Goal: Task Accomplishment & Management: Manage account settings

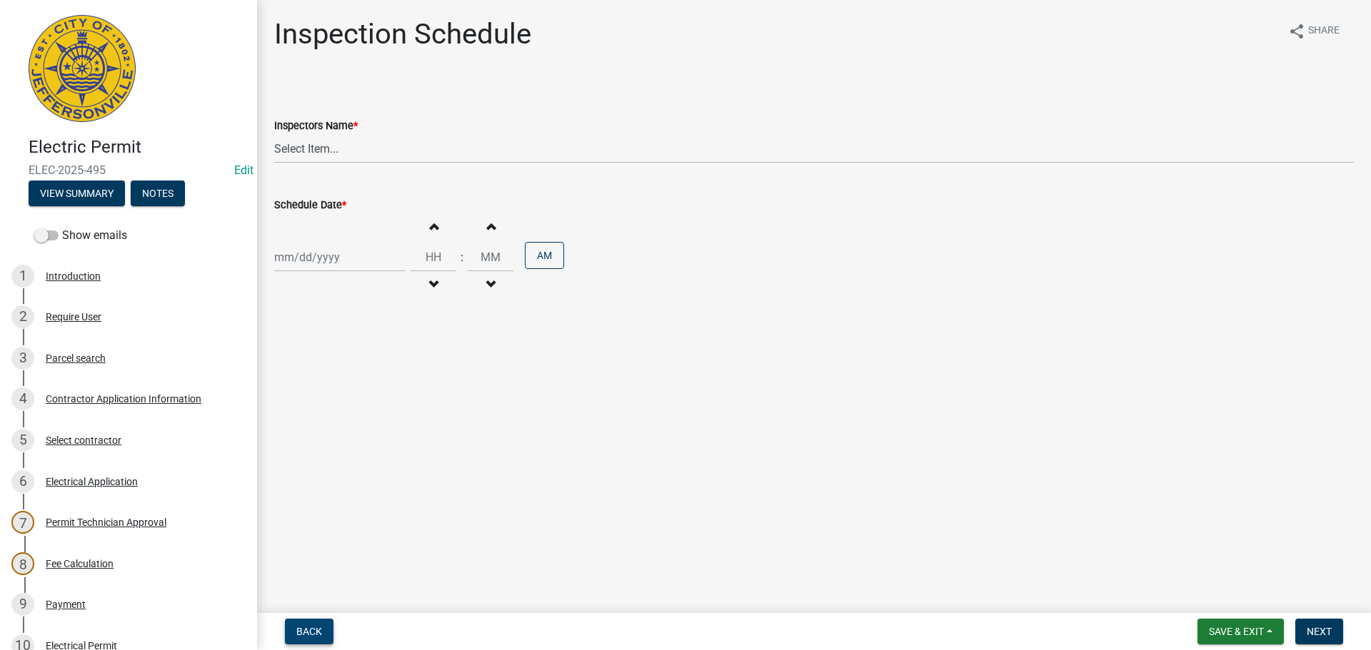
click at [305, 632] on span "Back" at bounding box center [309, 631] width 26 height 11
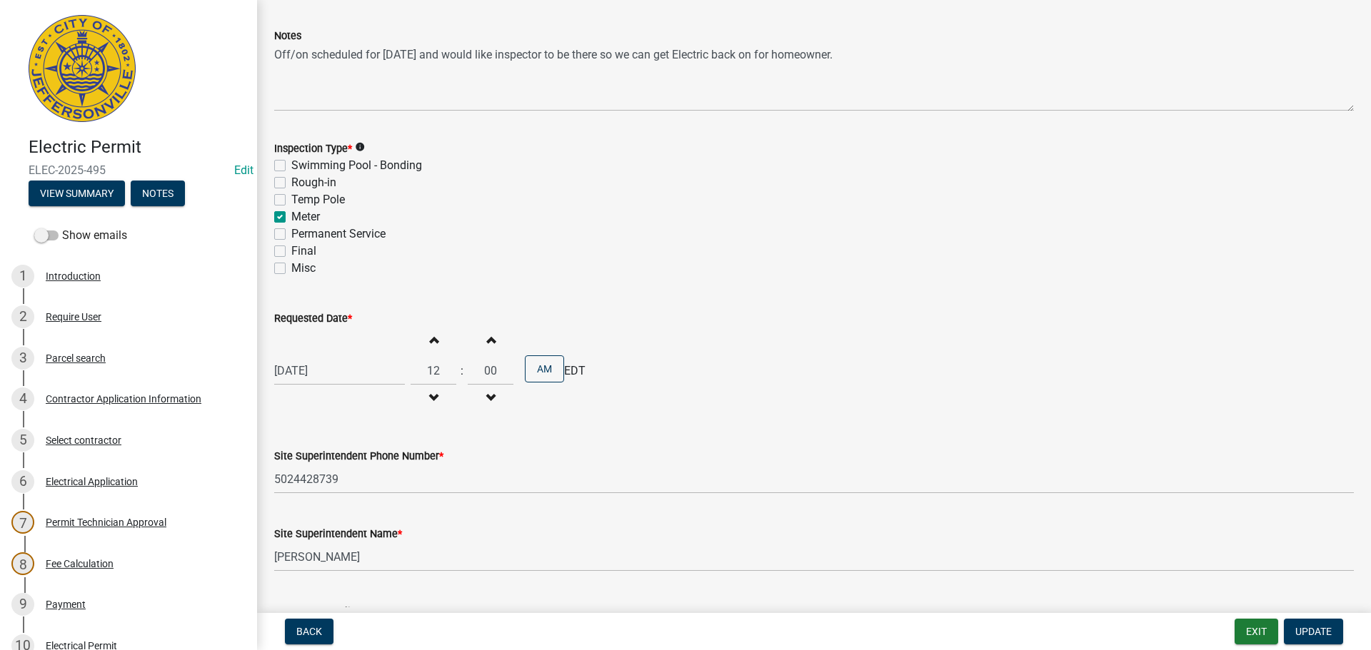
scroll to position [182, 0]
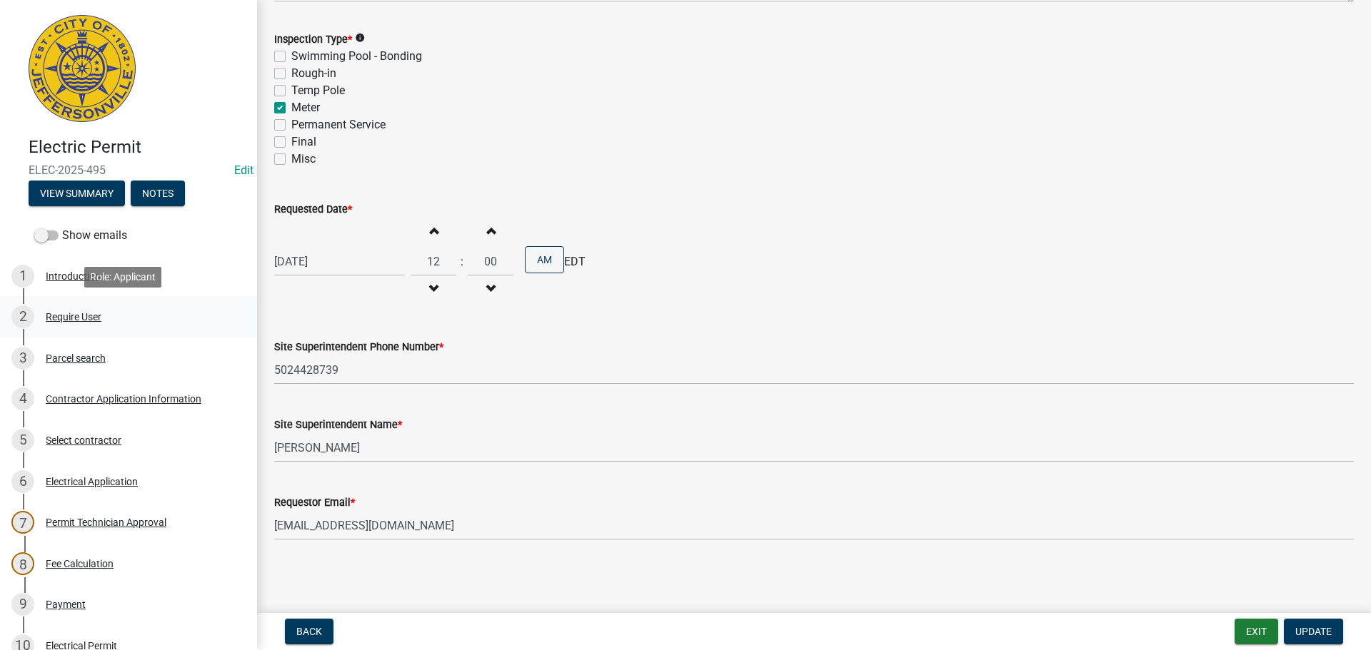
click at [60, 314] on div "Require User" at bounding box center [74, 317] width 56 height 10
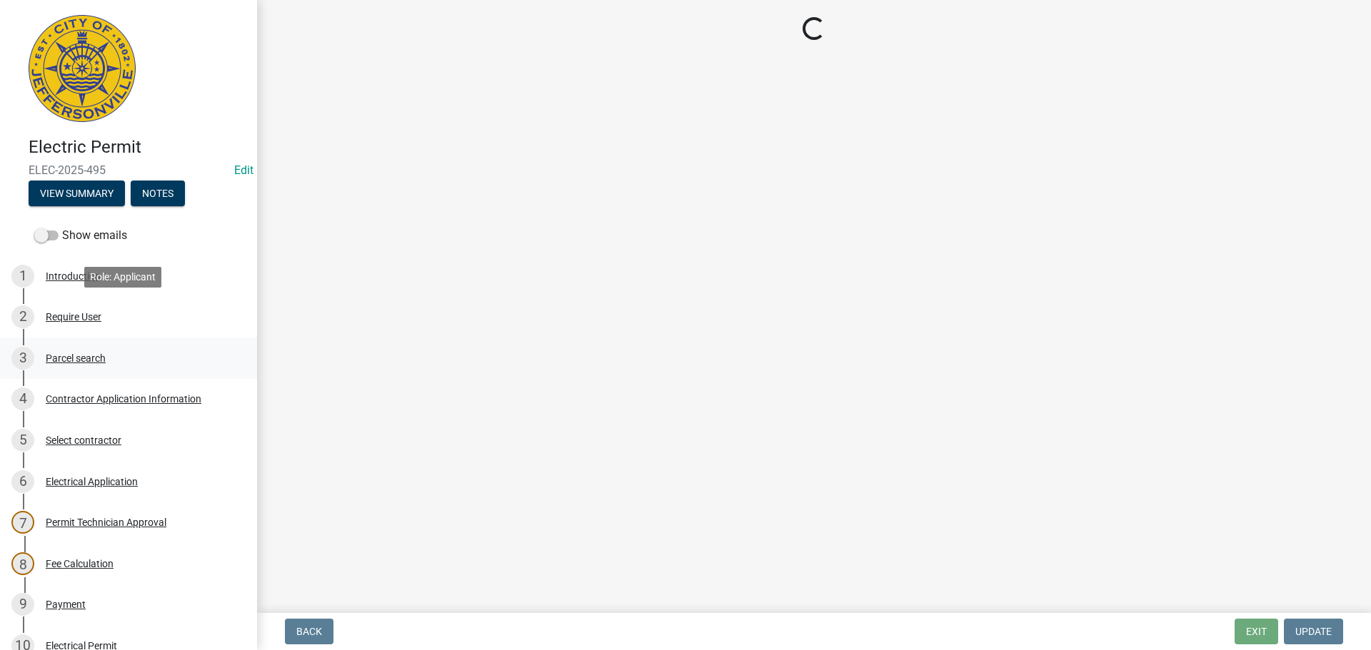
scroll to position [0, 0]
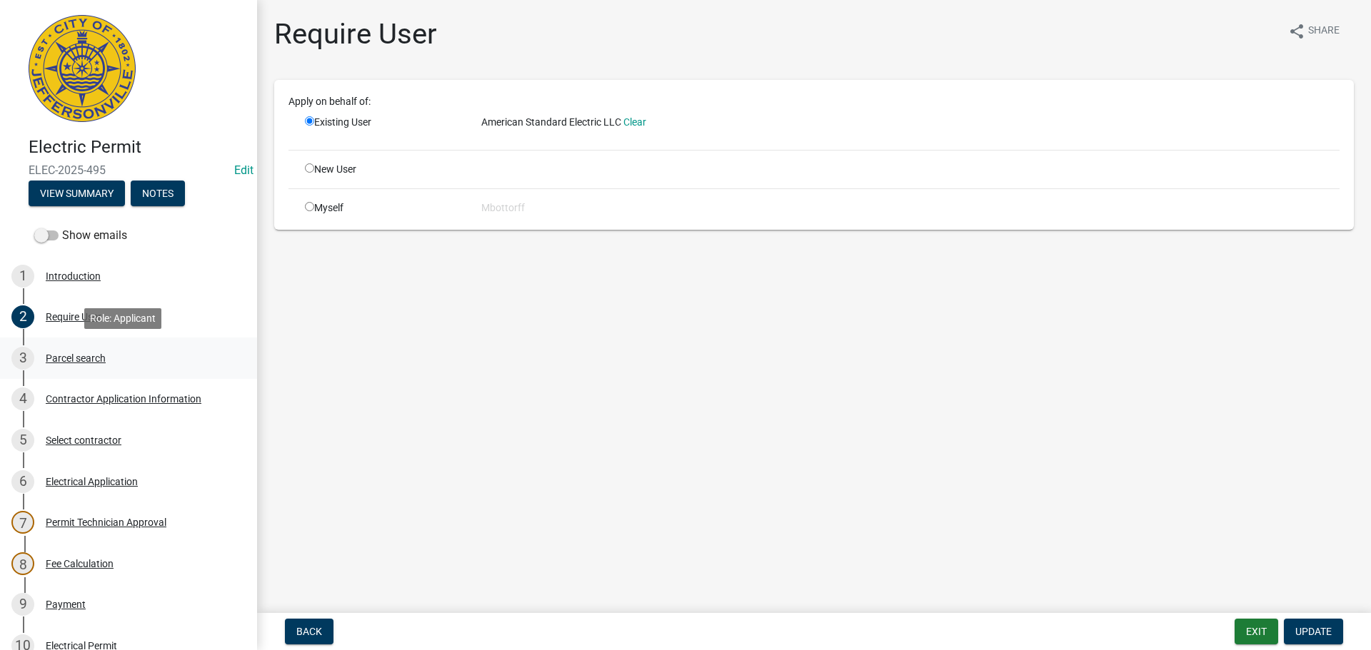
click at [74, 362] on div "Parcel search" at bounding box center [76, 358] width 60 height 10
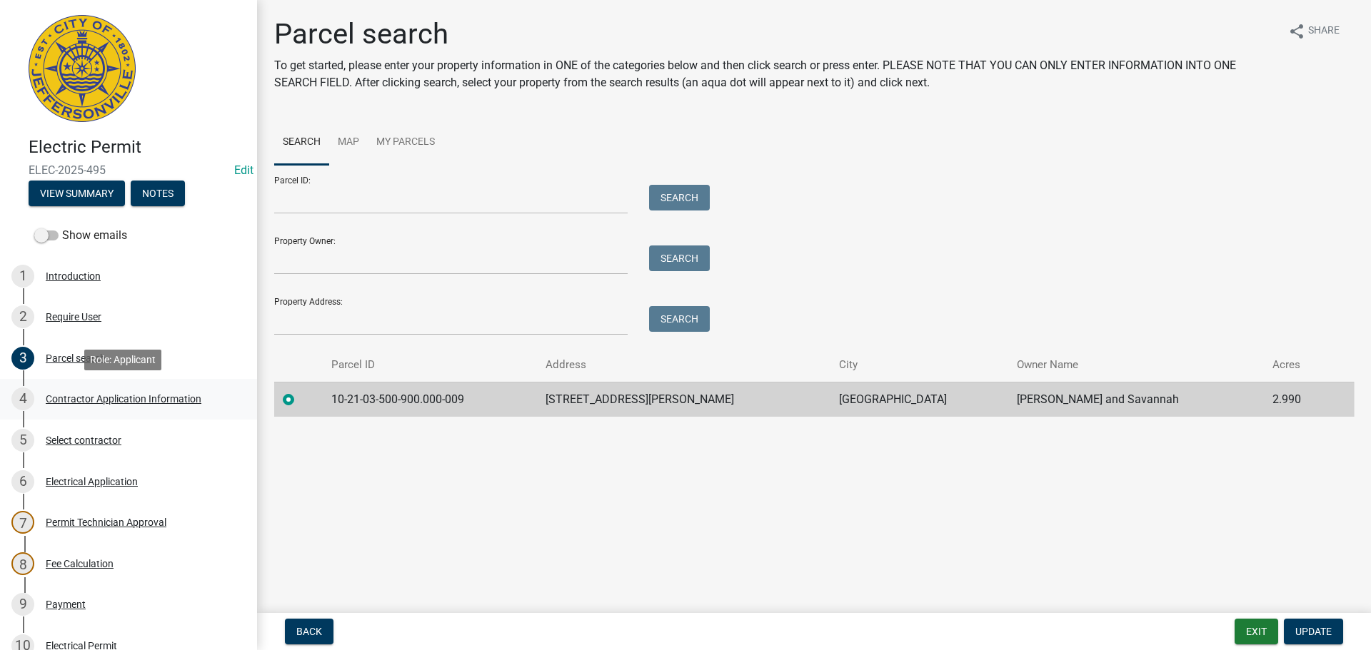
click at [88, 397] on div "Contractor Application Information" at bounding box center [124, 399] width 156 height 10
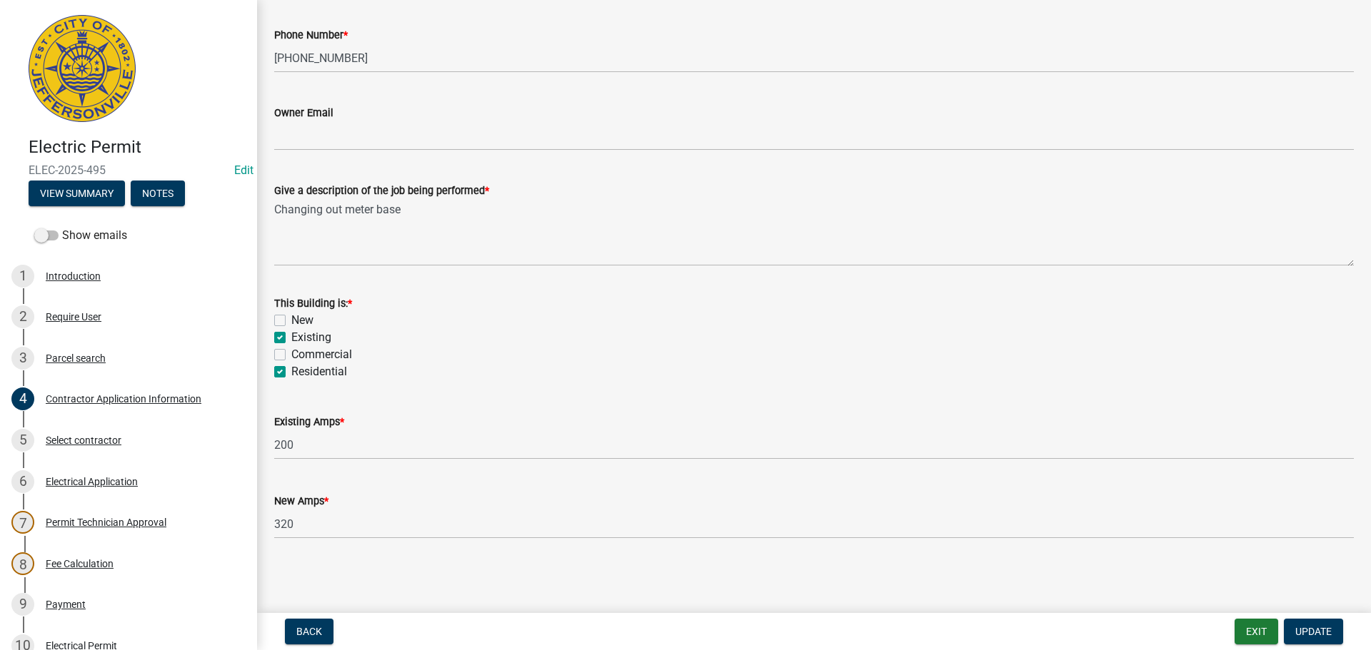
scroll to position [313, 0]
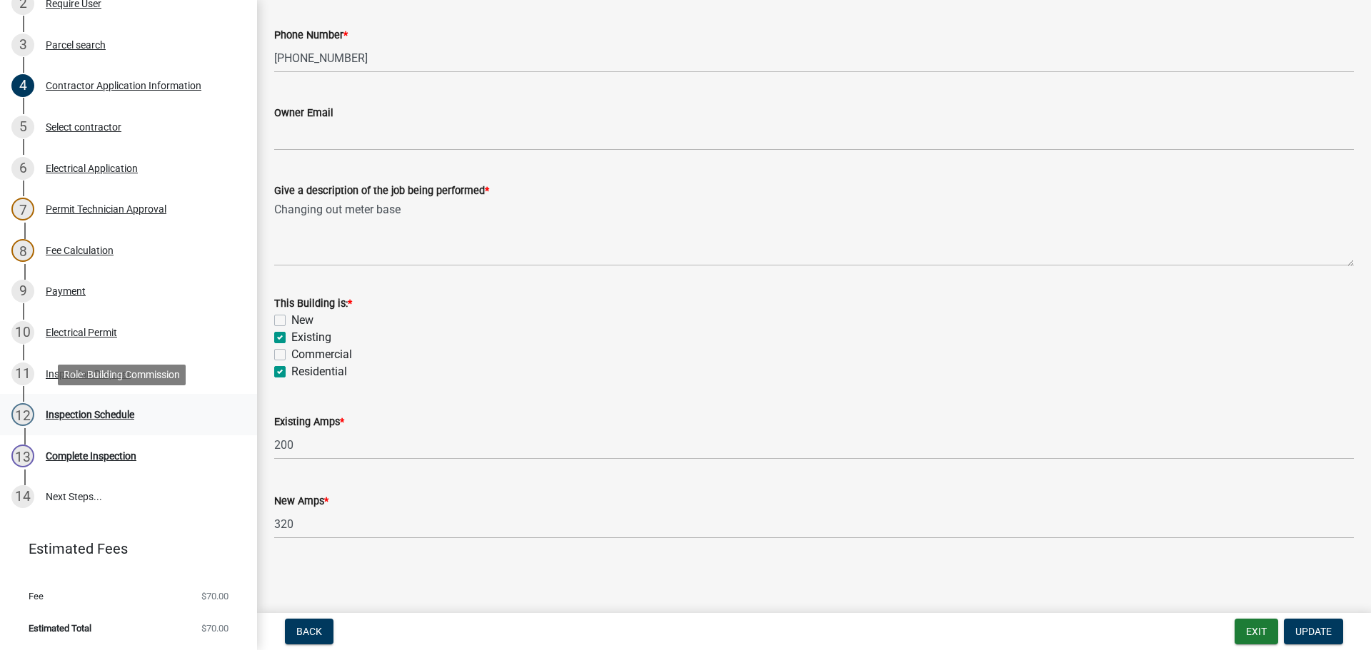
click at [94, 421] on div "12 Inspection Schedule" at bounding box center [122, 414] width 223 height 23
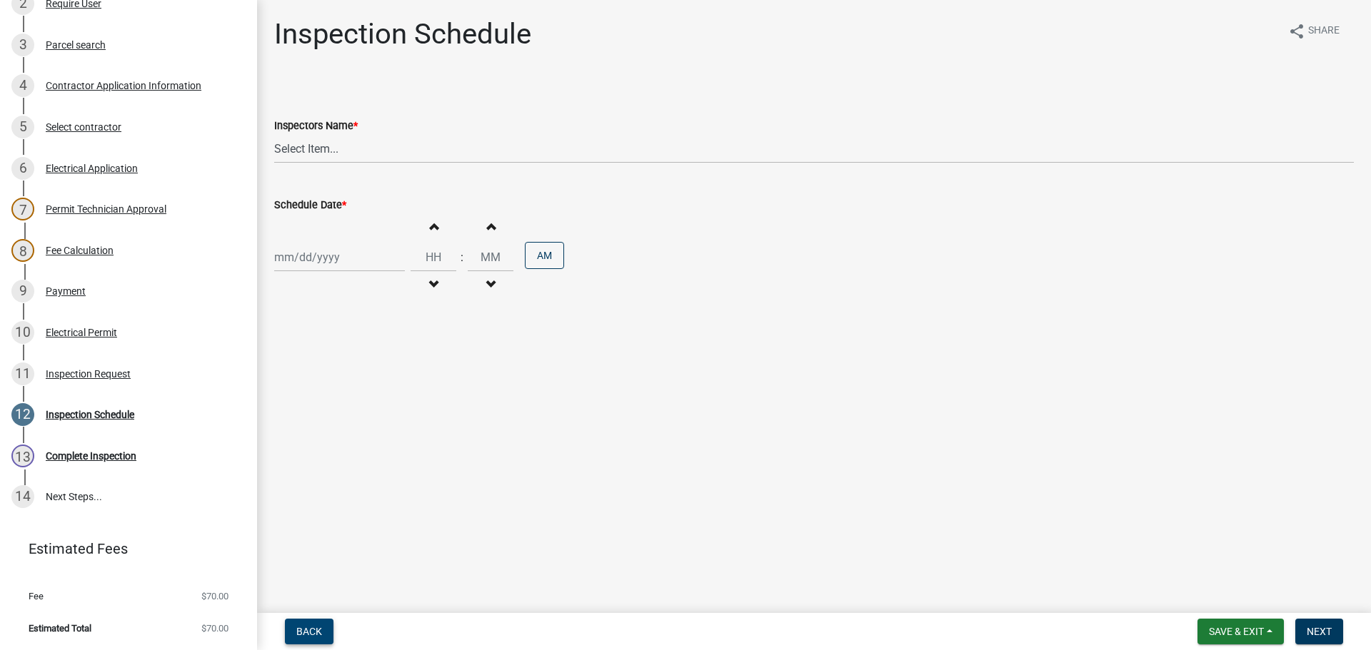
click at [315, 626] on span "Back" at bounding box center [309, 631] width 26 height 11
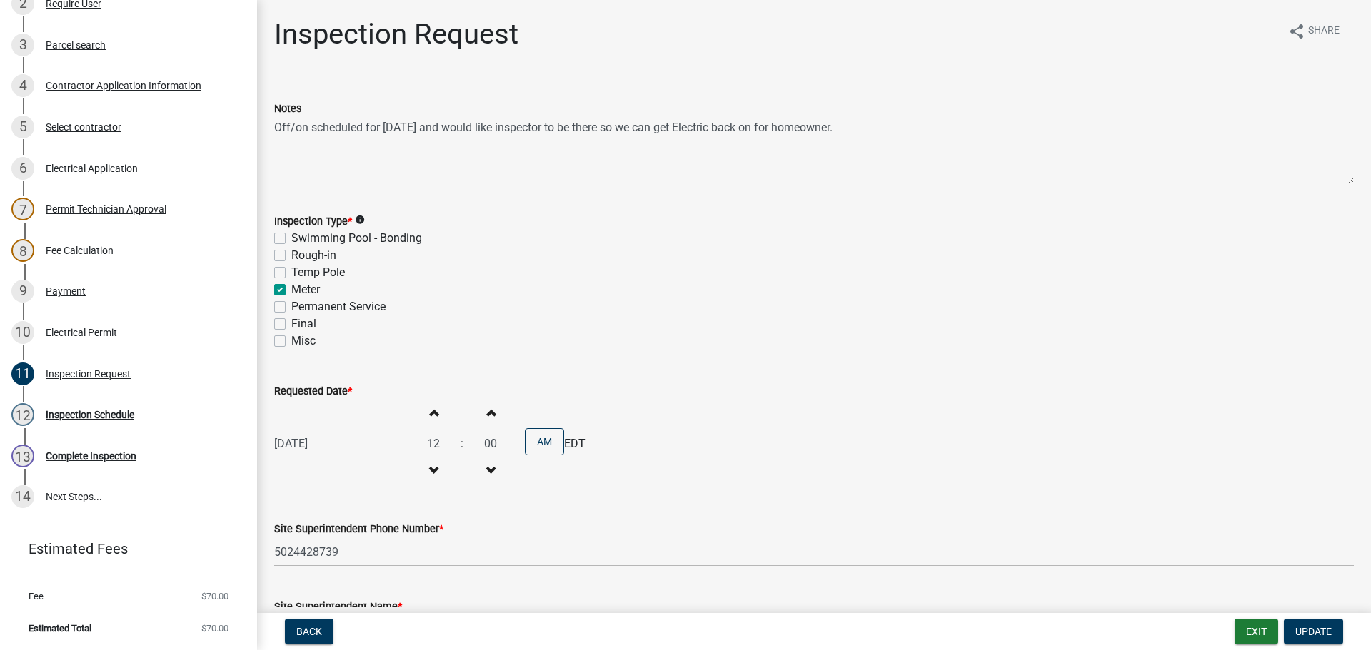
click at [291, 323] on label "Final" at bounding box center [303, 324] width 25 height 17
click at [291, 323] on input "Final" at bounding box center [295, 320] width 9 height 9
checkbox input "true"
checkbox input "false"
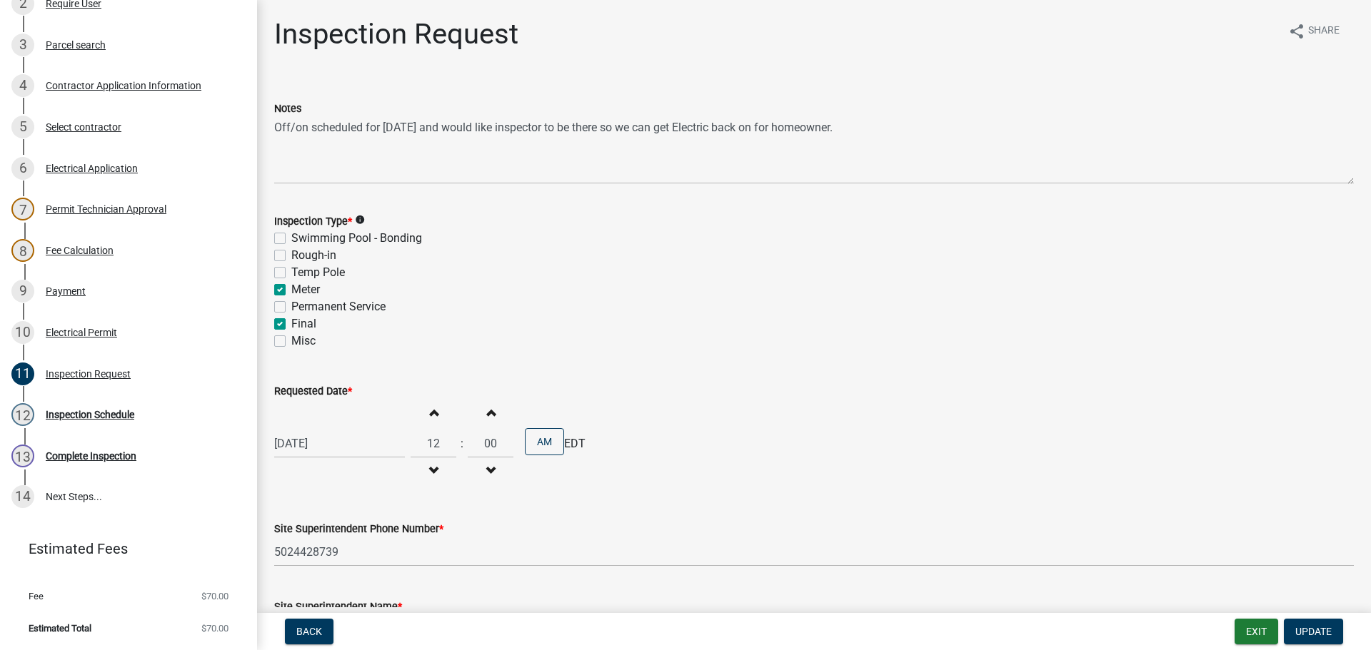
checkbox input "false"
checkbox input "true"
checkbox input "false"
checkbox input "true"
checkbox input "false"
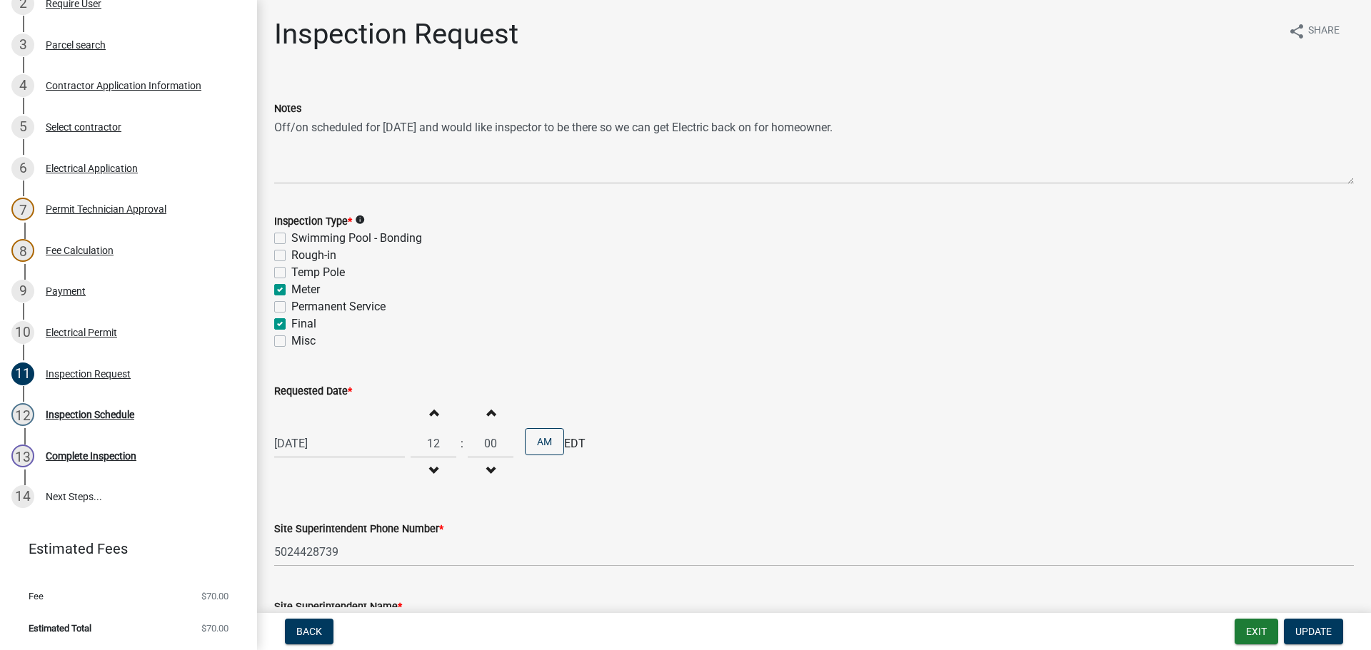
click at [291, 286] on label "Meter" at bounding box center [305, 289] width 29 height 17
click at [291, 286] on input "Meter" at bounding box center [295, 285] width 9 height 9
checkbox input "false"
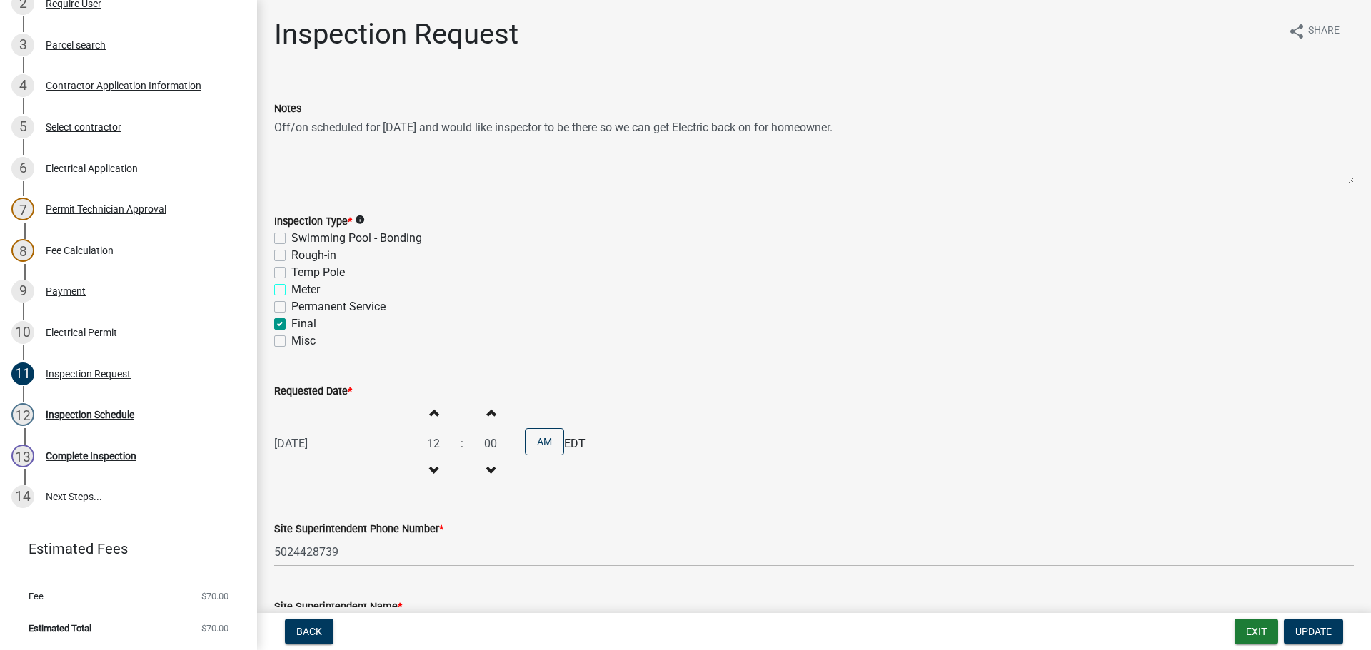
checkbox input "false"
checkbox input "true"
checkbox input "false"
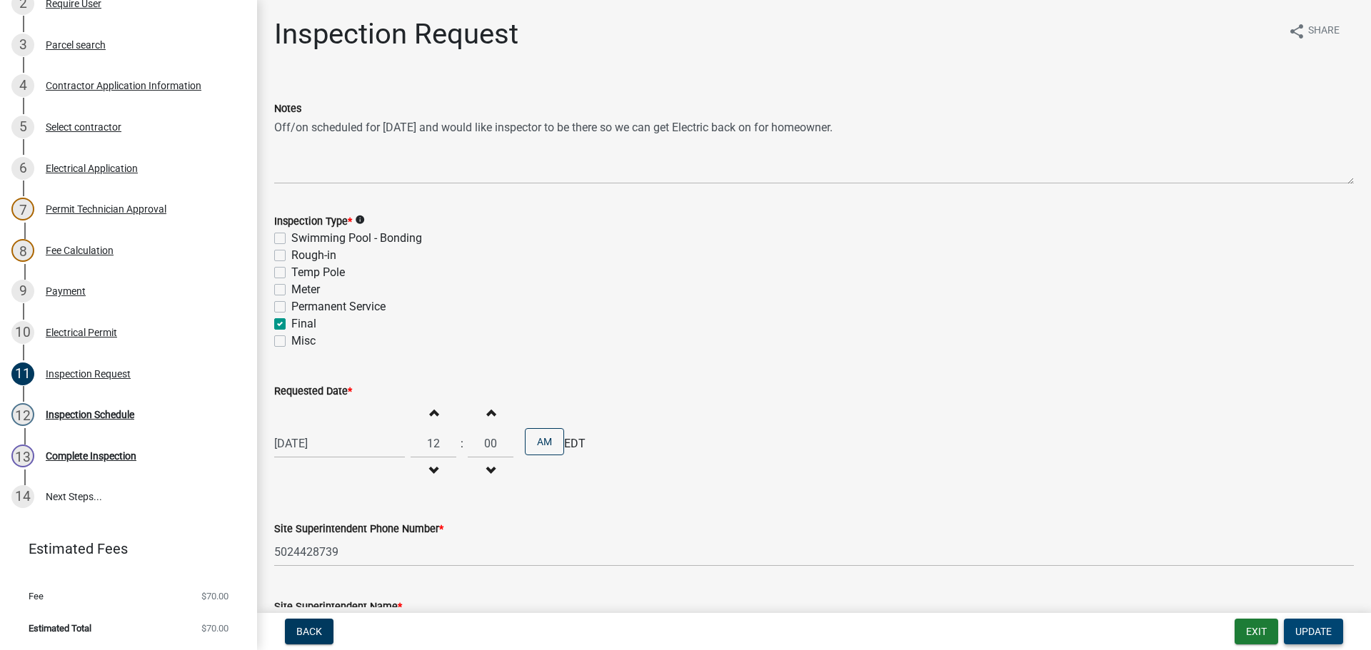
click at [1312, 626] on span "Update" at bounding box center [1313, 631] width 36 height 11
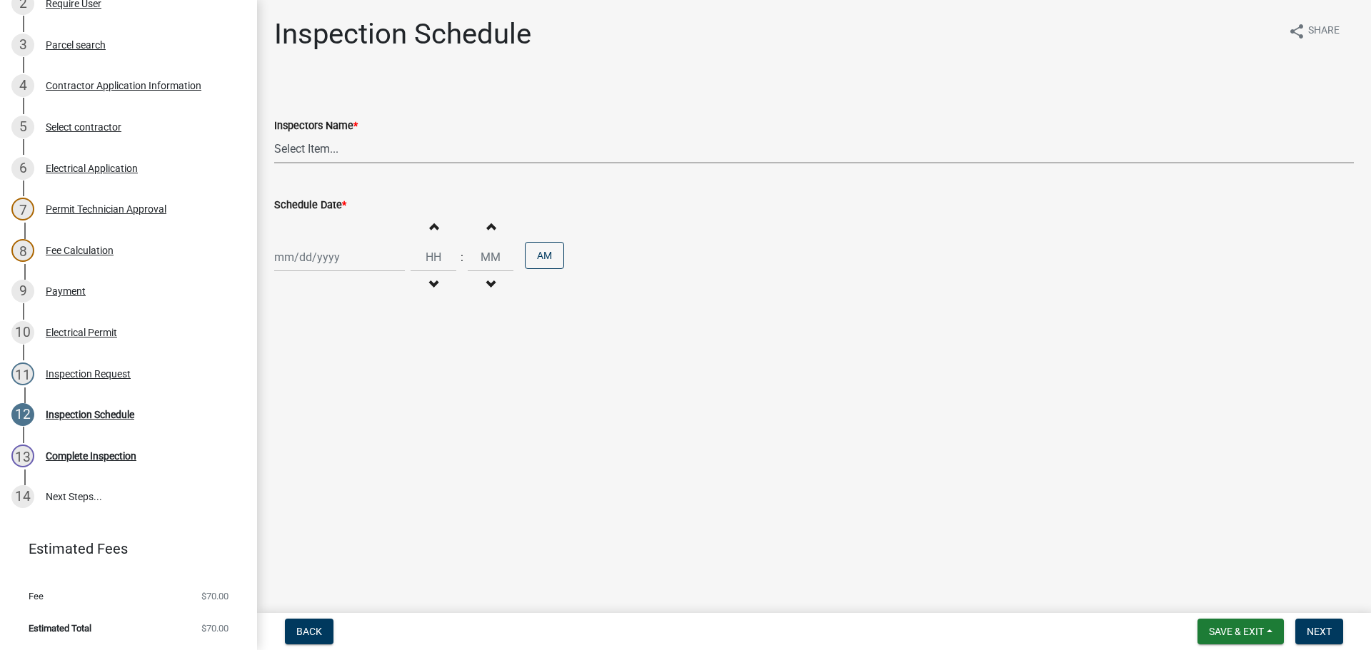
click at [291, 148] on select "Select Item... [PERSON_NAME] ([PERSON_NAME]) [PERSON_NAME] ([PERSON_NAME]) mkru…" at bounding box center [814, 148] width 1080 height 29
select select "36a8b8f0-2ef8-43e9-ae06-718f51af8d36"
click at [274, 134] on select "Select Item... [PERSON_NAME] ([PERSON_NAME]) [PERSON_NAME] ([PERSON_NAME]) mkru…" at bounding box center [814, 148] width 1080 height 29
select select "9"
select select "2025"
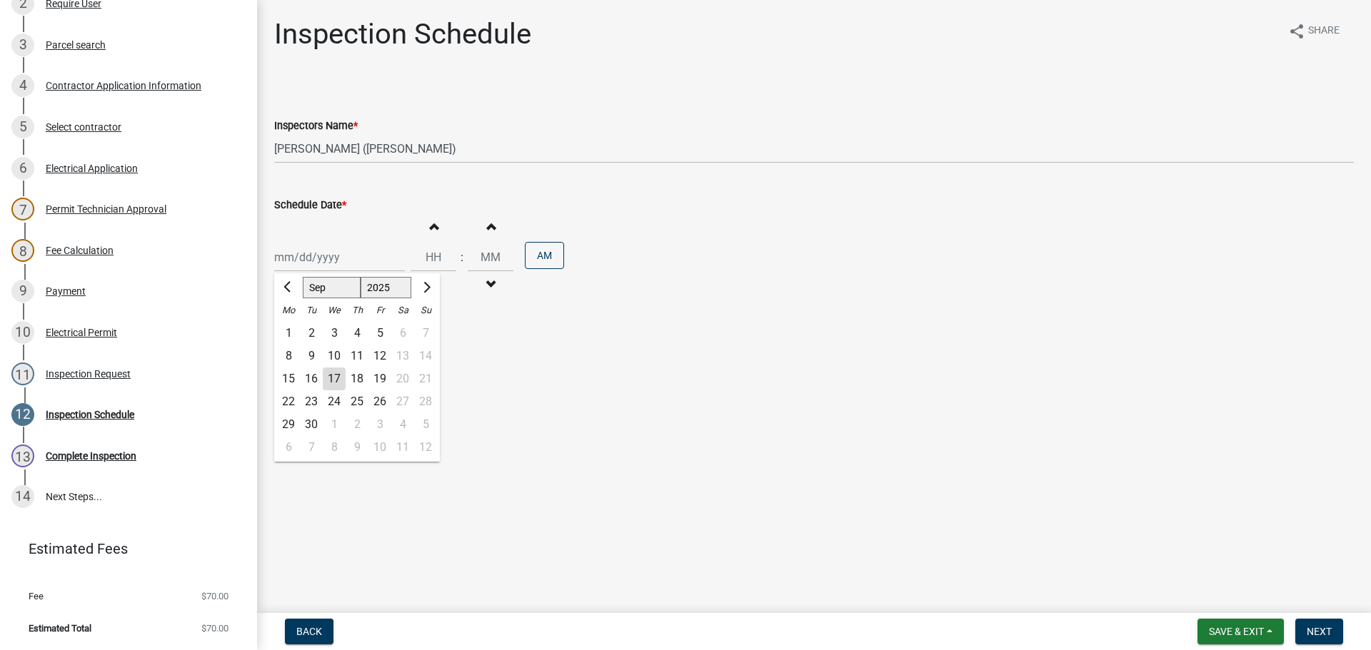
click at [297, 260] on div "Jan Feb Mar Apr May Jun Jul Aug Sep Oct Nov Dec 1525 1526 1527 1528 1529 1530 1…" at bounding box center [339, 257] width 131 height 29
drag, startPoint x: 288, startPoint y: 405, endPoint x: 321, endPoint y: 395, distance: 34.3
click at [289, 404] on div "22" at bounding box center [288, 402] width 23 height 23
type input "09/22/2025"
click at [438, 266] on input "Hours" at bounding box center [434, 257] width 46 height 29
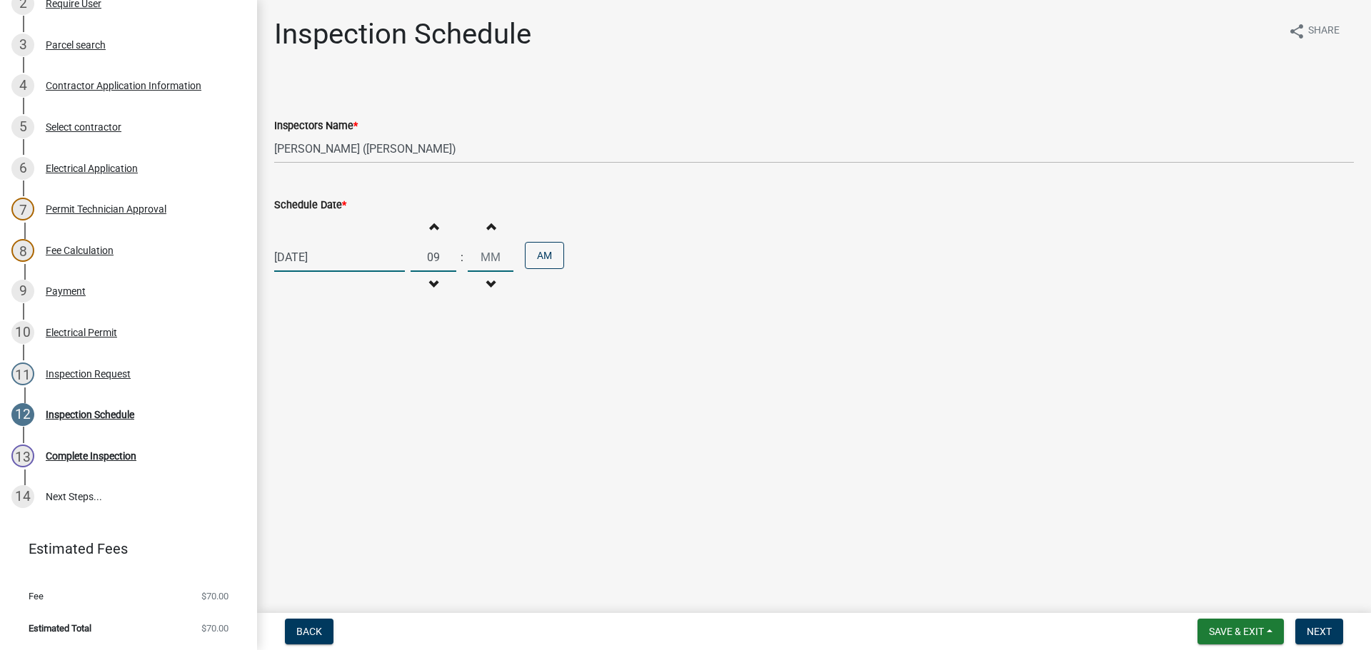
type input "09"
type input "00"
click at [313, 623] on button "Back" at bounding box center [309, 632] width 49 height 26
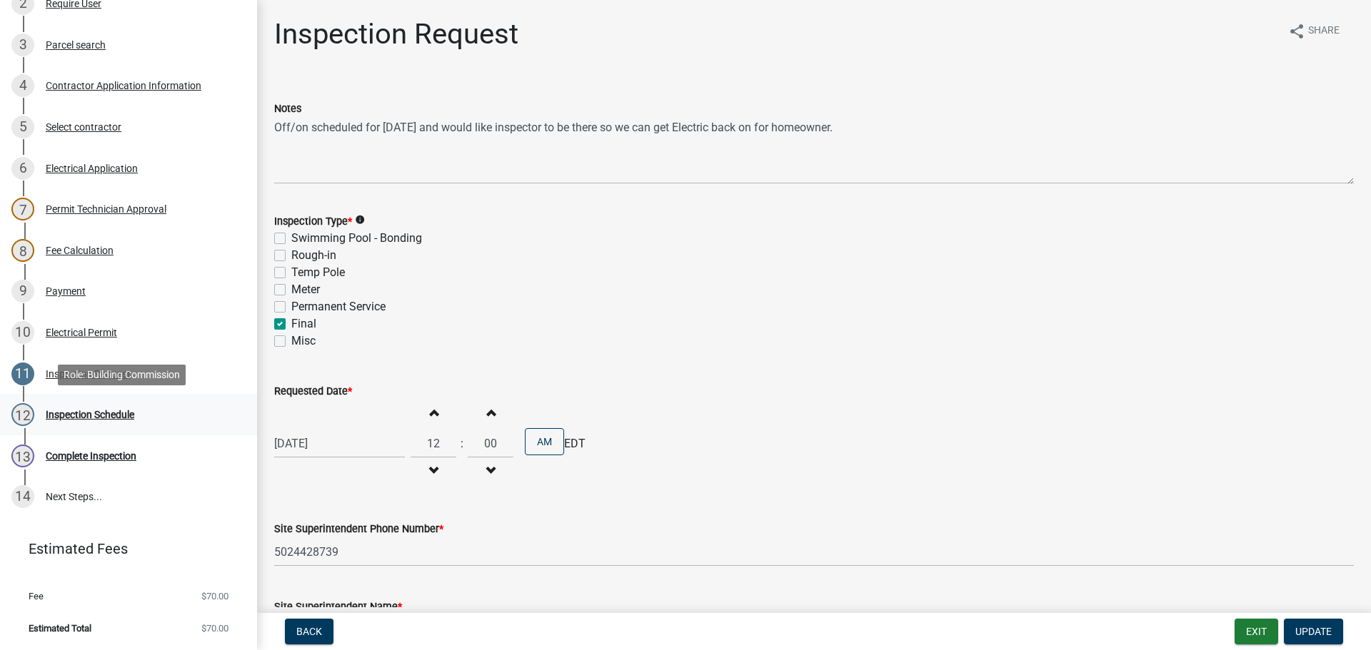
click at [89, 413] on div "Inspection Schedule" at bounding box center [90, 415] width 89 height 10
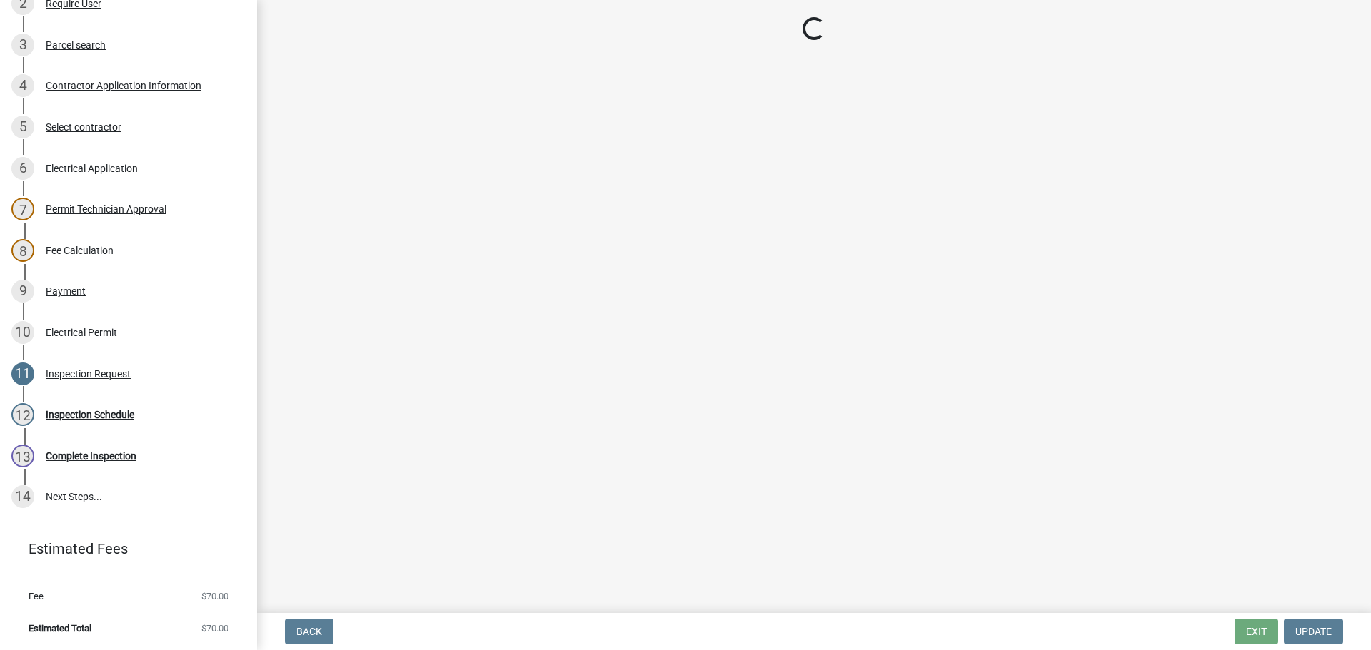
select select "36a8b8f0-2ef8-43e9-ae06-718f51af8d36"
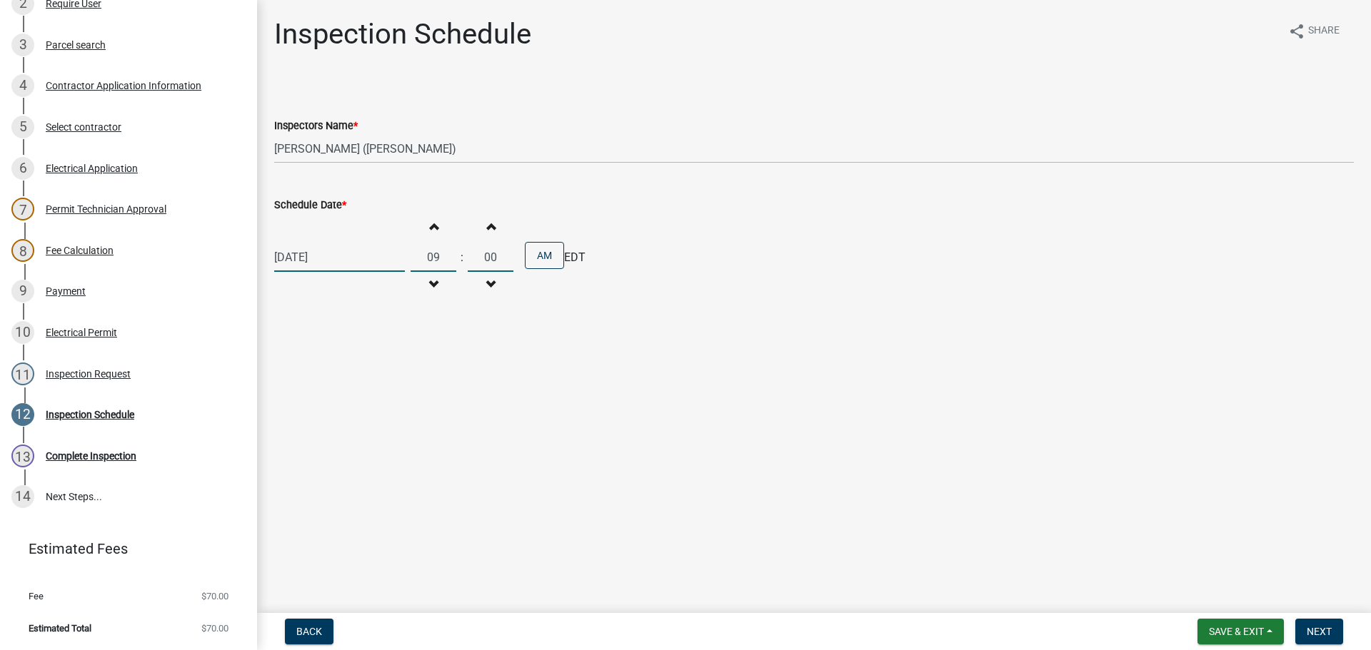
drag, startPoint x: 437, startPoint y: 261, endPoint x: 408, endPoint y: 251, distance: 30.9
click at [411, 251] on input "09" at bounding box center [434, 257] width 46 height 29
type input "12"
click at [533, 254] on button "AM" at bounding box center [544, 255] width 39 height 27
click at [1311, 630] on span "Next" at bounding box center [1319, 631] width 25 height 11
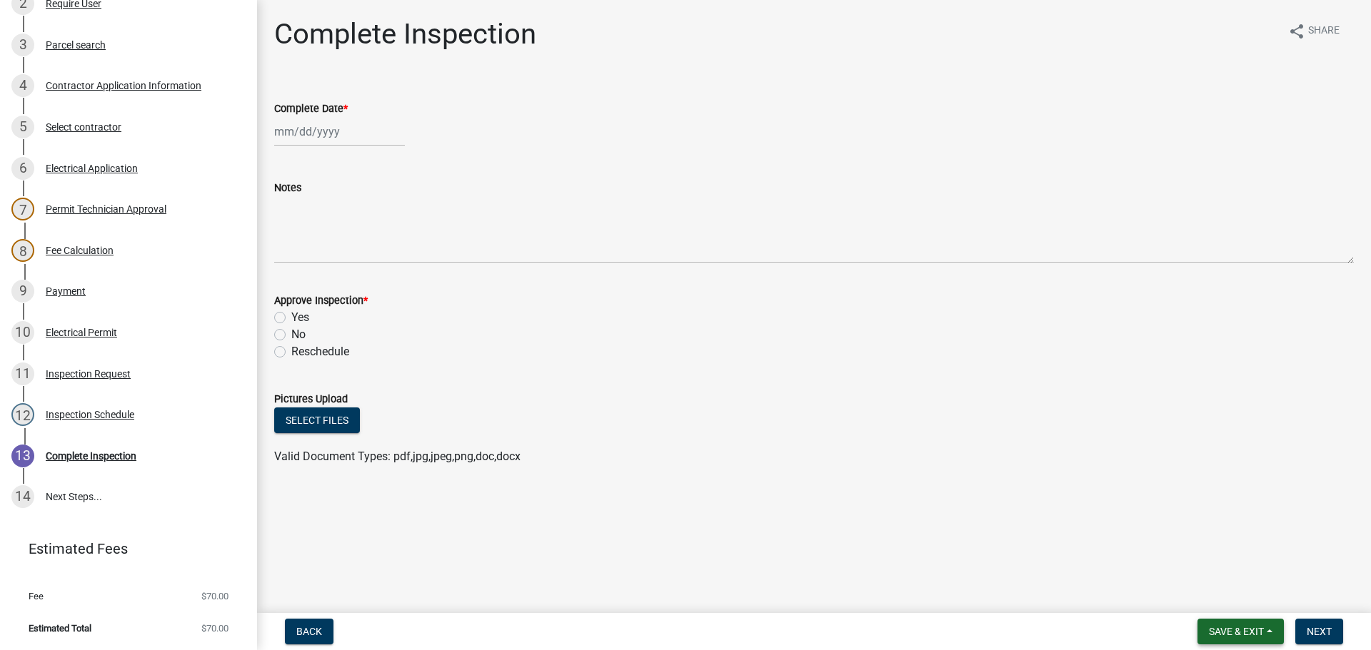
click at [1230, 633] on span "Save & Exit" at bounding box center [1236, 631] width 55 height 11
click at [1220, 595] on button "Save & Exit" at bounding box center [1227, 595] width 114 height 34
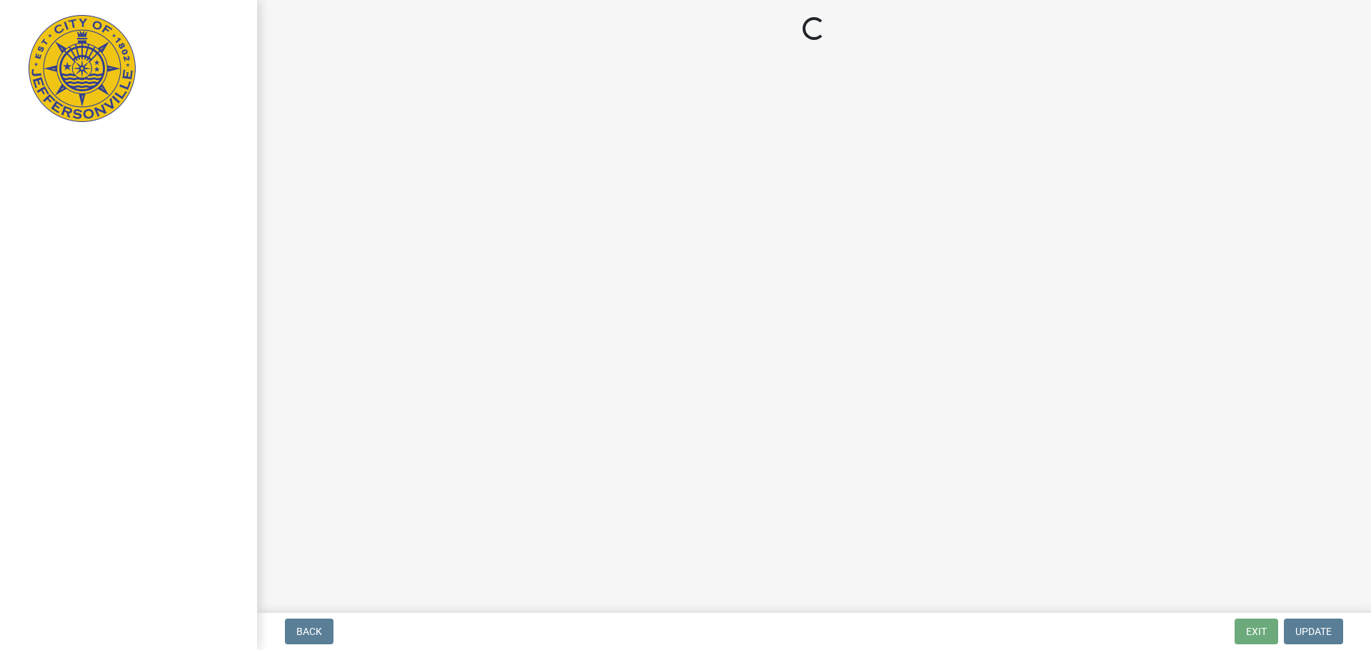
select select "3: 3"
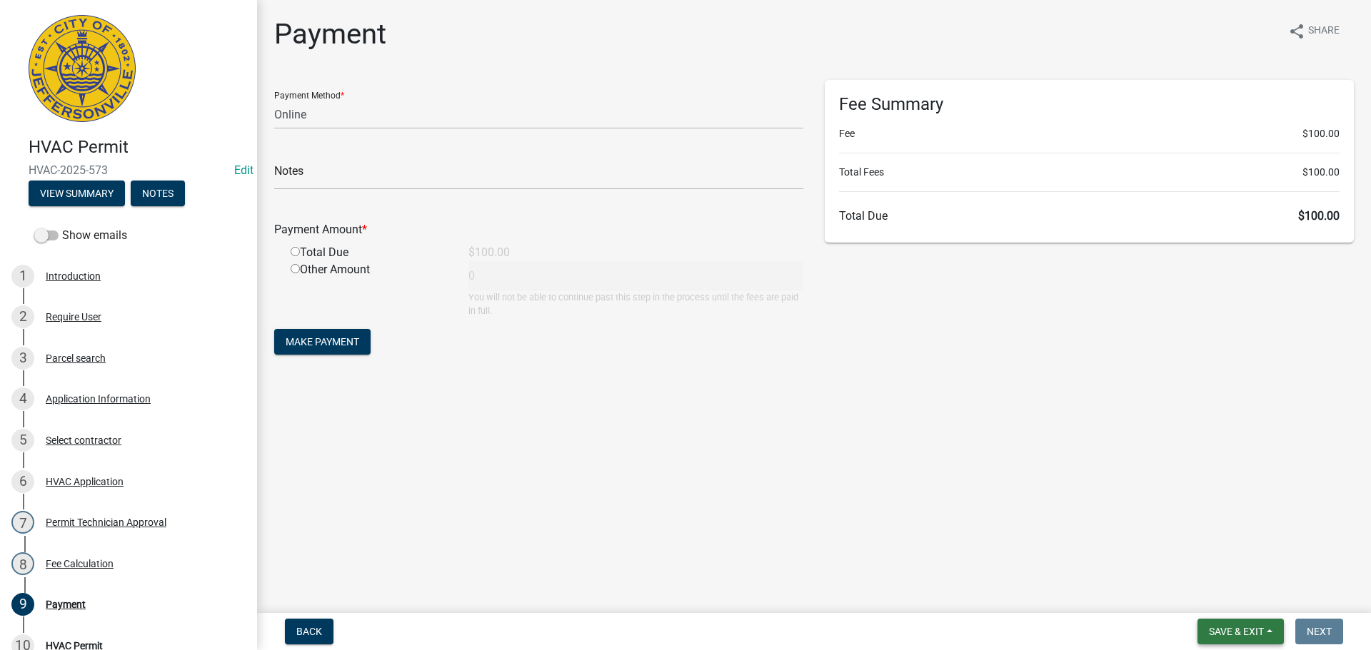
click at [1232, 631] on span "Save & Exit" at bounding box center [1236, 631] width 55 height 11
click at [1226, 597] on button "Save & Exit" at bounding box center [1227, 595] width 114 height 34
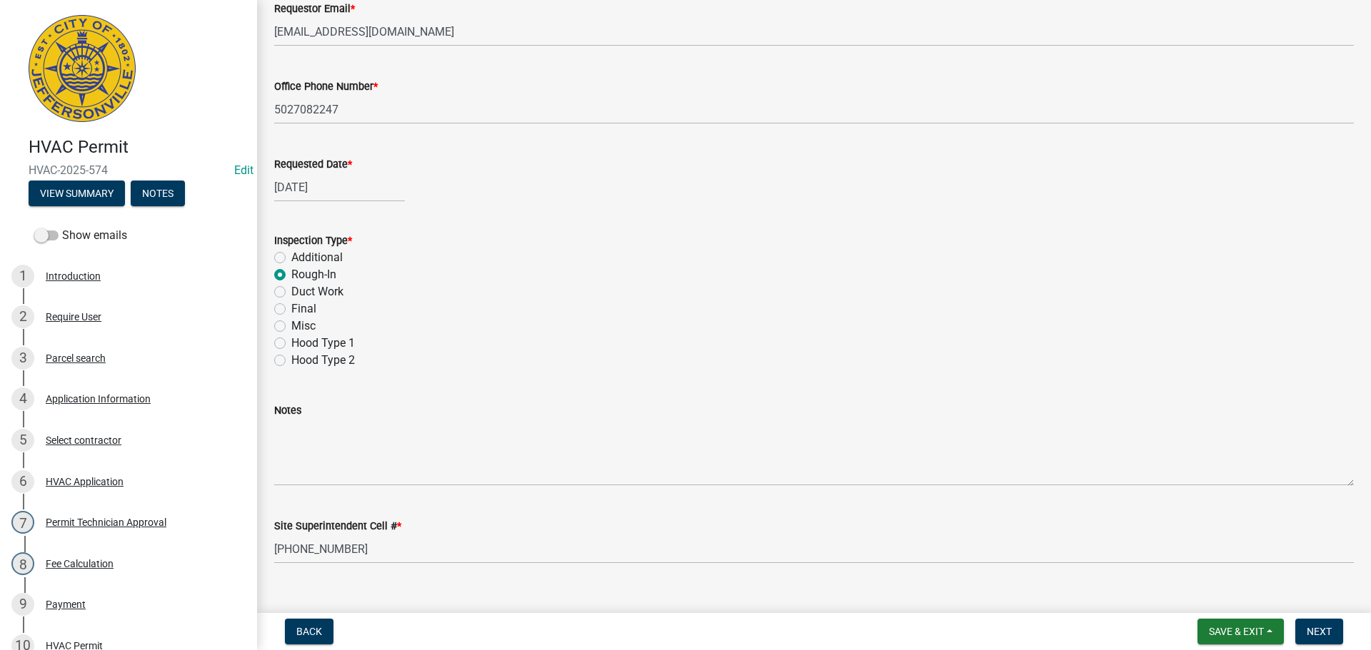
scroll to position [201, 0]
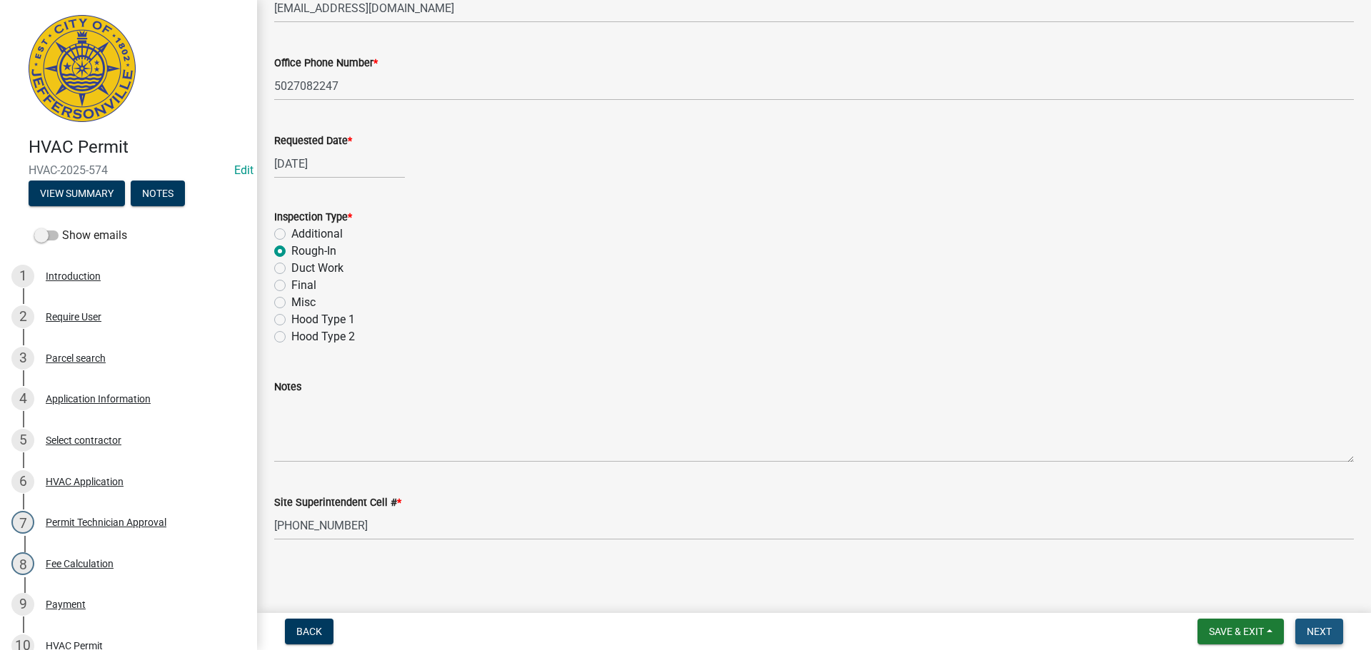
click at [1316, 633] on span "Next" at bounding box center [1319, 631] width 25 height 11
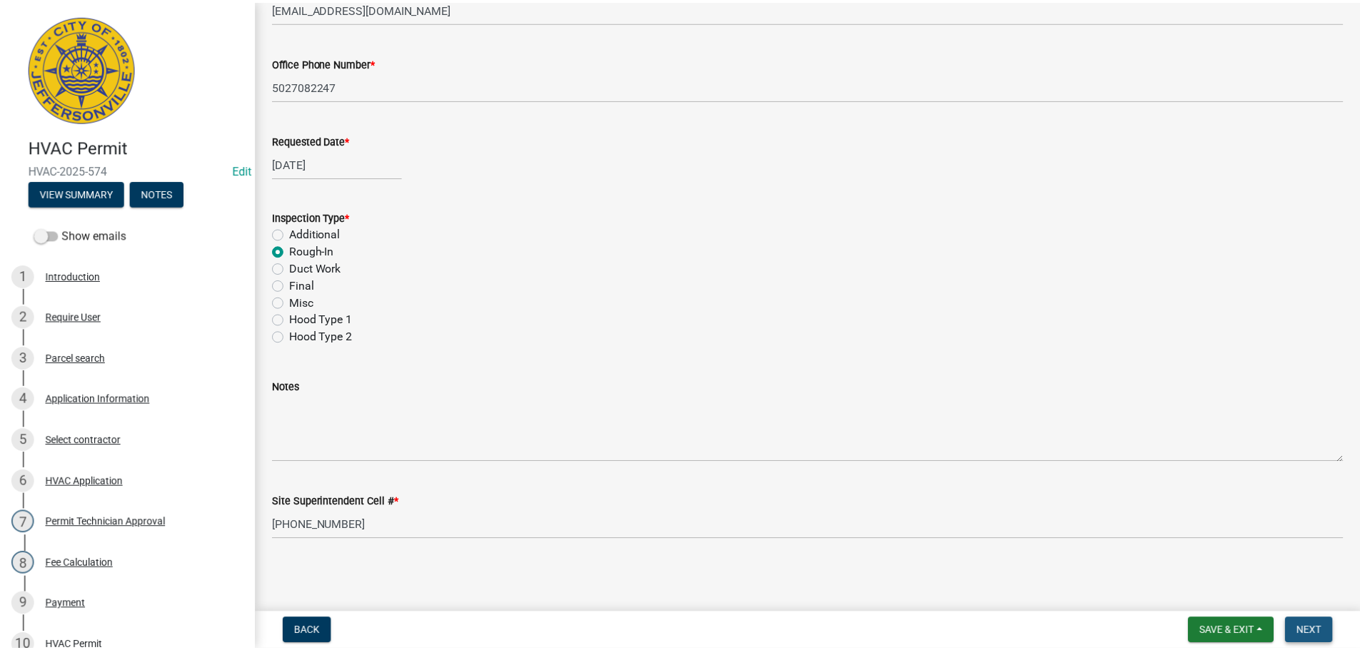
scroll to position [0, 0]
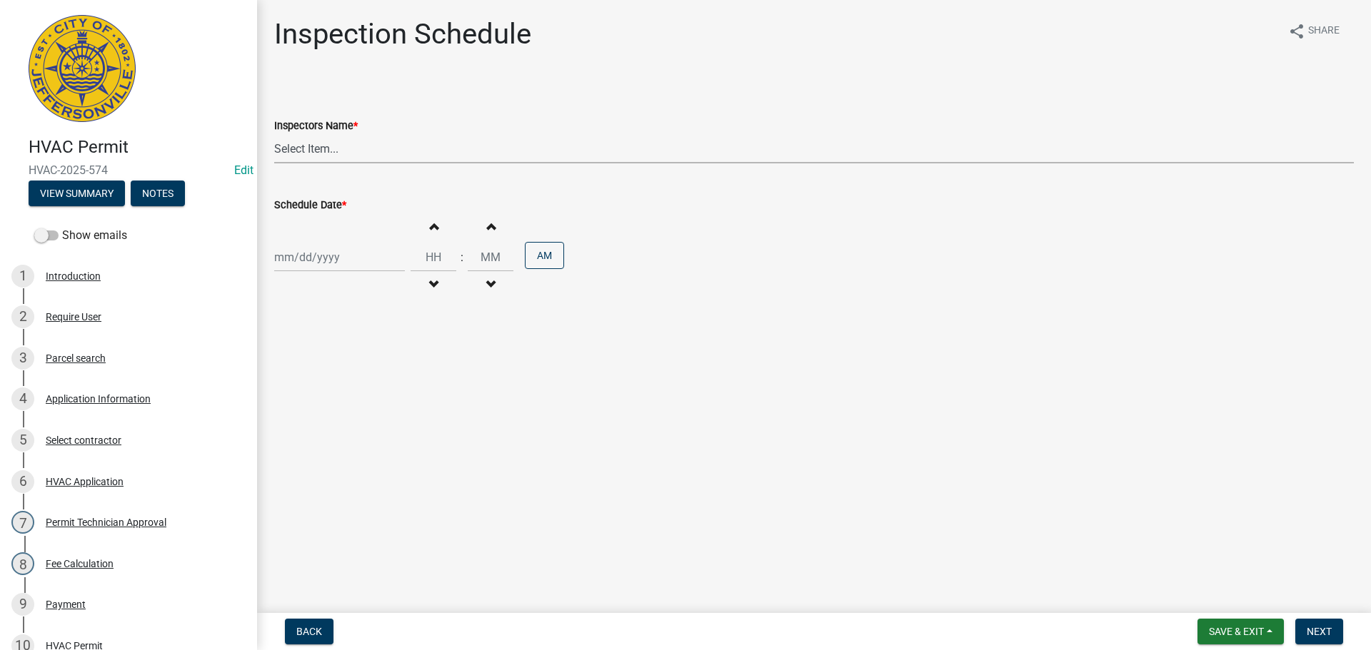
click at [293, 146] on select "Select Item... jramsey (Jeremy Ramsey) MaryFrey (Mary Frey) mkruer (Mike Kruer)…" at bounding box center [814, 148] width 1080 height 29
select select "13c97fbc-c819-4cee-844a-0db3d3c4db95"
click at [274, 134] on select "Select Item... jramsey (Jeremy Ramsey) MaryFrey (Mary Frey) mkruer (Mike Kruer)…" at bounding box center [814, 148] width 1080 height 29
select select "9"
select select "2025"
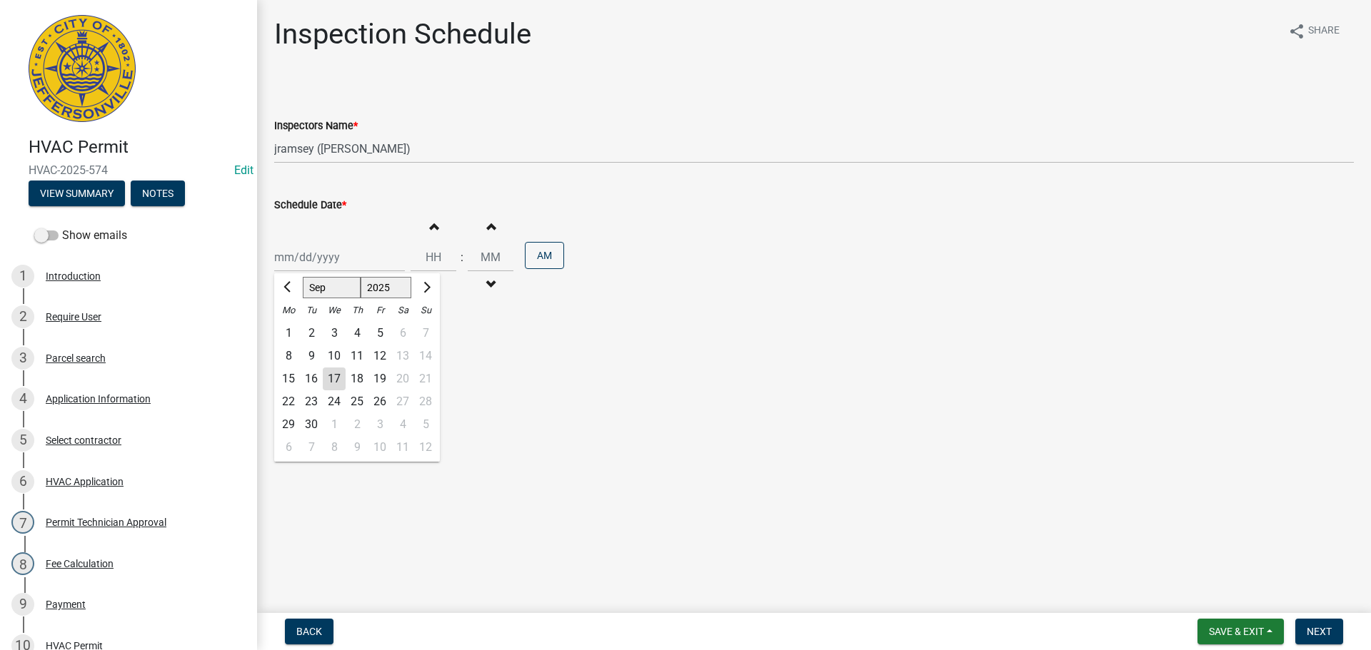
click at [306, 250] on div "Jan Feb Mar Apr May Jun Jul Aug Sep Oct Nov Dec 1525 1526 1527 1528 1529 1530 1…" at bounding box center [339, 257] width 131 height 29
click at [359, 379] on div "18" at bounding box center [357, 379] width 23 height 23
type input "[DATE]"
click at [1322, 630] on span "Next" at bounding box center [1319, 631] width 25 height 11
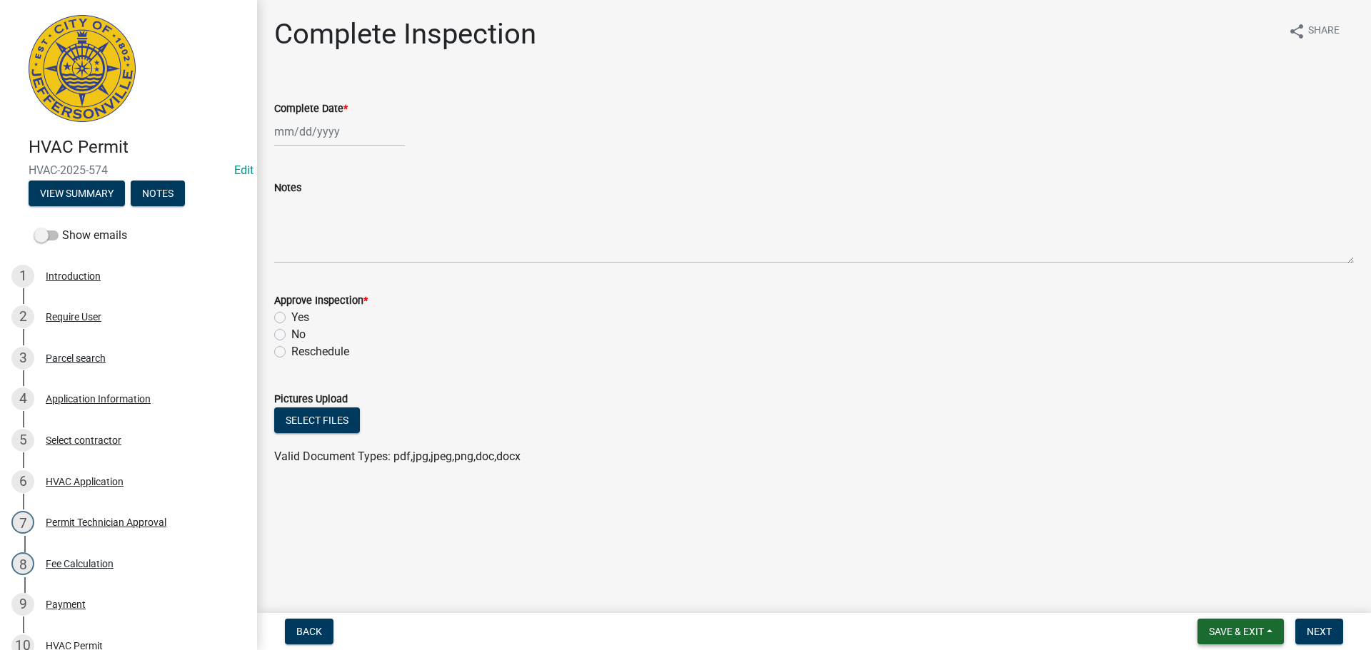
drag, startPoint x: 1240, startPoint y: 629, endPoint x: 1229, endPoint y: 621, distance: 13.3
click at [1237, 628] on span "Save & Exit" at bounding box center [1236, 631] width 55 height 11
click at [1225, 603] on button "Save & Exit" at bounding box center [1227, 595] width 114 height 34
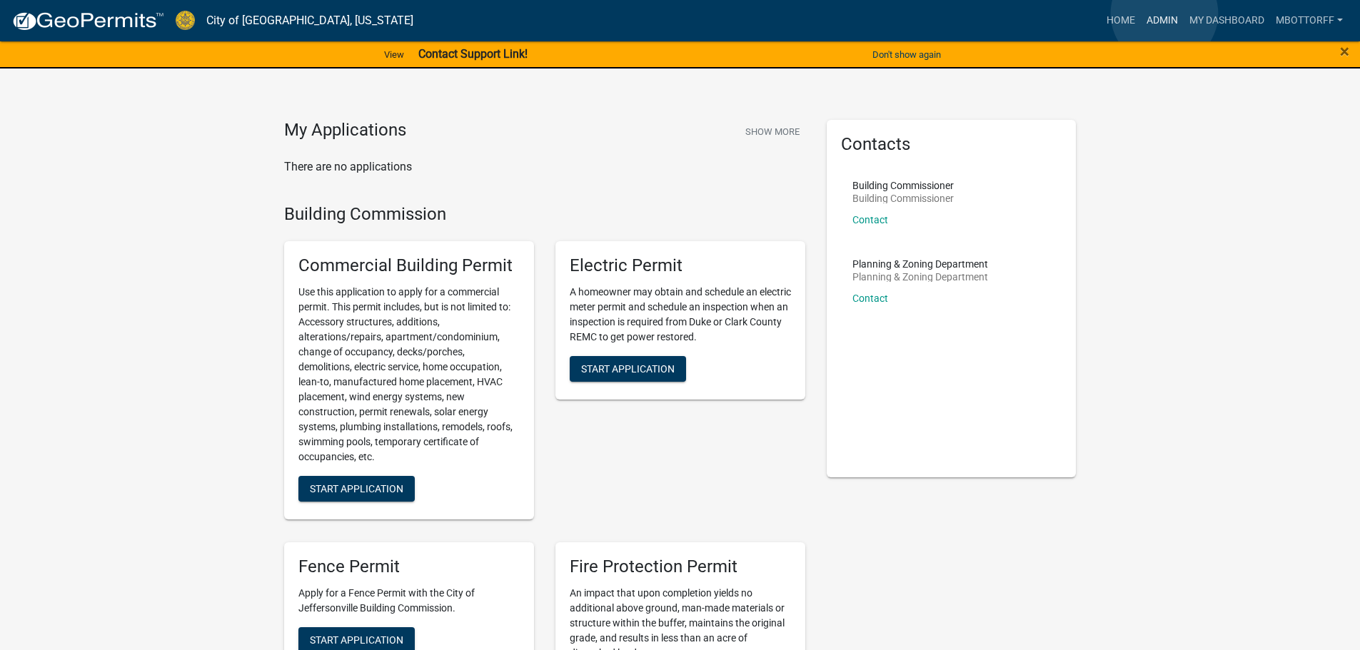
drag, startPoint x: 1165, startPoint y: 14, endPoint x: 1162, endPoint y: 21, distance: 8.1
click at [1165, 14] on link "Admin" at bounding box center [1162, 20] width 43 height 27
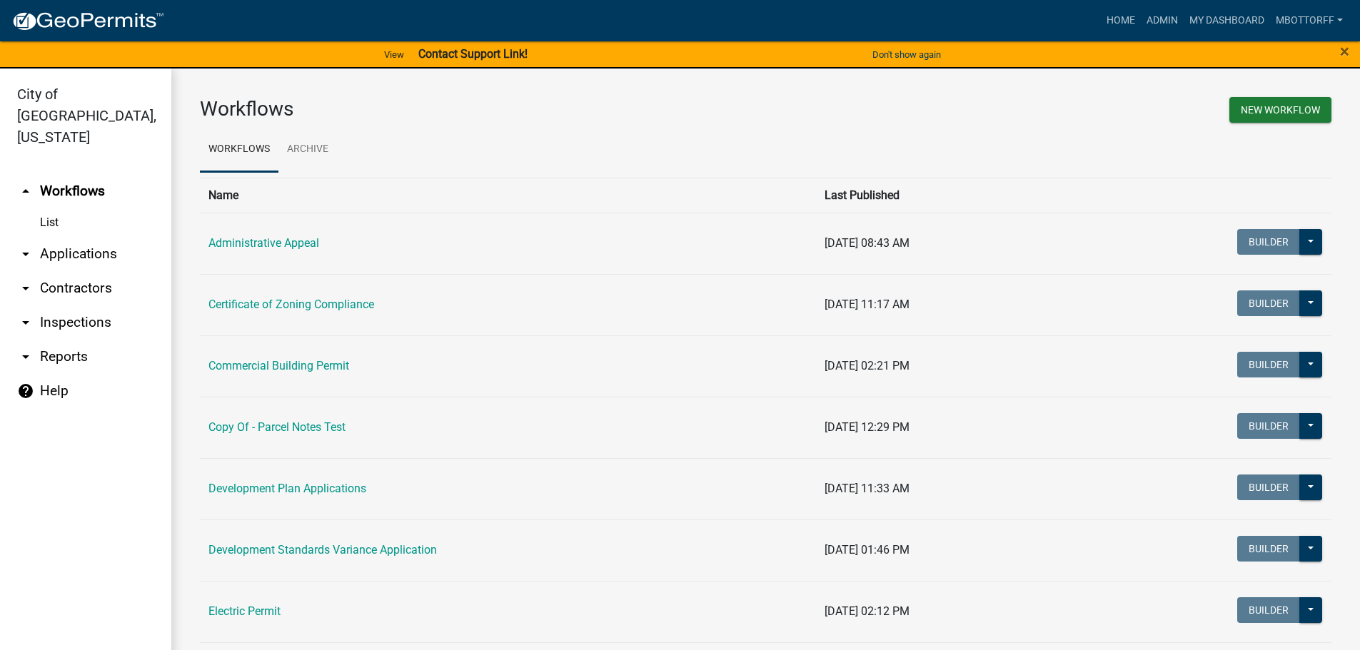
click at [76, 306] on link "arrow_drop_down Inspections" at bounding box center [85, 323] width 171 height 34
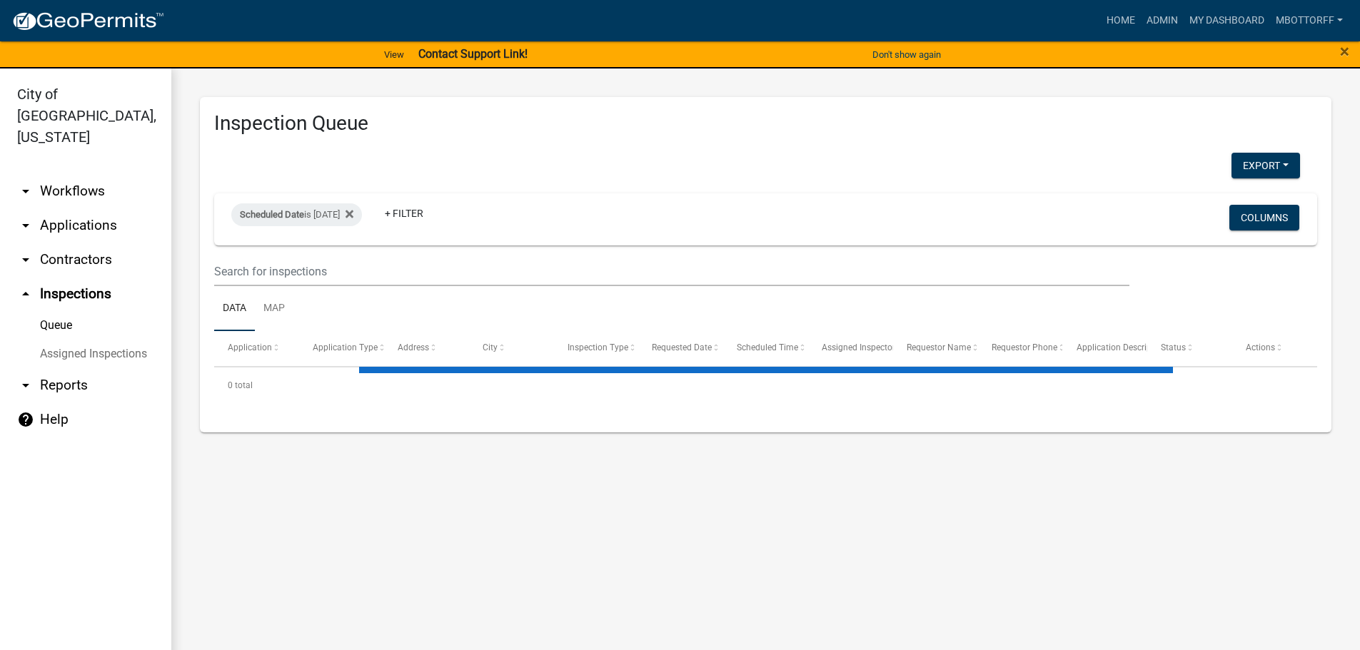
select select "3: 100"
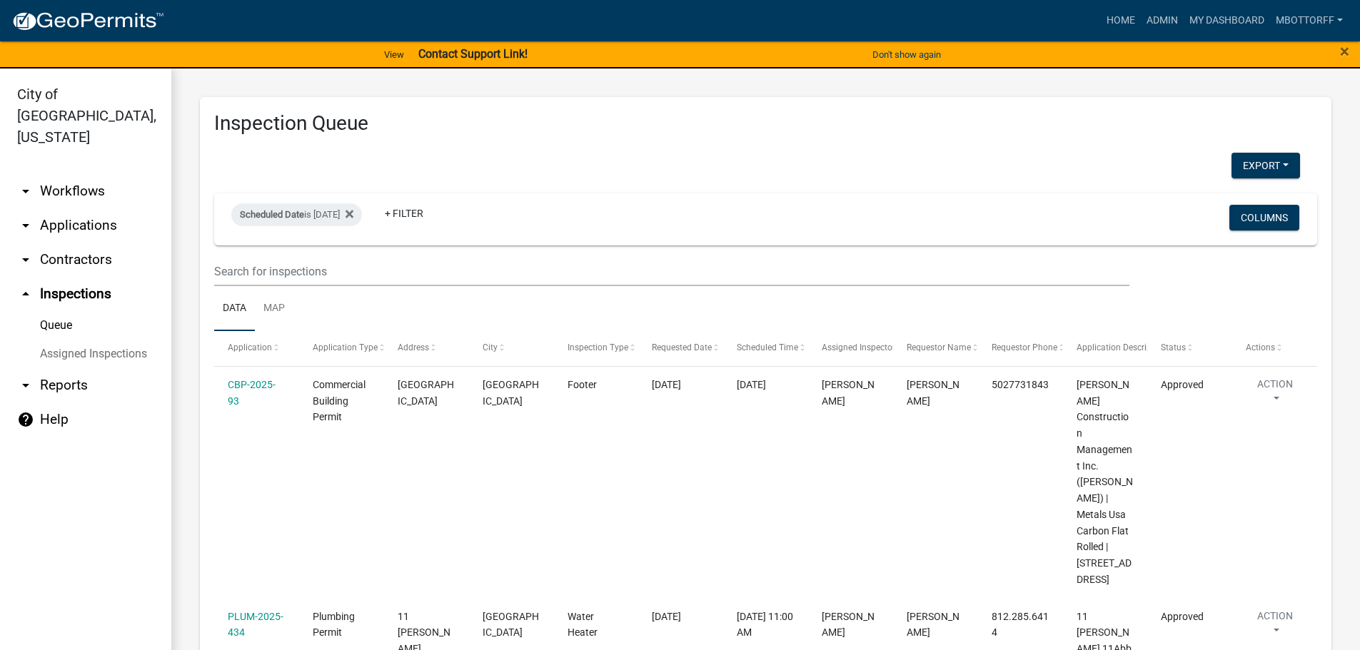
click at [103, 340] on link "Assigned Inspections" at bounding box center [85, 354] width 171 height 29
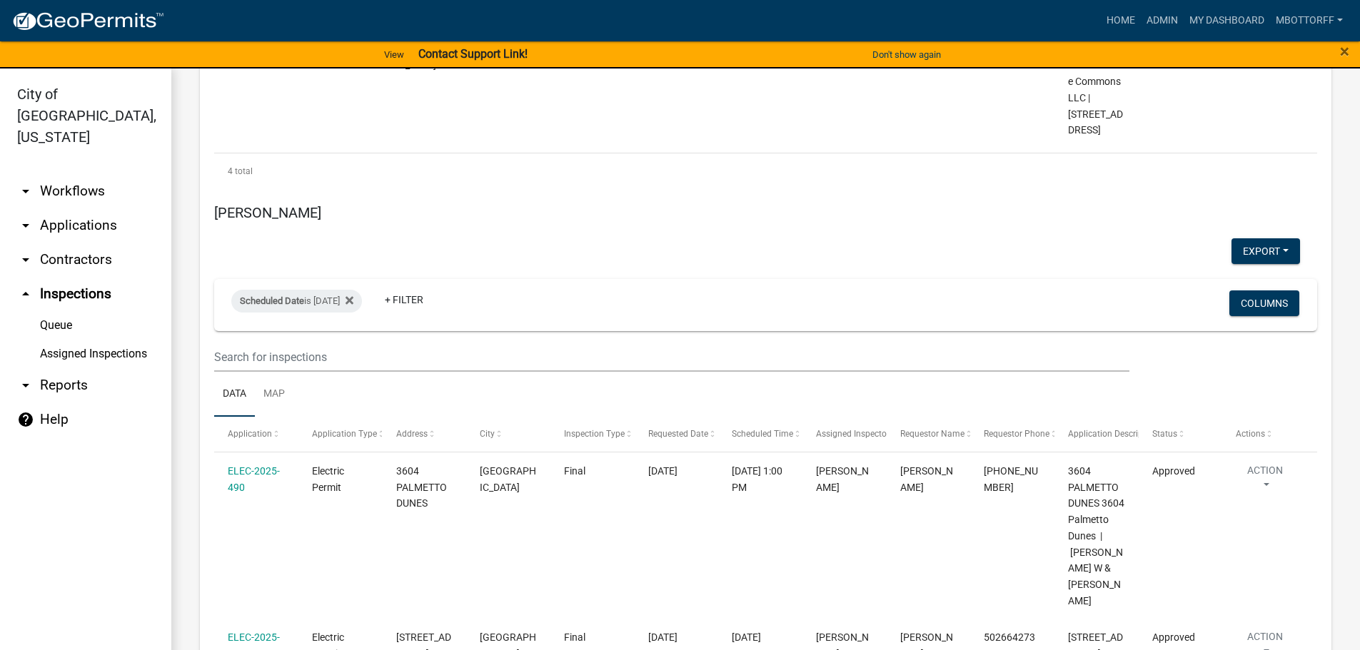
scroll to position [3499, 0]
click at [352, 291] on div "Scheduled Date is 09/16/2025" at bounding box center [296, 302] width 131 height 23
click at [352, 293] on input "2025-09-16" at bounding box center [309, 290] width 100 height 29
type input "2025-09-17"
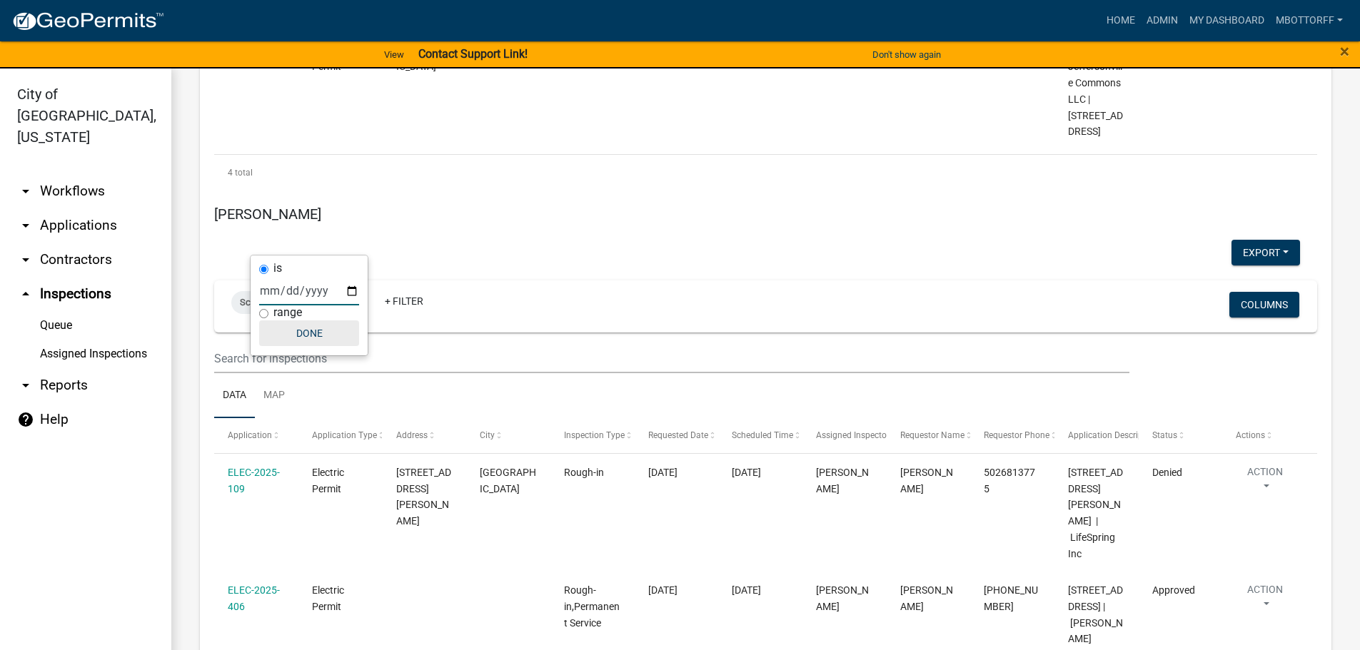
click at [312, 338] on button "Done" at bounding box center [309, 334] width 100 height 26
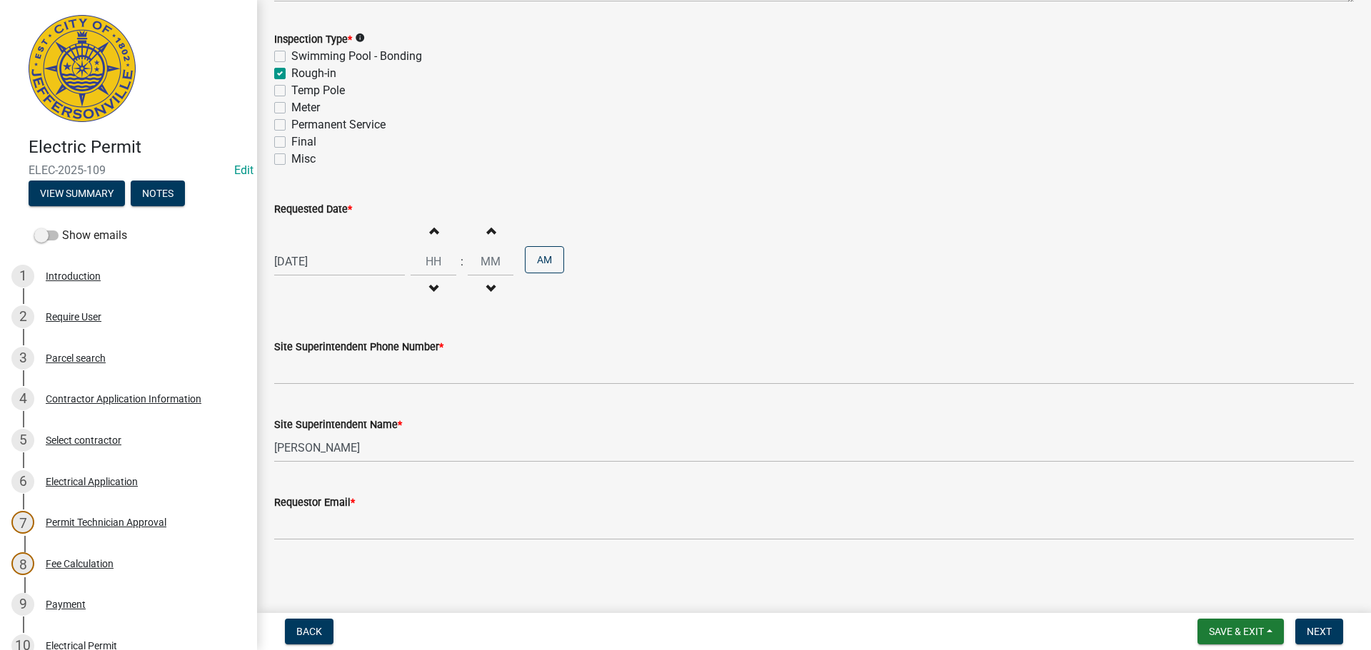
scroll to position [313, 0]
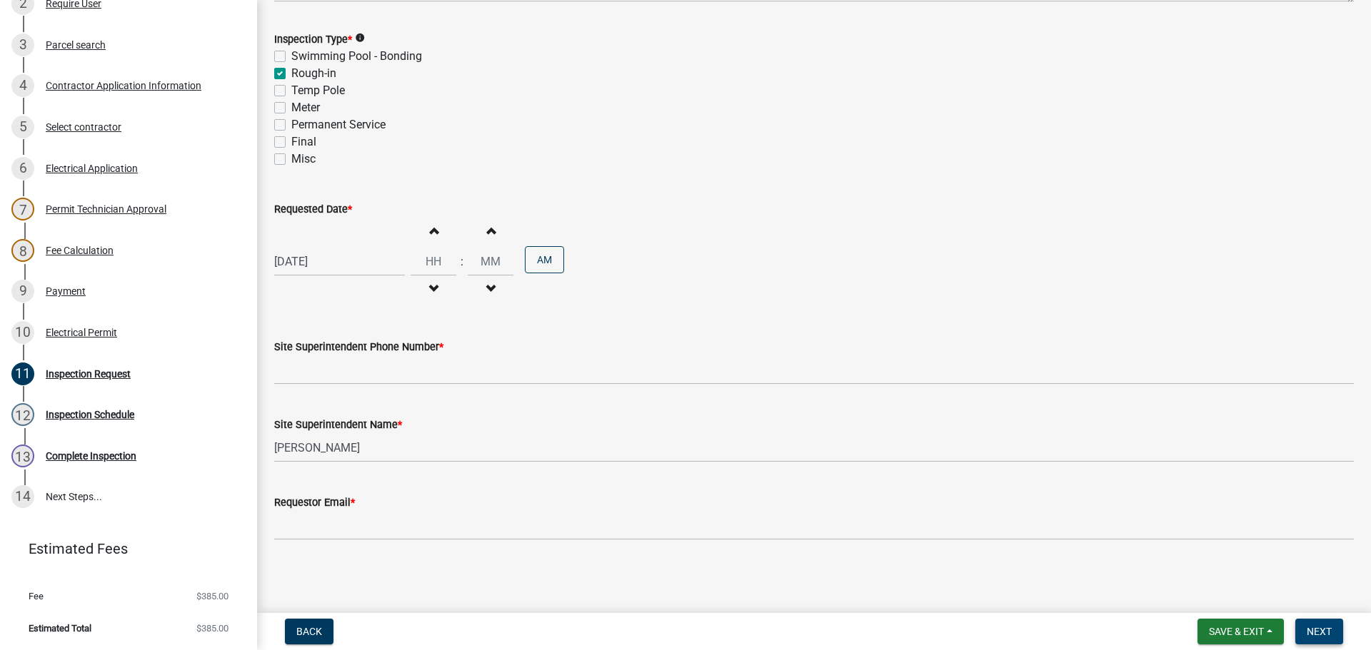
click at [1315, 631] on span "Next" at bounding box center [1319, 631] width 25 height 11
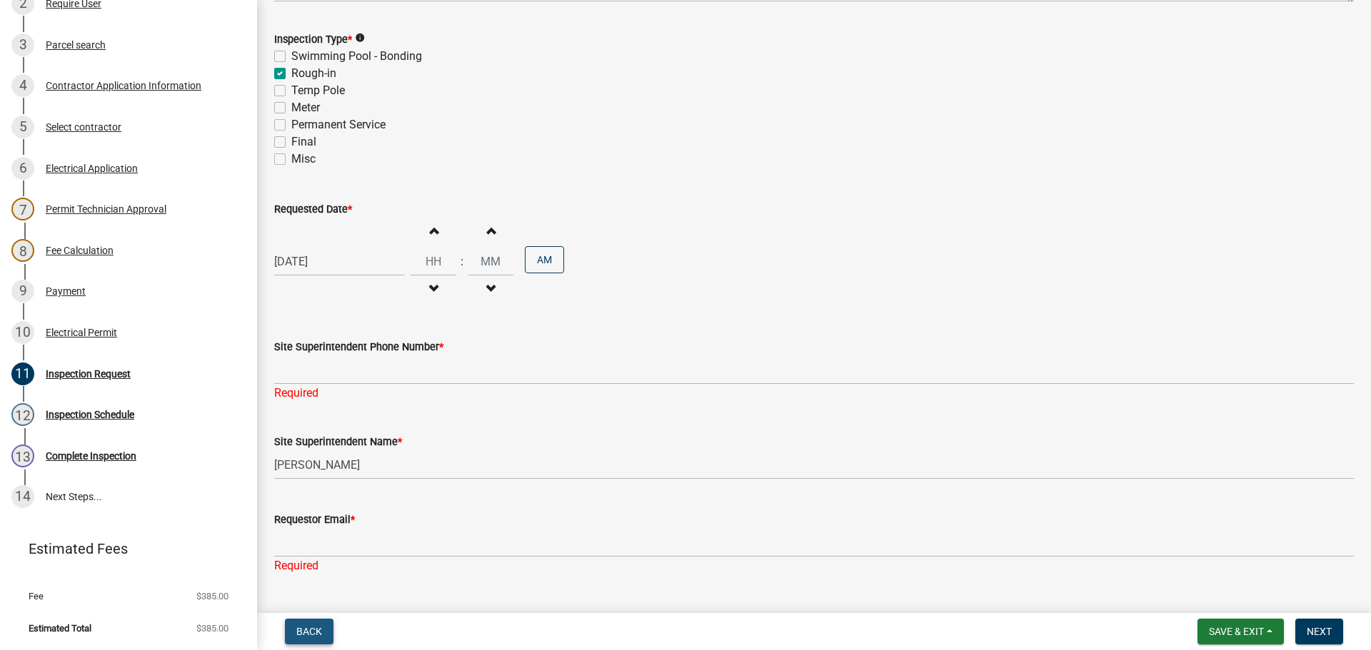
click at [299, 624] on button "Back" at bounding box center [309, 632] width 49 height 26
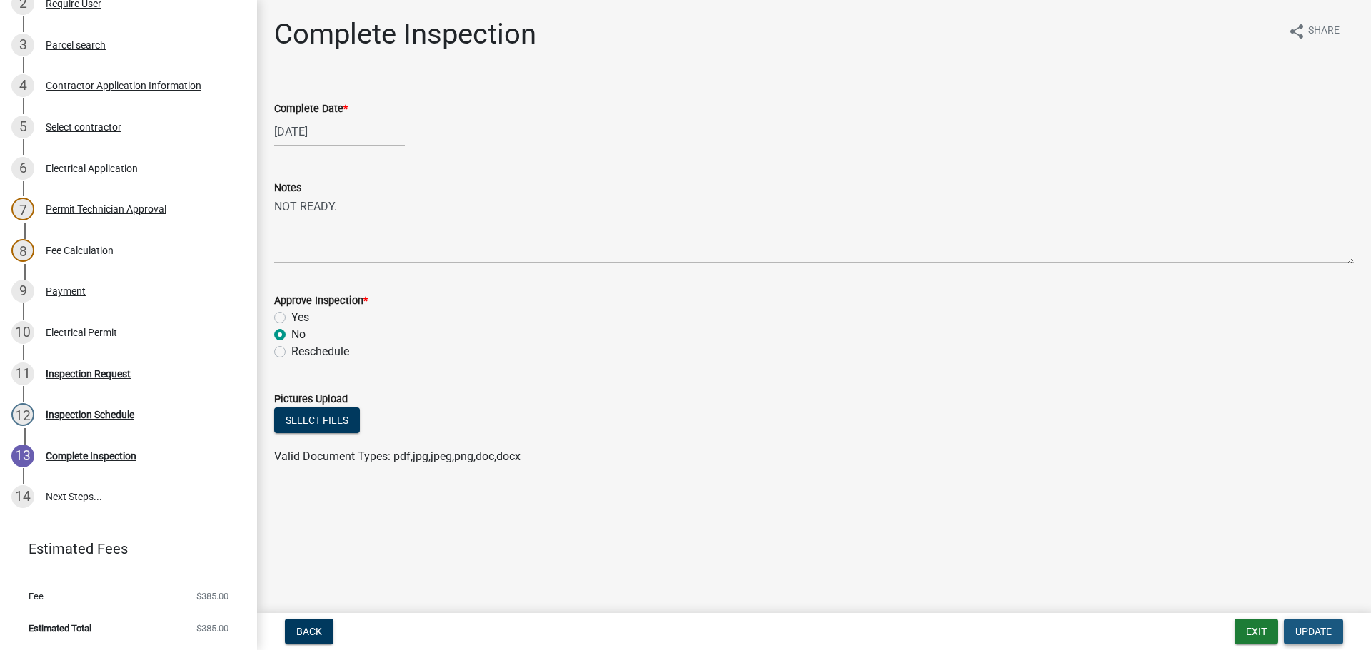
click at [1315, 634] on span "Update" at bounding box center [1313, 631] width 36 height 11
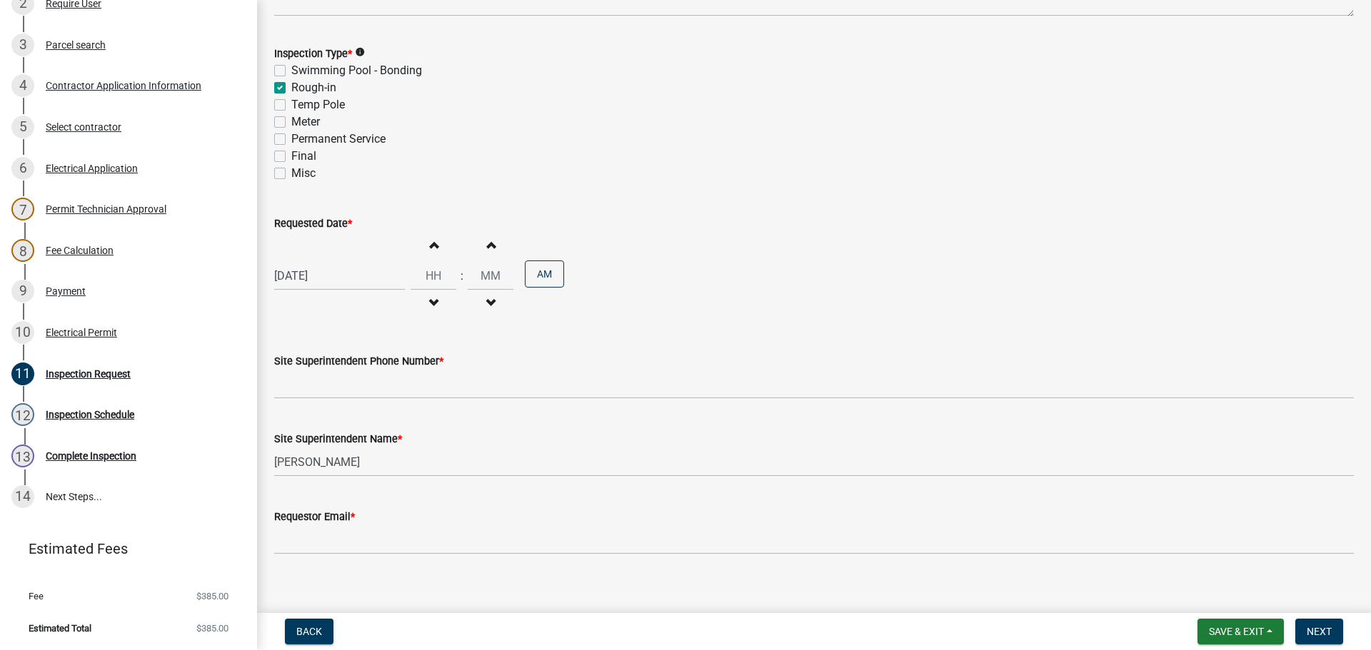
scroll to position [182, 0]
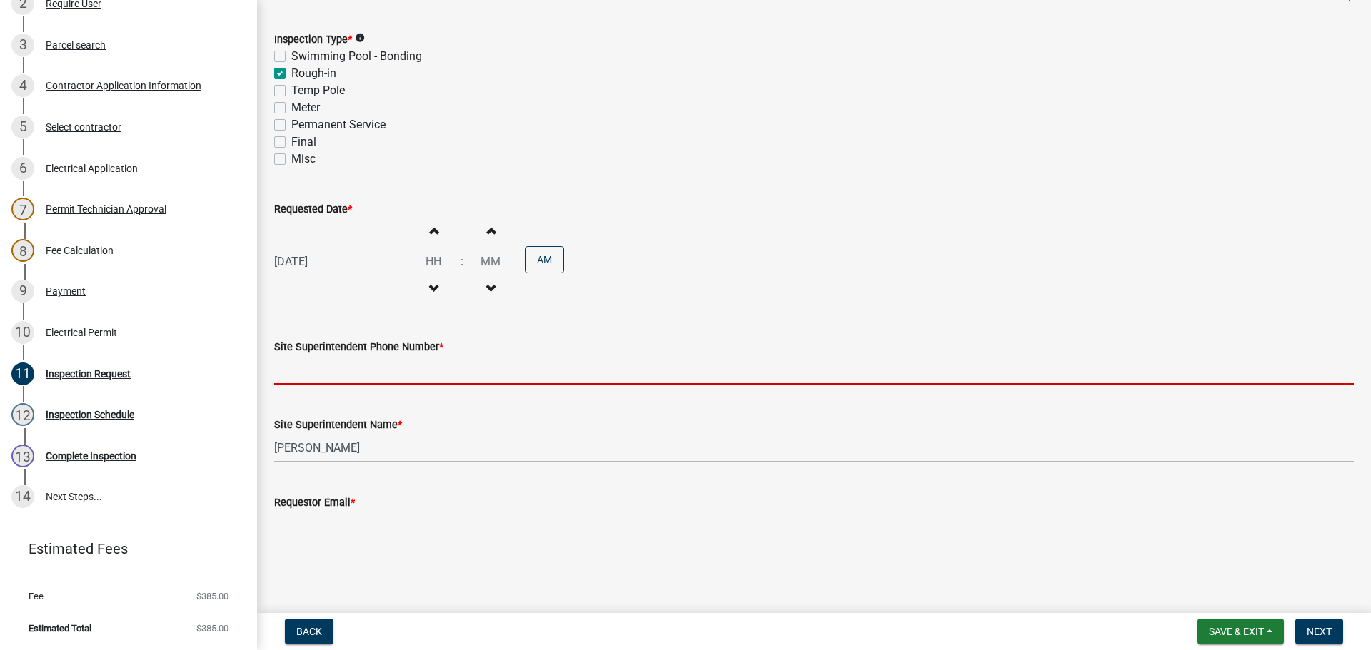
click at [329, 369] on input "Site Superintendent Phone Number *" at bounding box center [814, 370] width 1080 height 29
type input "000-000-0000"
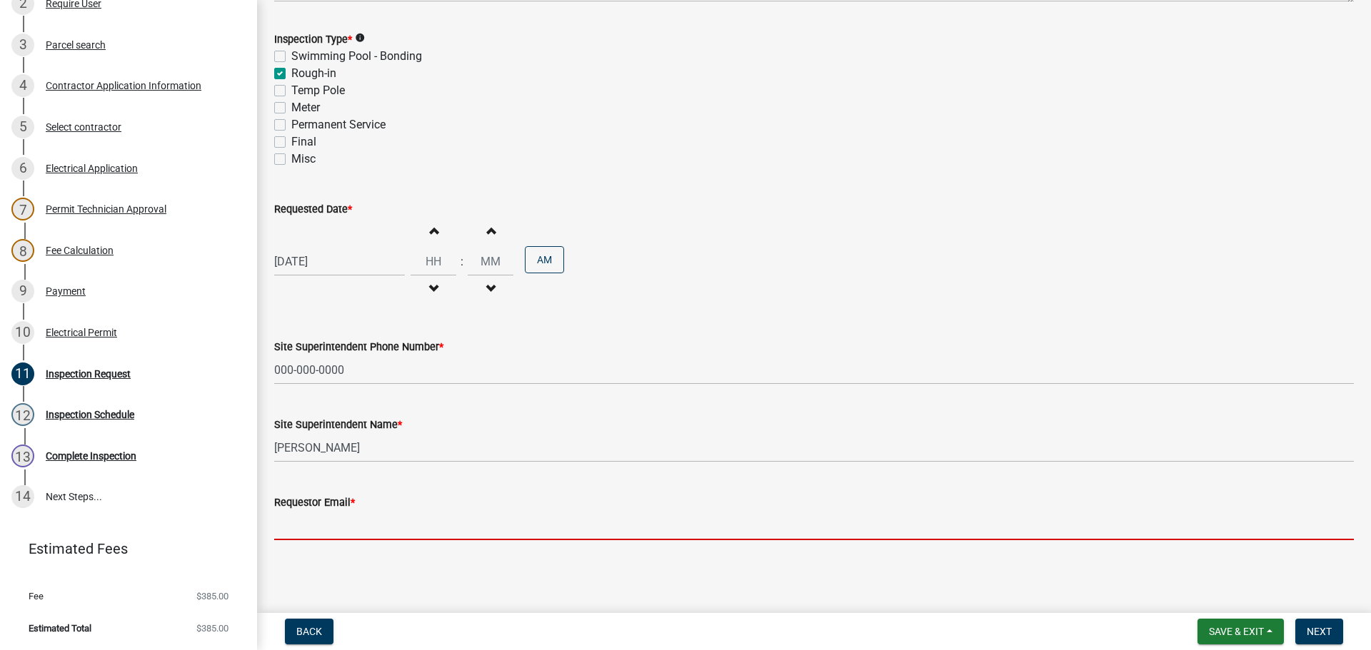
click at [337, 523] on input "Requestor Email *" at bounding box center [814, 525] width 1080 height 29
type input "mbottorff@cityofjeff.net"
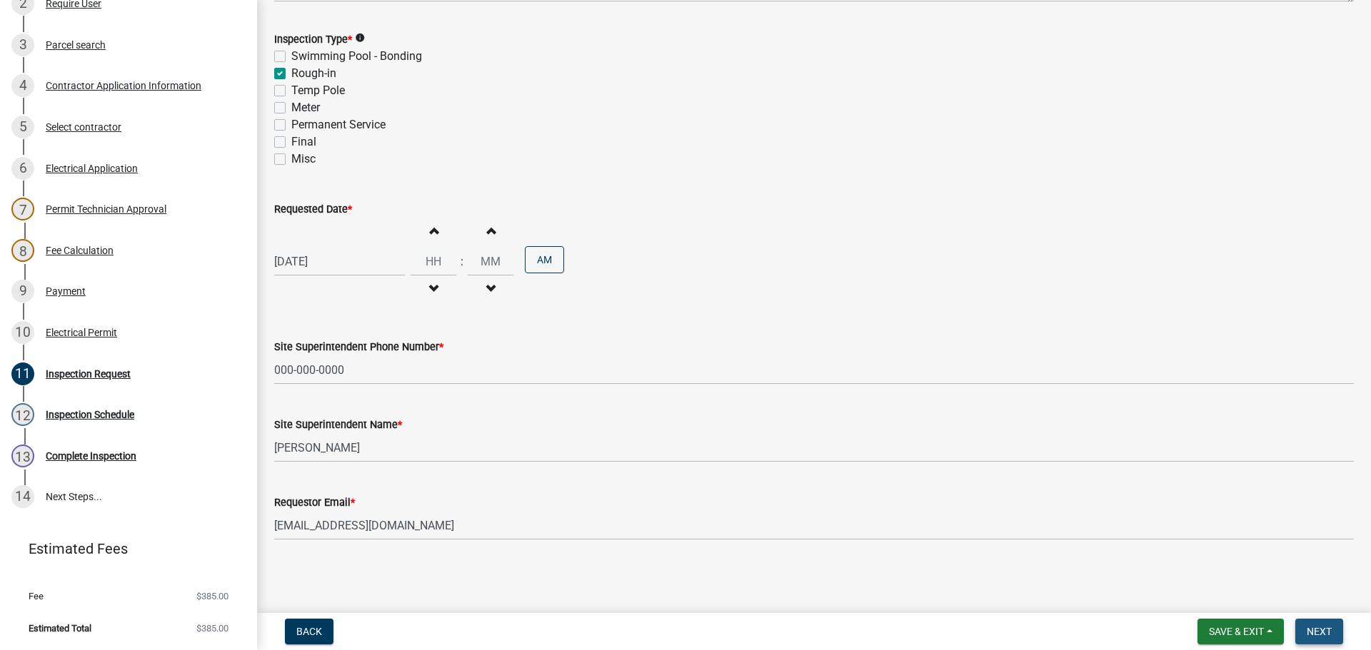
click at [1315, 630] on span "Next" at bounding box center [1319, 631] width 25 height 11
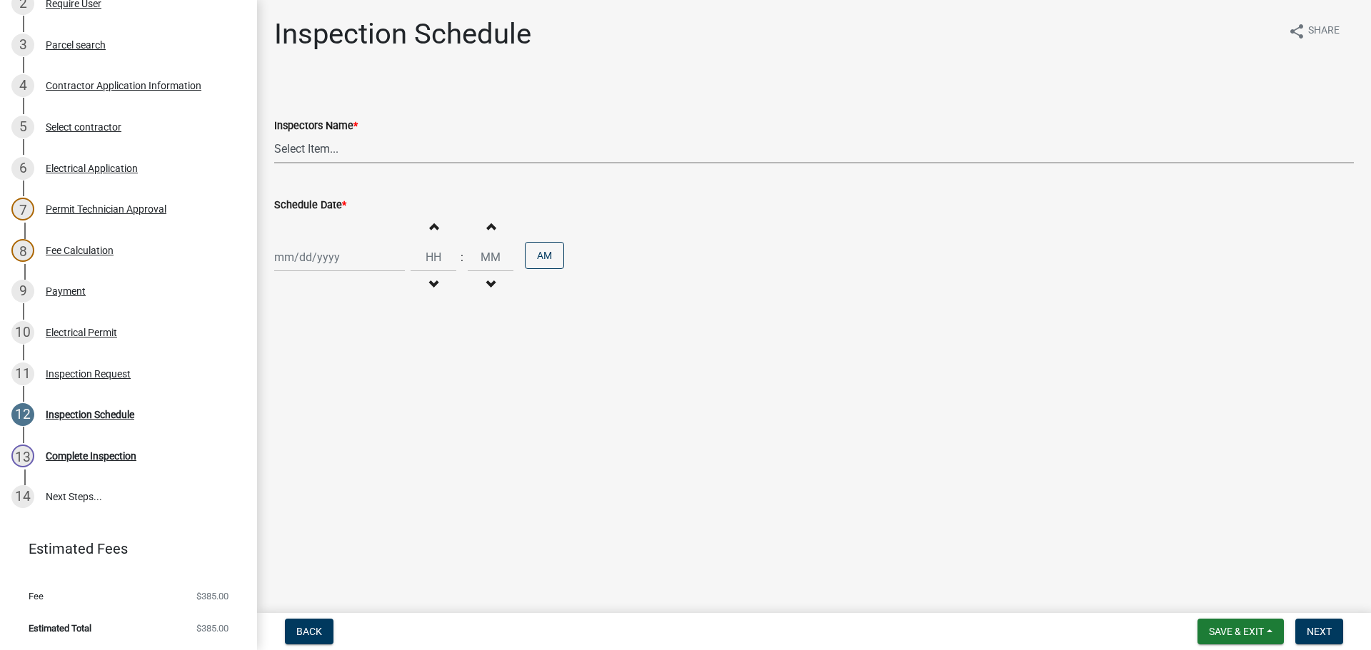
click at [288, 151] on select "Select Item... jramsey (Jeremy Ramsey) MaryFrey (Mary Frey) mkruer (Mike Kruer)…" at bounding box center [814, 148] width 1080 height 29
select select "36a8b8f0-2ef8-43e9-ae06-718f51af8d36"
click at [274, 134] on select "Select Item... jramsey (Jeremy Ramsey) MaryFrey (Mary Frey) mkruer (Mike Kruer)…" at bounding box center [814, 148] width 1080 height 29
click at [294, 253] on div at bounding box center [339, 257] width 131 height 29
select select "9"
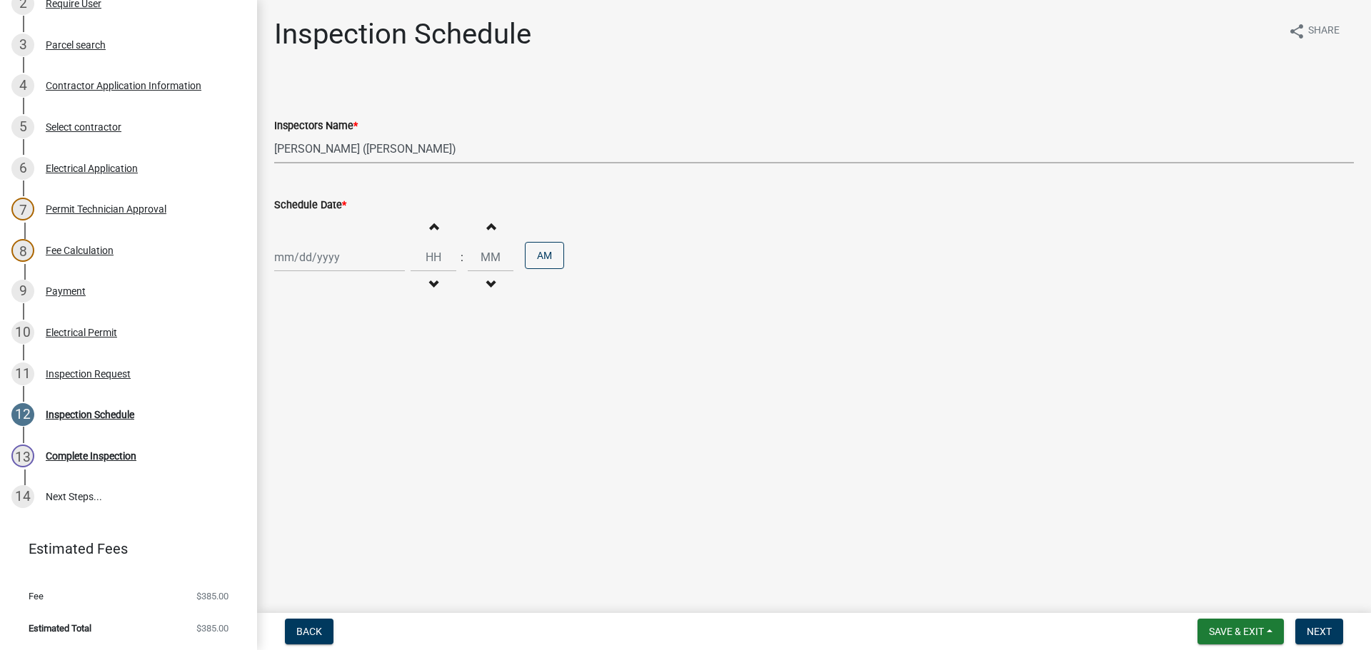
select select "2025"
click at [338, 381] on div "17" at bounding box center [334, 379] width 23 height 23
type input "[DATE]"
click at [1322, 632] on span "Next" at bounding box center [1319, 631] width 25 height 11
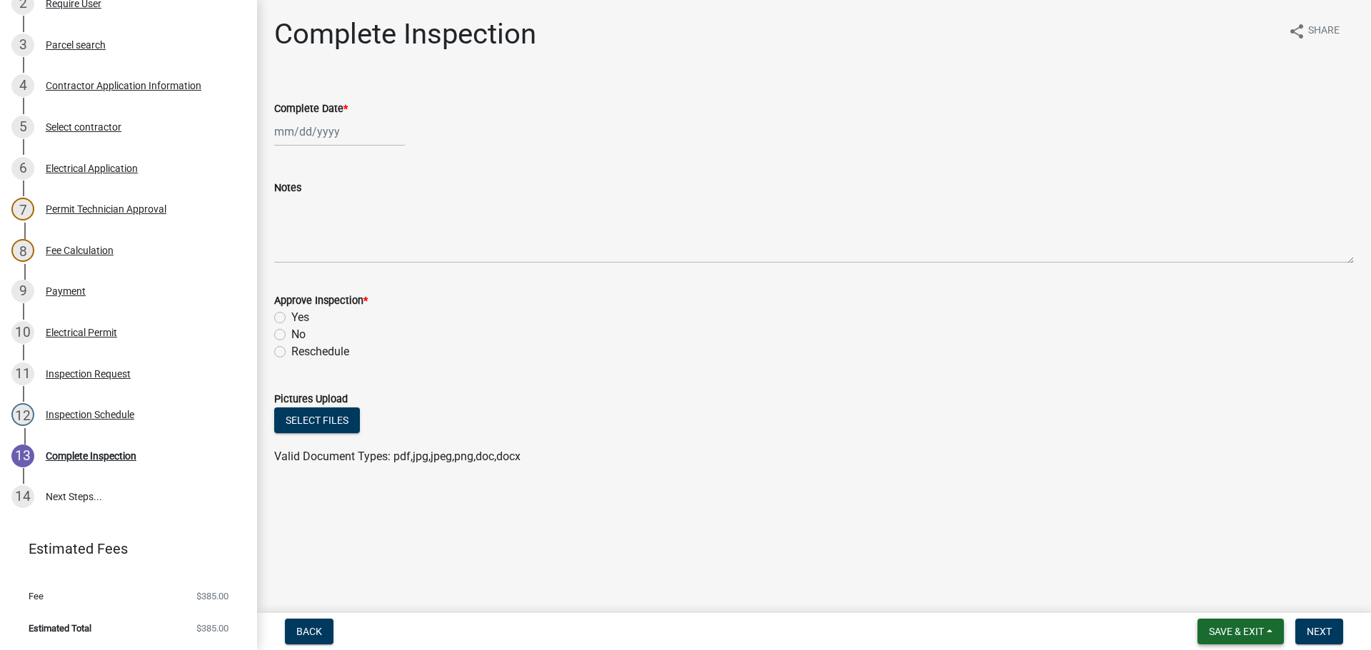
click at [1247, 632] on span "Save & Exit" at bounding box center [1236, 631] width 55 height 11
click at [1222, 595] on button "Save & Exit" at bounding box center [1227, 595] width 114 height 34
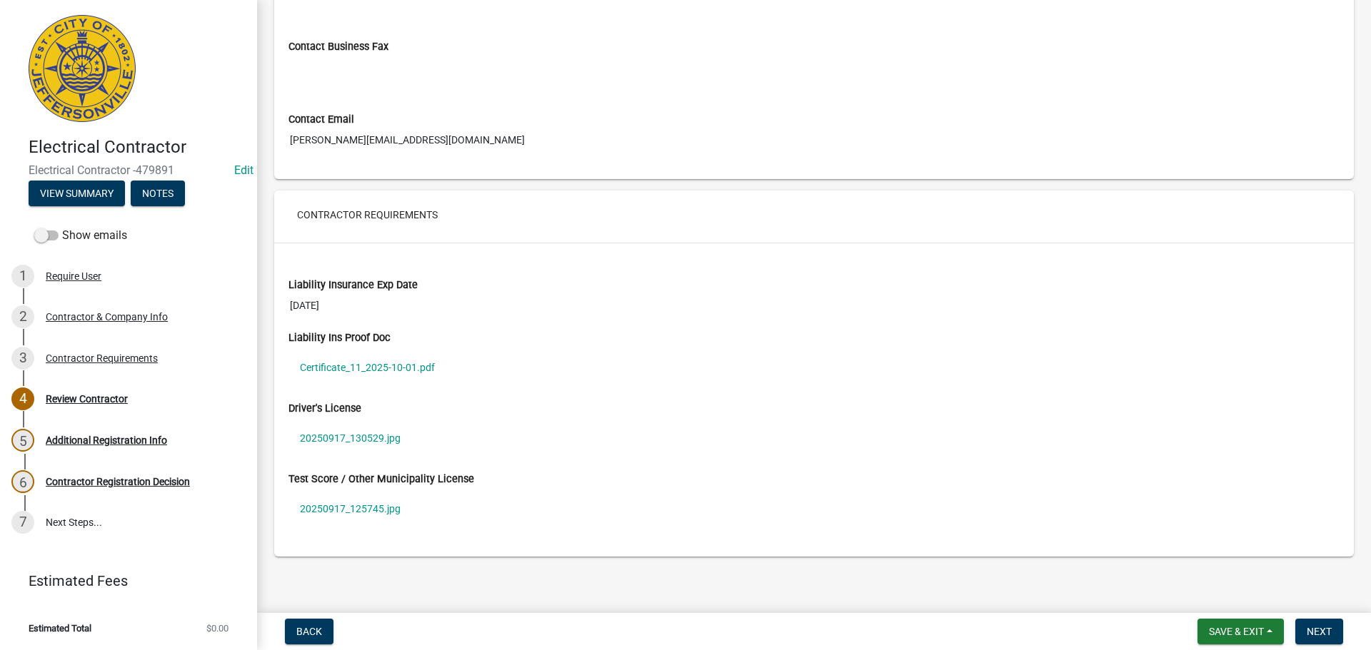
scroll to position [934, 0]
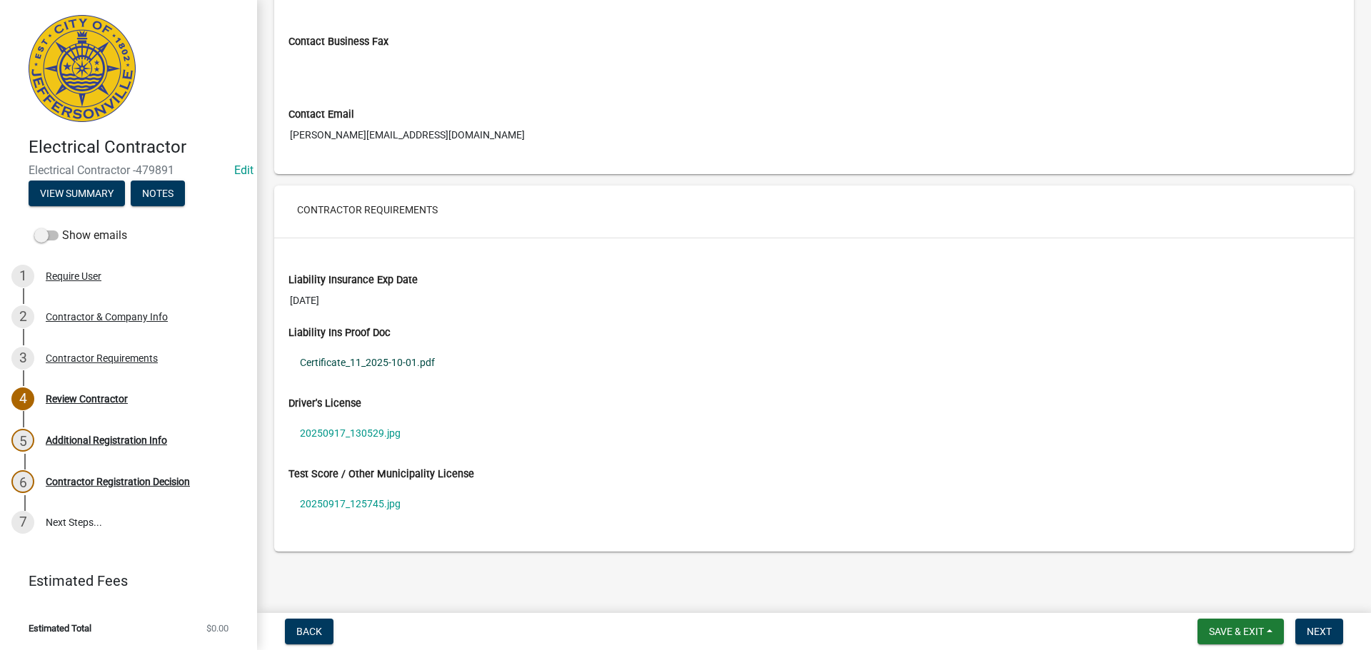
click at [347, 353] on link "Certificate_11_2025-10-01.pdf" at bounding box center [813, 362] width 1051 height 33
click at [341, 431] on link "20250917_130529.jpg" at bounding box center [813, 433] width 1051 height 33
click at [331, 502] on link "20250917_125745.jpg" at bounding box center [813, 504] width 1051 height 33
click at [1329, 625] on button "Next" at bounding box center [1319, 632] width 48 height 26
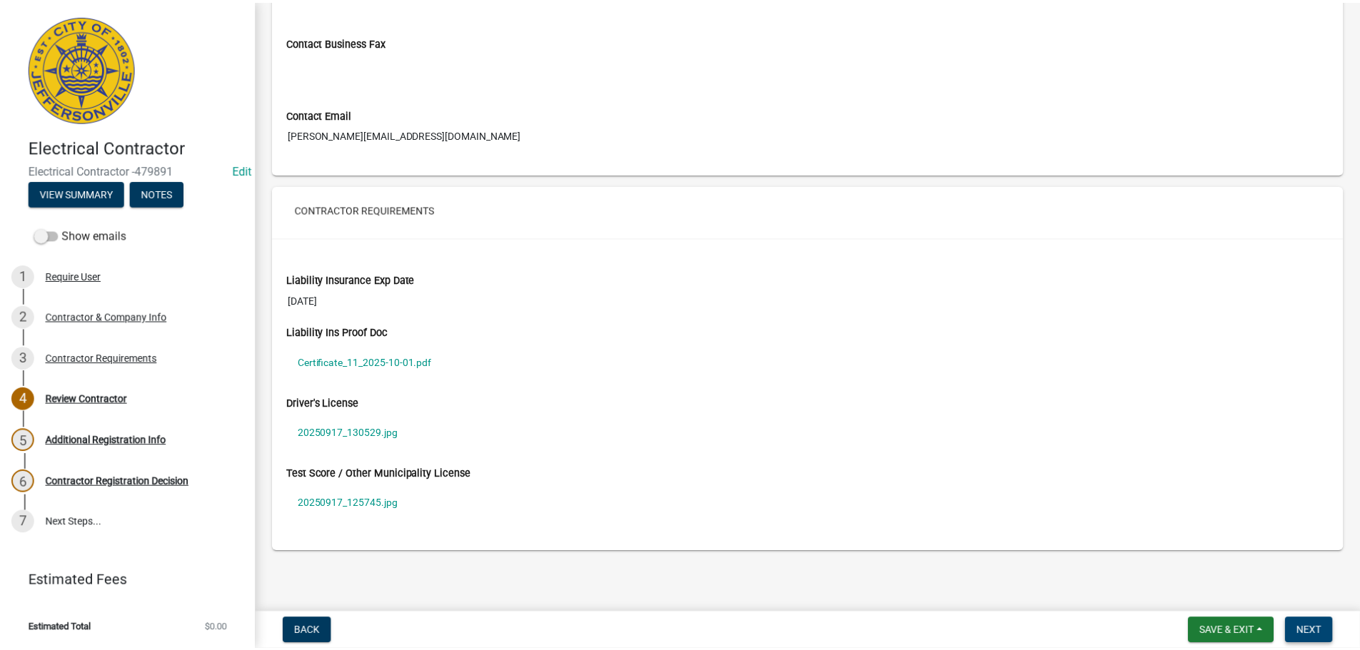
scroll to position [0, 0]
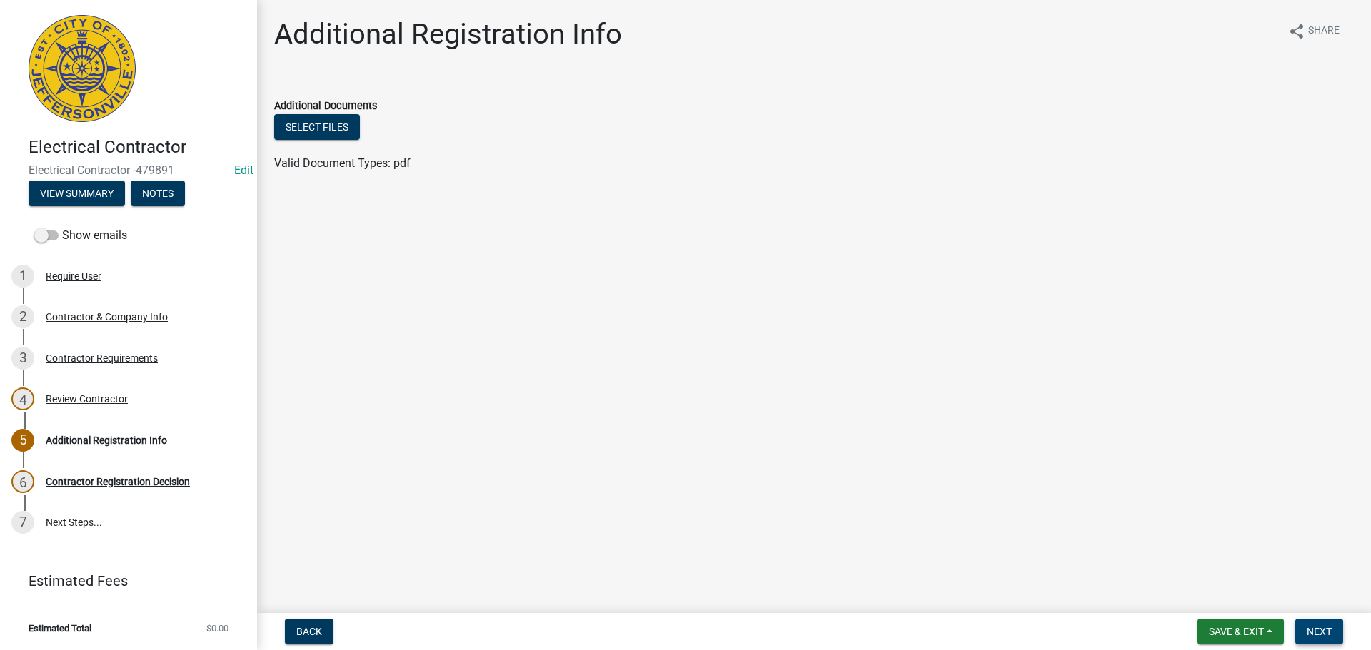
click at [1320, 630] on span "Next" at bounding box center [1319, 631] width 25 height 11
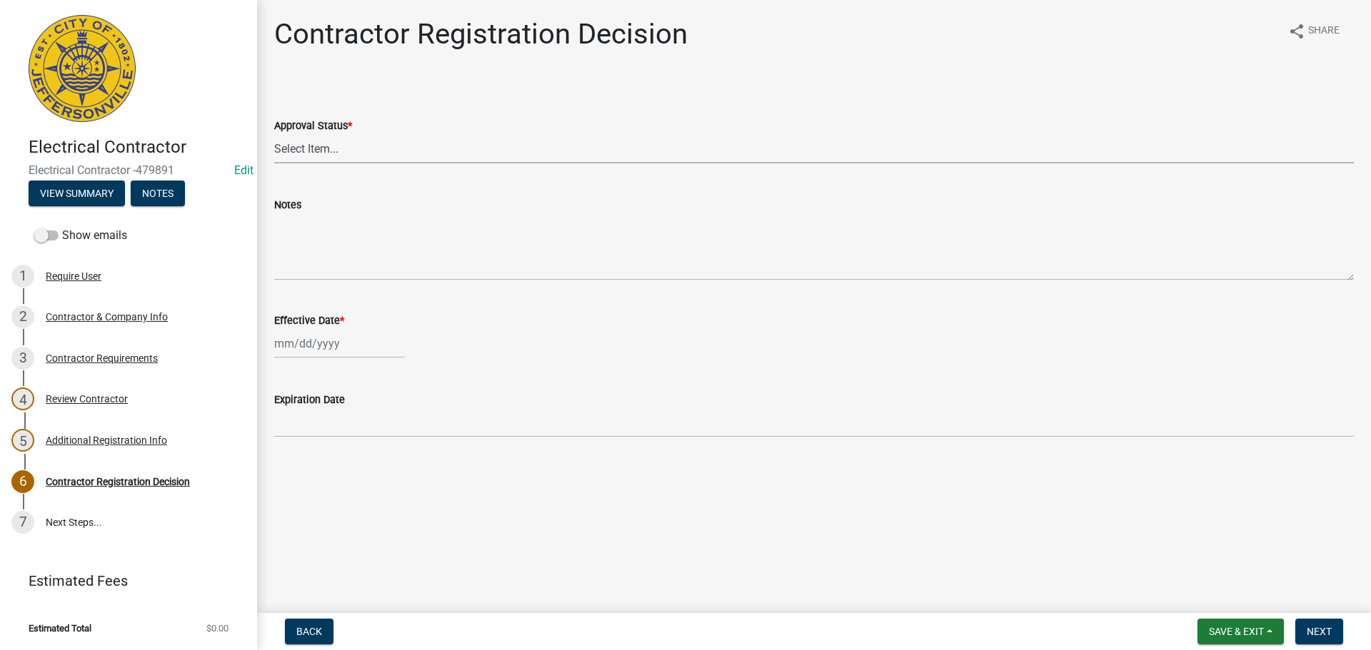
click at [288, 146] on select "Select Item... Approved Denied" at bounding box center [814, 148] width 1080 height 29
click at [274, 134] on select "Select Item... Approved Denied" at bounding box center [814, 148] width 1080 height 29
select select "4b86b809-39dd-4c68-9f3d-fdb3e7050482"
click at [307, 348] on div at bounding box center [339, 343] width 131 height 29
select select "9"
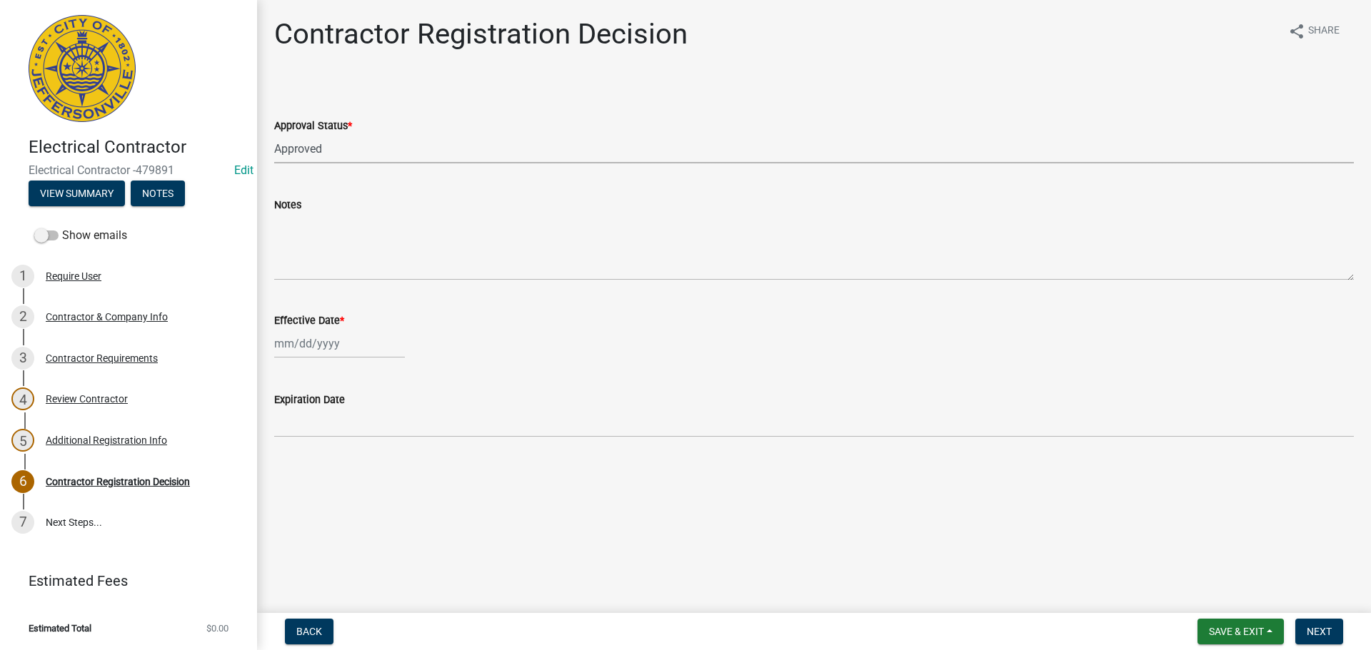
select select "2025"
click at [337, 463] on div "17" at bounding box center [334, 465] width 23 height 23
type input "[DATE]"
click at [1320, 626] on span "Next" at bounding box center [1319, 631] width 25 height 11
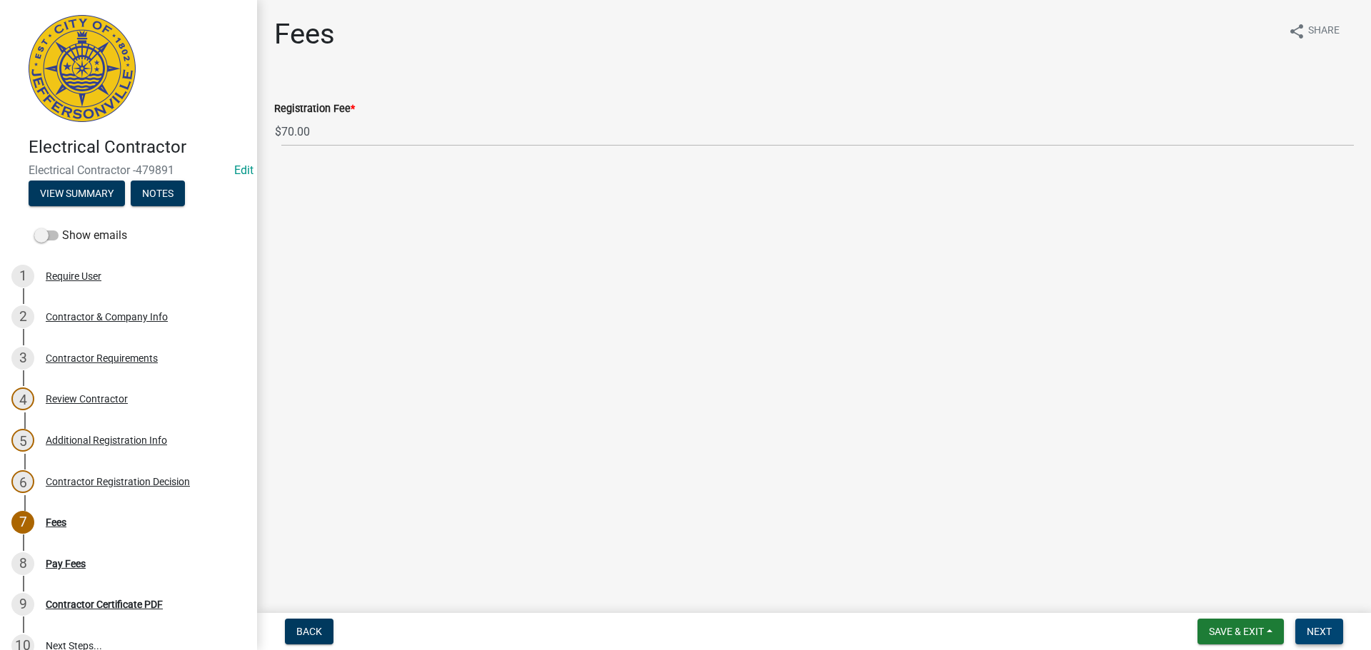
click at [1314, 626] on span "Next" at bounding box center [1319, 631] width 25 height 11
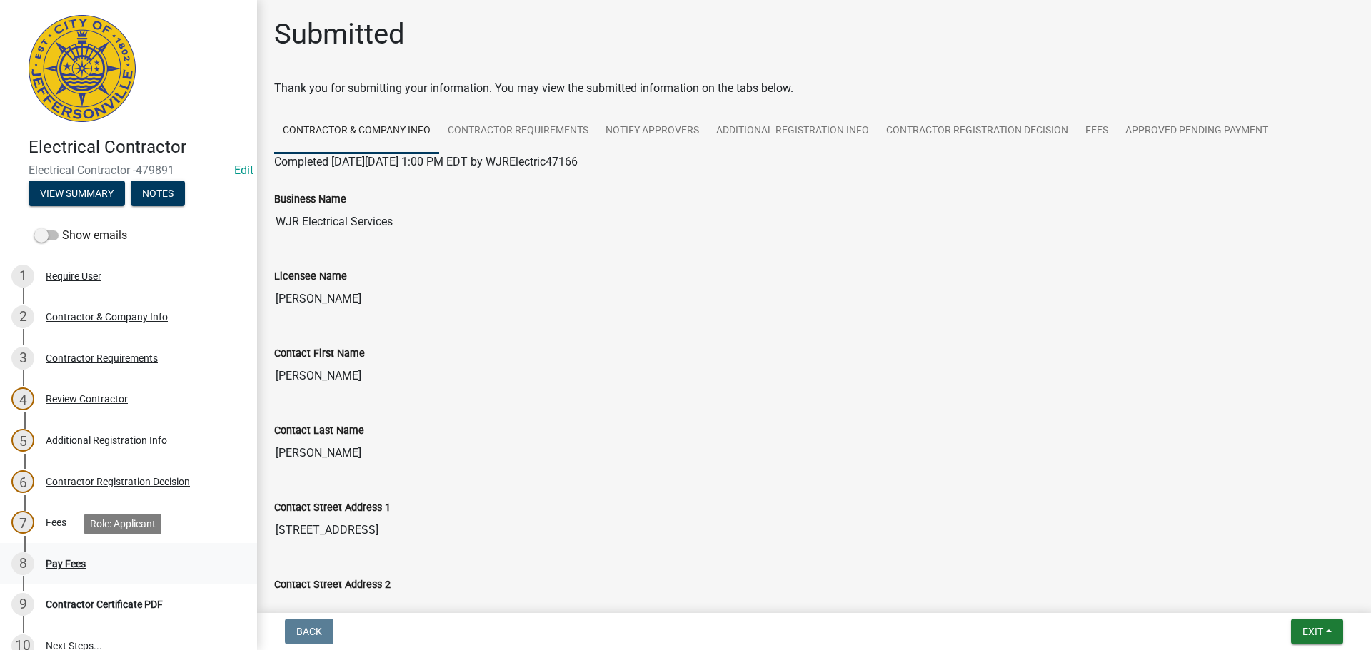
click at [64, 563] on div "Pay Fees" at bounding box center [66, 564] width 40 height 10
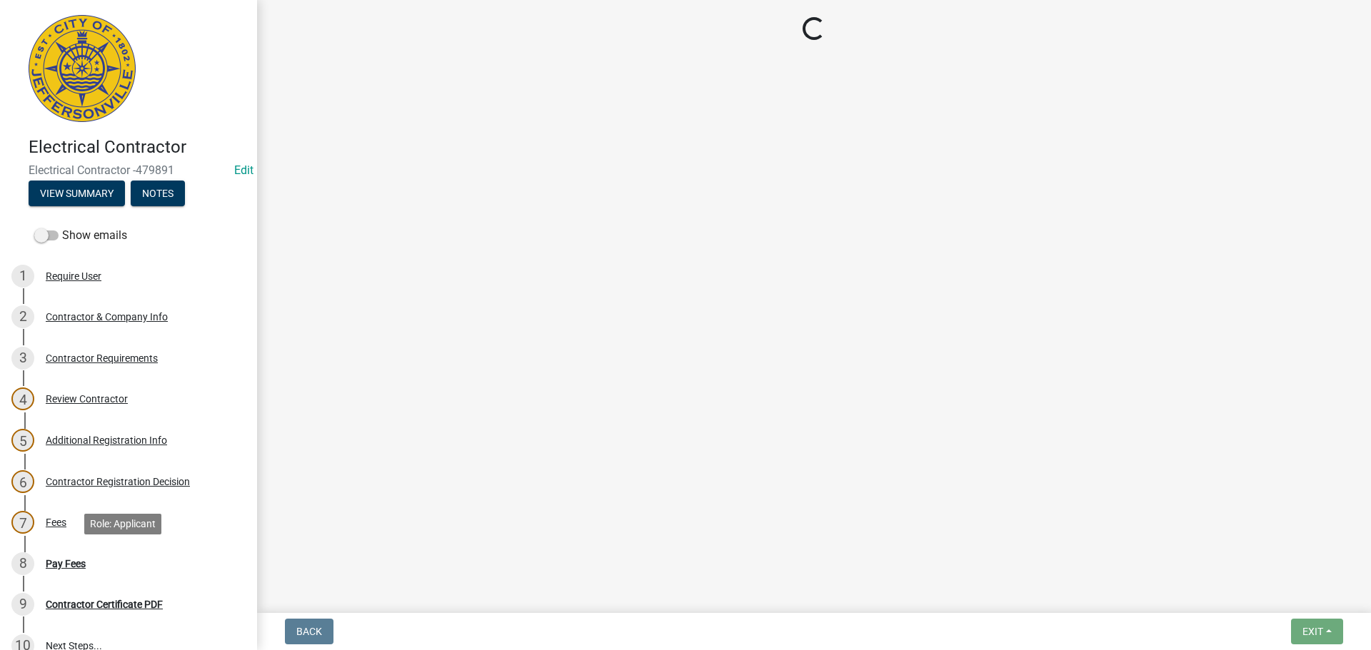
select select "3: 3"
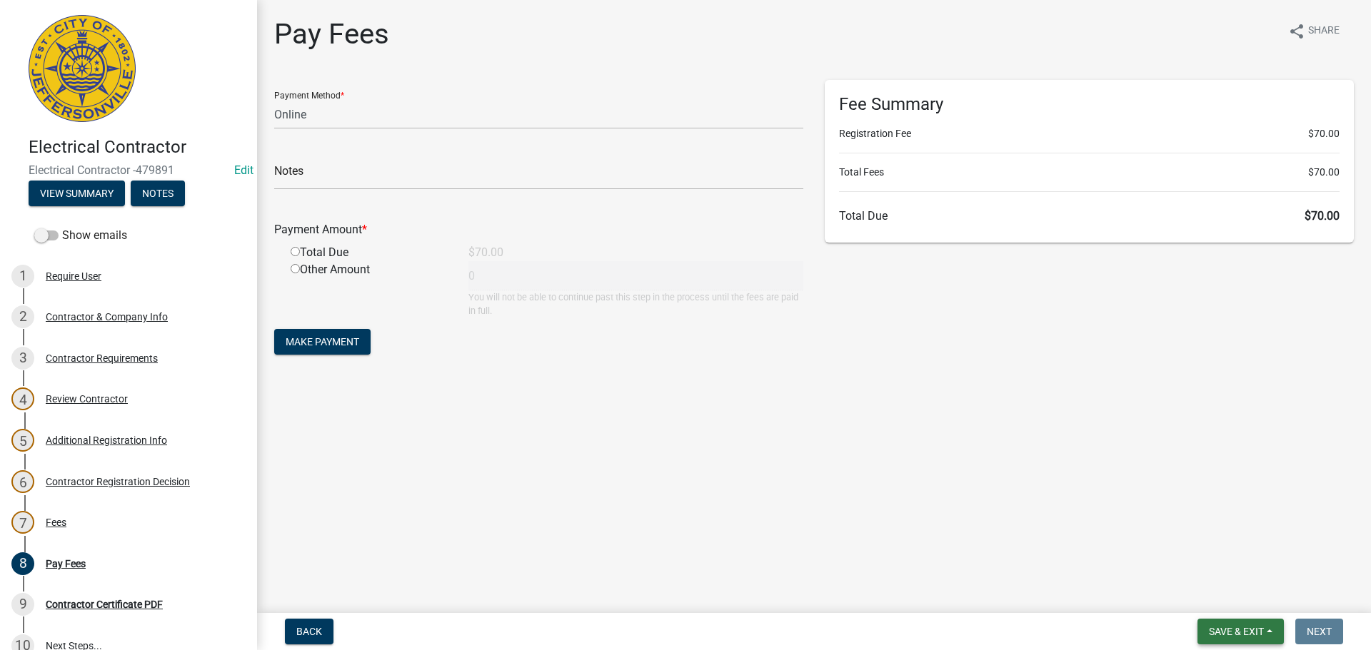
click at [1225, 627] on span "Save & Exit" at bounding box center [1236, 631] width 55 height 11
click at [1219, 600] on button "Save & Exit" at bounding box center [1227, 595] width 114 height 34
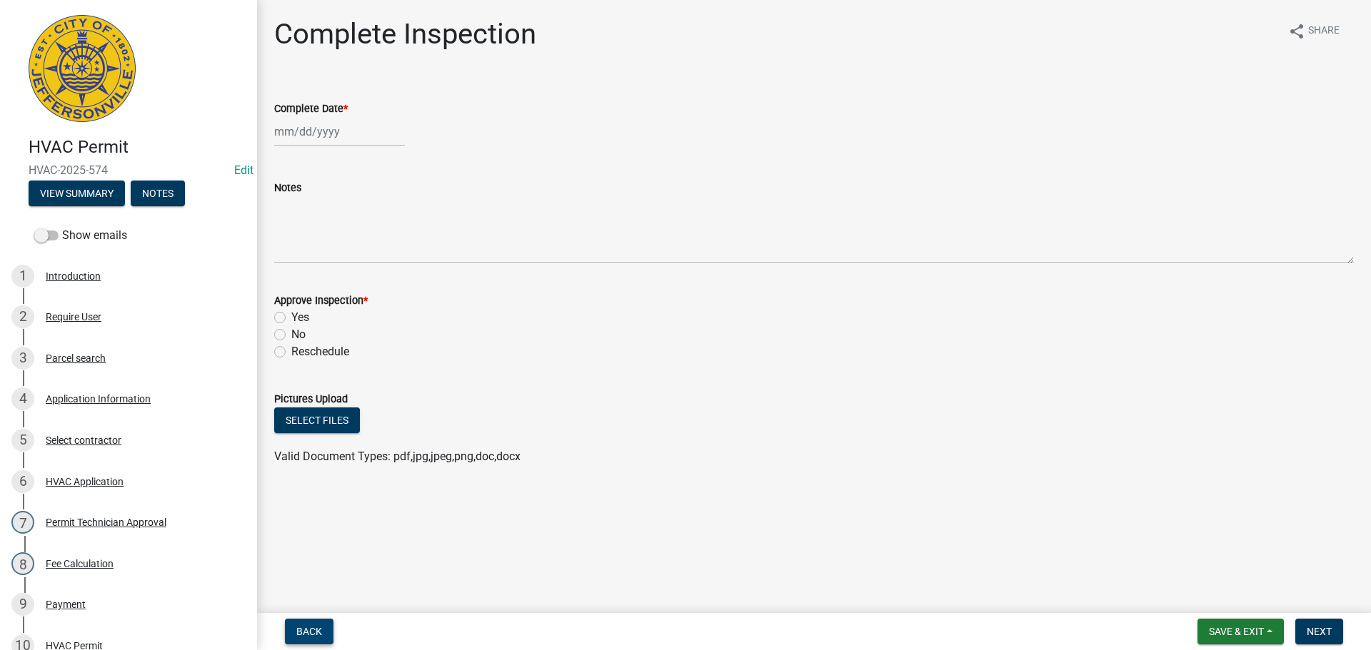
click at [299, 632] on span "Back" at bounding box center [309, 631] width 26 height 11
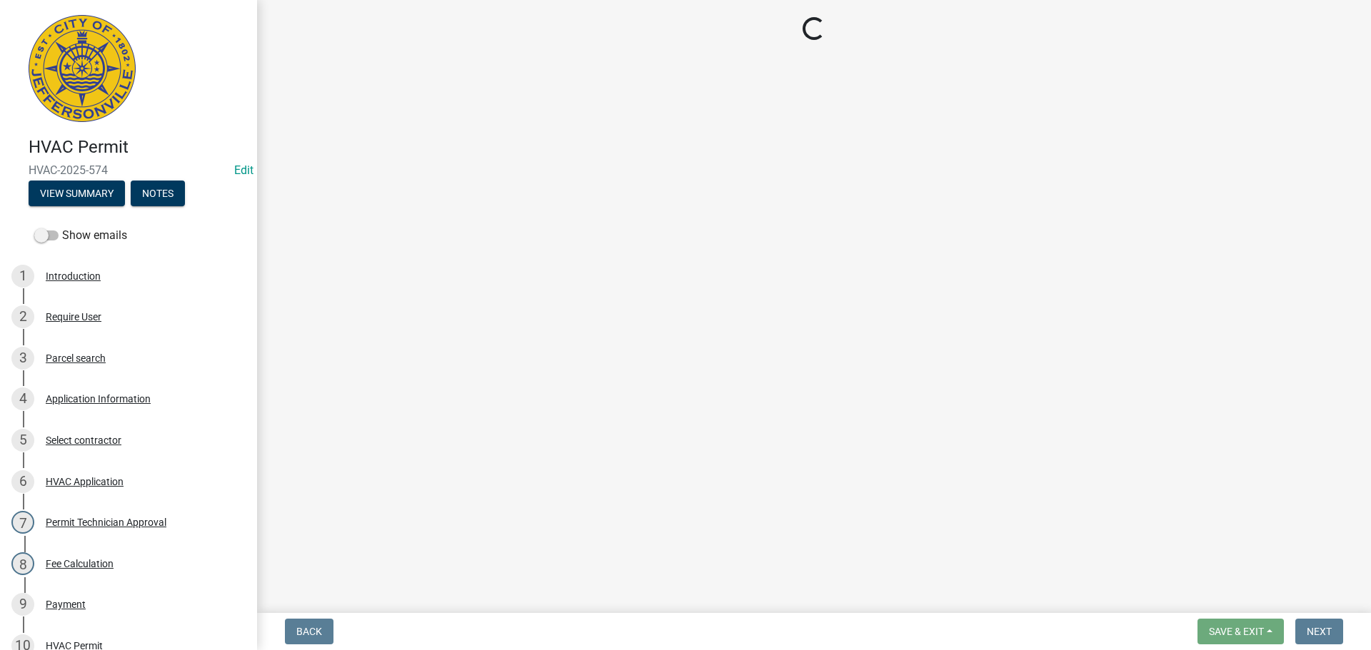
select select "13c97fbc-c819-4cee-844a-0db3d3c4db95"
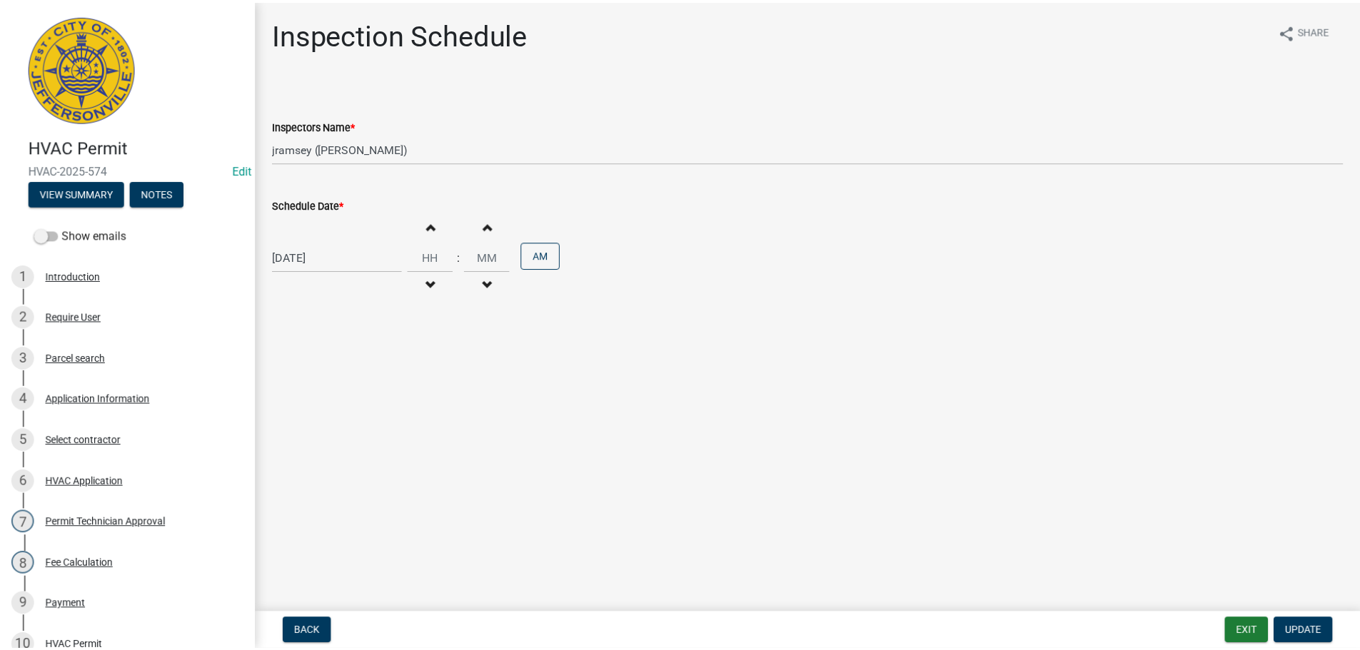
scroll to position [313, 0]
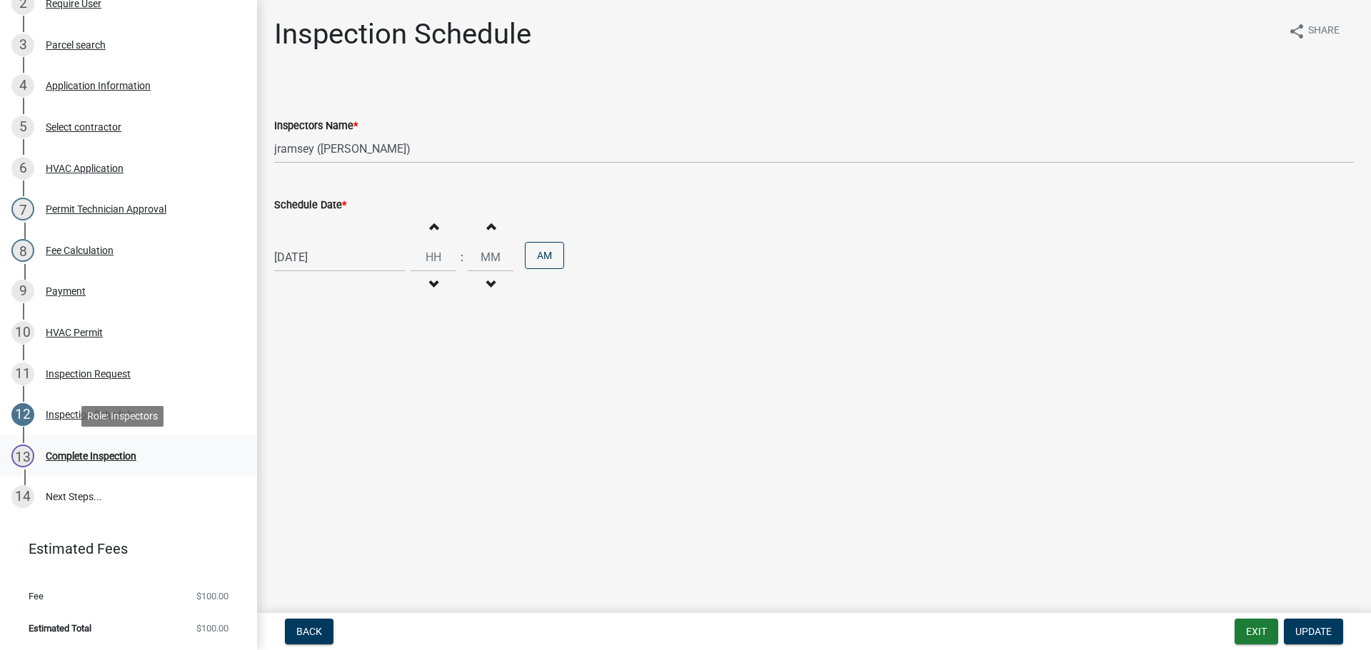
click at [97, 453] on div "Complete Inspection" at bounding box center [91, 456] width 91 height 10
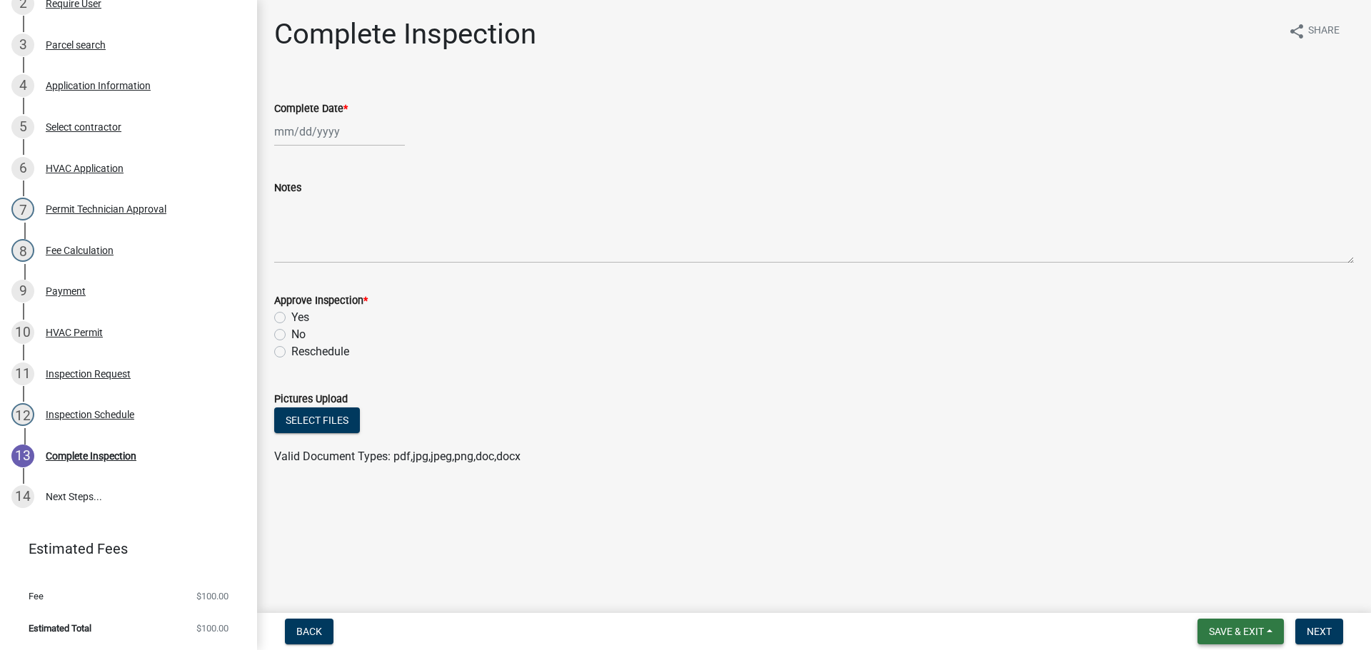
click at [1250, 629] on span "Save & Exit" at bounding box center [1236, 631] width 55 height 11
click at [1226, 598] on button "Save & Exit" at bounding box center [1227, 595] width 114 height 34
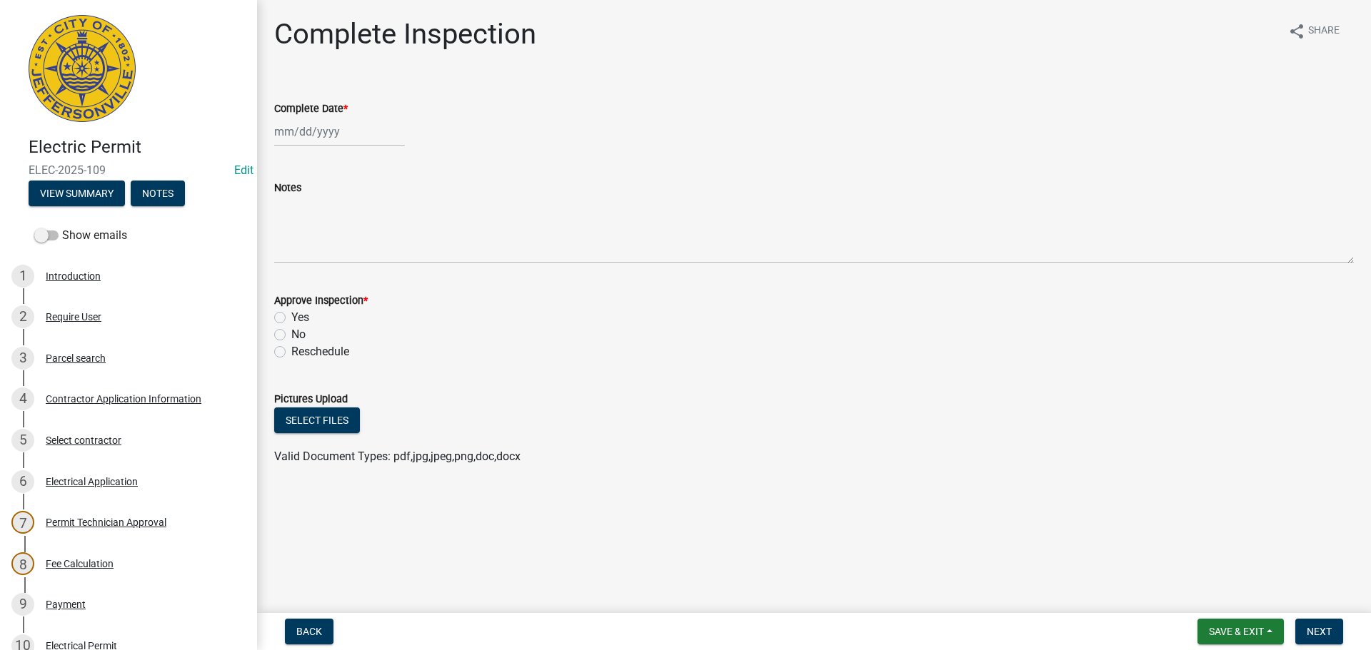
select select "9"
select select "2025"
click at [294, 134] on div "[PERSON_NAME] Feb Mar Apr [PERSON_NAME][DATE] Oct Nov [DATE] 1526 1527 1528 152…" at bounding box center [339, 131] width 131 height 29
click at [331, 251] on div "17" at bounding box center [334, 253] width 23 height 23
type input "[DATE]"
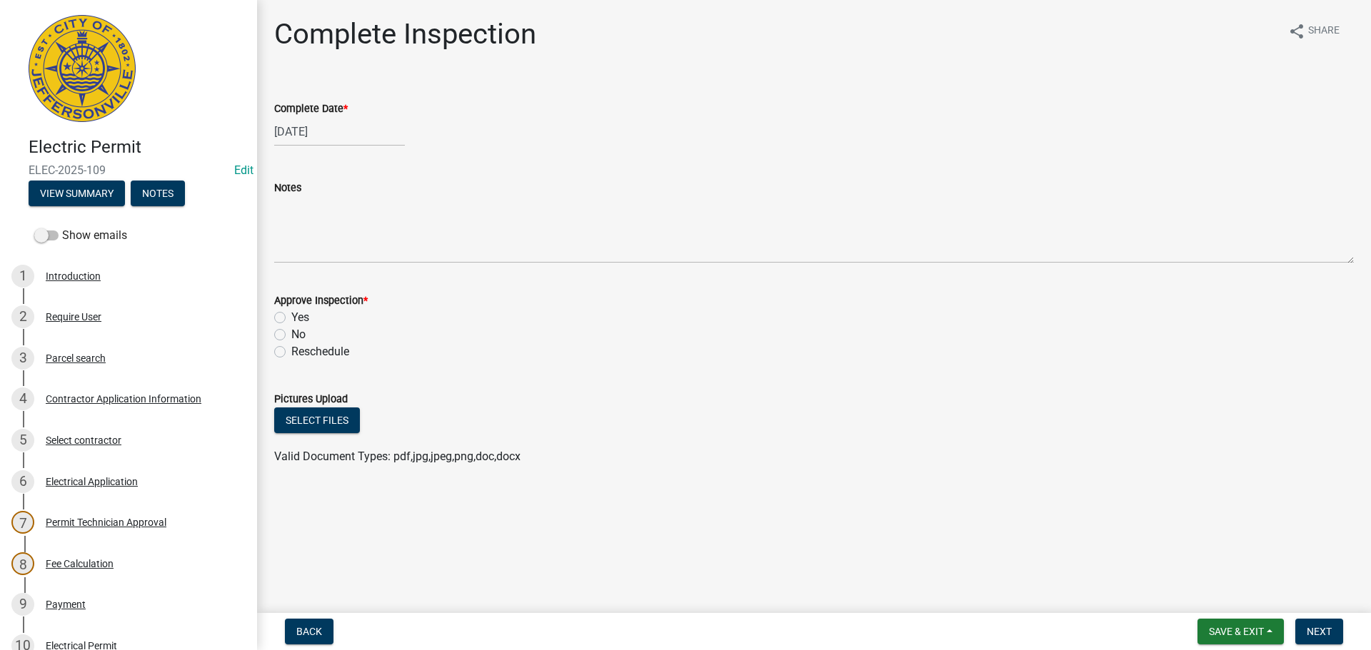
click at [291, 313] on label "Yes" at bounding box center [300, 317] width 18 height 17
click at [291, 313] on input "Yes" at bounding box center [295, 313] width 9 height 9
radio input "true"
drag, startPoint x: 1313, startPoint y: 630, endPoint x: 1282, endPoint y: 623, distance: 32.1
click at [1307, 628] on span "Next" at bounding box center [1319, 631] width 25 height 11
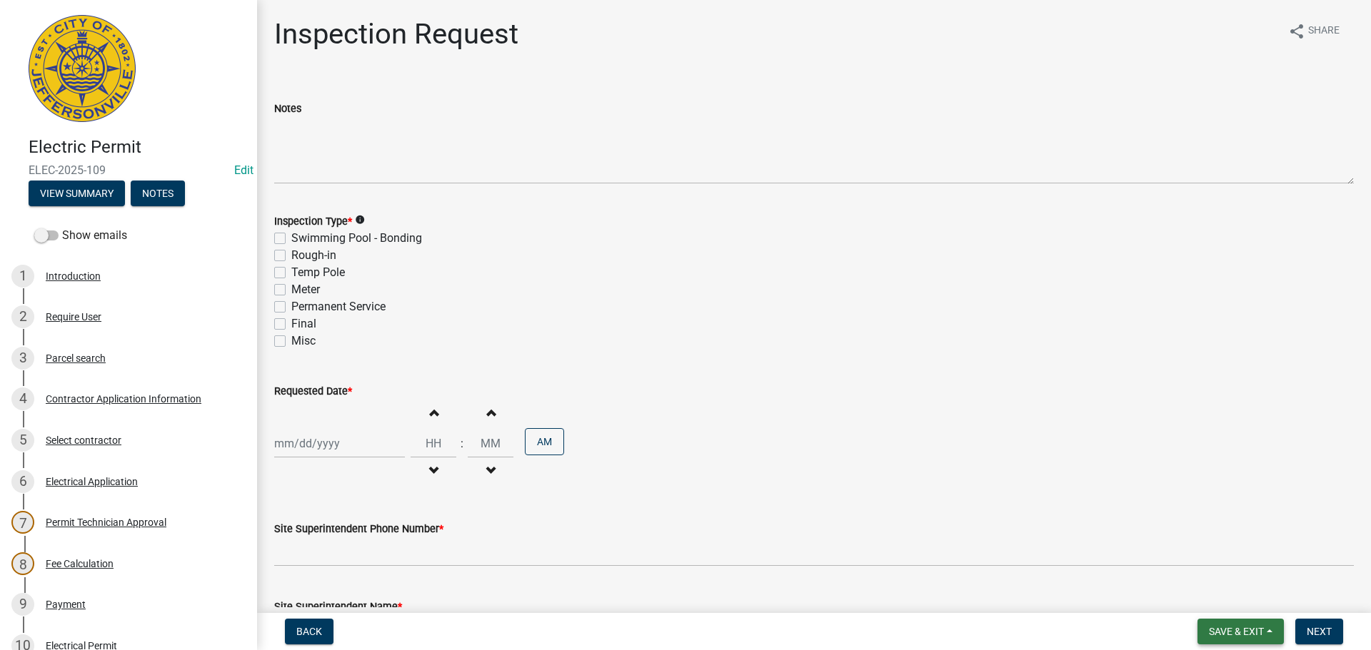
click at [1235, 635] on span "Save & Exit" at bounding box center [1236, 631] width 55 height 11
click at [1215, 602] on button "Save & Exit" at bounding box center [1227, 595] width 114 height 34
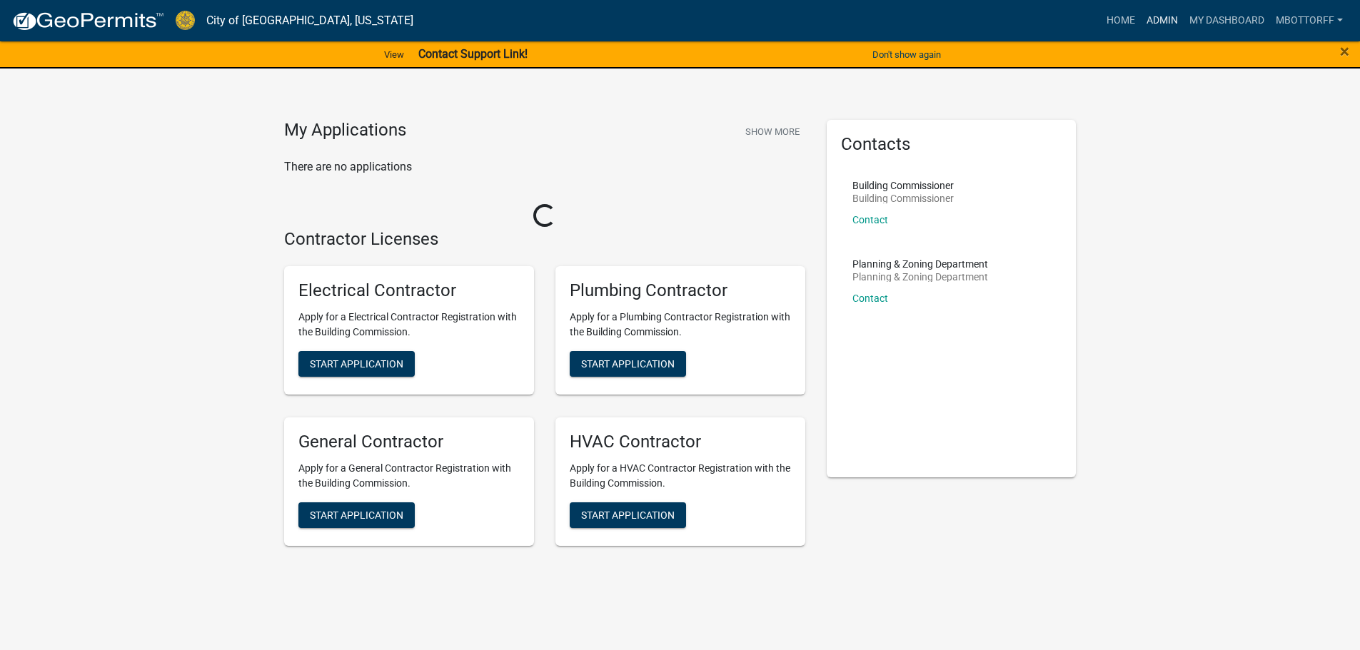
click at [1160, 24] on link "Admin" at bounding box center [1162, 20] width 43 height 27
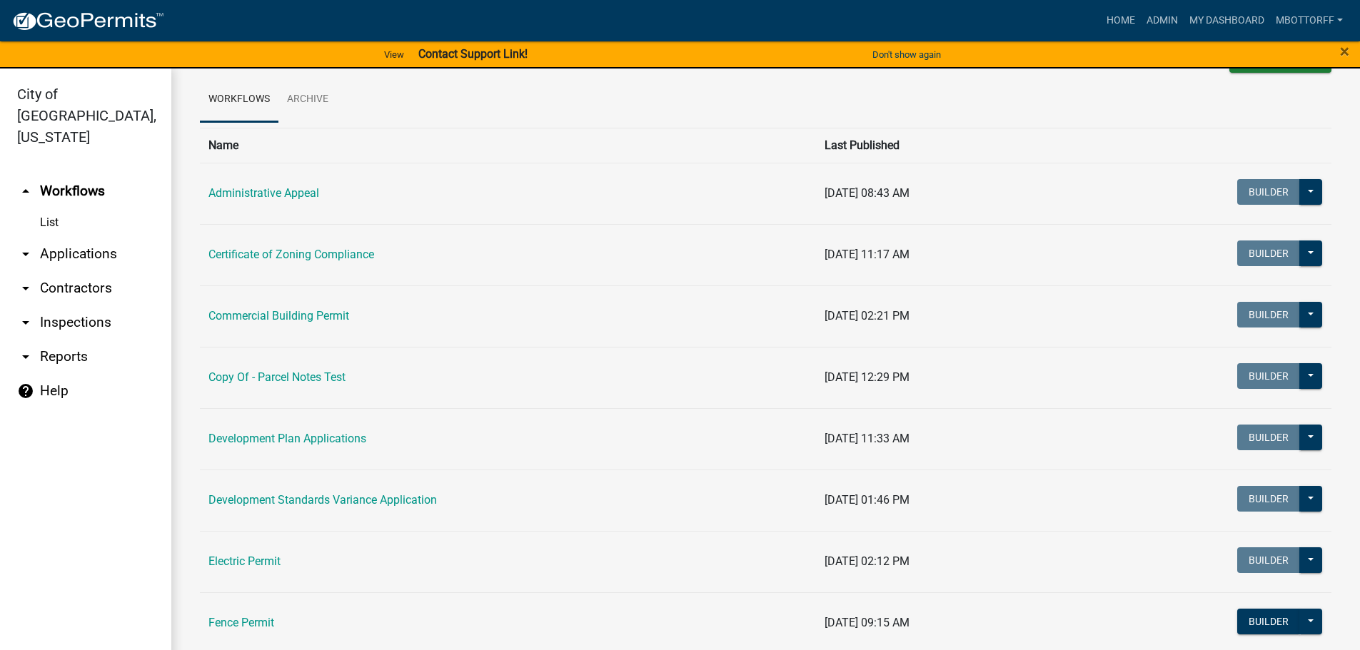
scroll to position [143, 0]
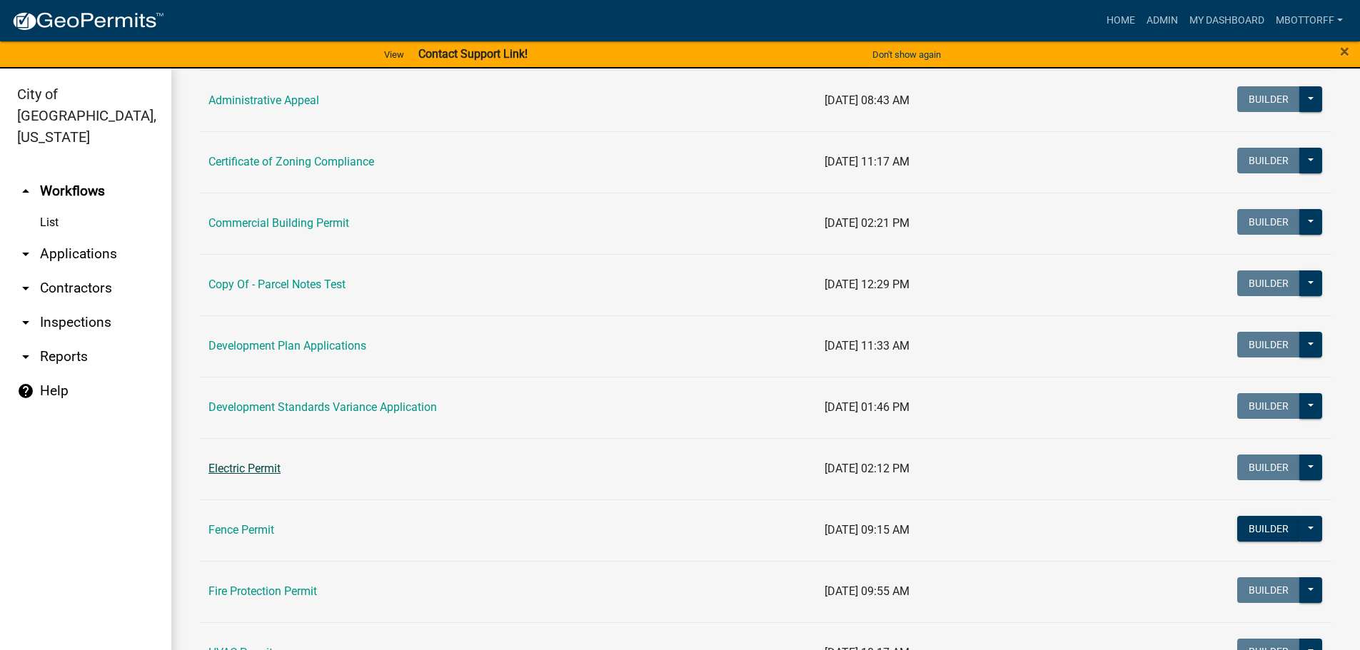
click at [236, 471] on link "Electric Permit" at bounding box center [244, 469] width 72 height 14
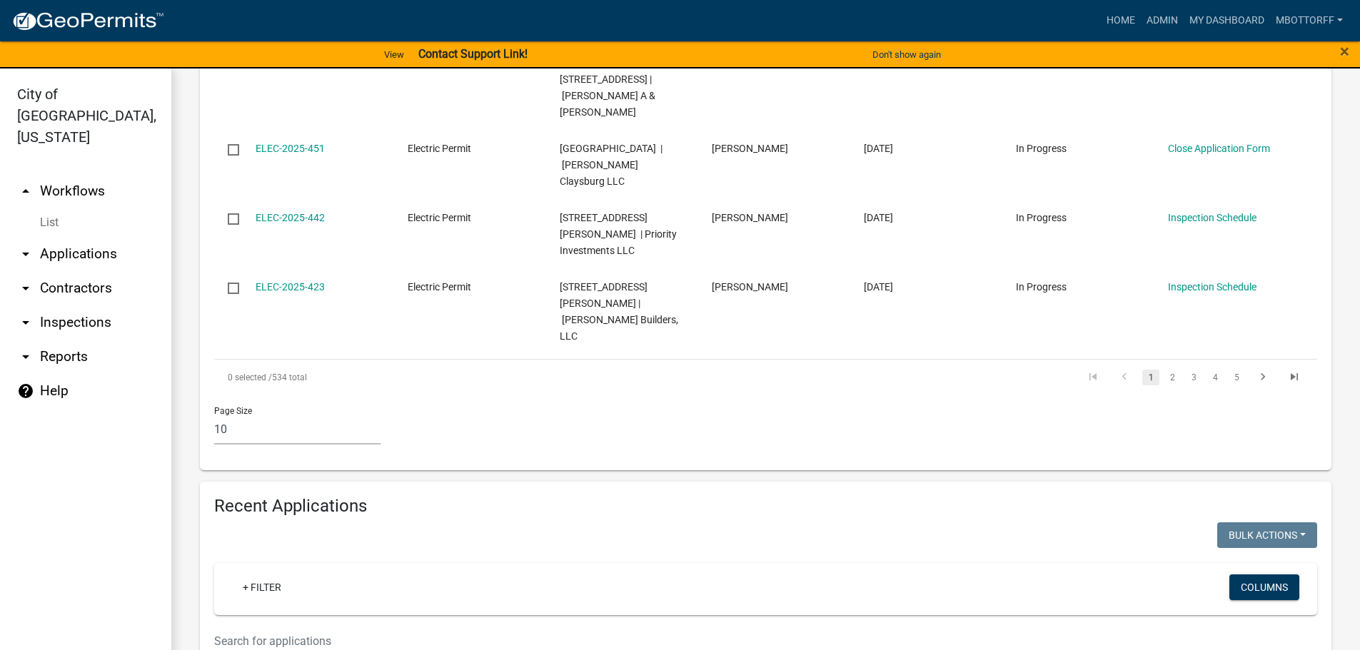
scroll to position [1000, 0]
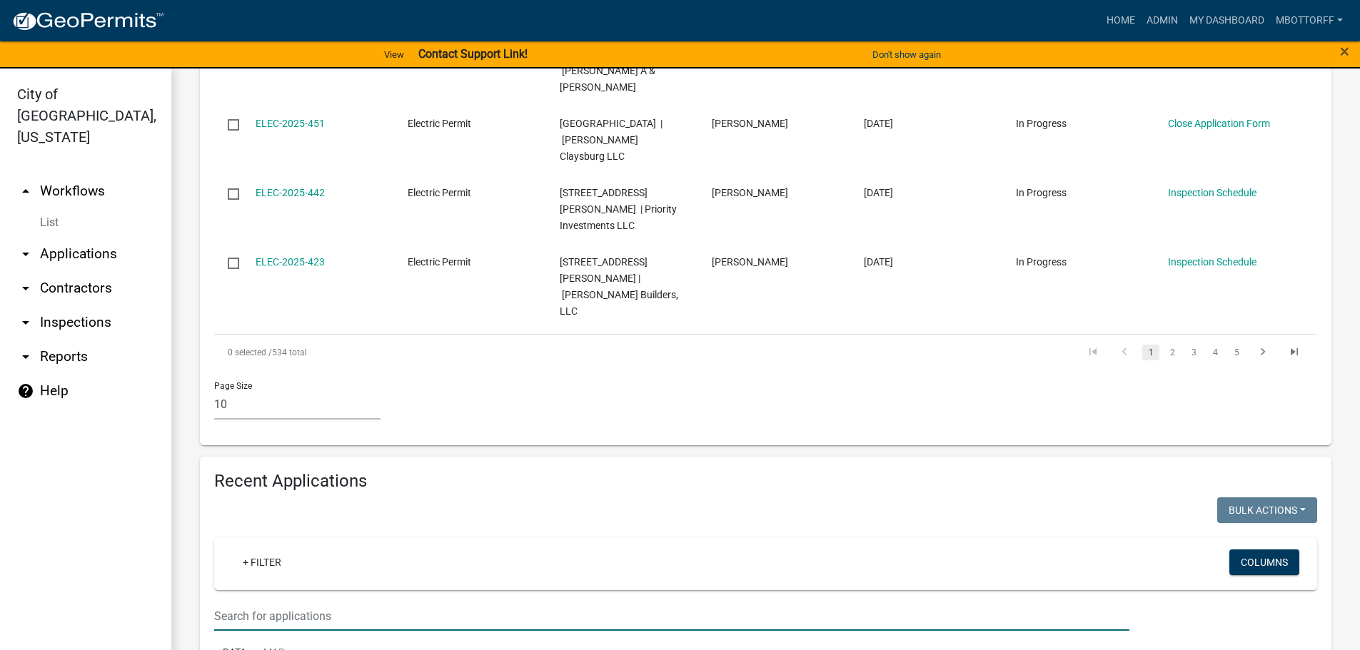
click at [221, 602] on input "text" at bounding box center [671, 616] width 915 height 29
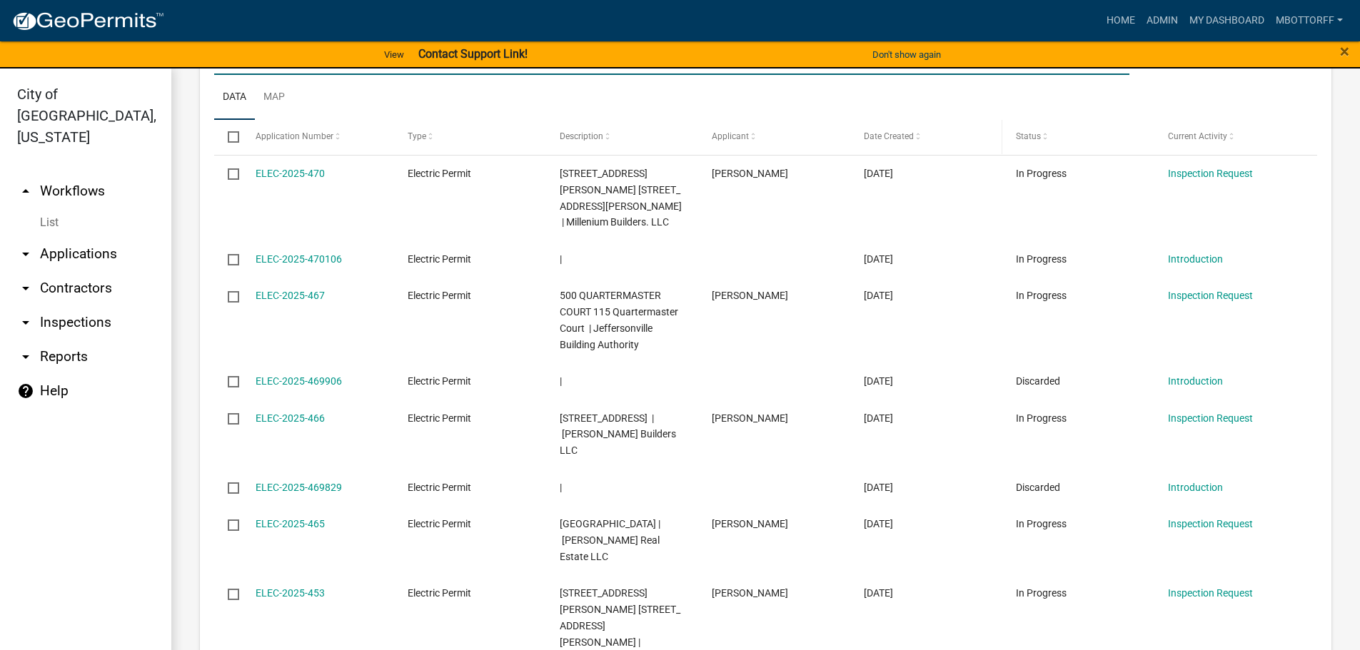
scroll to position [1572, 0]
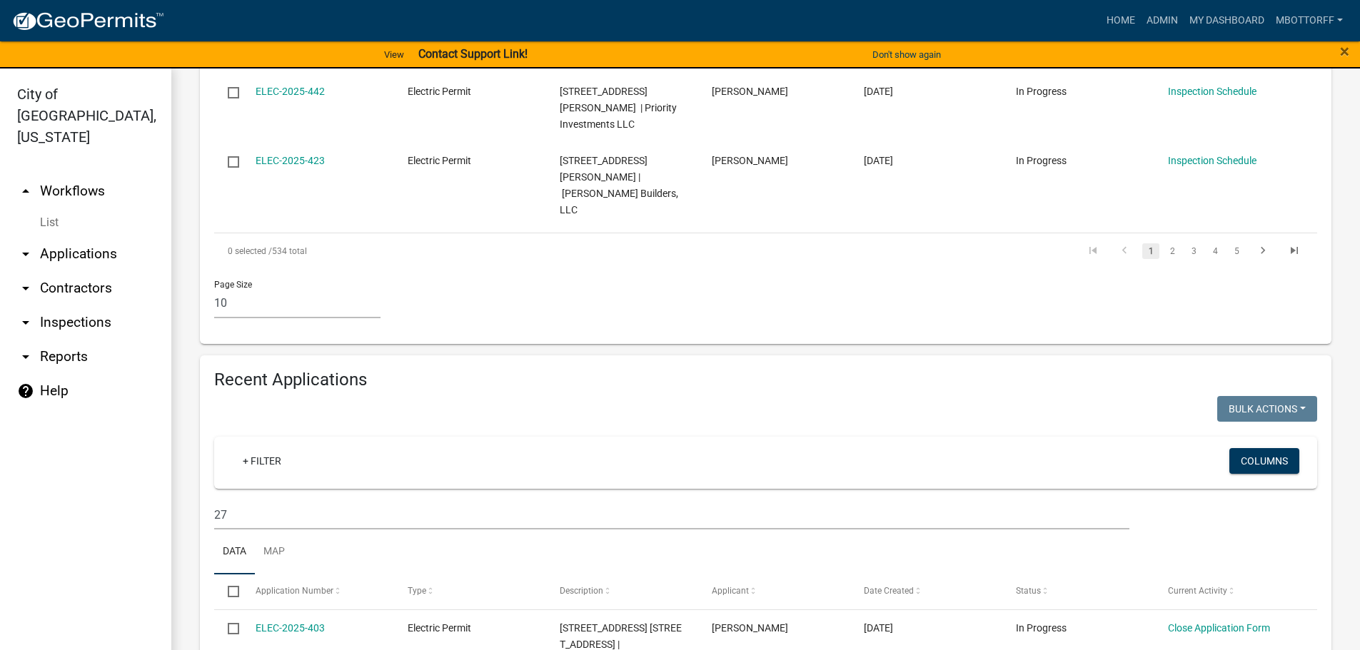
scroll to position [1072, 0]
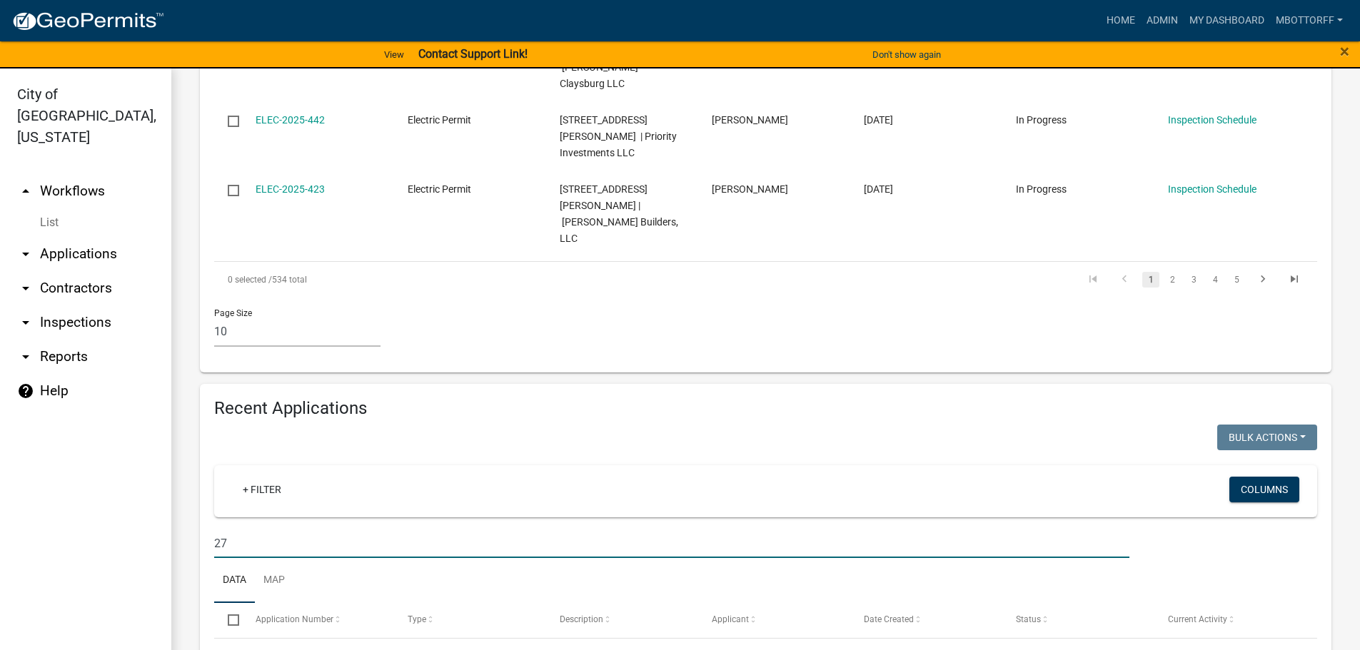
click at [214, 529] on input "27" at bounding box center [671, 543] width 915 height 29
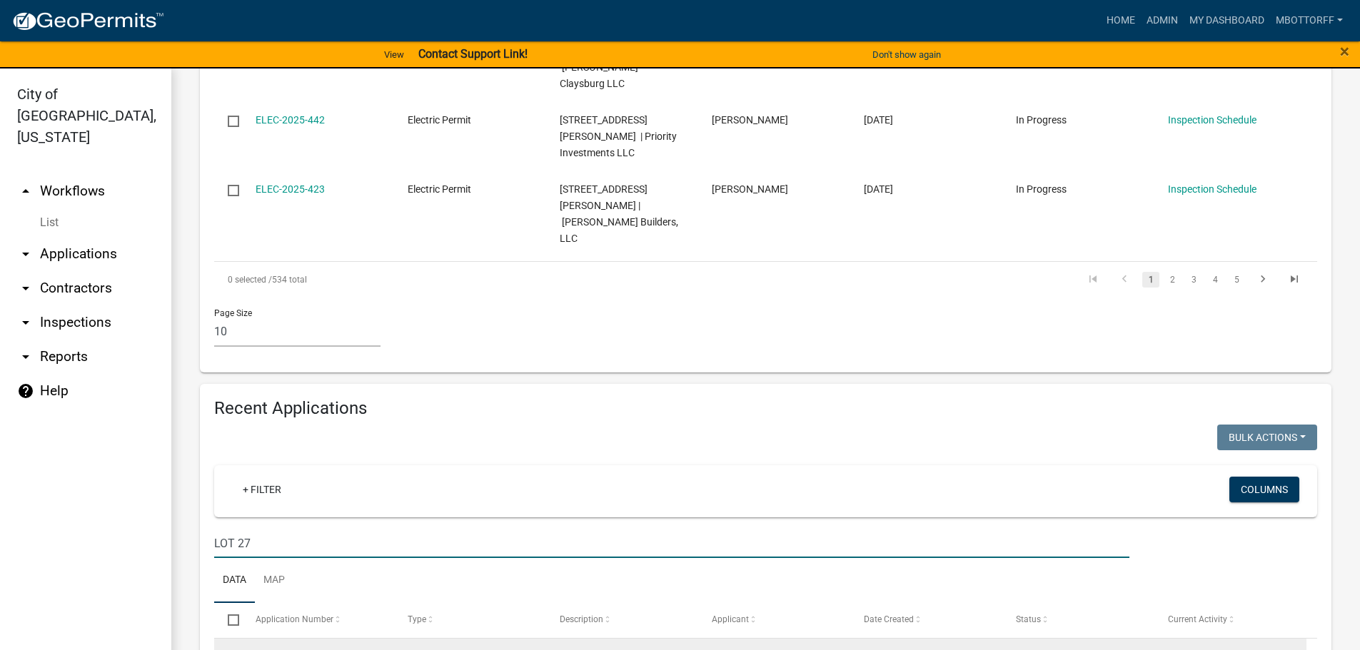
scroll to position [1034, 0]
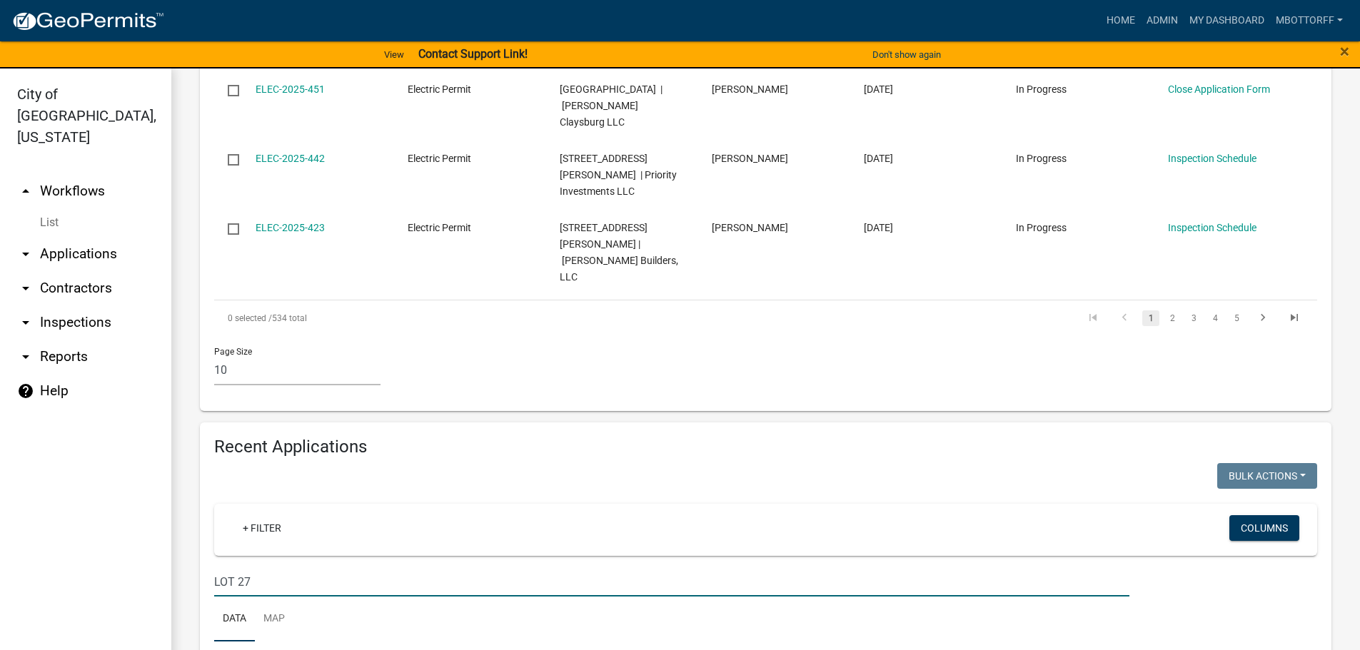
type input "LOT 27"
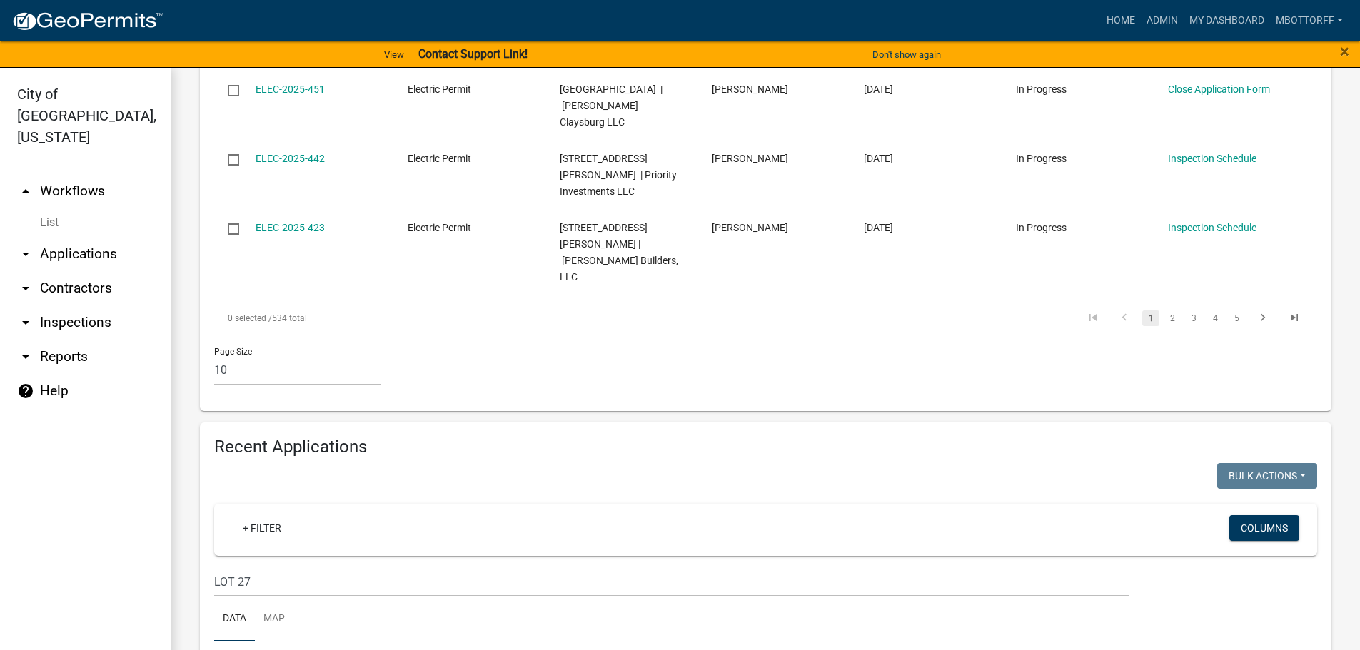
click at [56, 237] on link "arrow_drop_down Applications" at bounding box center [85, 254] width 171 height 34
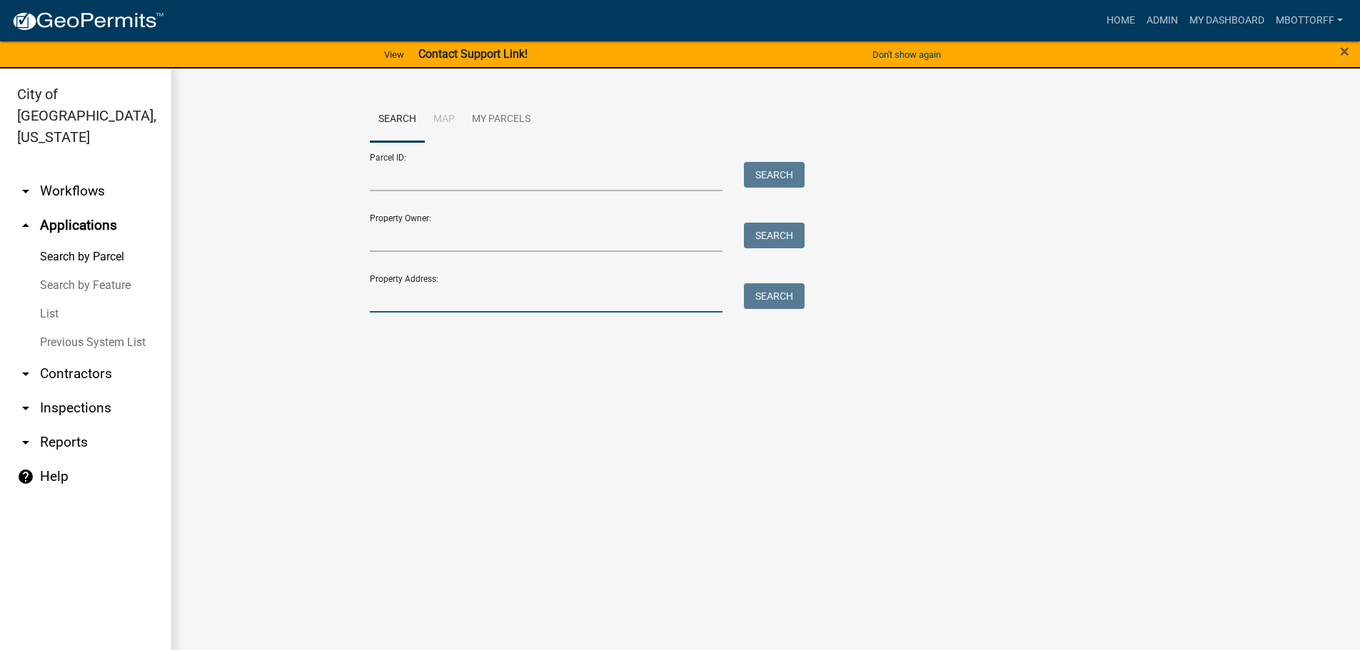
drag, startPoint x: 415, startPoint y: 295, endPoint x: 398, endPoint y: 289, distance: 17.4
click at [415, 295] on input "Property Address:" at bounding box center [546, 297] width 353 height 29
type input "2756 ABB"
click at [775, 295] on button "Search" at bounding box center [774, 296] width 61 height 26
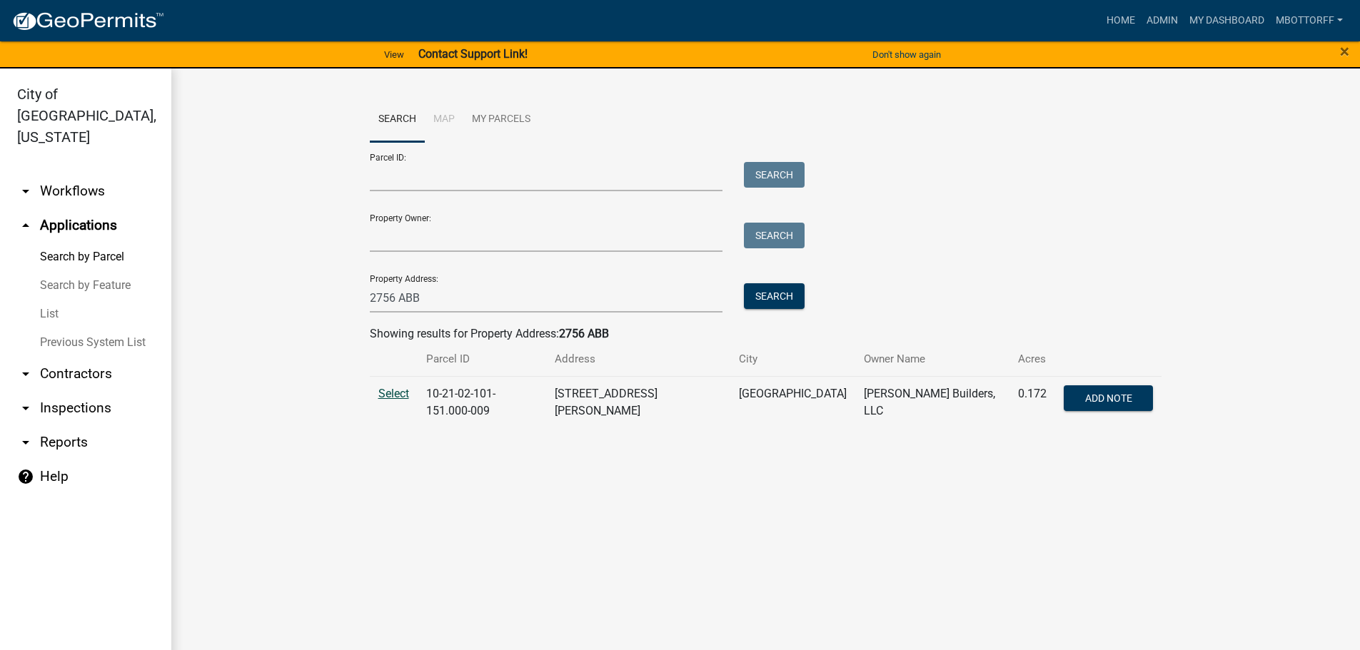
click at [391, 395] on span "Select" at bounding box center [393, 394] width 31 height 14
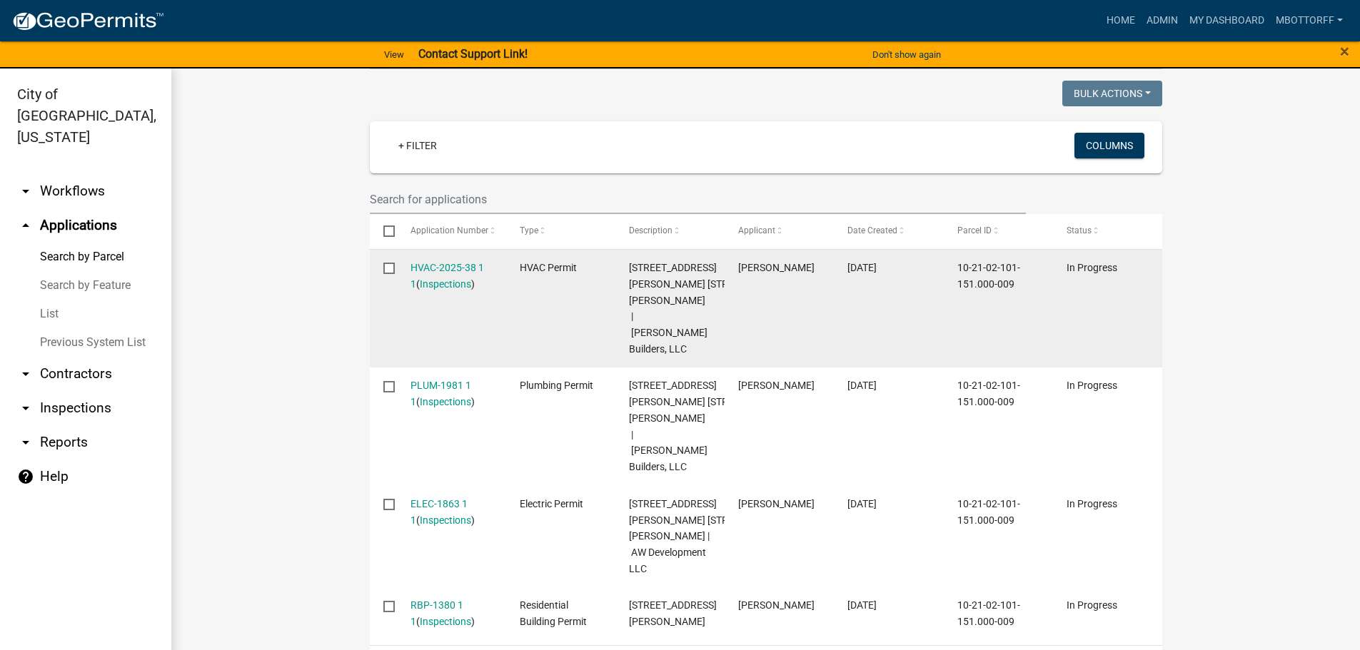
scroll to position [428, 0]
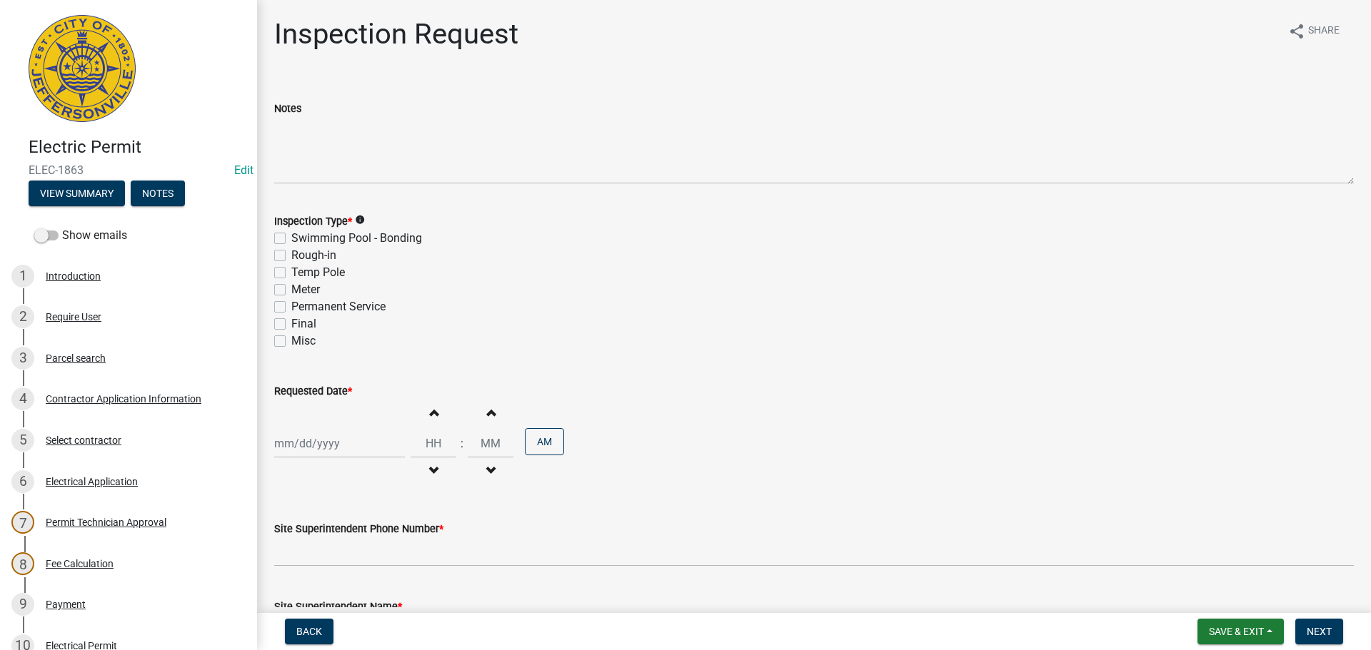
drag, startPoint x: 278, startPoint y: 323, endPoint x: 291, endPoint y: 323, distance: 12.2
click at [291, 323] on label "Final" at bounding box center [303, 324] width 25 height 17
click at [291, 323] on input "Final" at bounding box center [295, 320] width 9 height 9
checkbox input "true"
checkbox input "false"
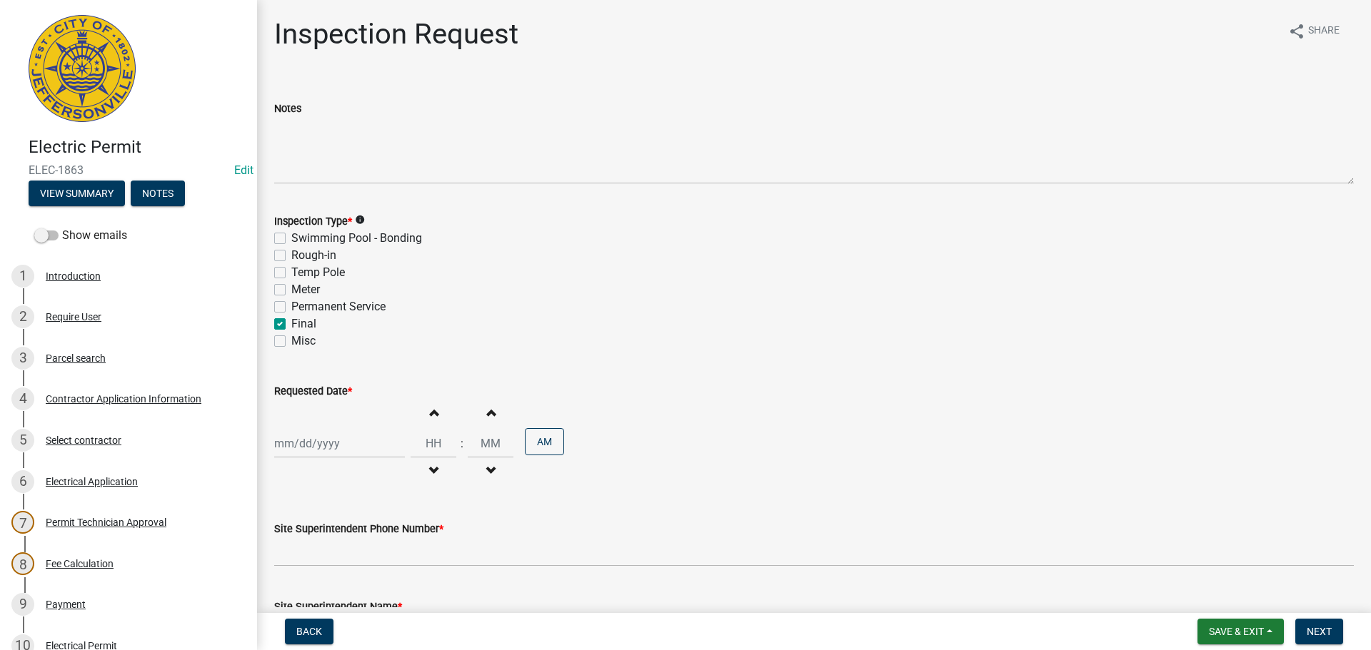
checkbox input "false"
checkbox input "true"
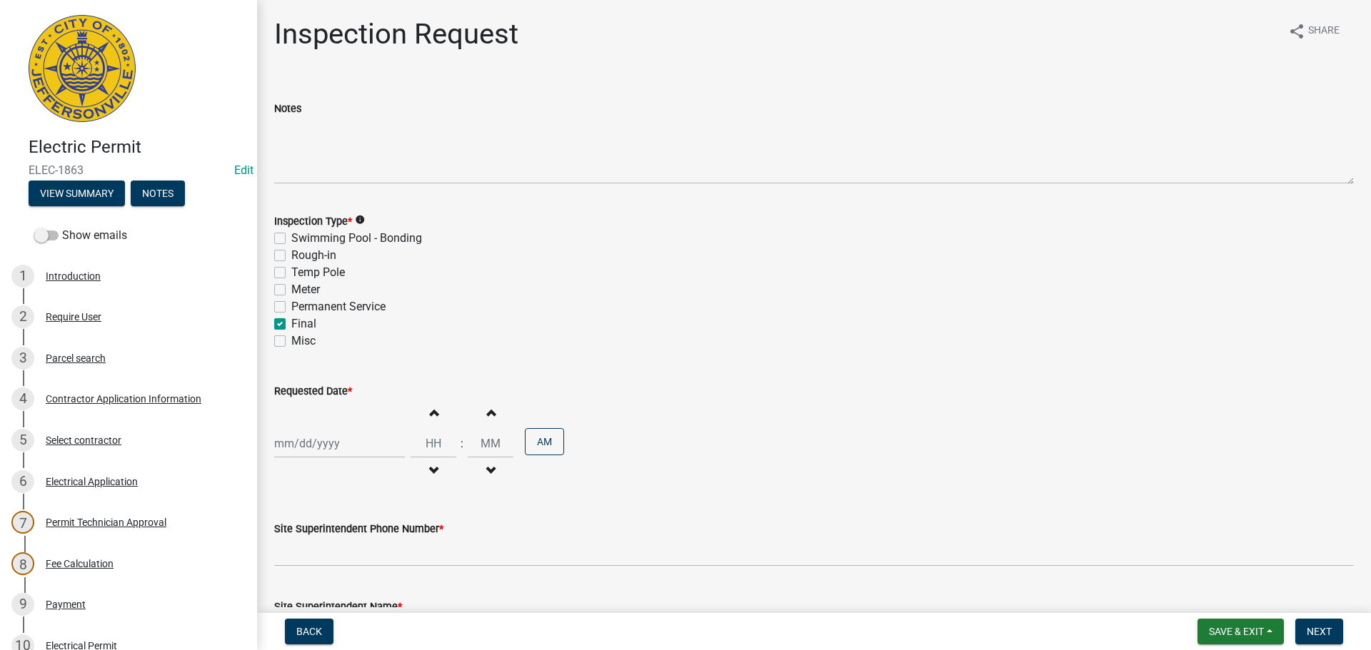
checkbox input "false"
select select "9"
select select "2025"
drag, startPoint x: 314, startPoint y: 440, endPoint x: 342, endPoint y: 452, distance: 30.4
click at [314, 440] on div "Jan Feb Mar Apr May Jun Jul Aug Sep Oct Nov Dec 1525 1526 1527 1528 1529 1530 1…" at bounding box center [339, 443] width 131 height 29
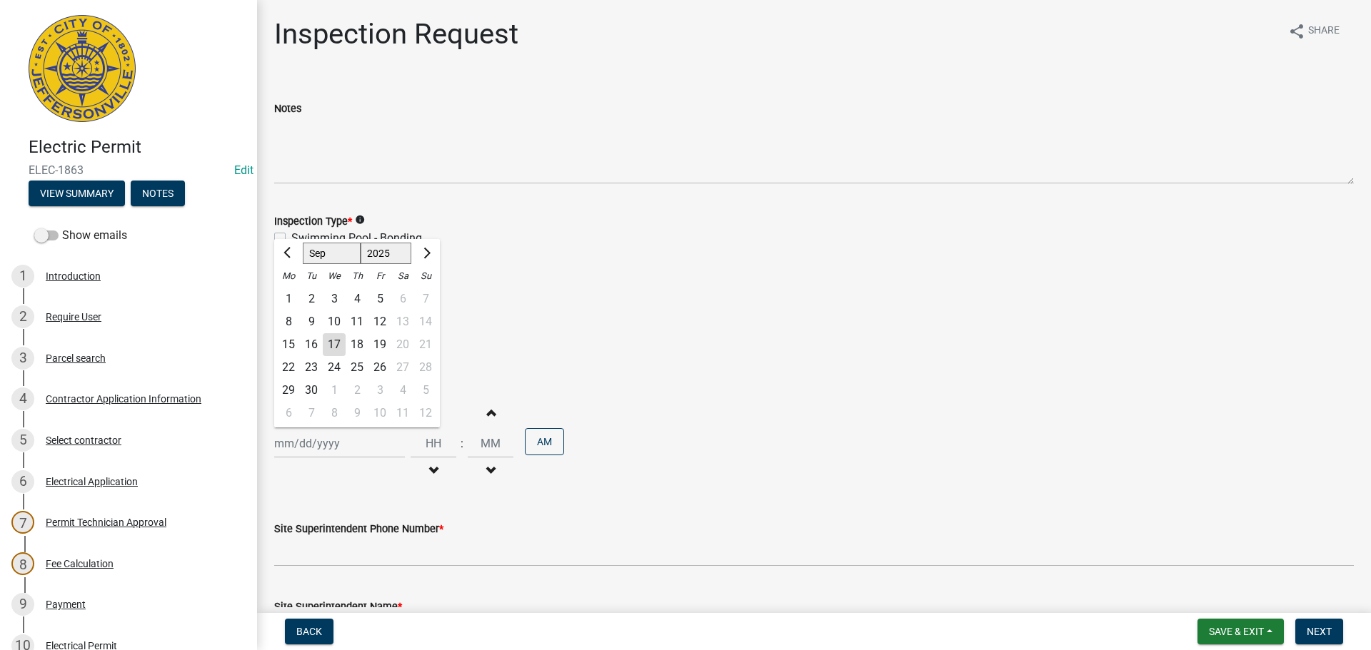
click at [362, 343] on div "18" at bounding box center [357, 344] width 23 height 23
type input "[DATE]"
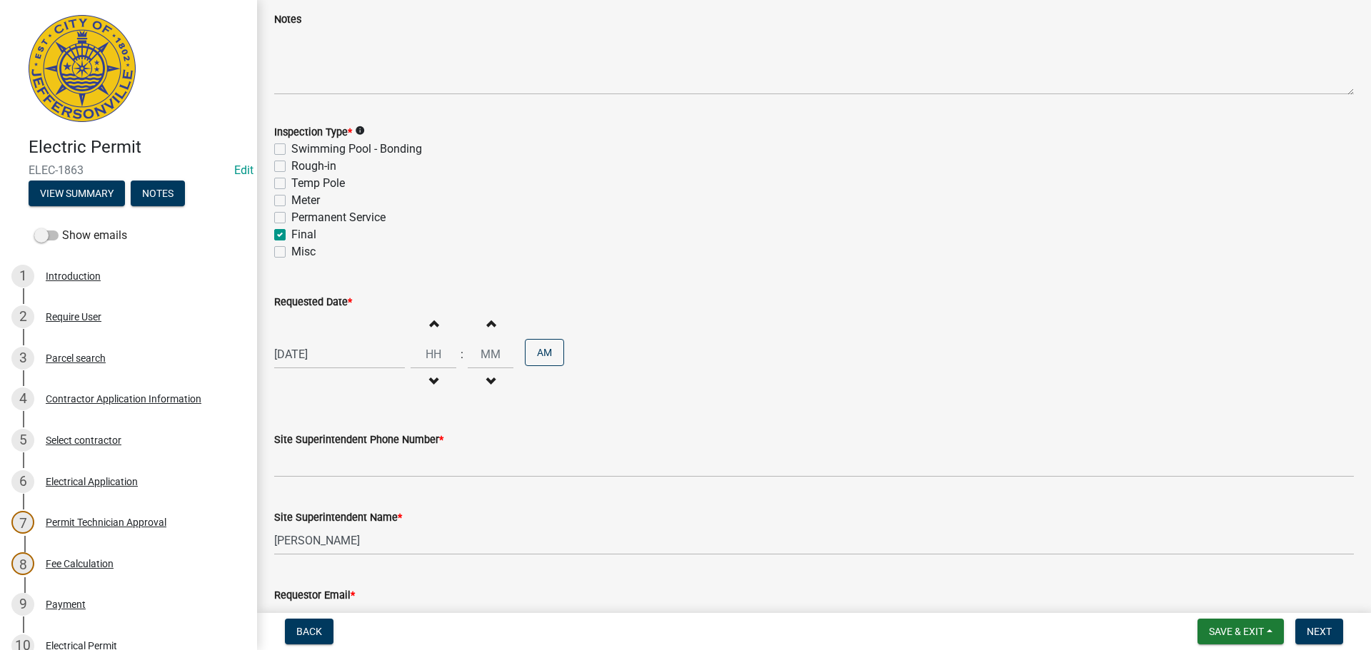
scroll to position [182, 0]
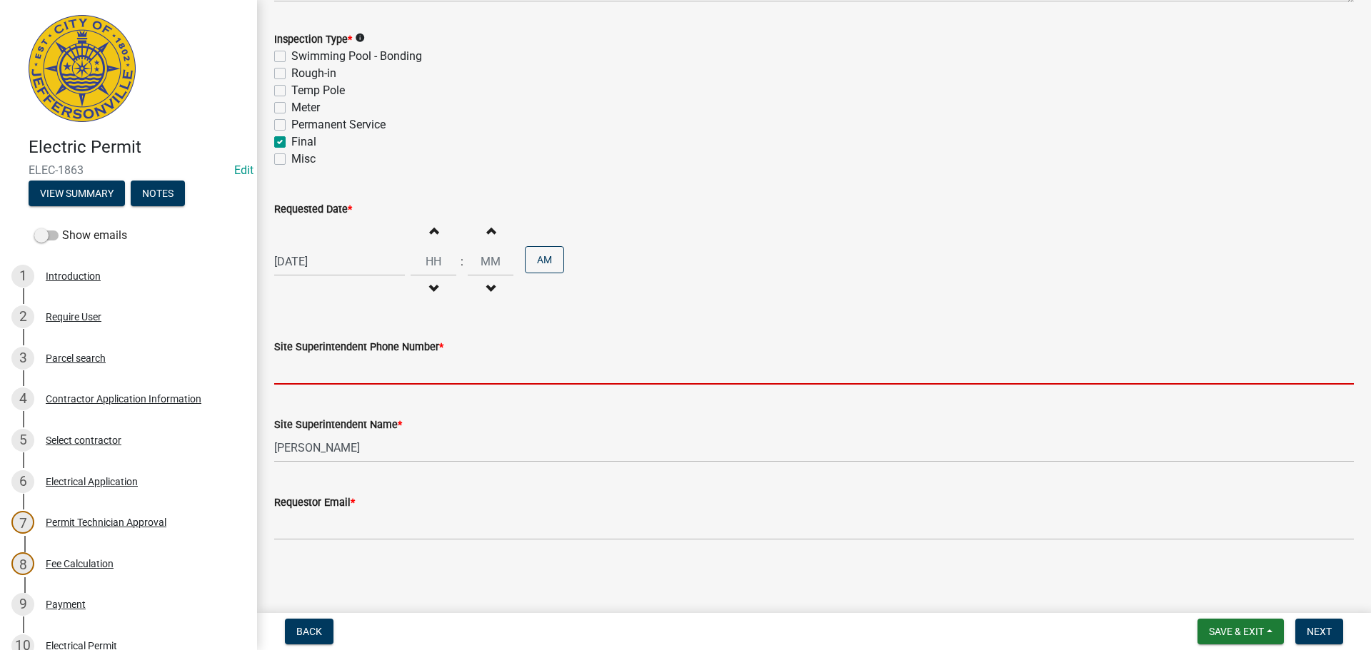
click at [337, 371] on input "Site Superintendent Phone Number *" at bounding box center [814, 370] width 1080 height 29
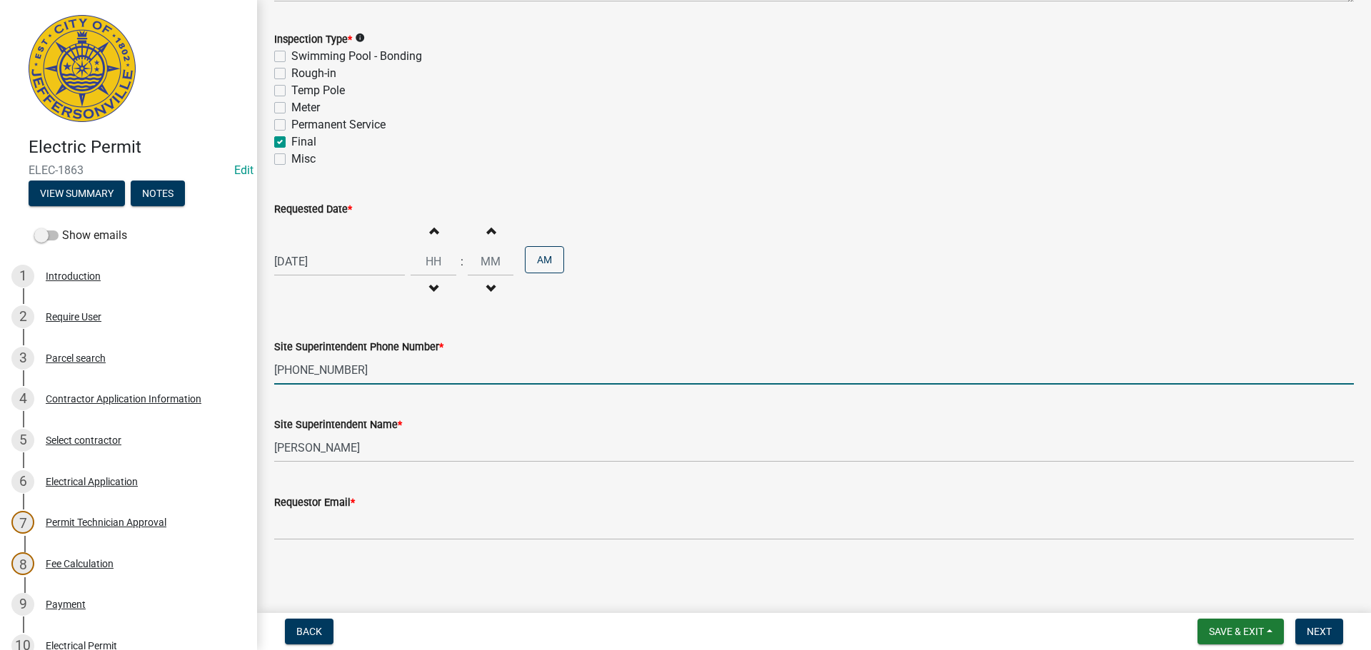
type input "[PHONE_NUMBER]"
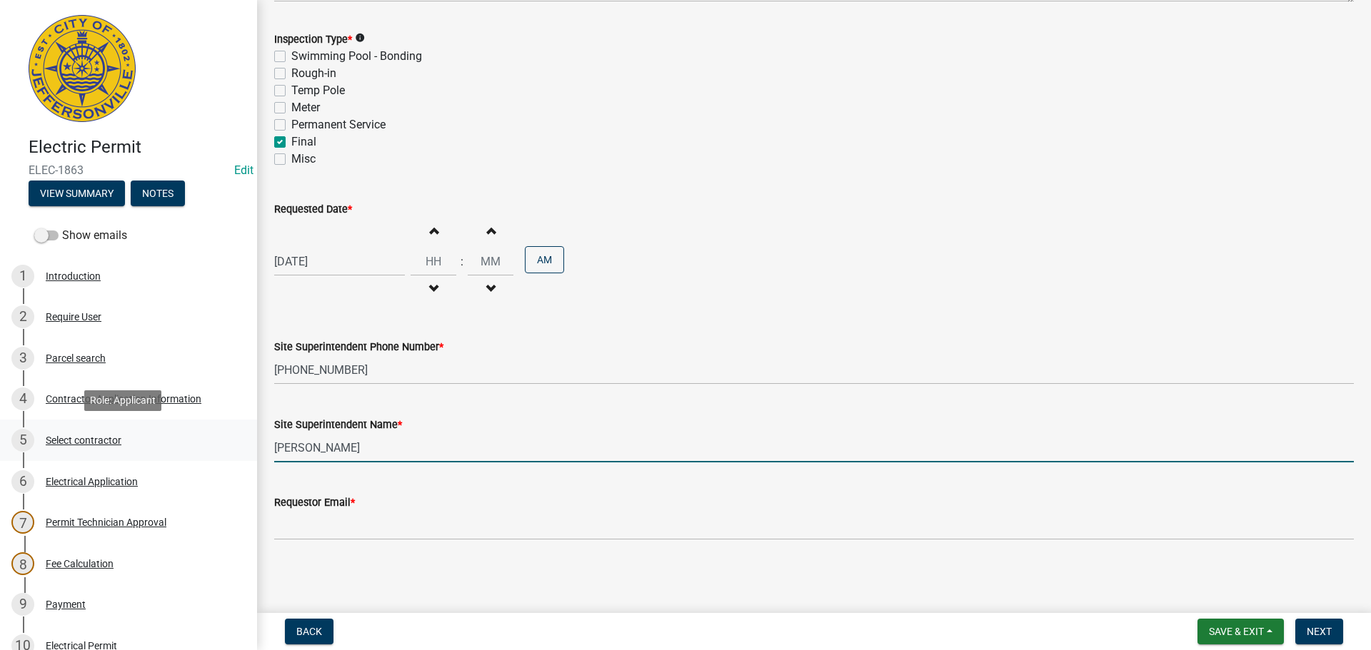
drag, startPoint x: 361, startPoint y: 456, endPoint x: 190, endPoint y: 448, distance: 171.5
click at [191, 446] on div "Electric Permit ELEC-1863 Edit View Summary Notes Show emails 1 Introduction 2 …" at bounding box center [685, 325] width 1371 height 650
type input "[PERSON_NAME]"
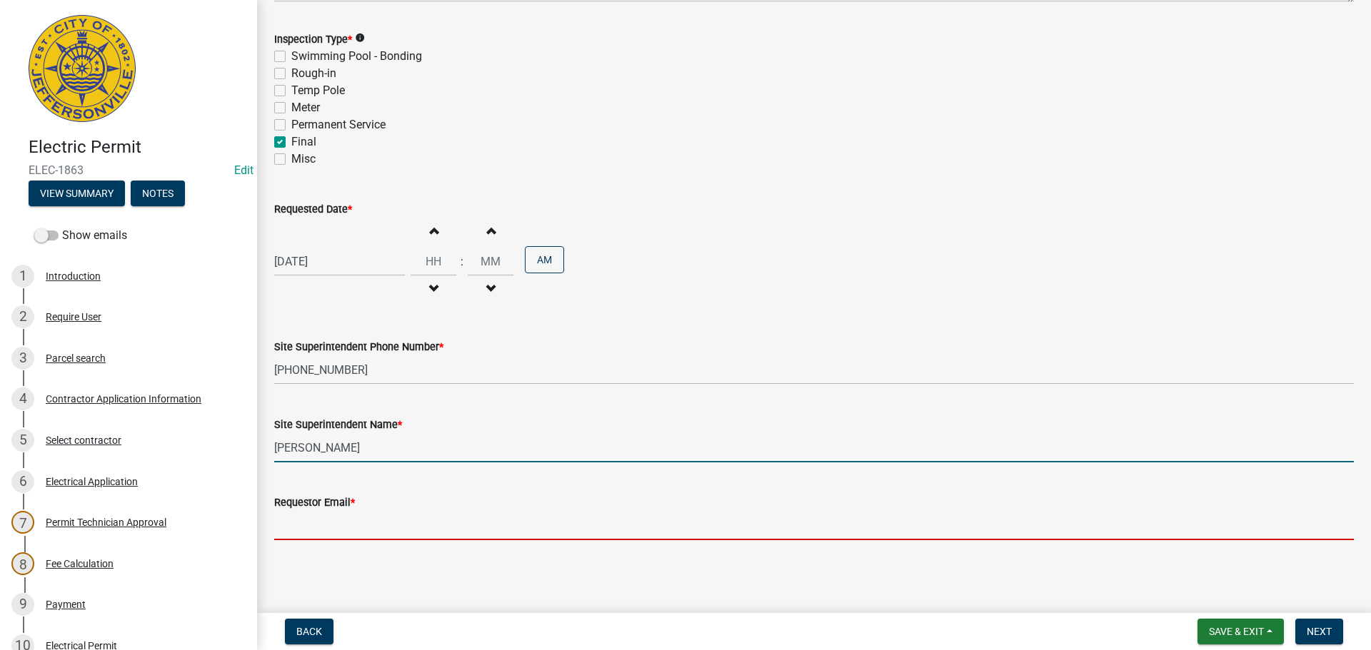
click at [314, 528] on input "Requestor Email *" at bounding box center [814, 525] width 1080 height 29
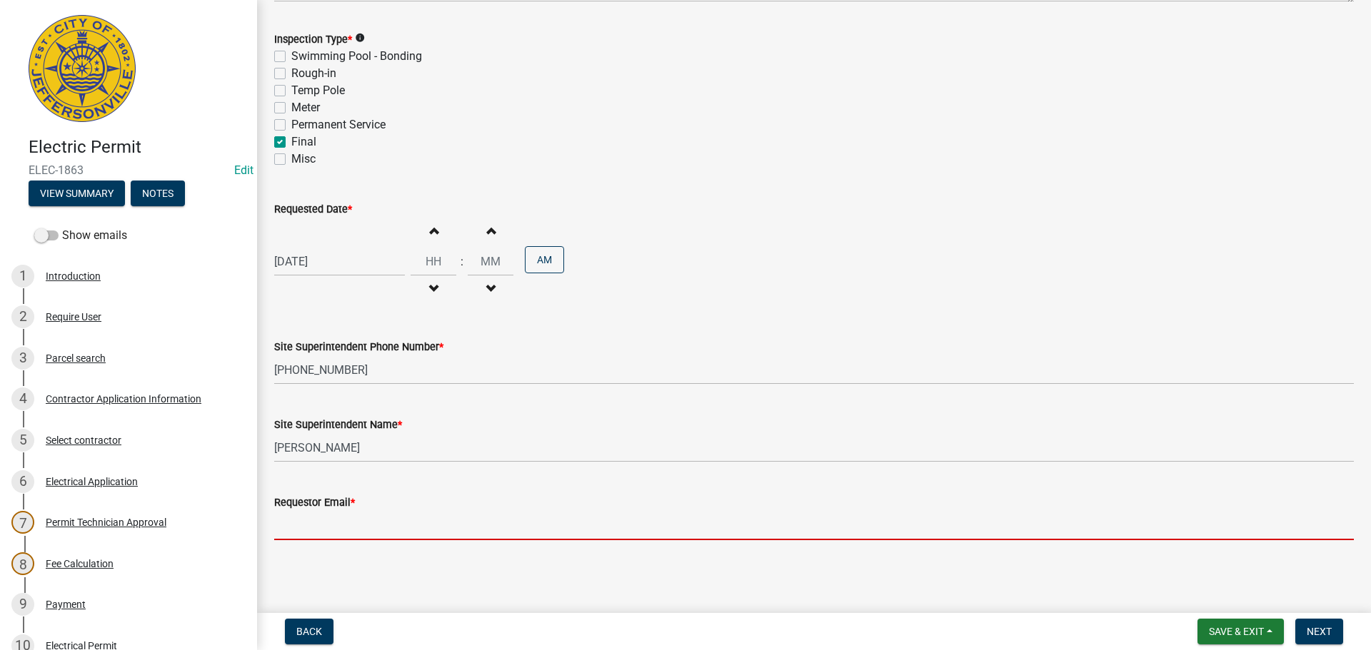
type input "[EMAIL_ADDRESS][DOMAIN_NAME]"
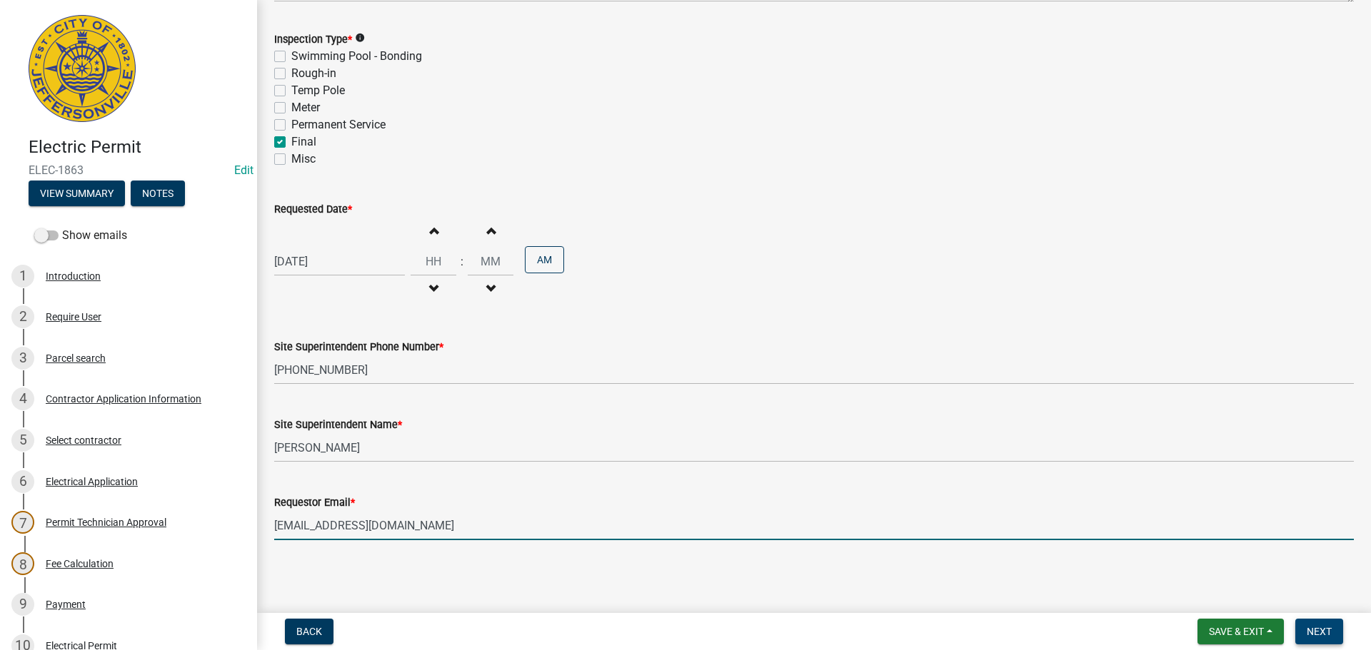
click at [1320, 634] on span "Next" at bounding box center [1319, 631] width 25 height 11
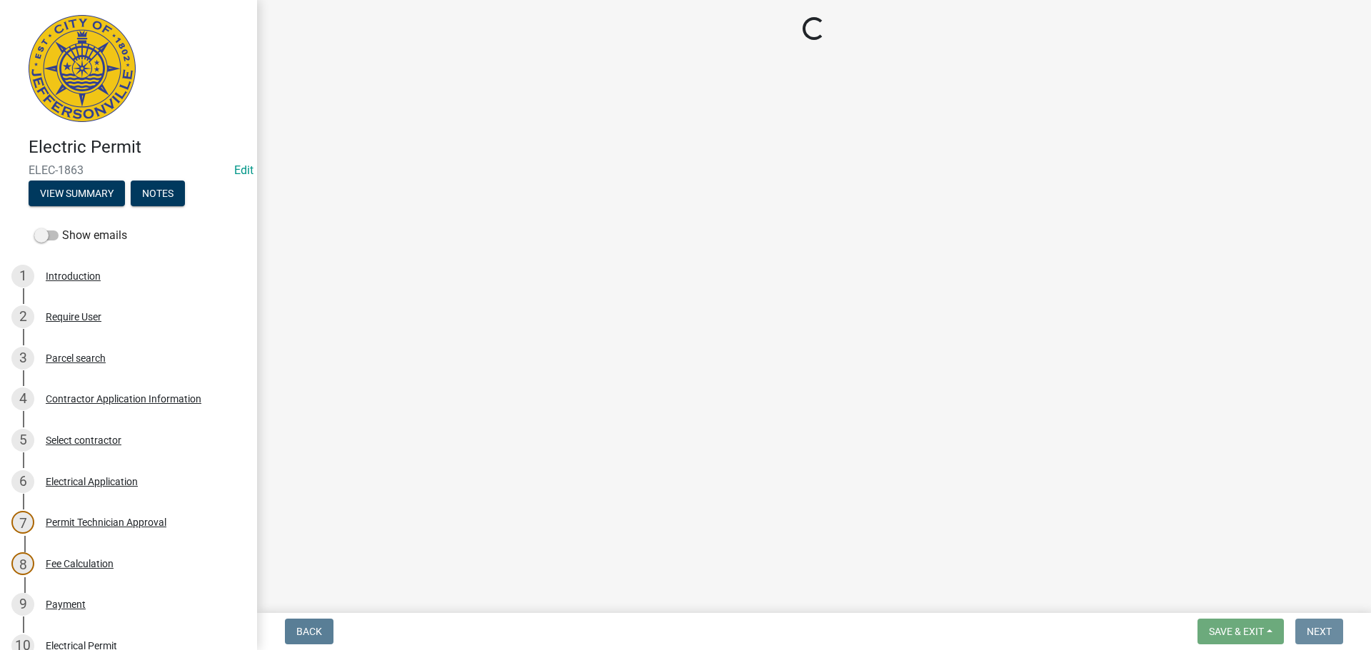
scroll to position [0, 0]
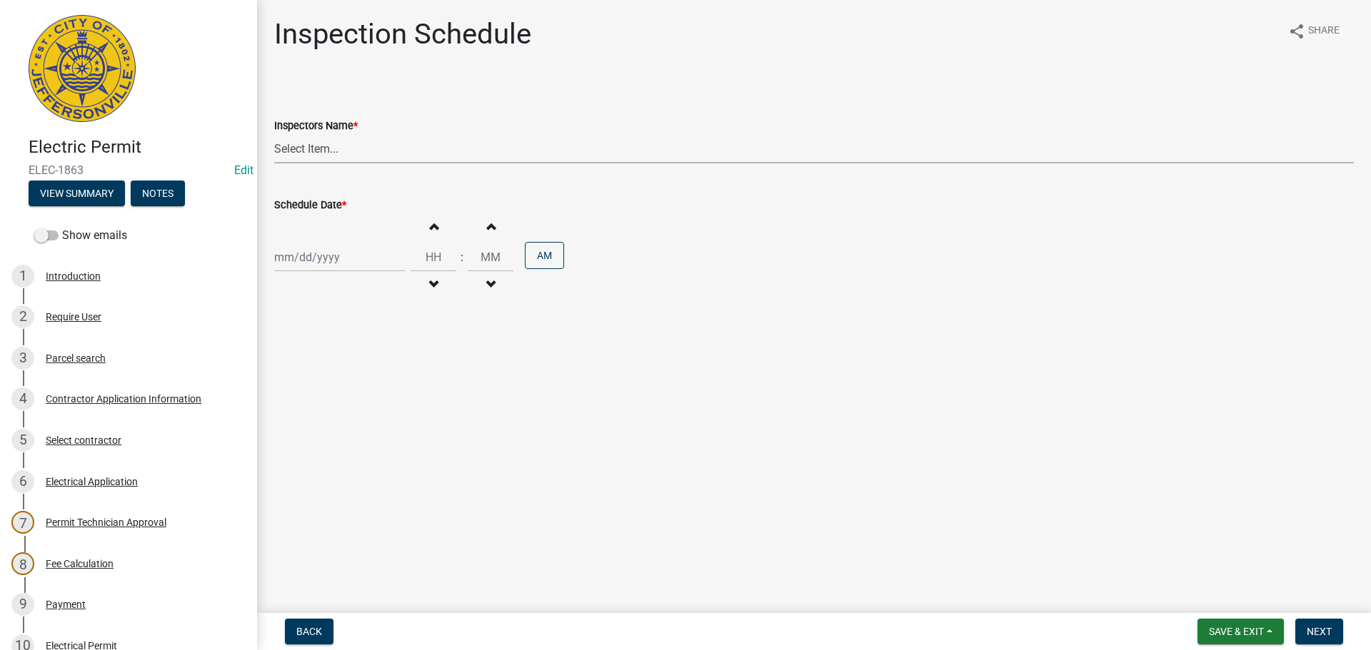
click at [298, 150] on select "Select Item... [PERSON_NAME] ([PERSON_NAME]) [PERSON_NAME] ([PERSON_NAME]) mkru…" at bounding box center [814, 148] width 1080 height 29
select select "36a8b8f0-2ef8-43e9-ae06-718f51af8d36"
click at [274, 134] on select "Select Item... [PERSON_NAME] ([PERSON_NAME]) [PERSON_NAME] ([PERSON_NAME]) mkru…" at bounding box center [814, 148] width 1080 height 29
click at [308, 263] on div at bounding box center [339, 257] width 131 height 29
select select "9"
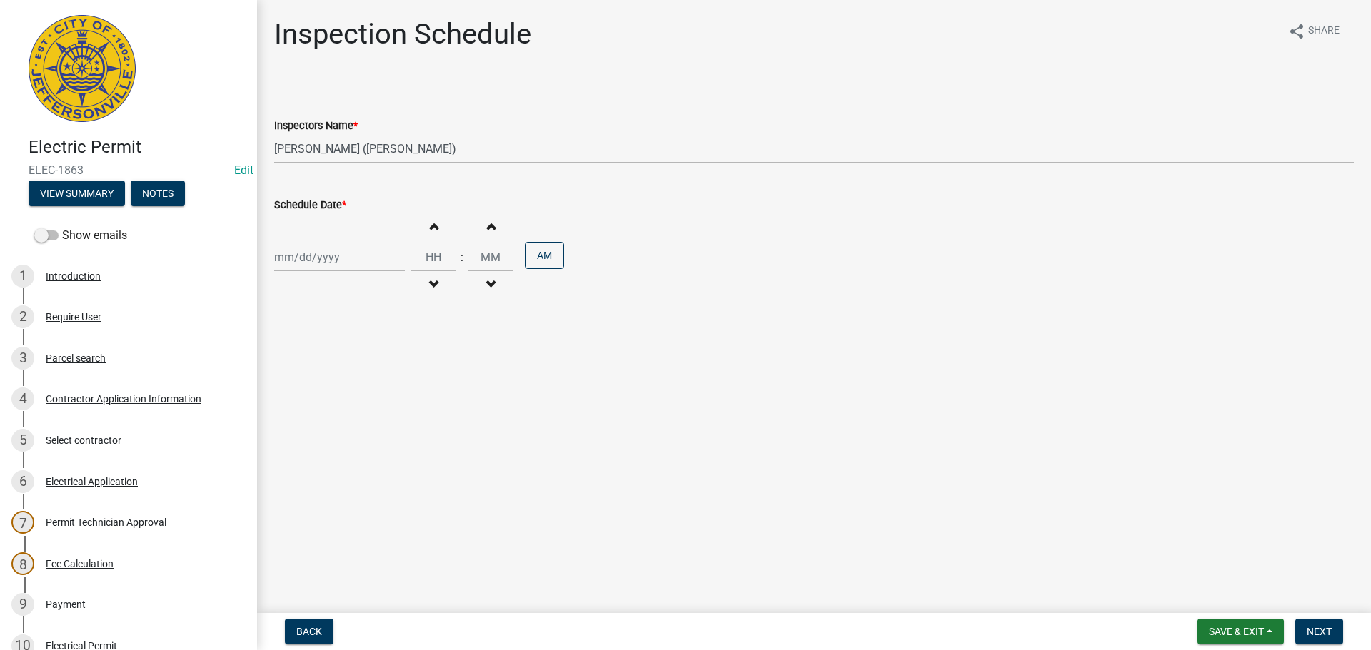
select select "2025"
click at [498, 401] on main "Inspection Schedule share Share Inspectors Name * Select Item... jramsey ([PERS…" at bounding box center [814, 304] width 1114 height 608
select select "9"
select select "2025"
click at [353, 254] on div "Jan Feb Mar Apr May Jun Jul Aug Sep Oct Nov Dec 1525 1526 1527 1528 1529 1530 1…" at bounding box center [339, 257] width 131 height 29
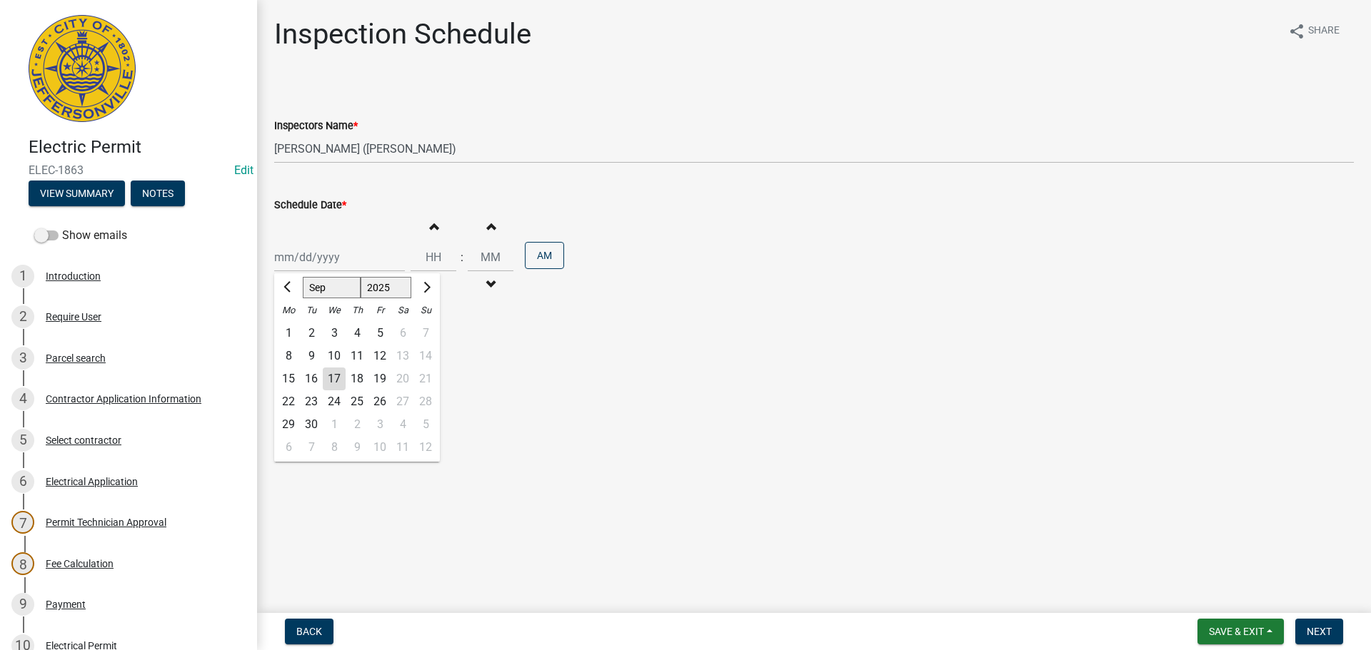
click at [356, 379] on div "18" at bounding box center [357, 379] width 23 height 23
type input "[DATE]"
click at [1321, 628] on span "Next" at bounding box center [1319, 631] width 25 height 11
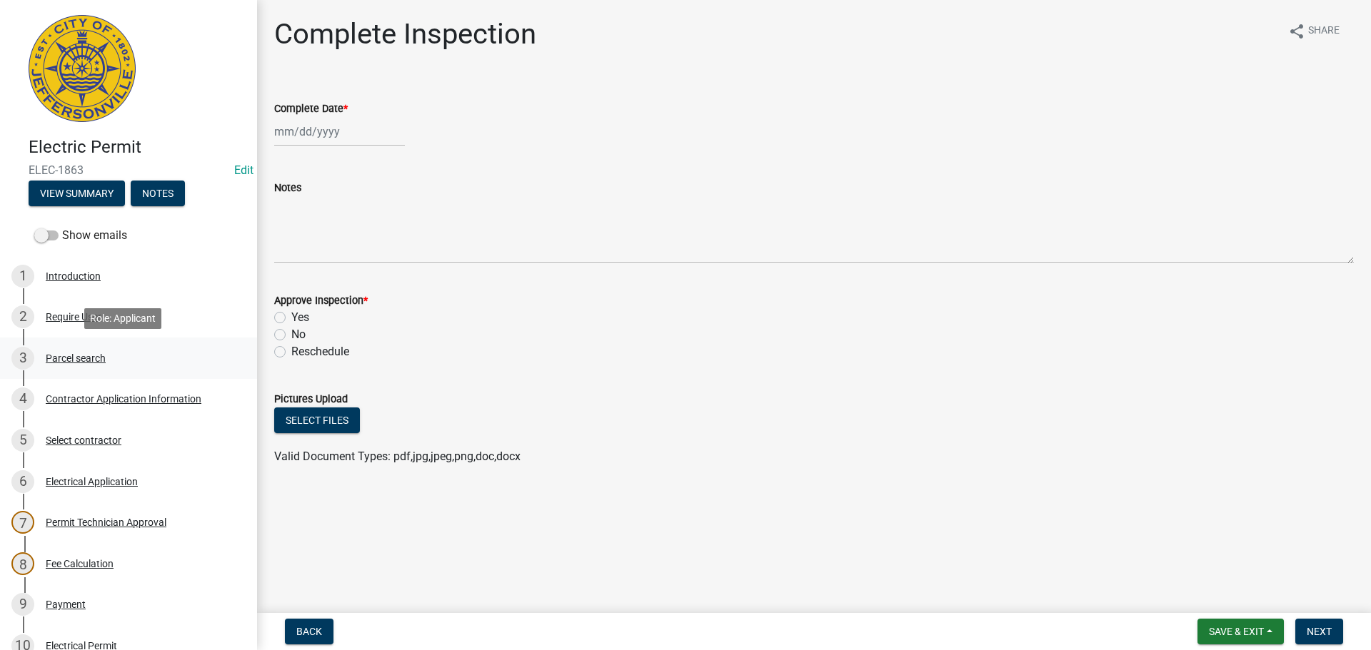
click at [76, 358] on div "Parcel search" at bounding box center [76, 358] width 60 height 10
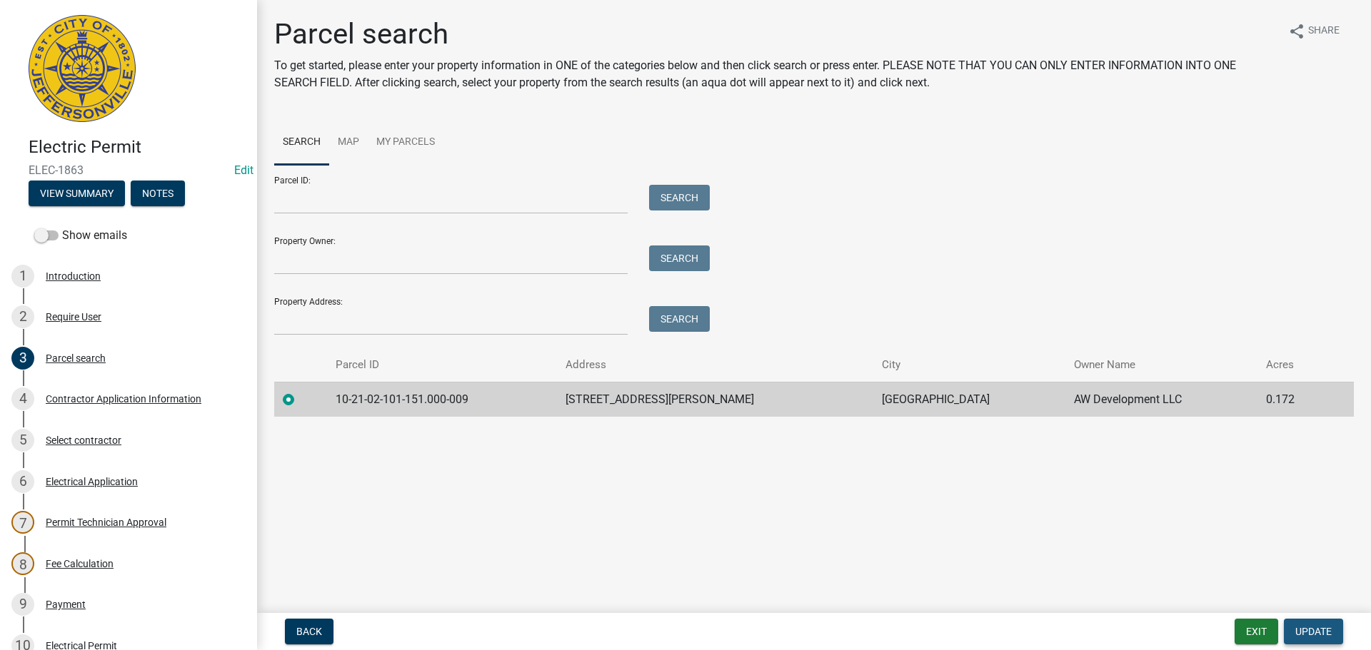
drag, startPoint x: 1310, startPoint y: 627, endPoint x: 1302, endPoint y: 620, distance: 10.1
click at [1310, 627] on span "Update" at bounding box center [1313, 631] width 36 height 11
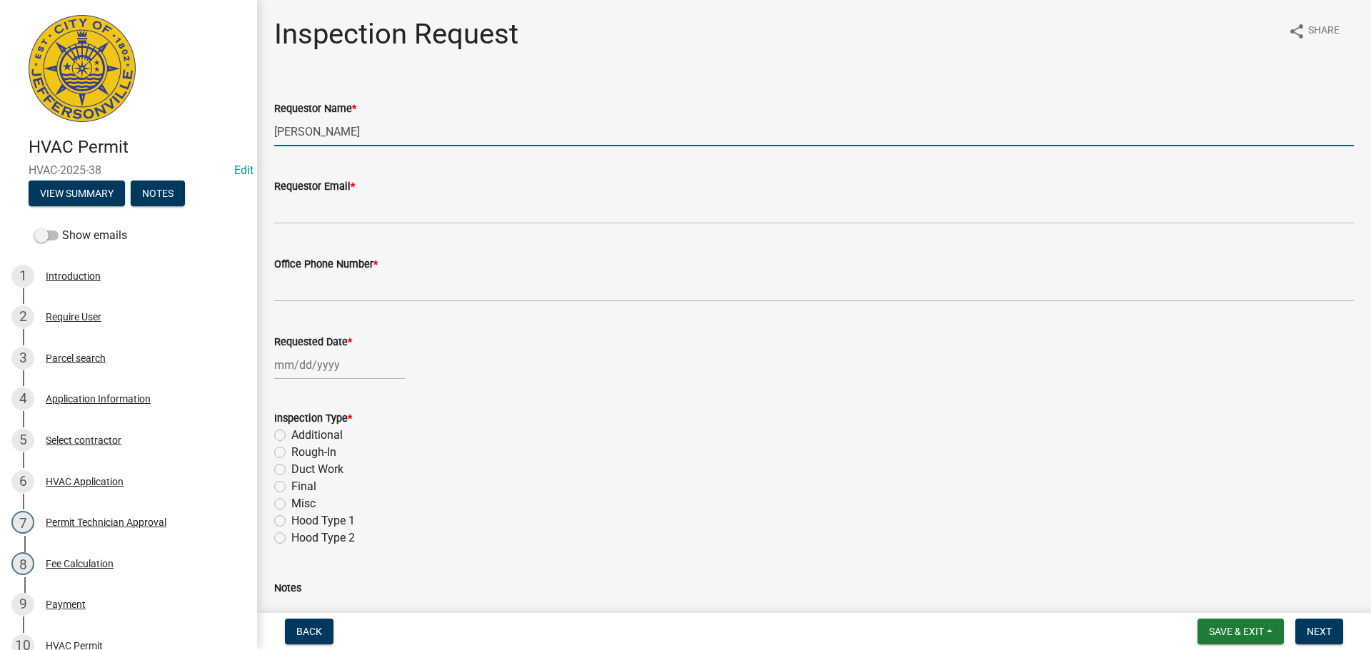
drag, startPoint x: 361, startPoint y: 128, endPoint x: 188, endPoint y: 131, distance: 173.5
click at [180, 121] on div "HVAC Permit HVAC-2025-38 Edit View Summary Notes Show emails 1 Introduction 2 R…" at bounding box center [685, 325] width 1371 height 650
type input "[PERSON_NAME]"
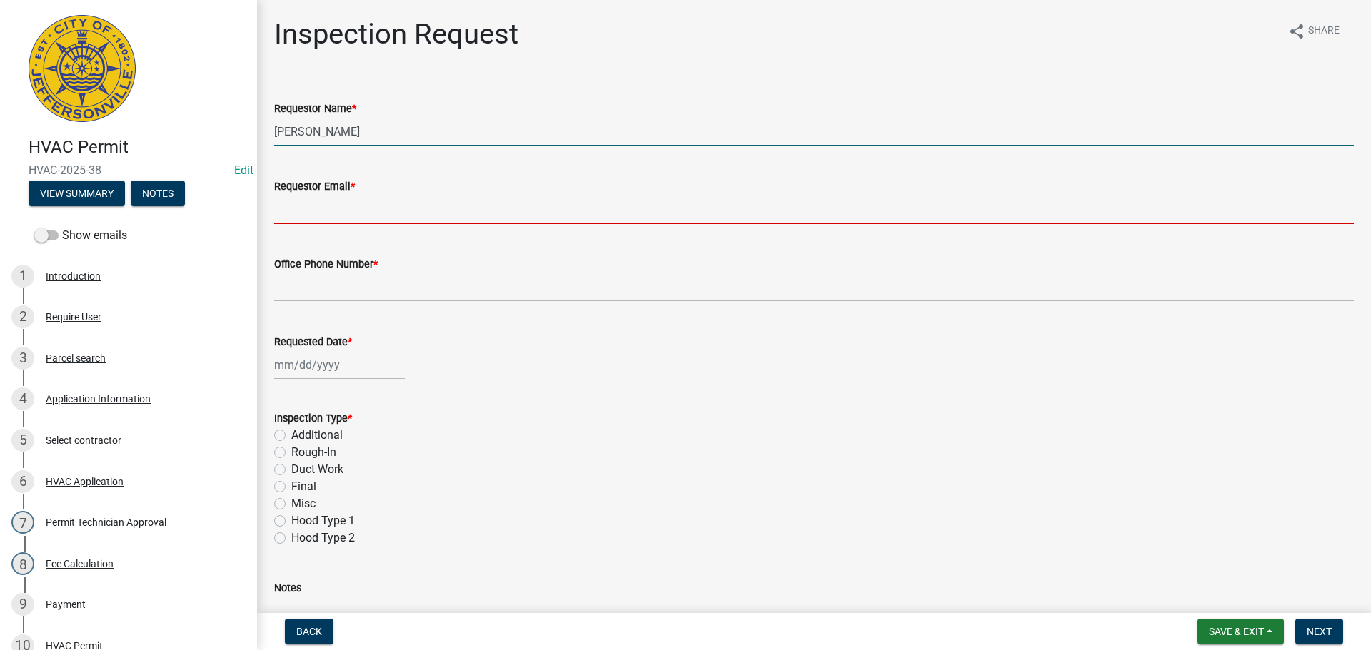
click at [316, 211] on input "Requestor Email *" at bounding box center [814, 209] width 1080 height 29
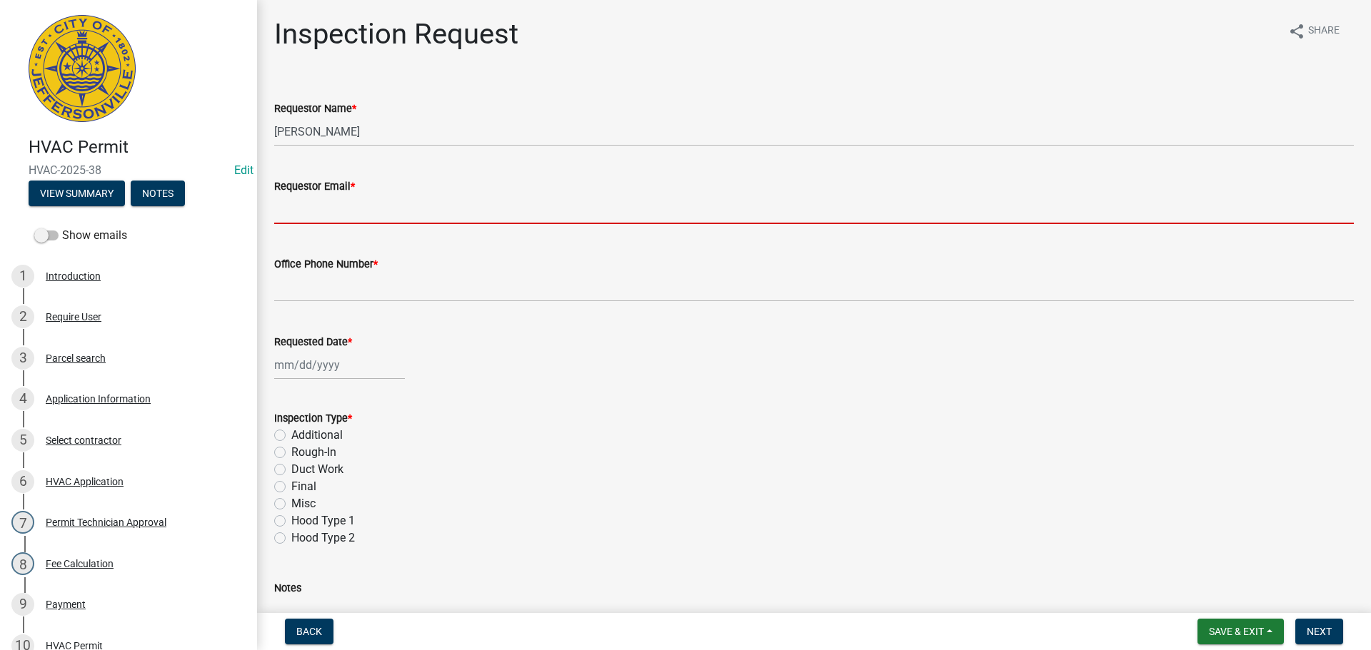
type input "[EMAIL_ADDRESS][DOMAIN_NAME]"
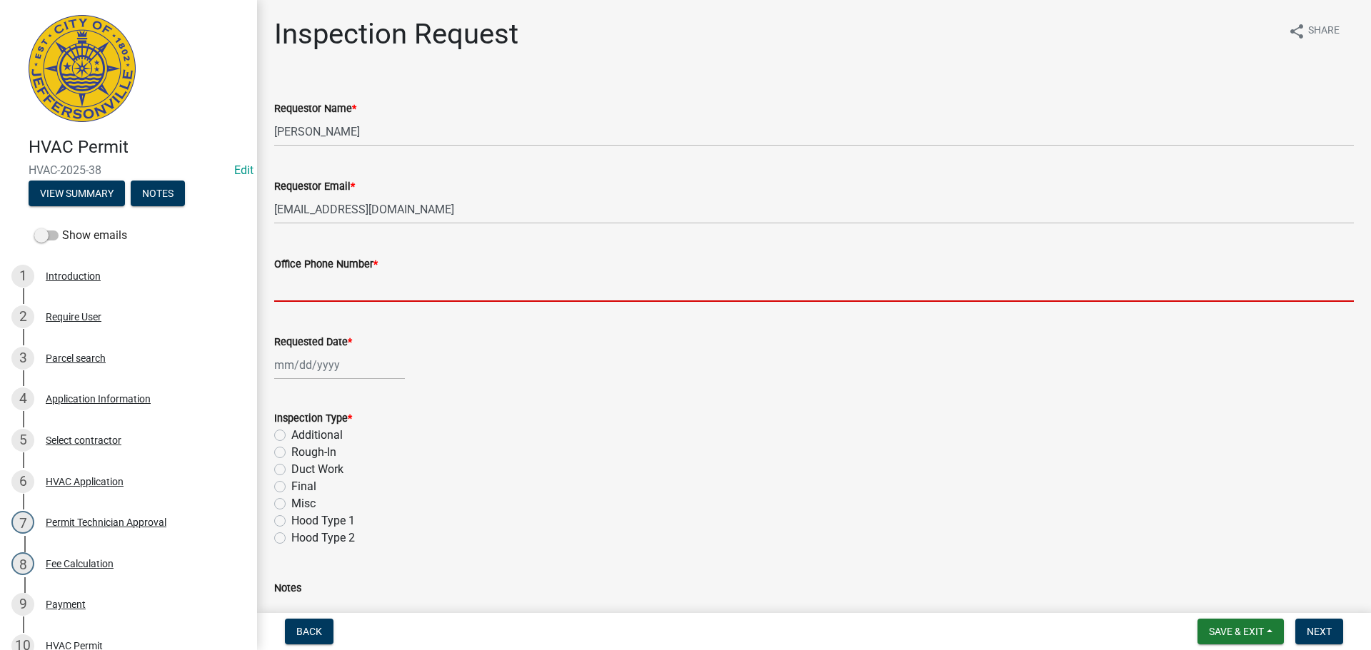
click at [343, 273] on input "Office Phone Number *" at bounding box center [814, 287] width 1080 height 29
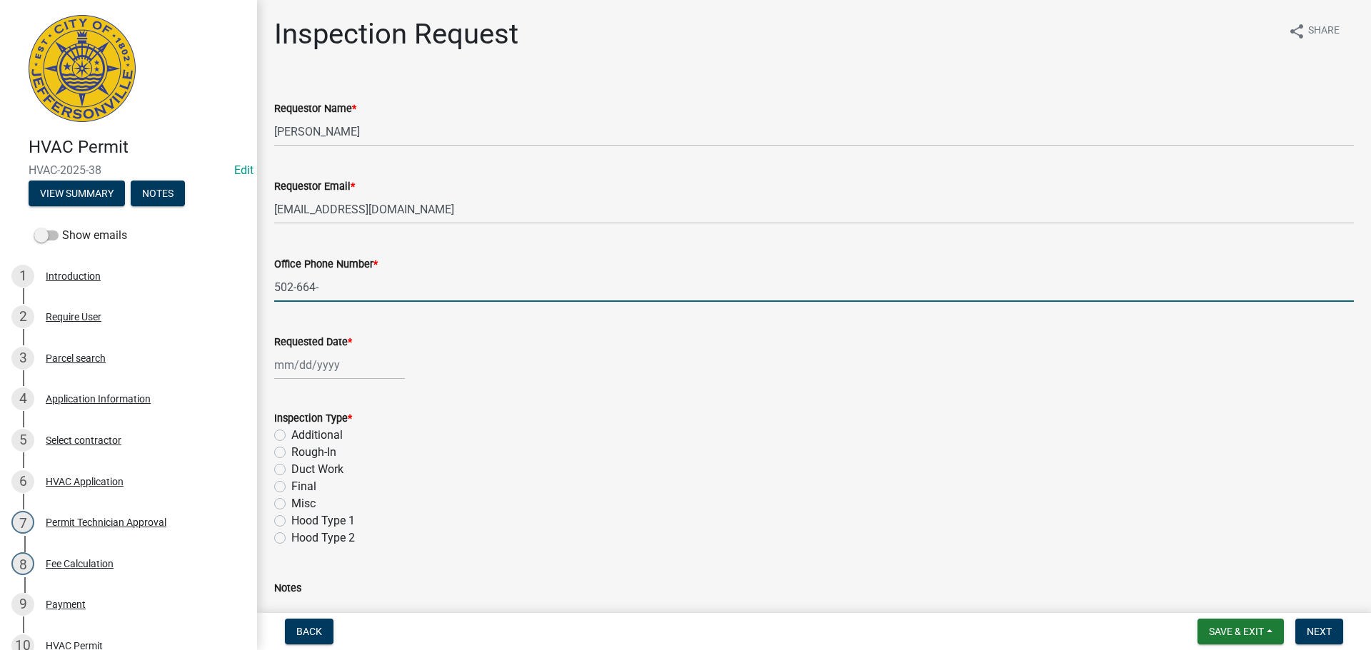
type input "[PHONE_NUMBER]"
click at [309, 362] on div at bounding box center [339, 365] width 131 height 29
select select "9"
select select "2025"
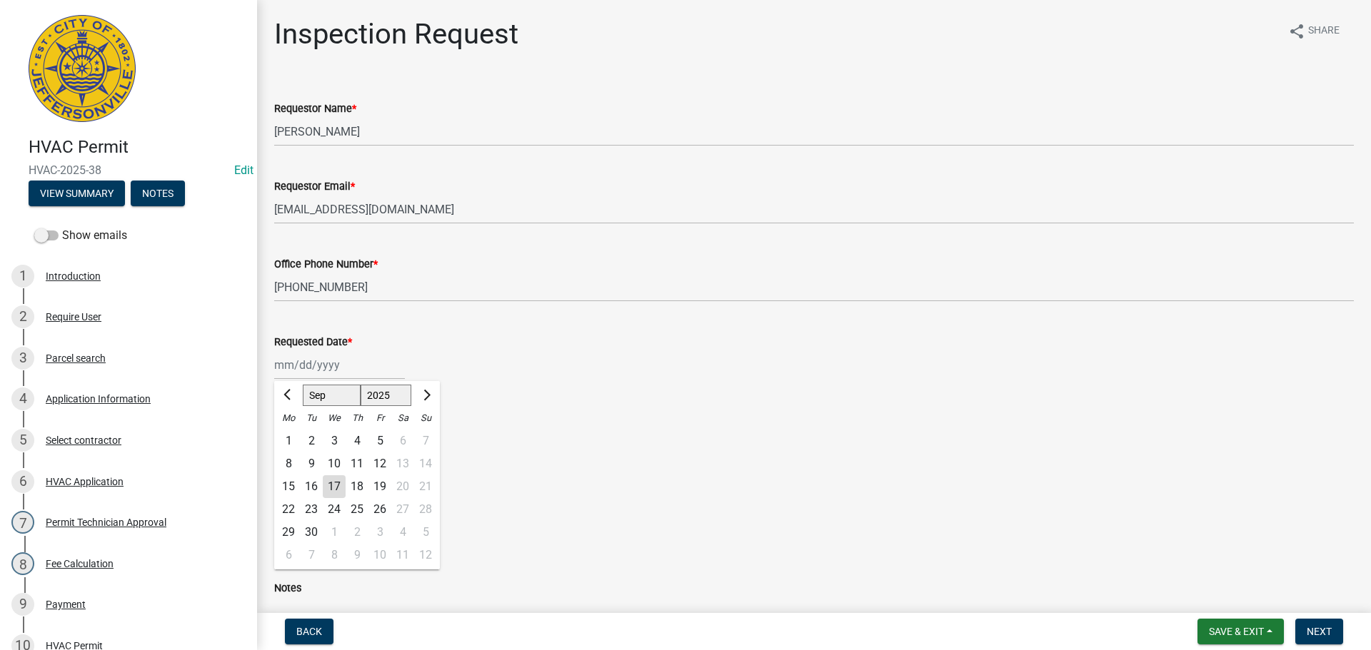
click at [363, 488] on div "18" at bounding box center [357, 487] width 23 height 23
type input "[DATE]"
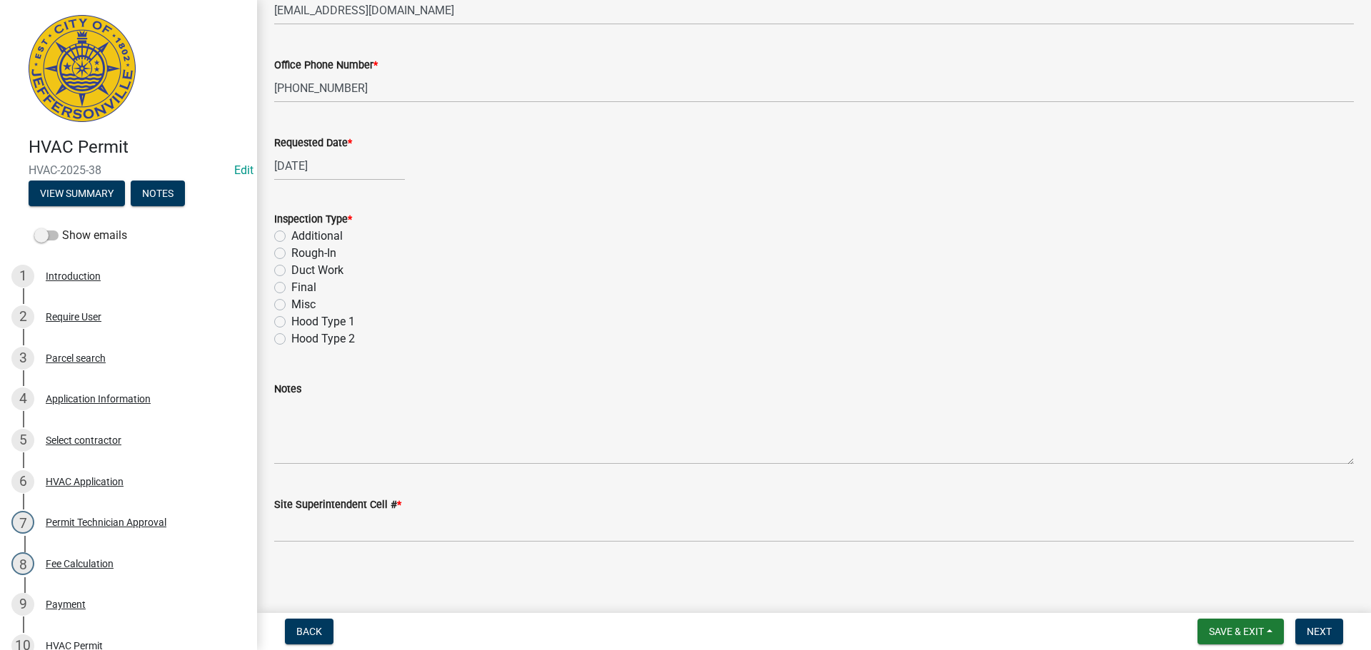
scroll to position [201, 0]
click at [291, 286] on label "Final" at bounding box center [303, 285] width 25 height 17
click at [291, 286] on input "Final" at bounding box center [295, 281] width 9 height 9
radio input "true"
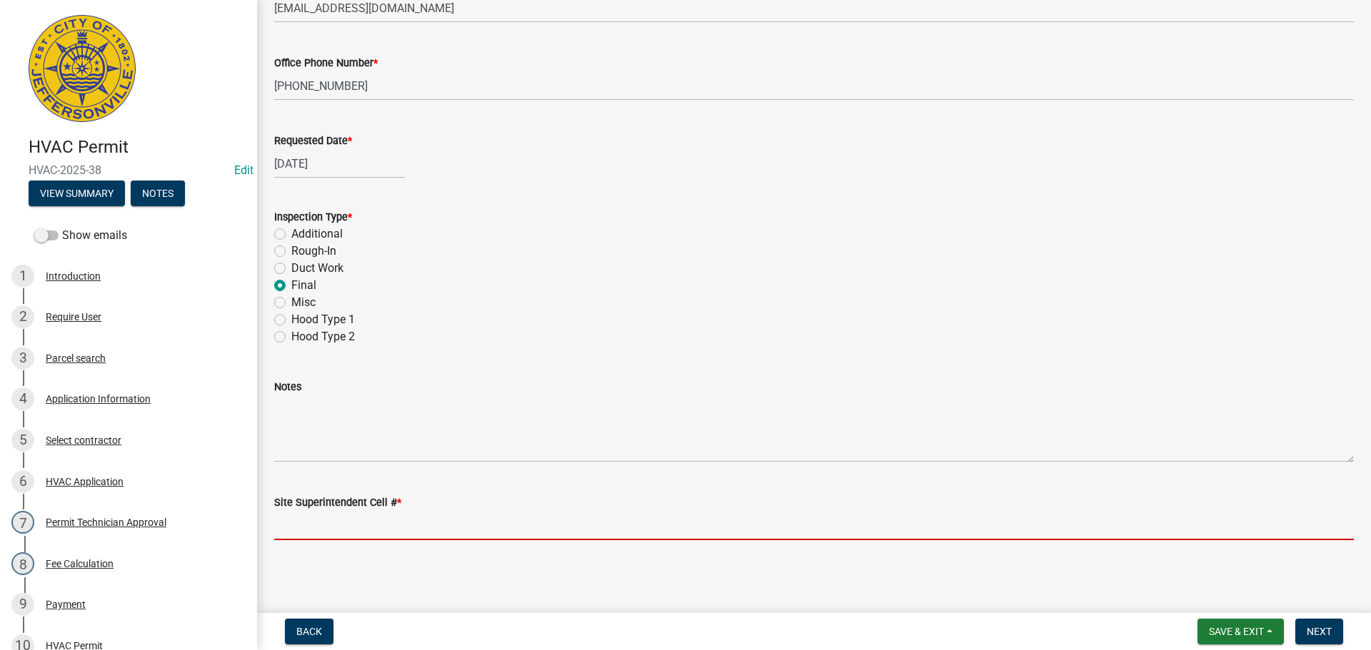
click at [323, 521] on input "Site Superintendent Cell # *" at bounding box center [814, 525] width 1080 height 29
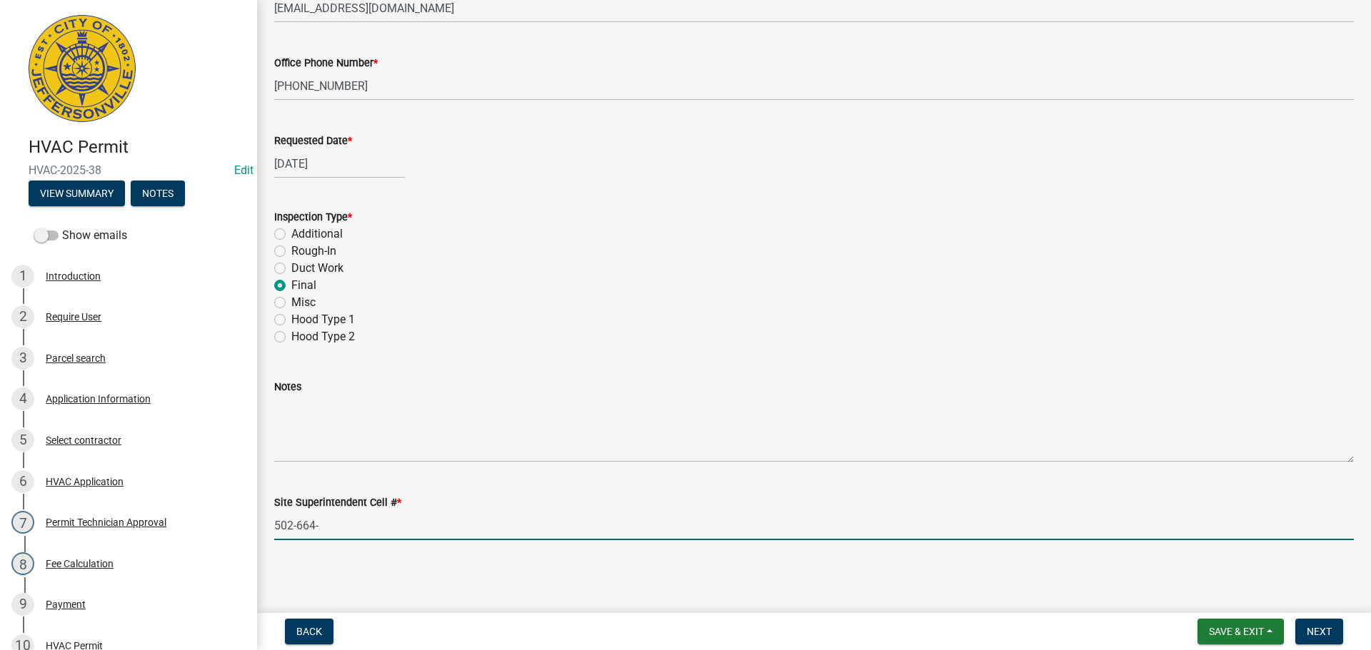
type input "[PHONE_NUMBER]"
click at [1317, 633] on span "Next" at bounding box center [1319, 631] width 25 height 11
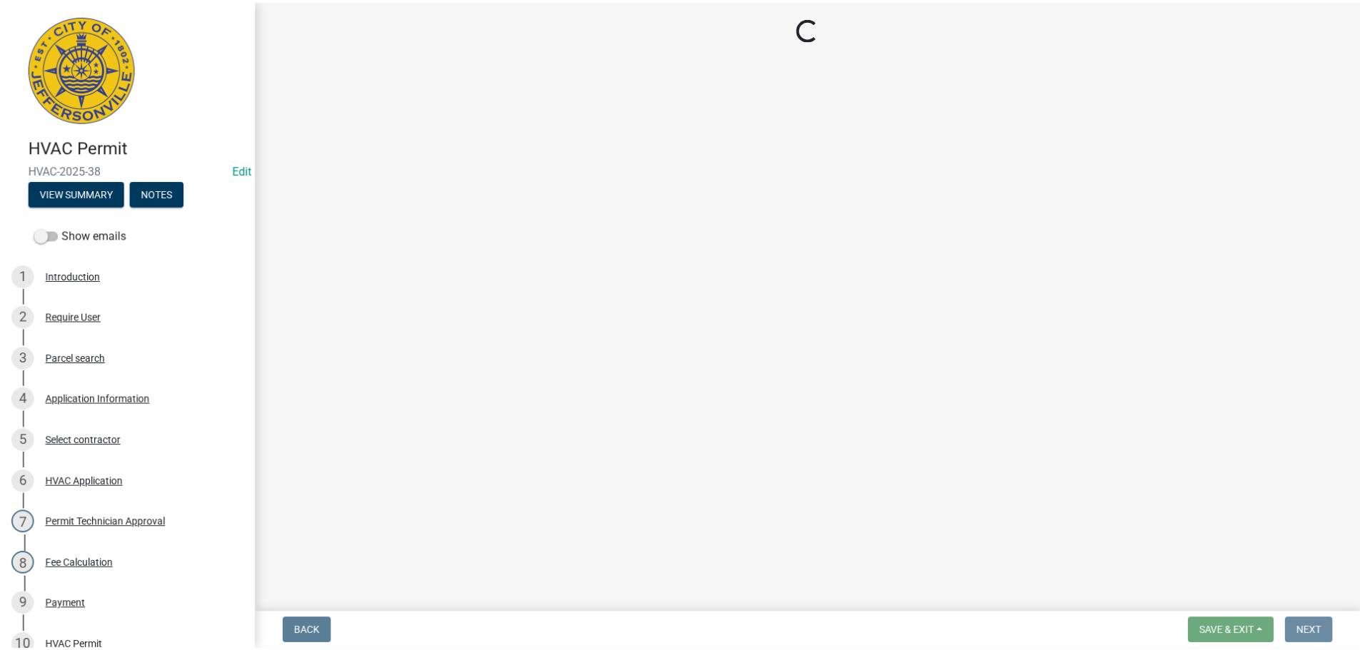
scroll to position [0, 0]
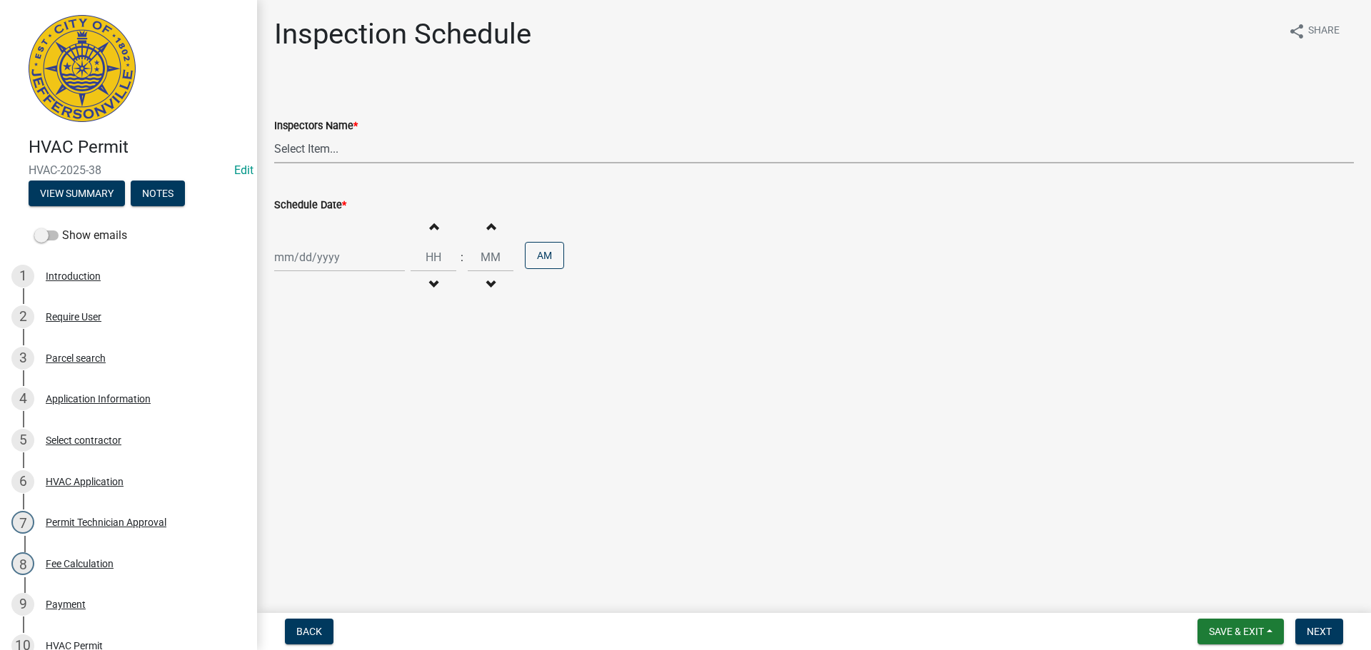
click at [311, 151] on select "Select Item... [PERSON_NAME] ([PERSON_NAME]) [PERSON_NAME] ([PERSON_NAME]) mkru…" at bounding box center [814, 148] width 1080 height 29
select select "13c97fbc-c819-4cee-844a-0db3d3c4db95"
click at [274, 134] on select "Select Item... [PERSON_NAME] ([PERSON_NAME]) [PERSON_NAME] ([PERSON_NAME]) mkru…" at bounding box center [814, 148] width 1080 height 29
click at [292, 259] on div at bounding box center [339, 257] width 131 height 29
select select "9"
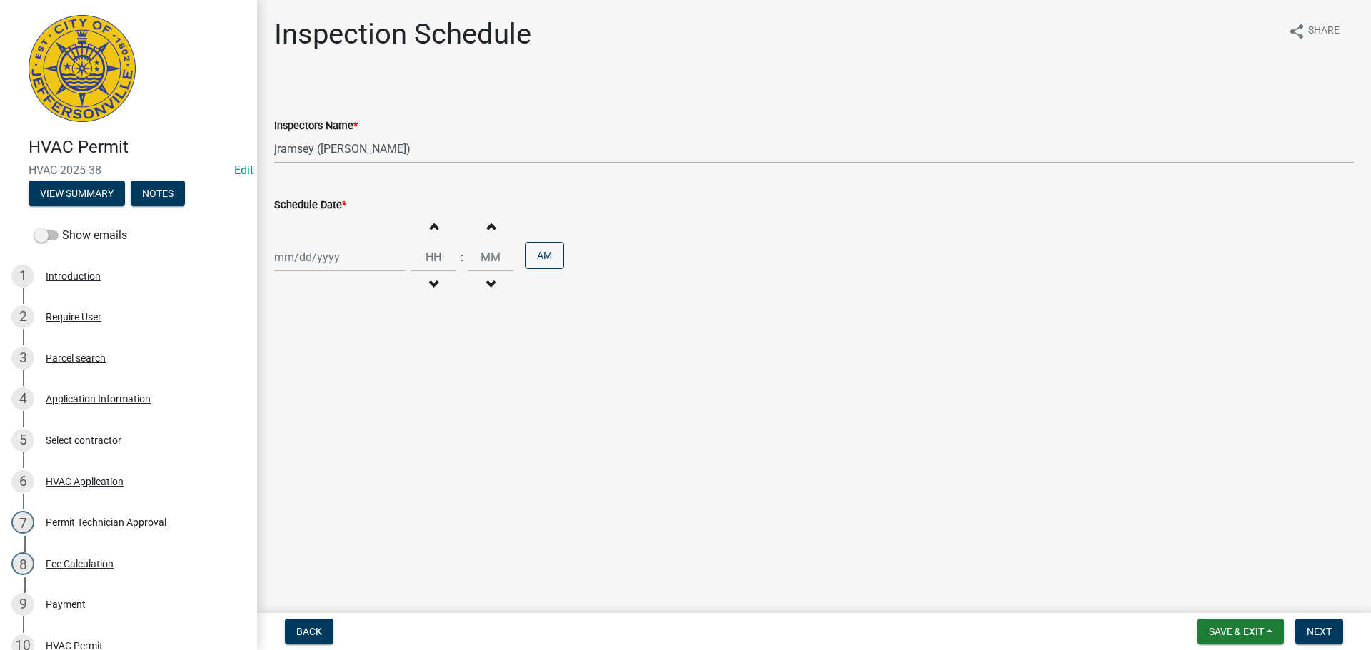
select select "2025"
click at [356, 381] on div "18" at bounding box center [357, 379] width 23 height 23
type input "[DATE]"
click at [1316, 626] on span "Next" at bounding box center [1319, 631] width 25 height 11
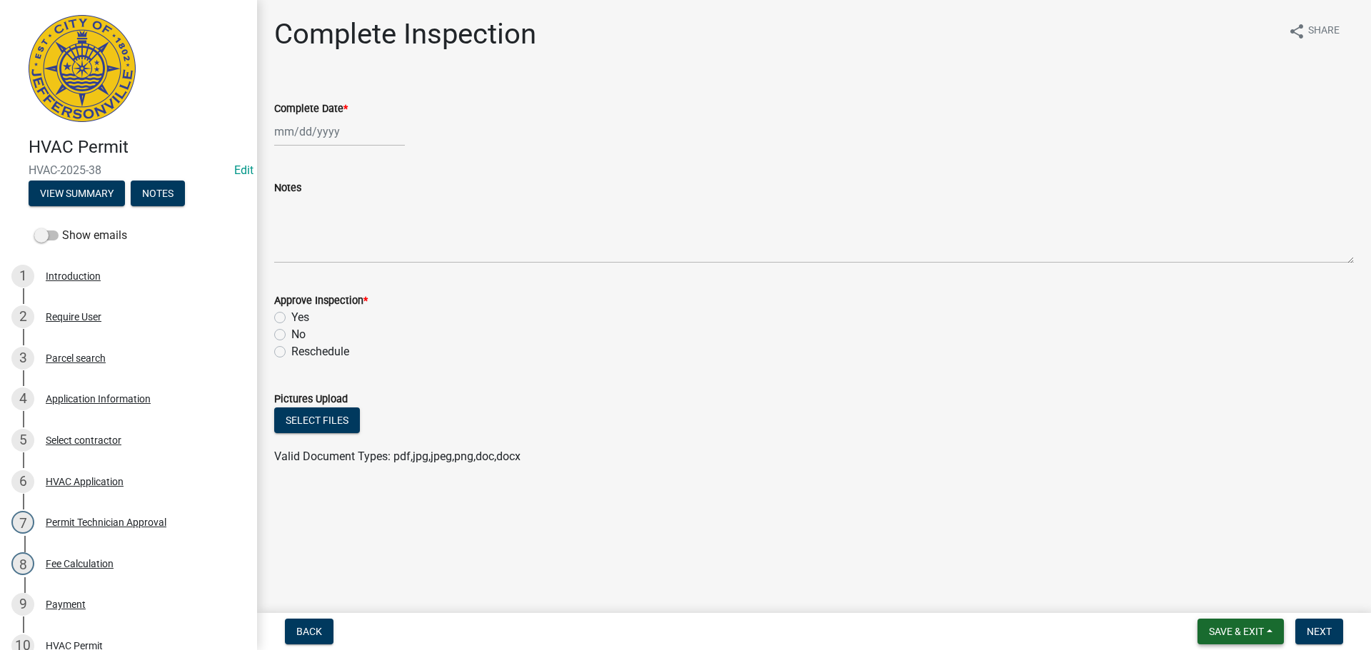
click at [1218, 626] on span "Save & Exit" at bounding box center [1236, 631] width 55 height 11
click at [1210, 603] on button "Save & Exit" at bounding box center [1227, 595] width 114 height 34
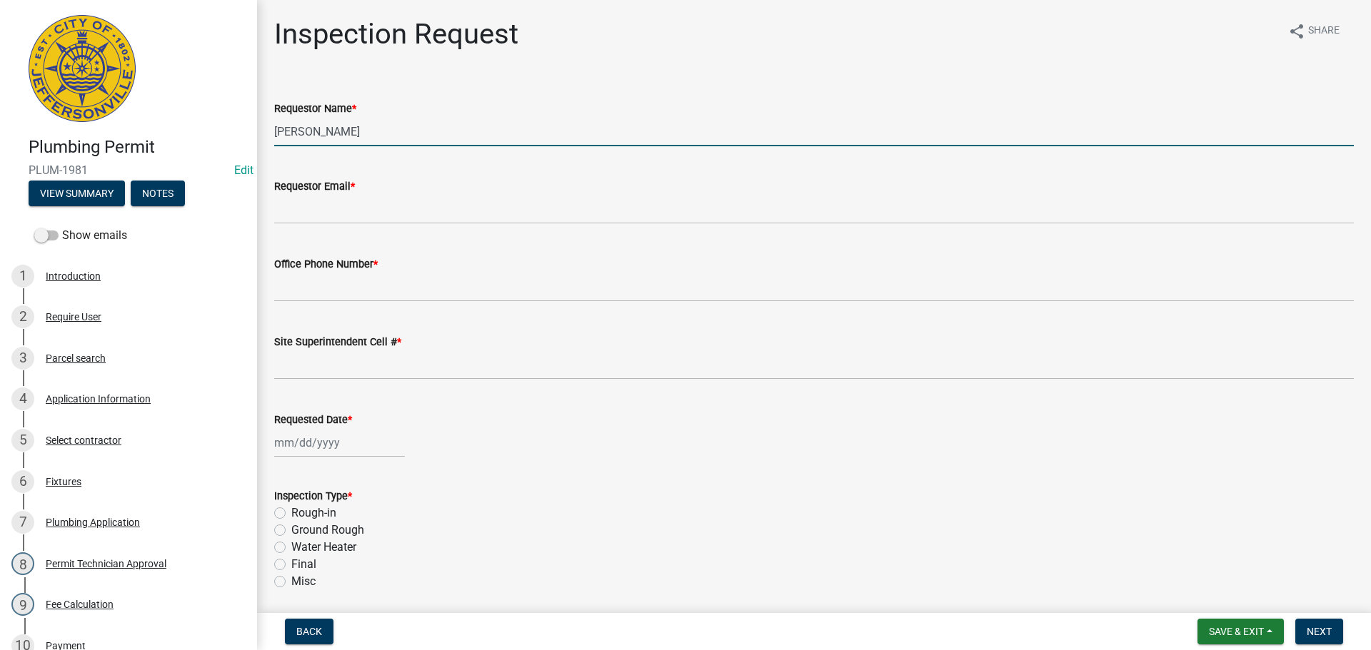
drag, startPoint x: 343, startPoint y: 127, endPoint x: 180, endPoint y: 138, distance: 163.9
click at [188, 129] on div "Plumbing Permit PLUM-1981 Edit View Summary Notes Show emails 1 Introduction 2 …" at bounding box center [685, 325] width 1371 height 650
type input "[PERSON_NAME]"
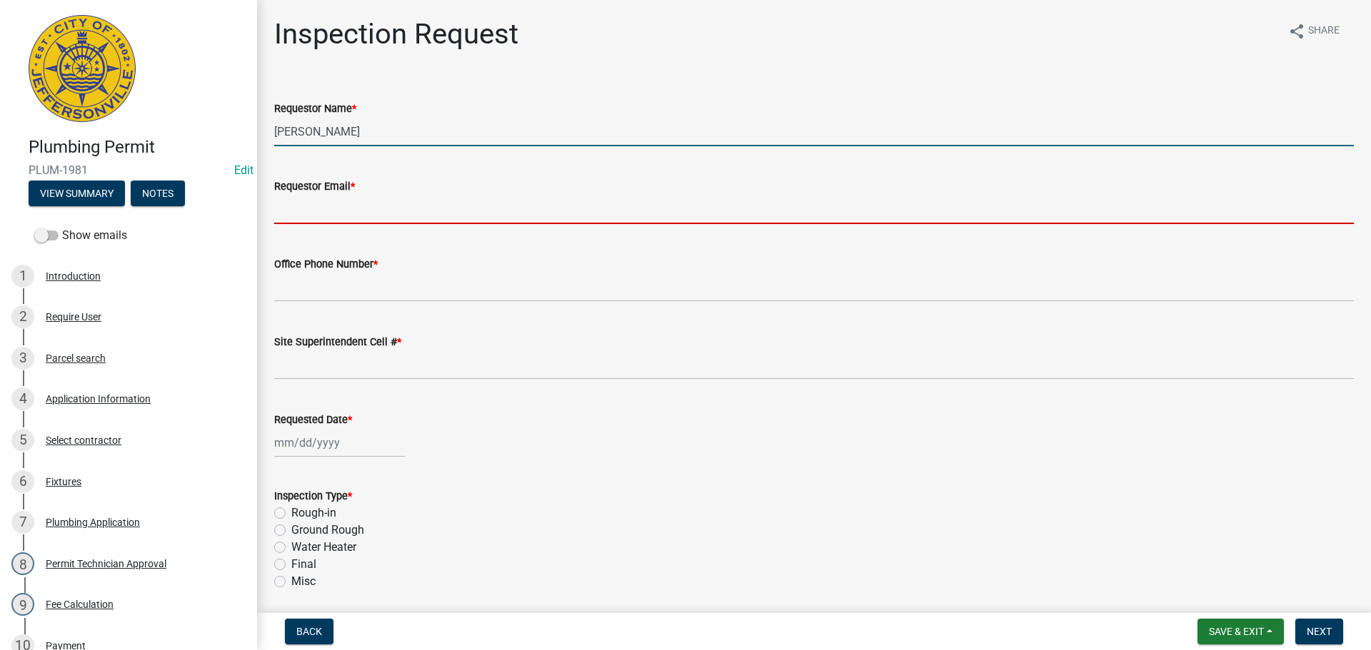
click at [289, 213] on input "Requestor Email *" at bounding box center [814, 209] width 1080 height 29
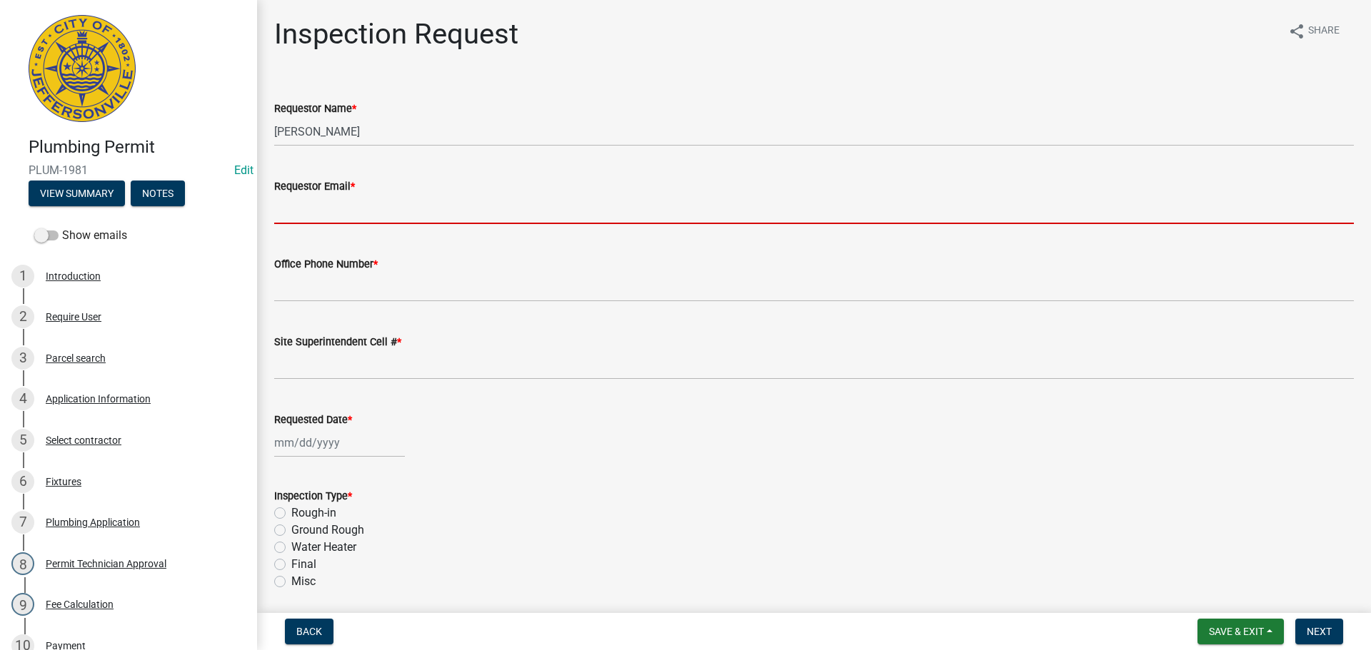
type input "[EMAIL_ADDRESS][DOMAIN_NAME]"
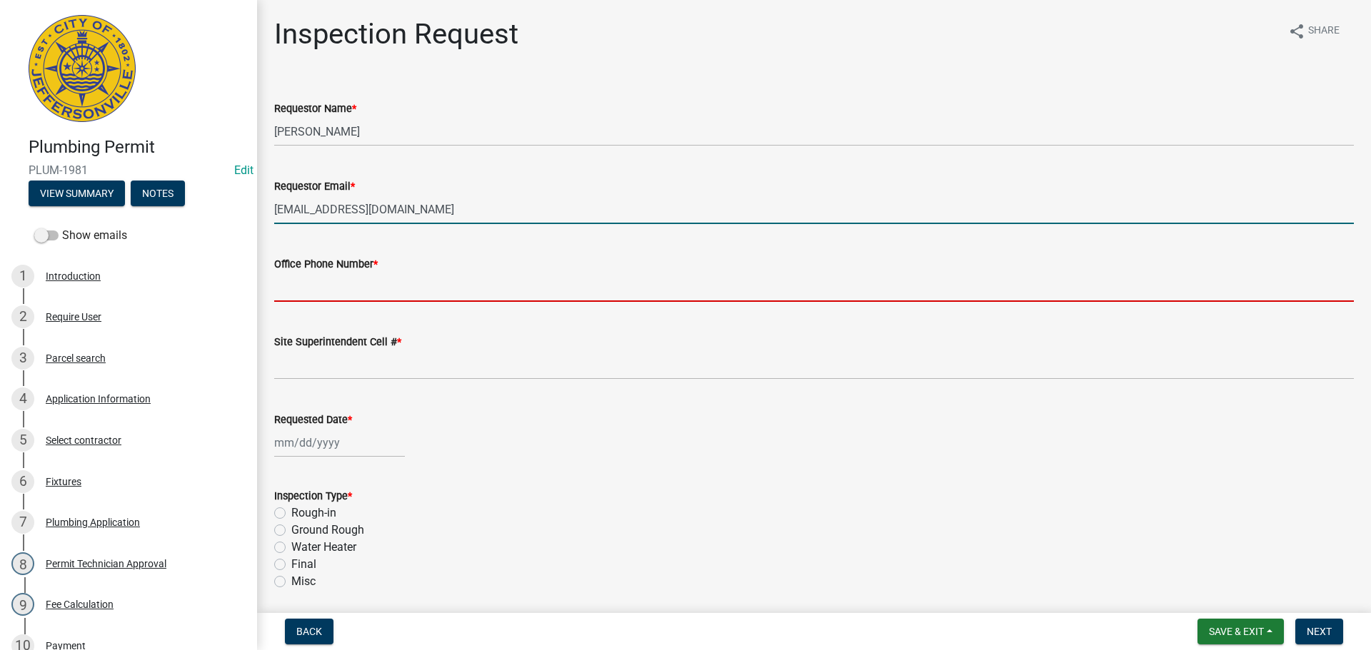
click at [336, 285] on input "Office Phone Number *" at bounding box center [814, 287] width 1080 height 29
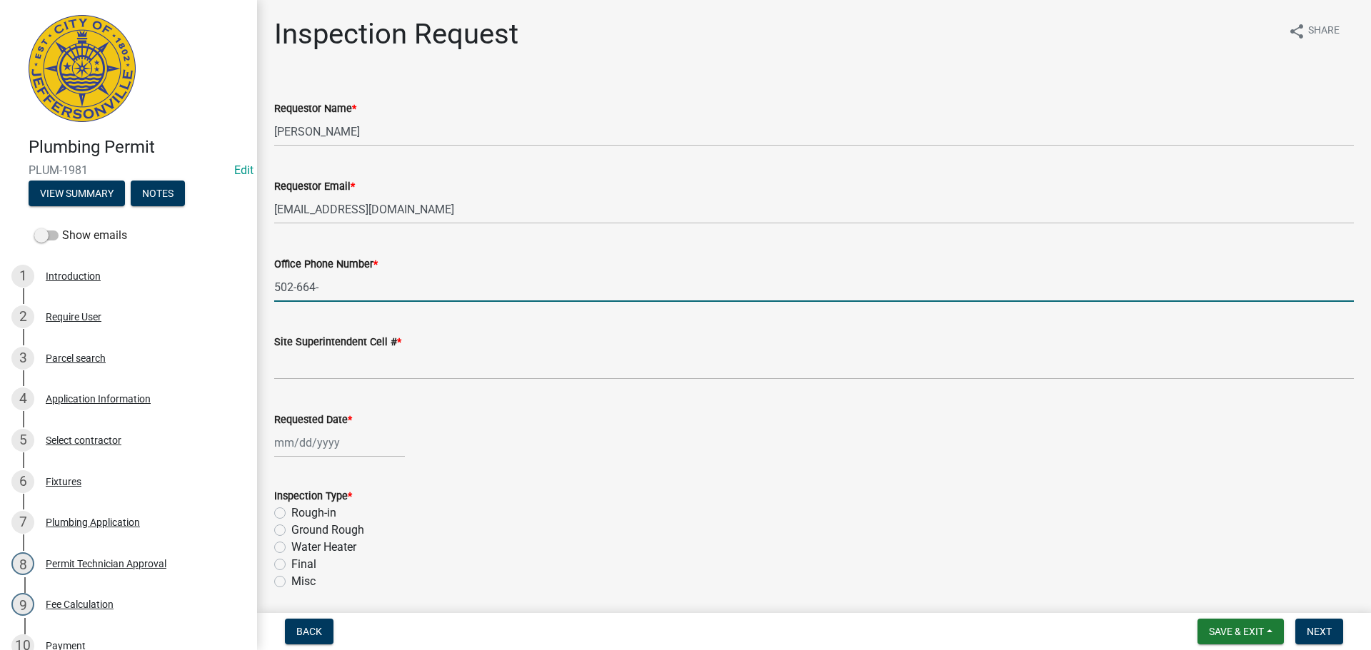
type input "[PHONE_NUMBER]"
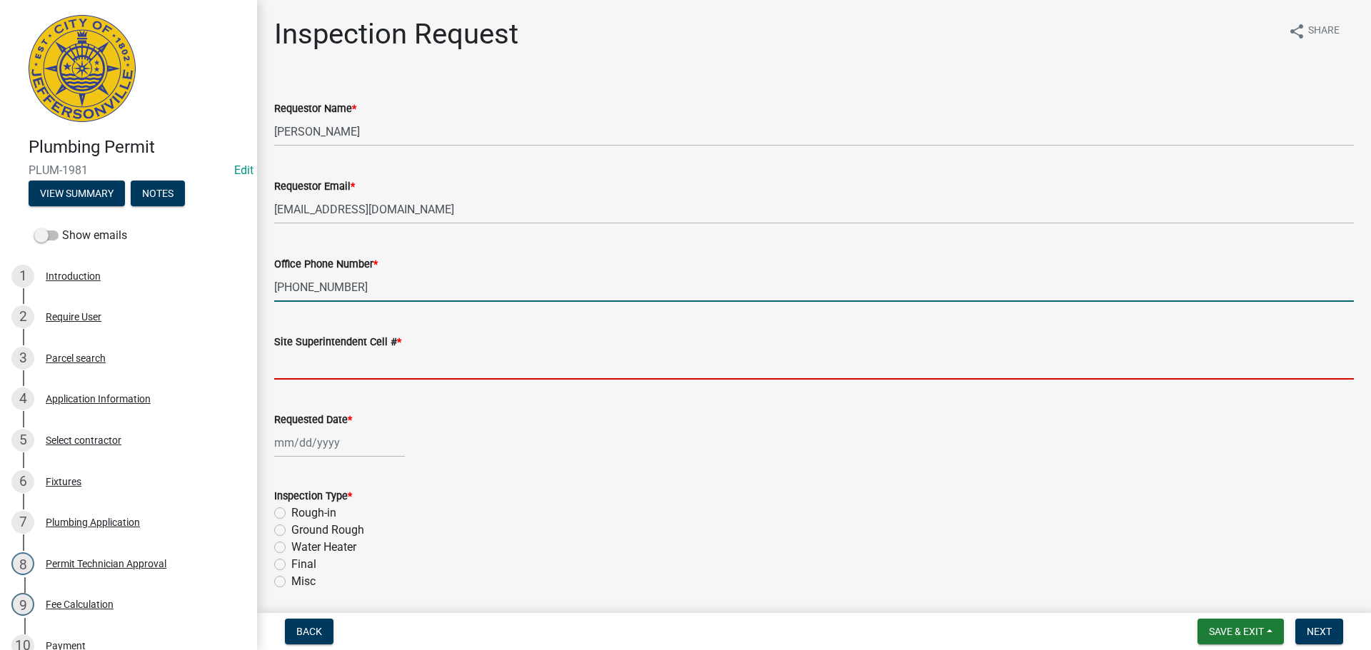
click at [318, 368] on input "Site Superintendent Cell # *" at bounding box center [814, 365] width 1080 height 29
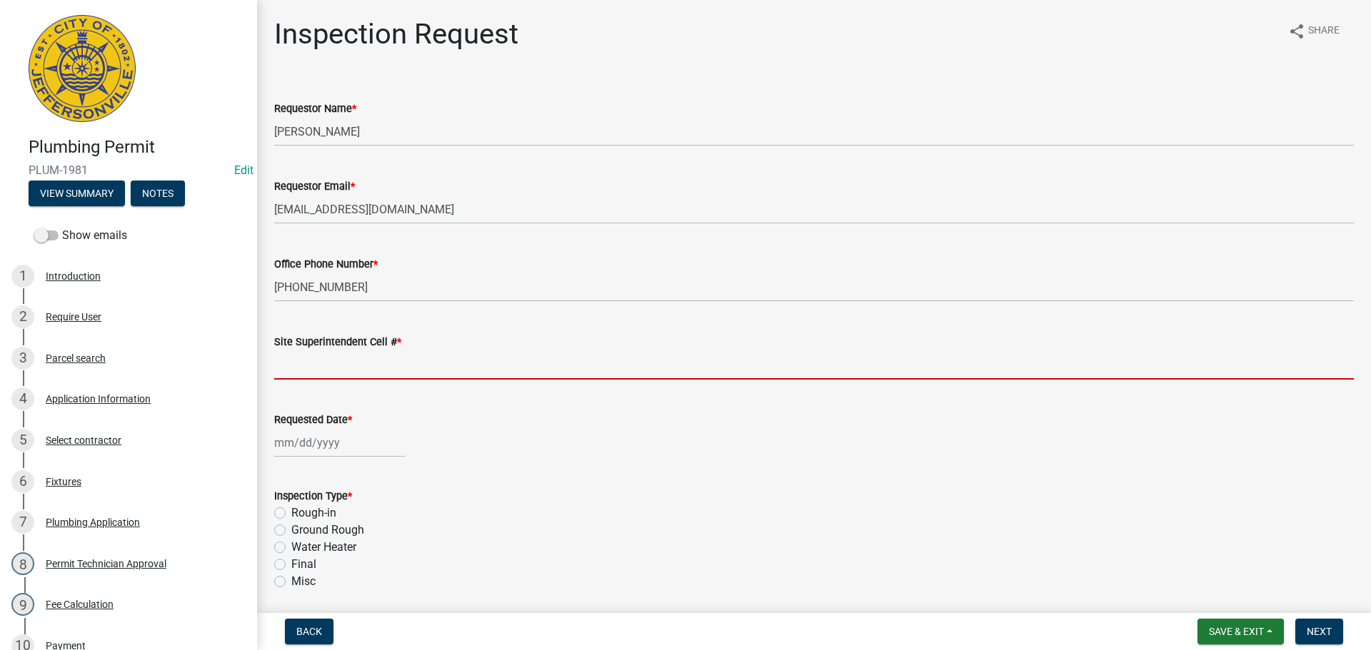
type input "SAME"
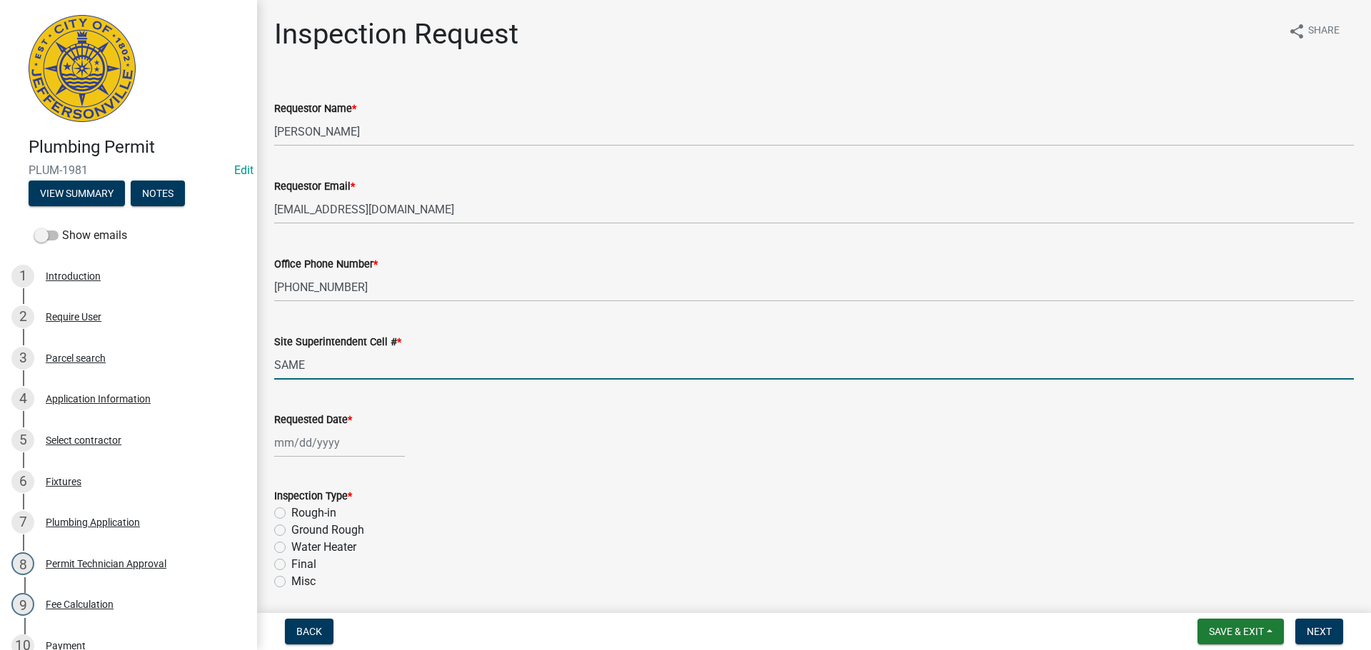
click at [313, 446] on div at bounding box center [339, 442] width 131 height 29
select select "9"
select select "2025"
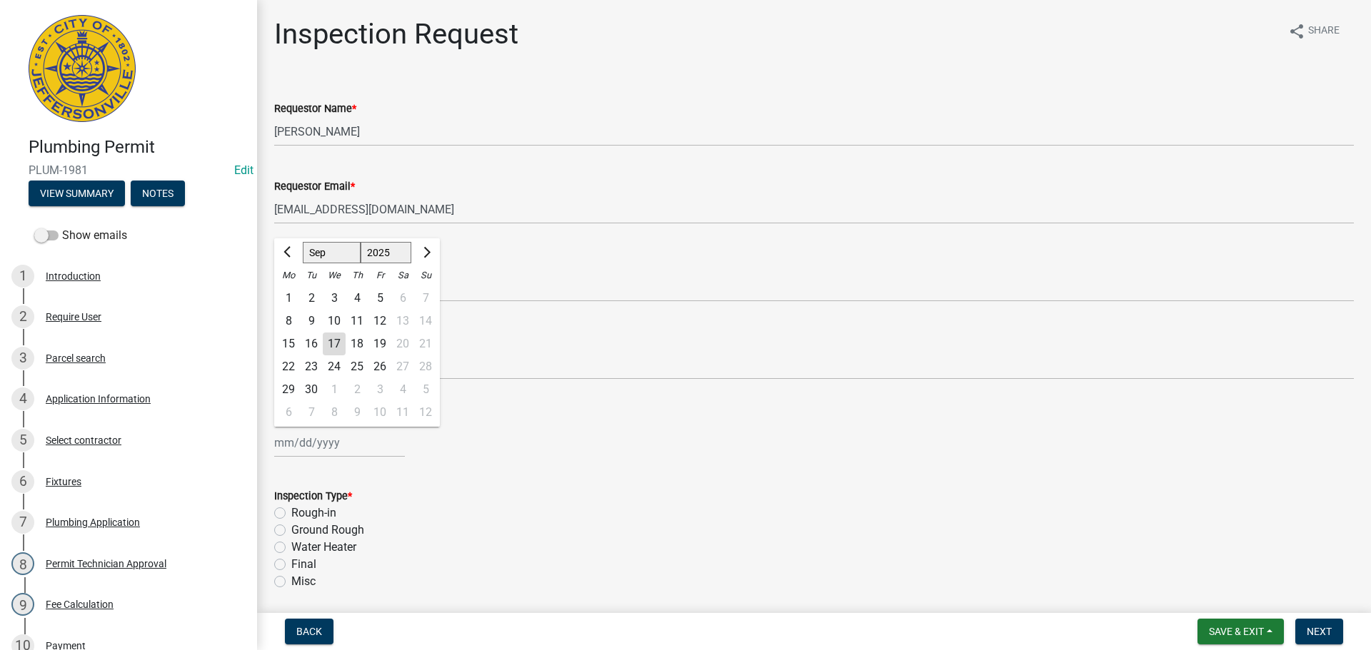
click at [361, 341] on div "18" at bounding box center [357, 344] width 23 height 23
type input "[DATE]"
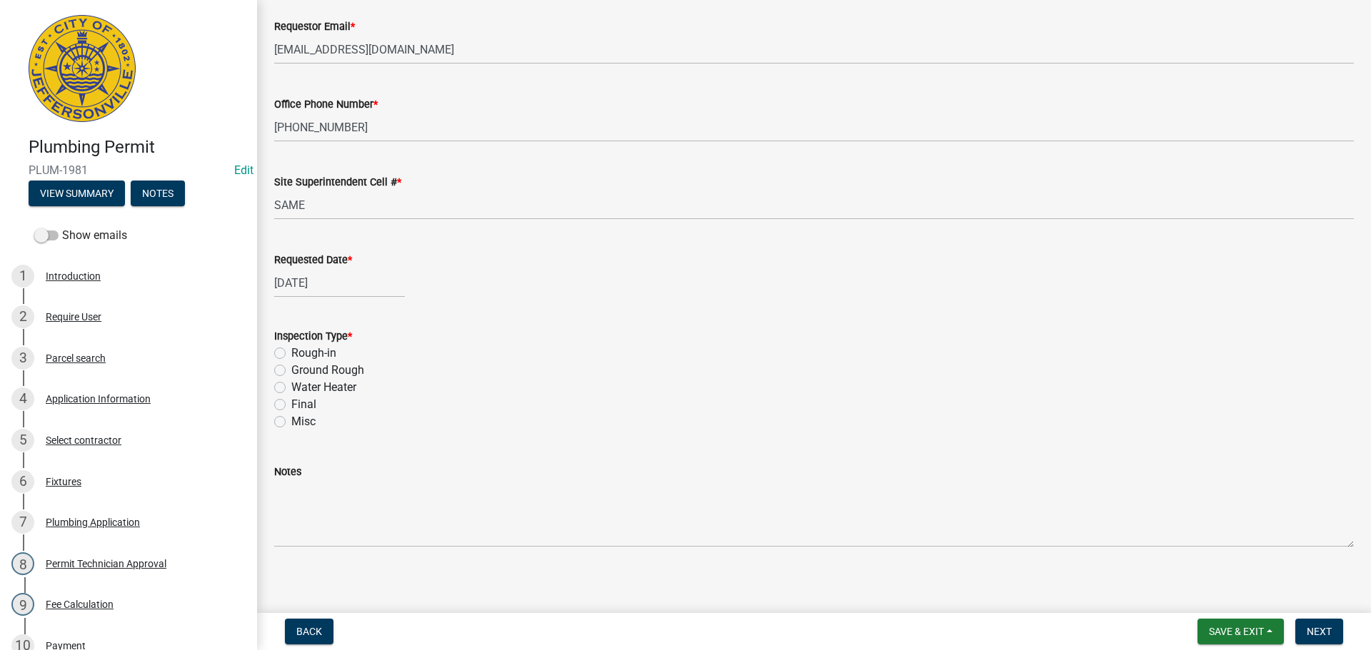
scroll to position [167, 0]
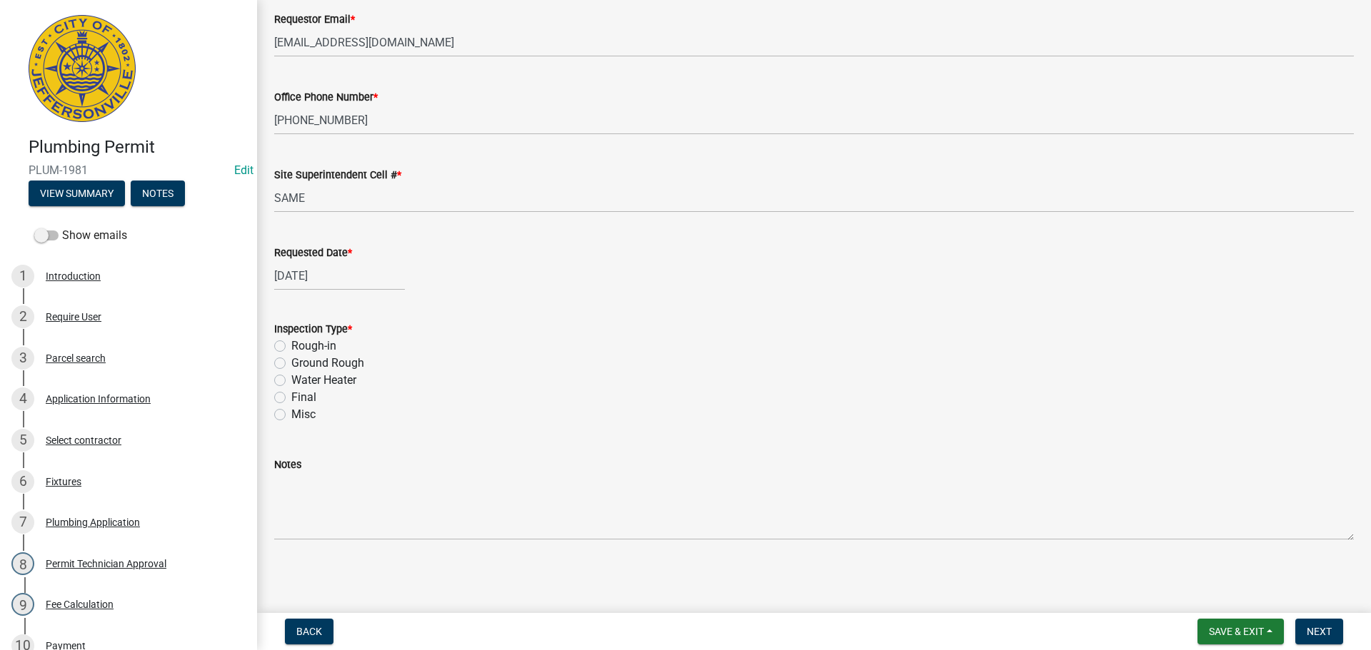
click at [291, 396] on label "Final" at bounding box center [303, 397] width 25 height 17
click at [291, 396] on input "Final" at bounding box center [295, 393] width 9 height 9
radio input "true"
click at [1317, 635] on span "Next" at bounding box center [1319, 631] width 25 height 11
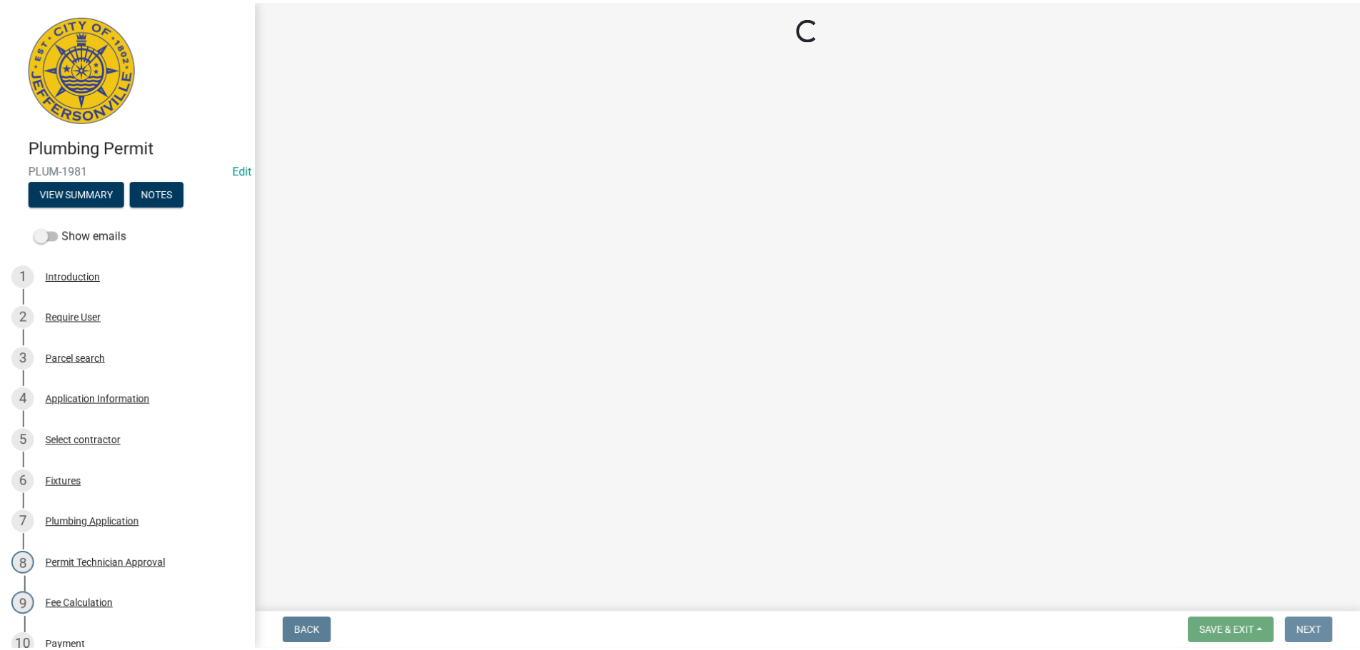
scroll to position [0, 0]
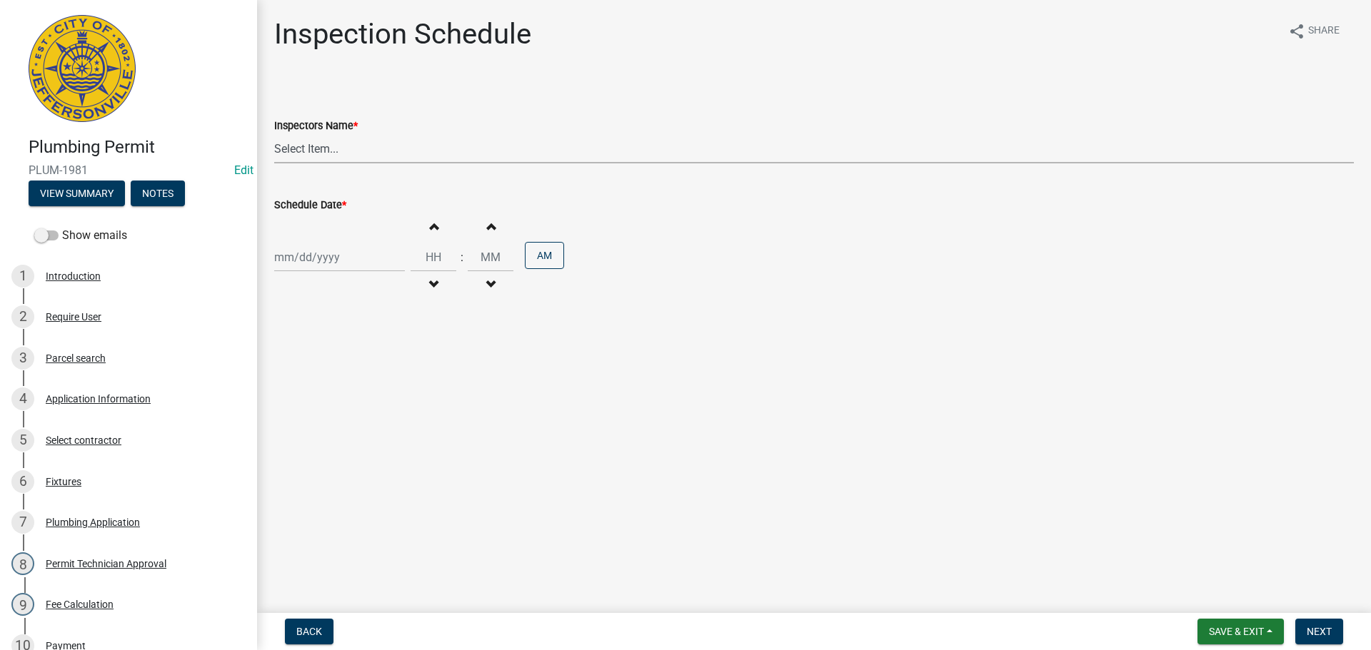
click at [297, 147] on select "Select Item... [PERSON_NAME] ([PERSON_NAME]) [PERSON_NAME] ([PERSON_NAME]) mkru…" at bounding box center [814, 148] width 1080 height 29
select select "13c97fbc-c819-4cee-844a-0db3d3c4db95"
click at [274, 134] on select "Select Item... [PERSON_NAME] ([PERSON_NAME]) [PERSON_NAME] ([PERSON_NAME]) mkru…" at bounding box center [814, 148] width 1080 height 29
click at [291, 258] on div at bounding box center [339, 257] width 131 height 29
select select "9"
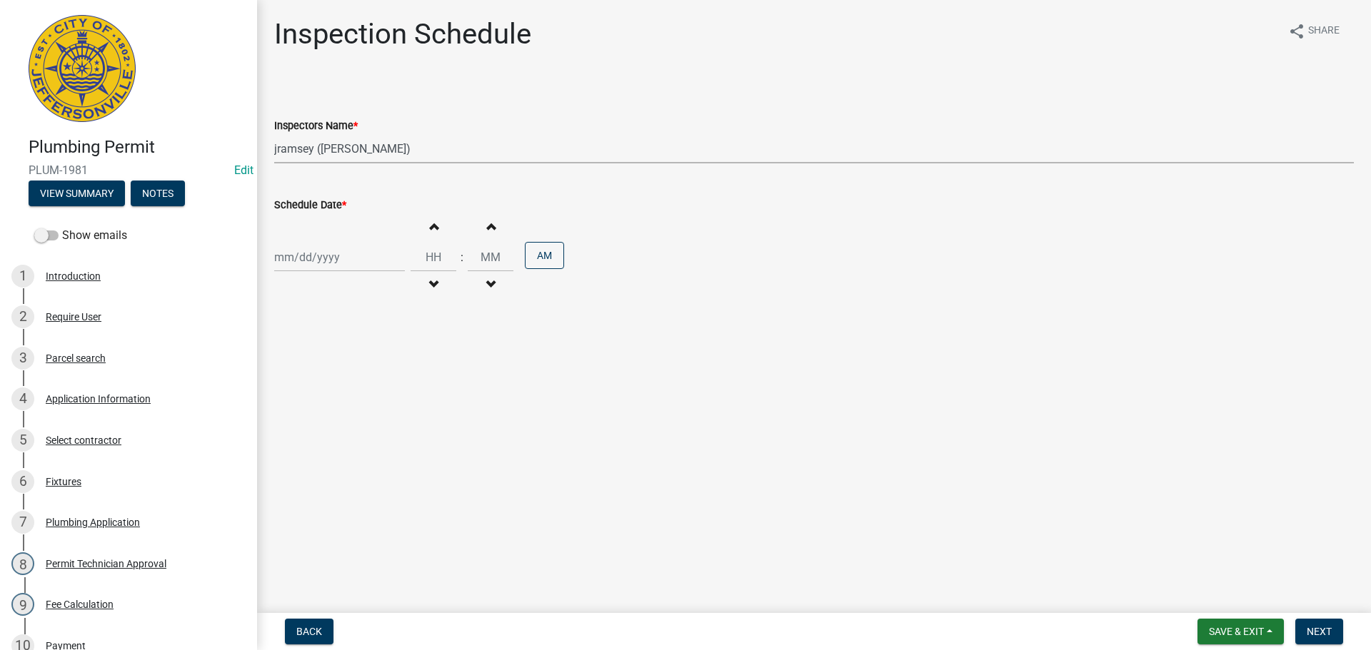
select select "2025"
click at [564, 415] on main "Inspection Schedule share Share Inspectors Name * Select Item... jramsey (Jerem…" at bounding box center [814, 304] width 1114 height 608
click at [348, 261] on div at bounding box center [339, 257] width 131 height 29
select select "9"
select select "2025"
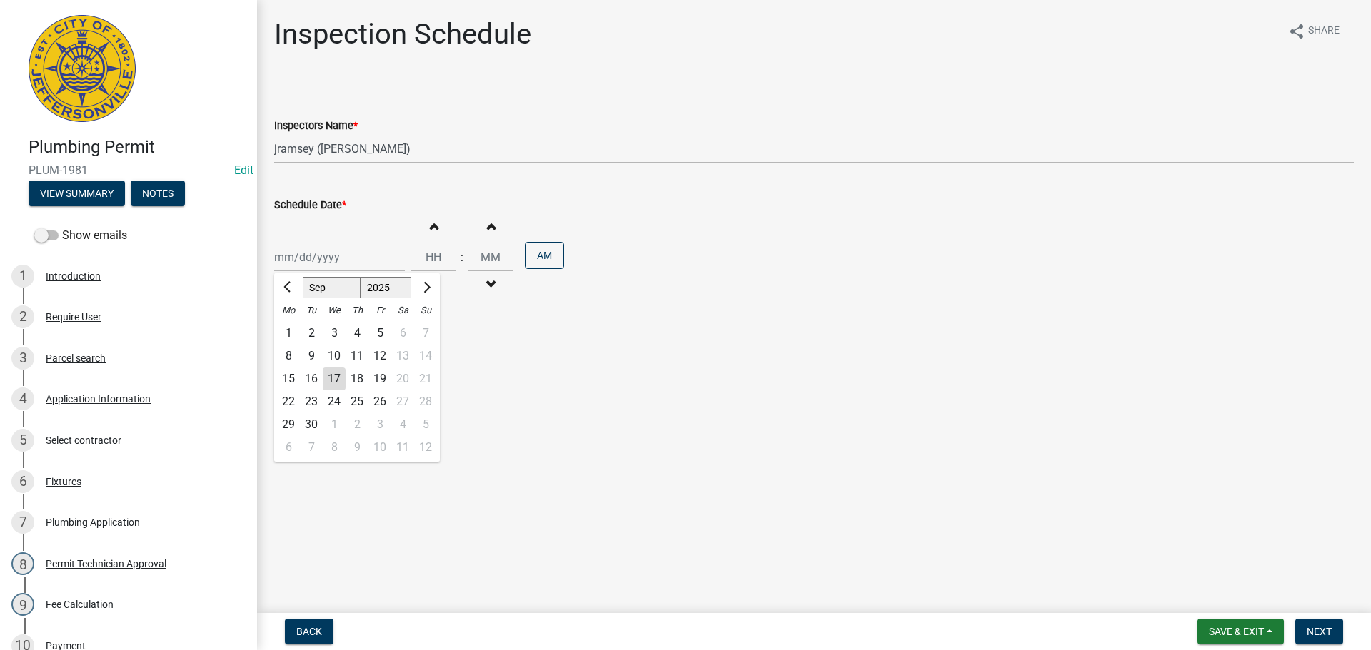
click at [361, 378] on div "18" at bounding box center [357, 379] width 23 height 23
type input "[DATE]"
click at [1312, 630] on span "Next" at bounding box center [1319, 631] width 25 height 11
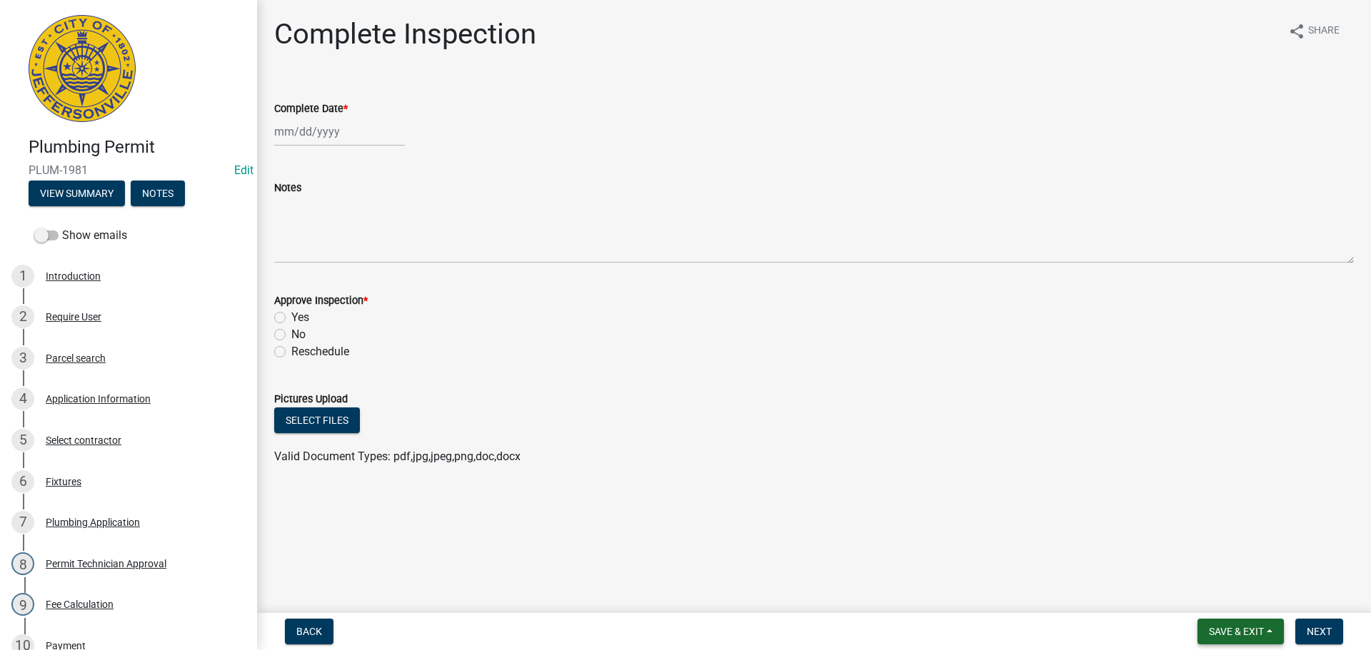
click at [1232, 633] on span "Save & Exit" at bounding box center [1236, 631] width 55 height 11
click at [1221, 594] on button "Save & Exit" at bounding box center [1227, 595] width 114 height 34
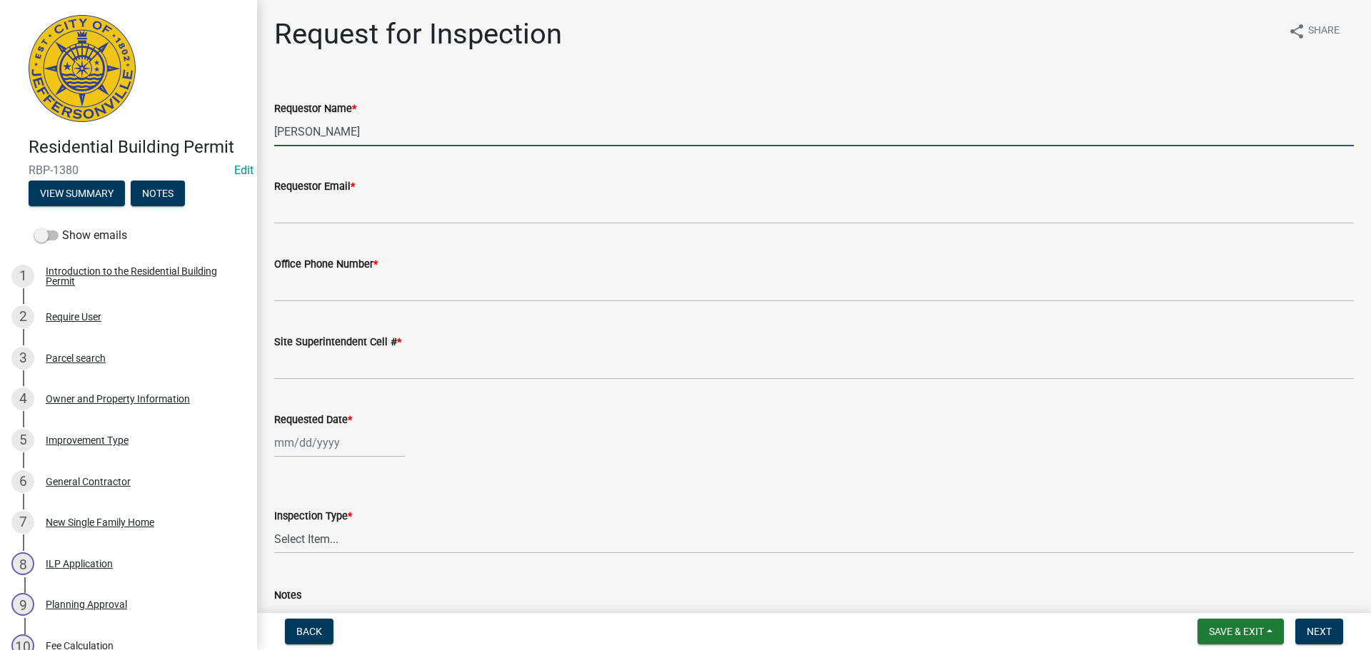
drag, startPoint x: 351, startPoint y: 133, endPoint x: 38, endPoint y: 151, distance: 313.2
click at [75, 138] on div "Residential Building Permit RBP-1380 Edit View Summary Notes Show emails 1 Intr…" at bounding box center [685, 325] width 1371 height 650
type input "[PERSON_NAME]"
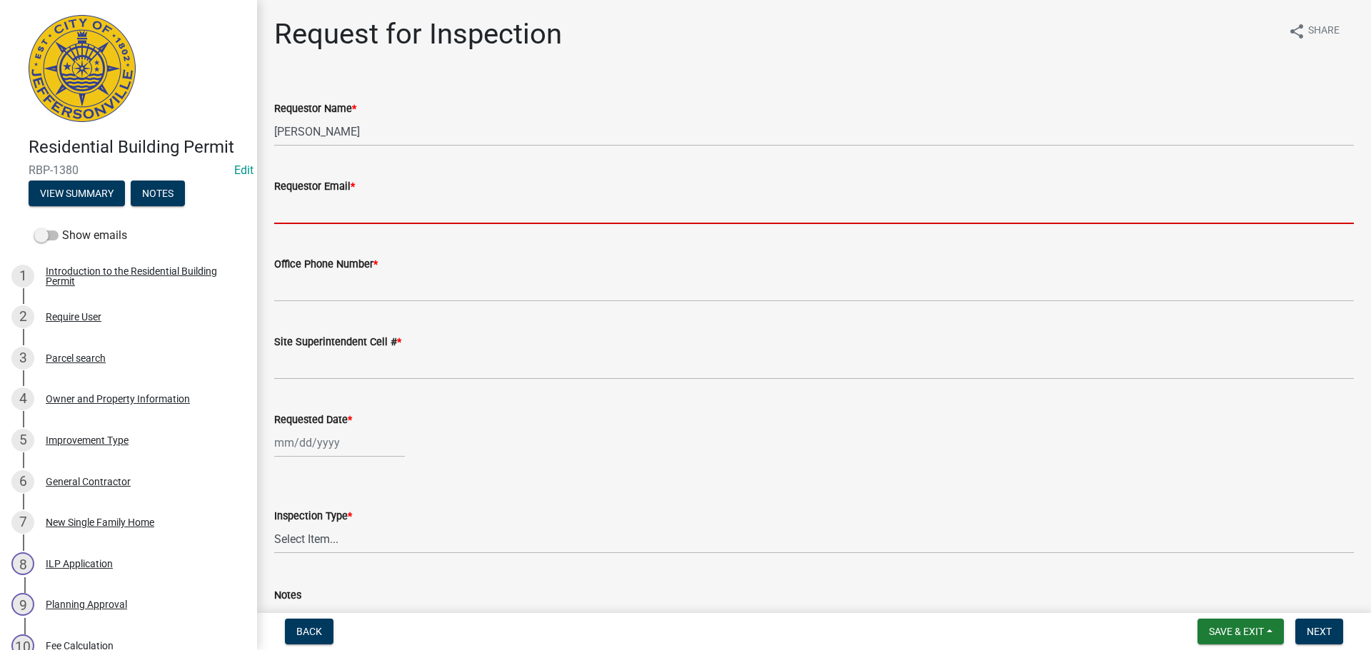
click at [296, 203] on input "Requestor Email *" at bounding box center [814, 209] width 1080 height 29
type input "[EMAIL_ADDRESS][DOMAIN_NAME]"
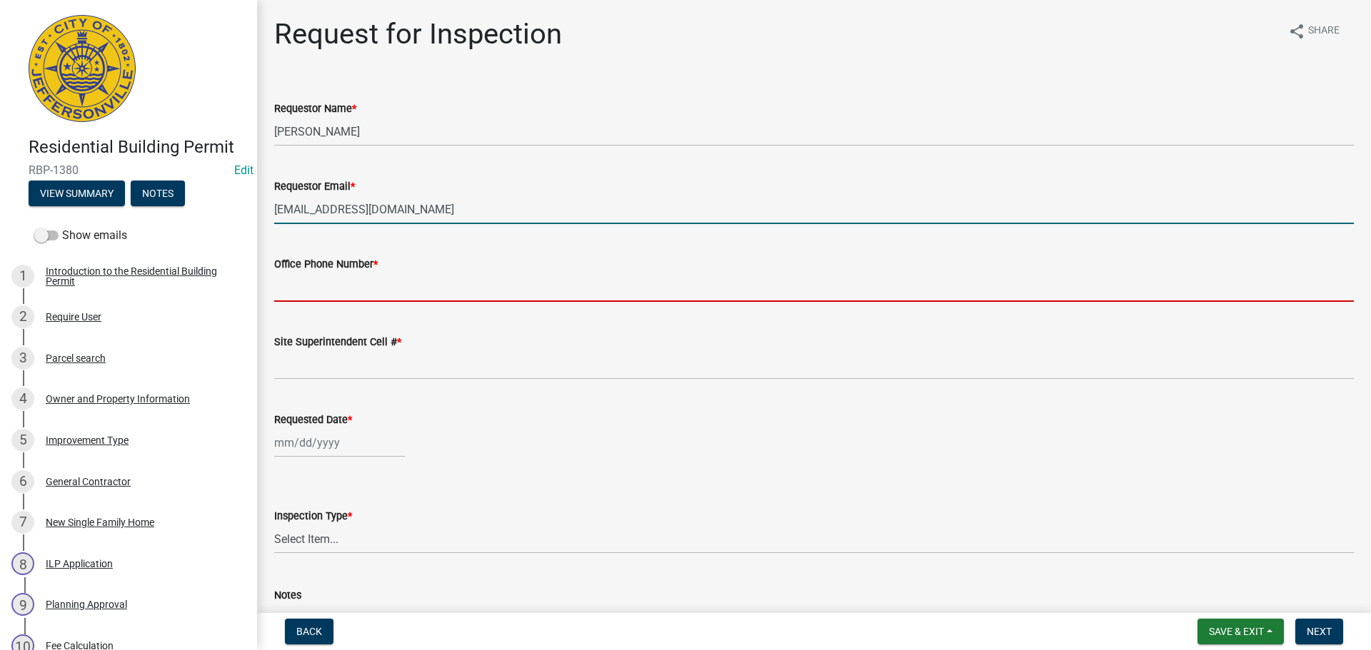
click at [305, 293] on input "Office Phone Number *" at bounding box center [814, 287] width 1080 height 29
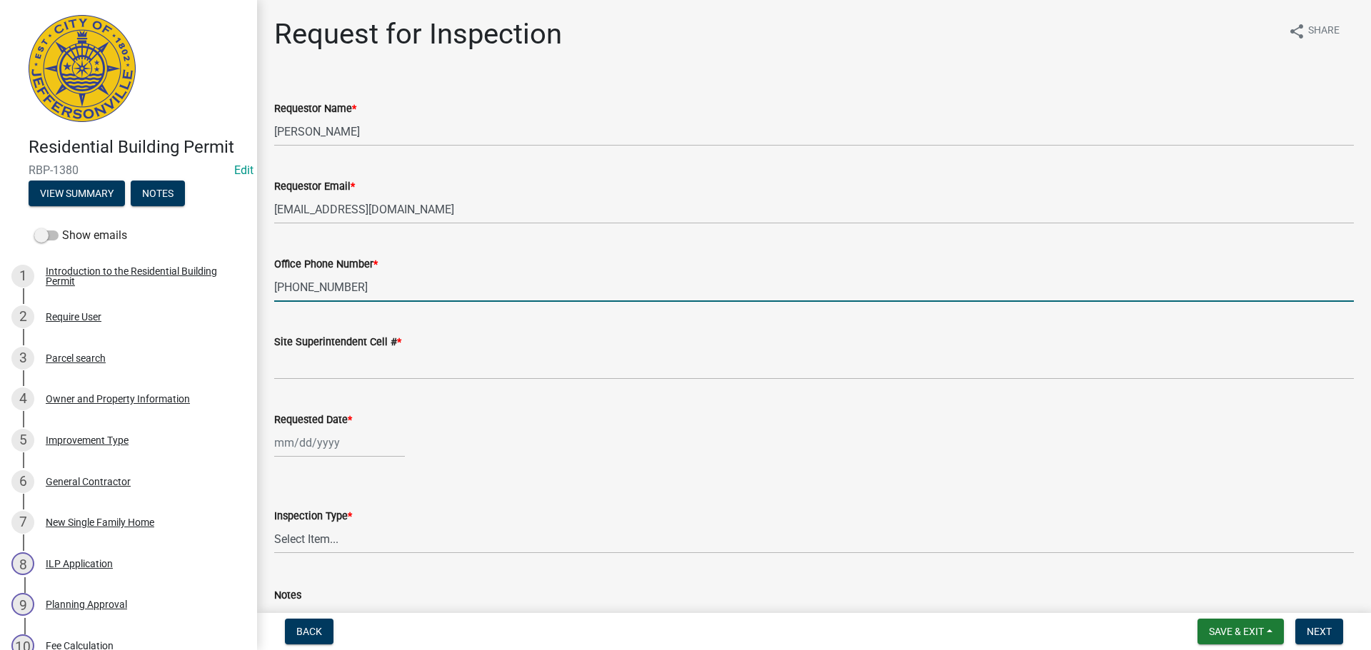
type input "[PHONE_NUMBER]"
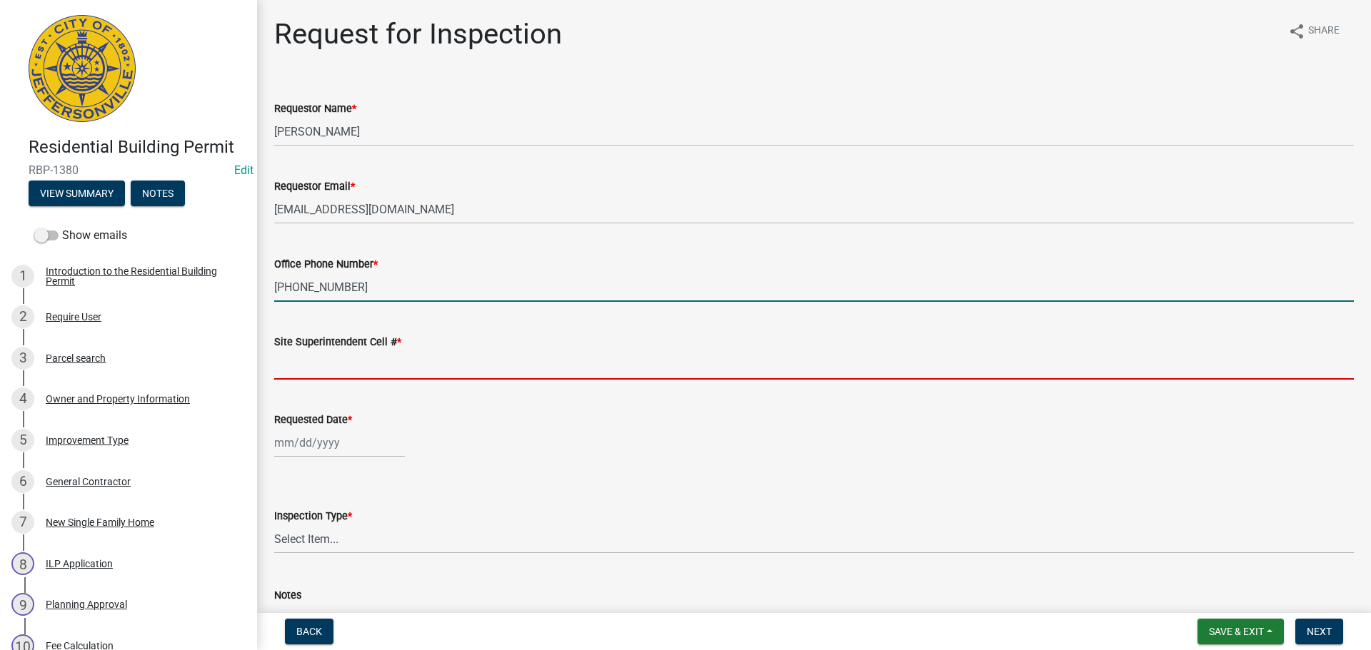
click at [326, 371] on input "Site Superintendent Cell # *" at bounding box center [814, 365] width 1080 height 29
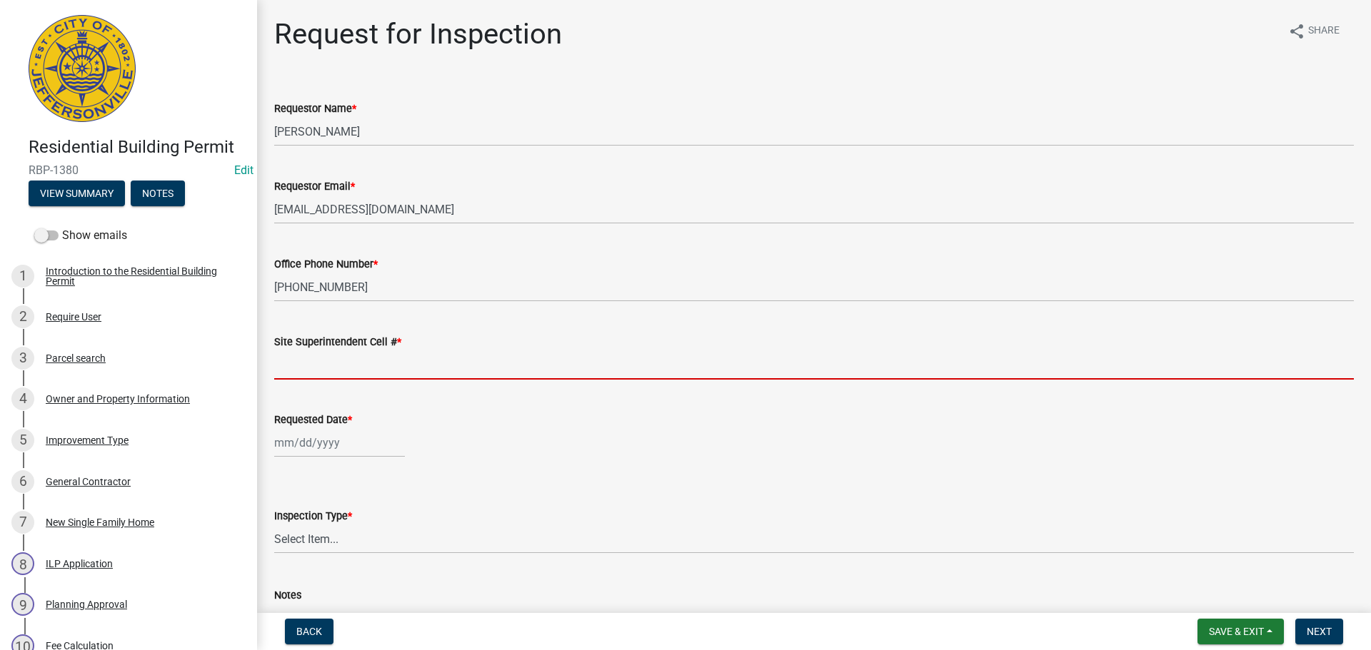
type input "SAME"
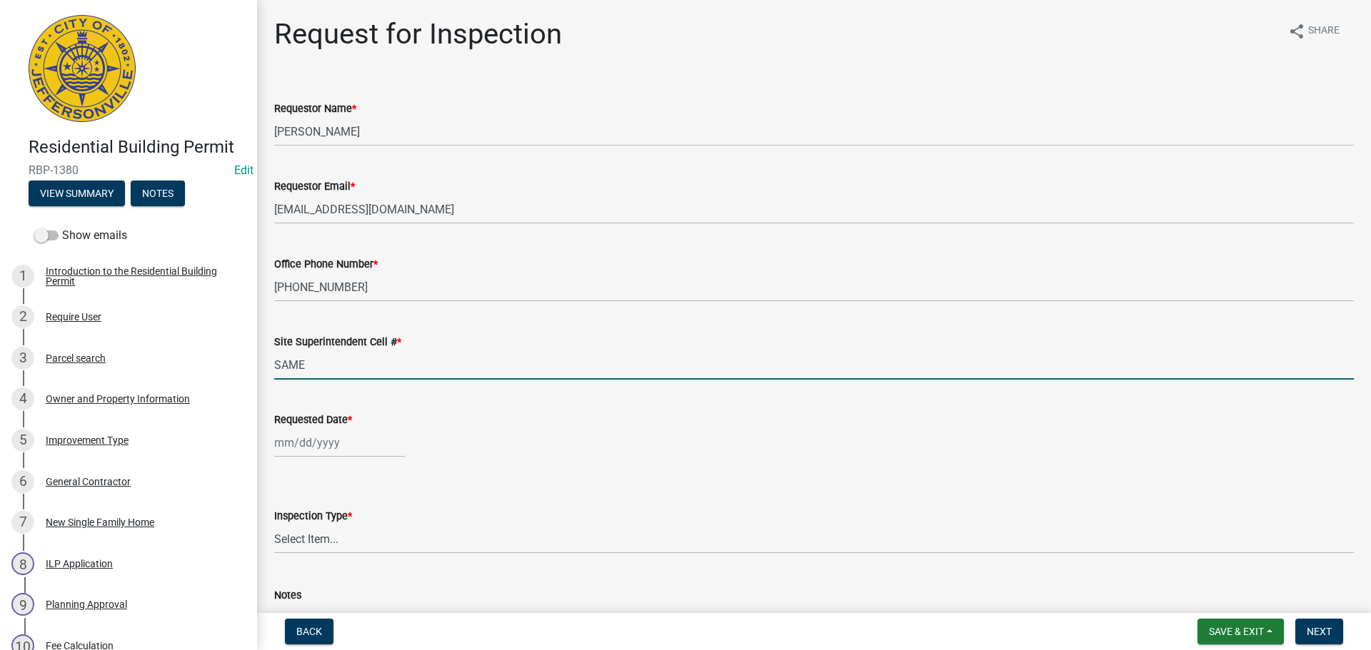
select select "9"
select select "2025"
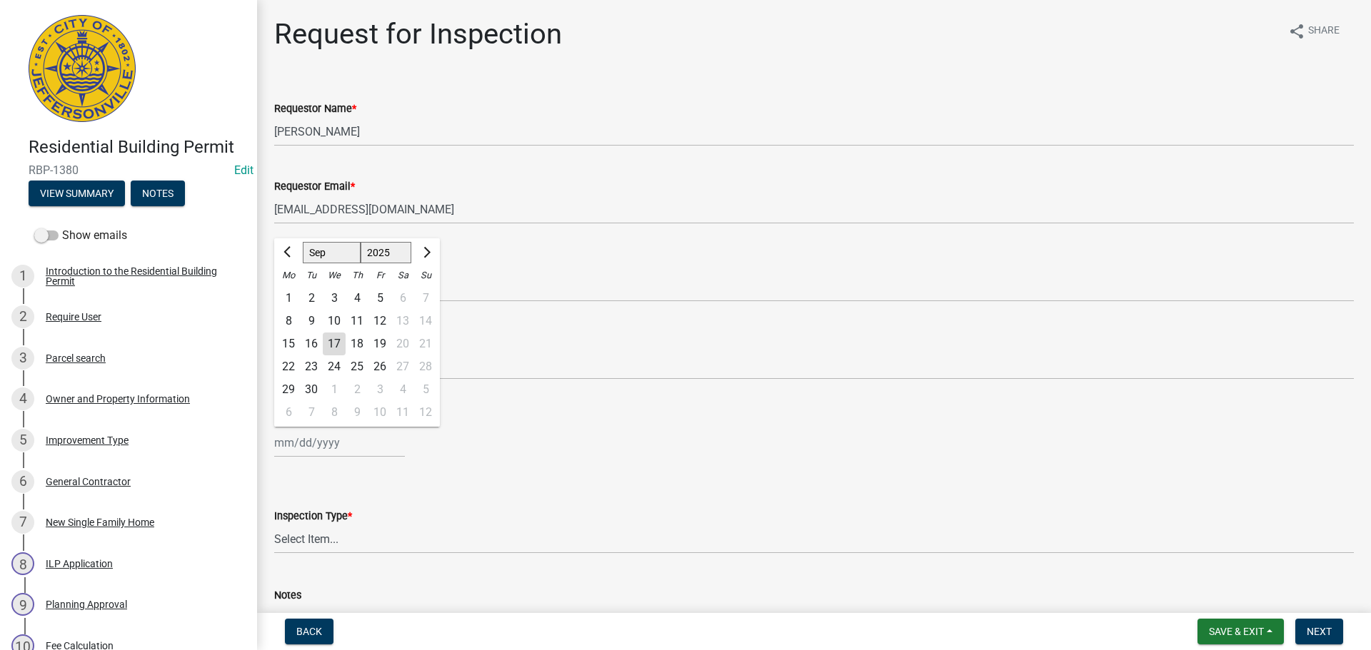
click at [328, 436] on div "[PERSON_NAME] Feb Mar Apr [PERSON_NAME][DATE] Oct Nov [DATE] 1526 1527 1528 152…" at bounding box center [339, 442] width 131 height 29
click at [358, 352] on div "18" at bounding box center [357, 344] width 23 height 23
type input "[DATE]"
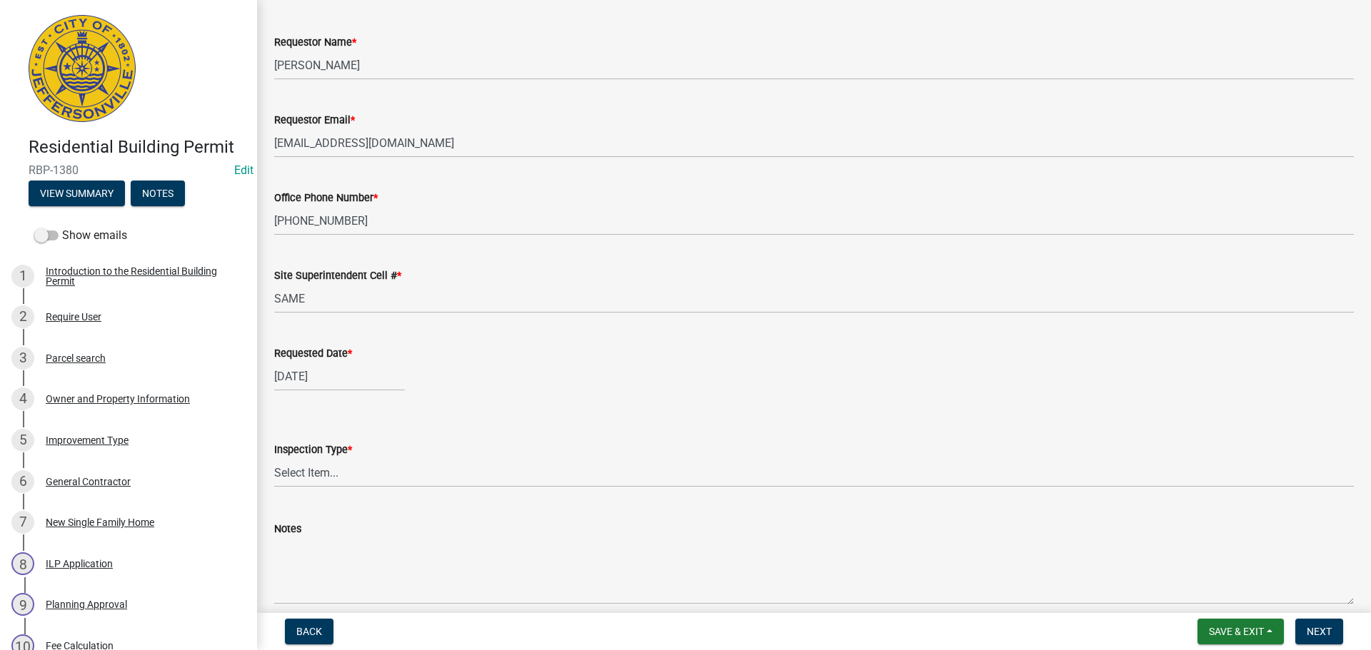
scroll to position [131, 0]
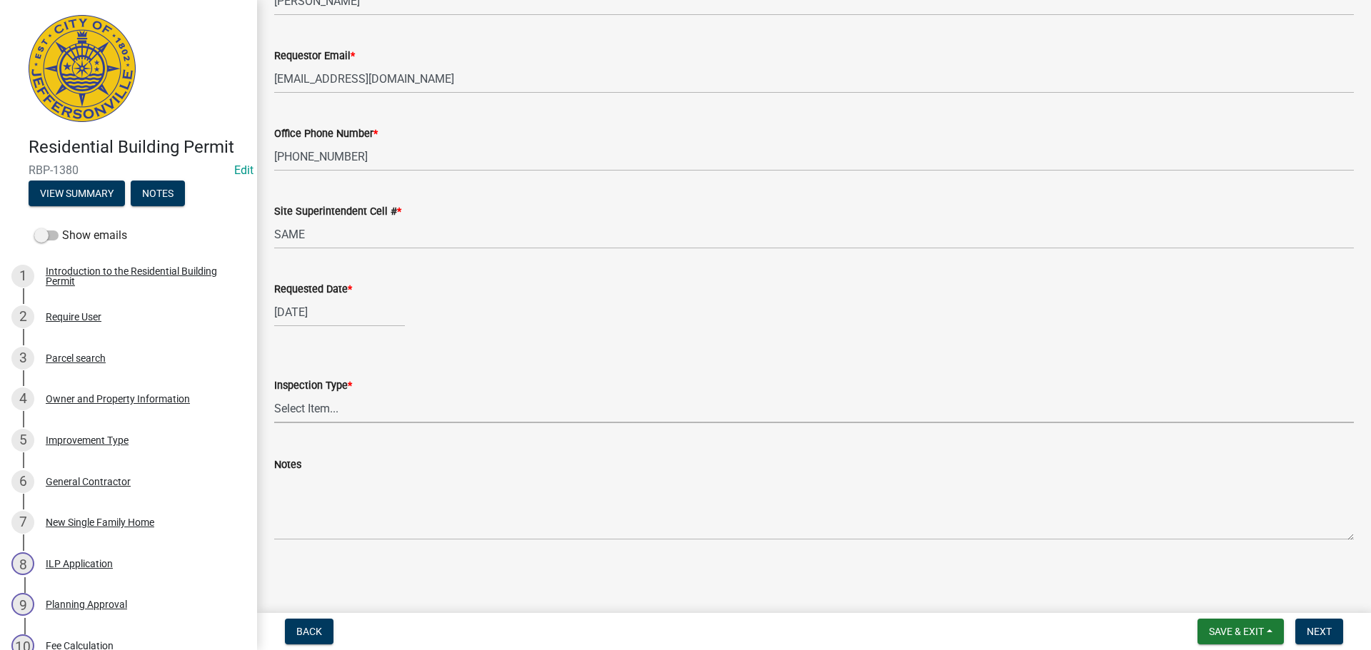
click at [305, 407] on select "Select Item... Footer Foundation Framing Final" at bounding box center [814, 408] width 1080 height 29
click at [274, 394] on select "Select Item... Footer Foundation Framing Final" at bounding box center [814, 408] width 1080 height 29
select select "8ea0f6e5-dde7-4881-a999-02519822ccbf"
click at [1323, 633] on span "Next" at bounding box center [1319, 631] width 25 height 11
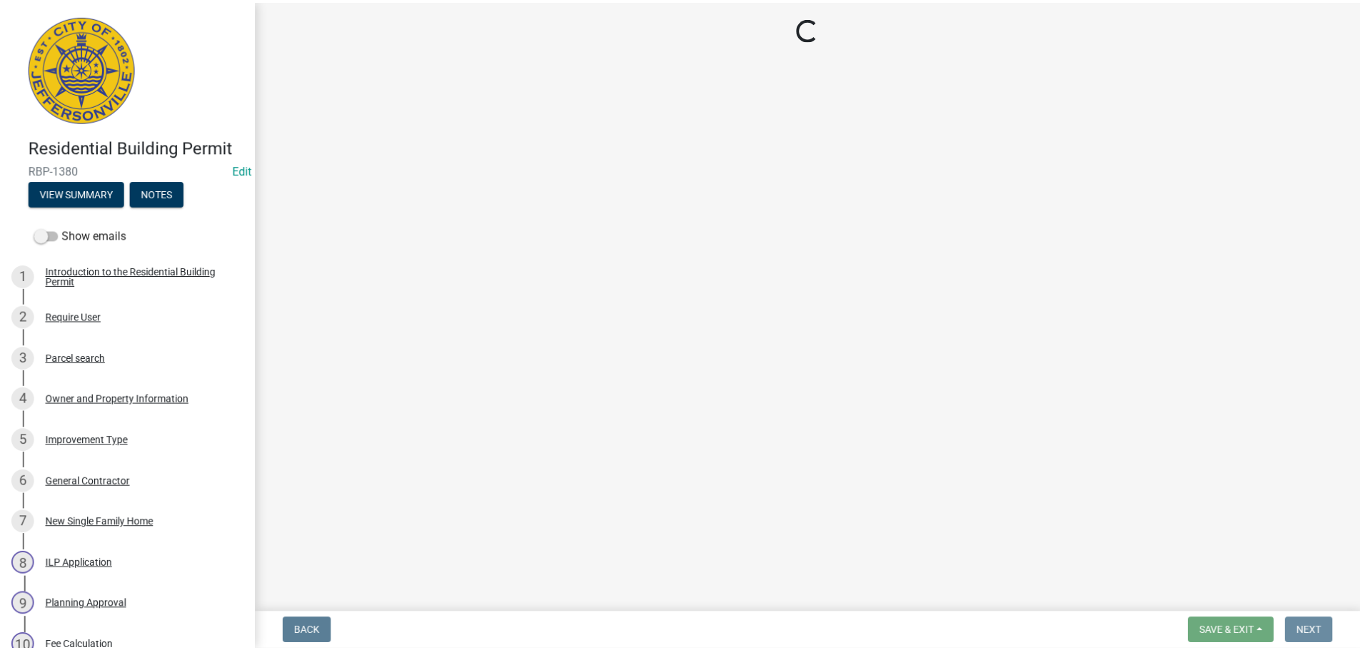
scroll to position [0, 0]
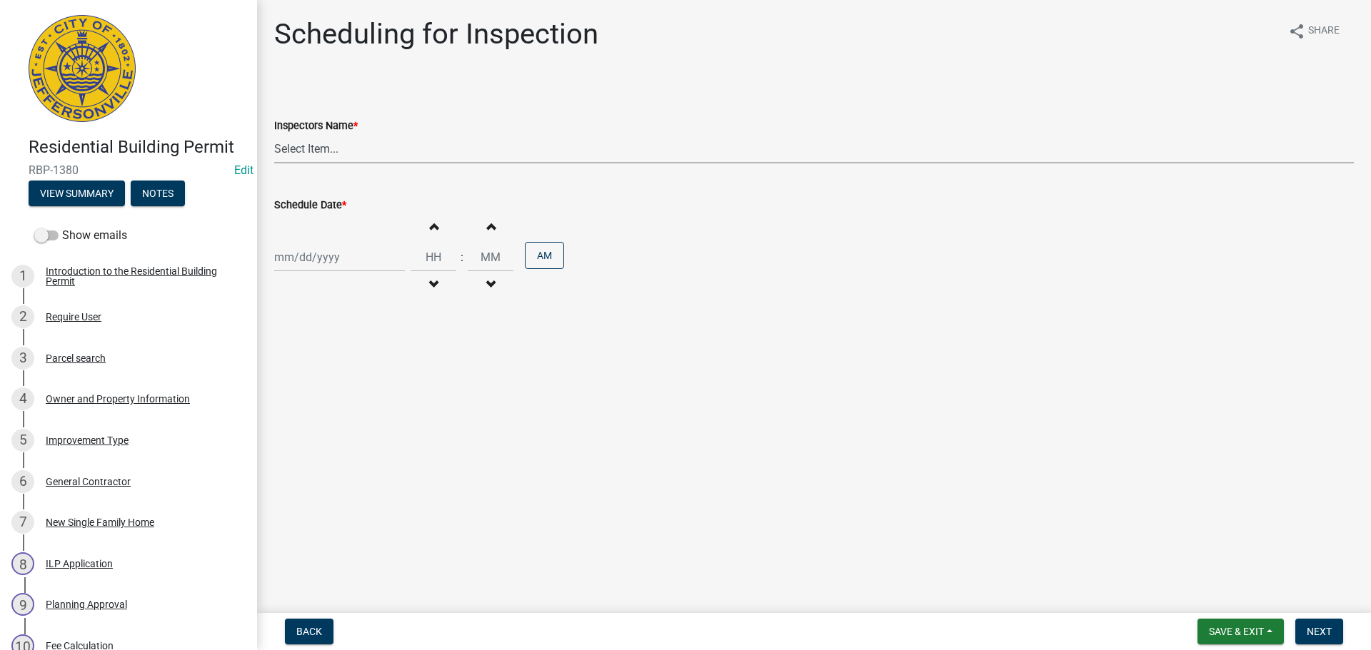
click at [301, 151] on select "Select Item... jramsey (Jeremy Ramsey) MaryFrey (Mary Frey) mkruer (Mike Kruer)…" at bounding box center [814, 148] width 1080 height 29
select select "fdb3bcc6-ce93-4663-8a18-5c08884dd177"
click at [274, 134] on select "Select Item... jramsey (Jeremy Ramsey) MaryFrey (Mary Frey) mkruer (Mike Kruer)…" at bounding box center [814, 148] width 1080 height 29
click at [313, 263] on div at bounding box center [339, 257] width 131 height 29
select select "9"
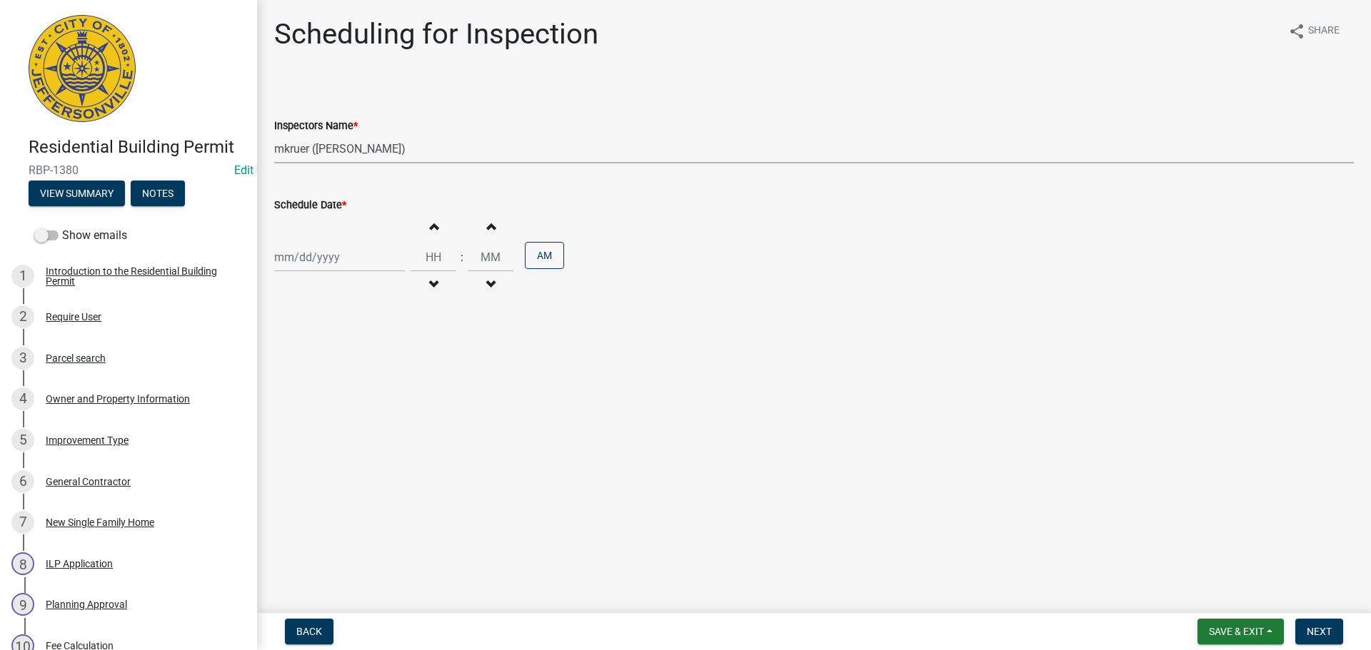
select select "2025"
click at [361, 381] on div "18" at bounding box center [357, 379] width 23 height 23
type input "09/18/2025"
click at [1325, 633] on span "Next" at bounding box center [1319, 631] width 25 height 11
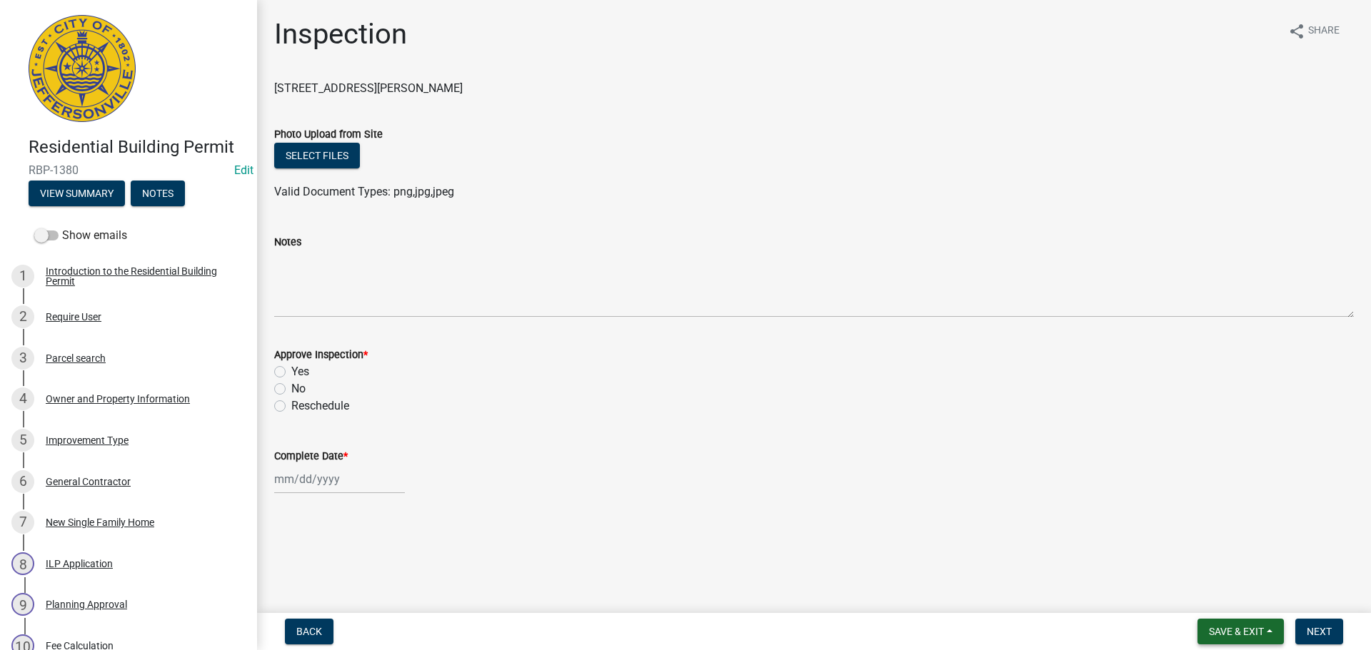
click at [1238, 633] on span "Save & Exit" at bounding box center [1236, 631] width 55 height 11
click at [1225, 598] on button "Save & Exit" at bounding box center [1227, 595] width 114 height 34
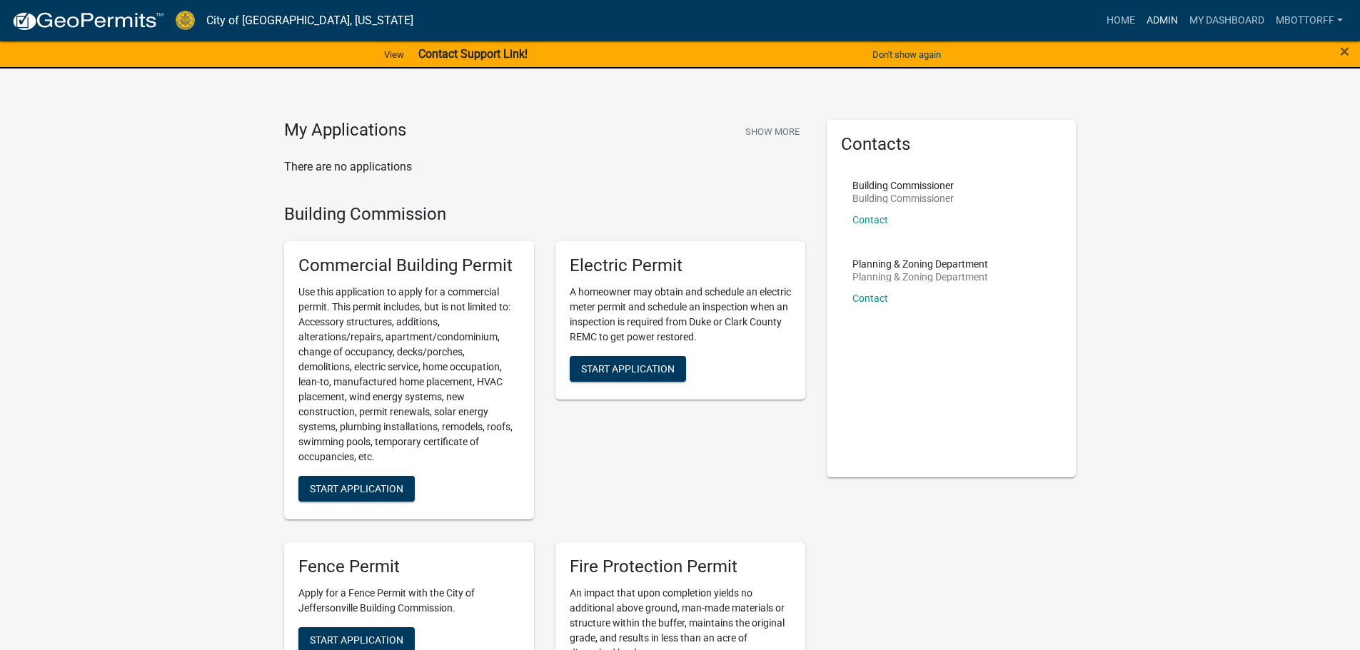
click at [1160, 25] on link "Admin" at bounding box center [1162, 20] width 43 height 27
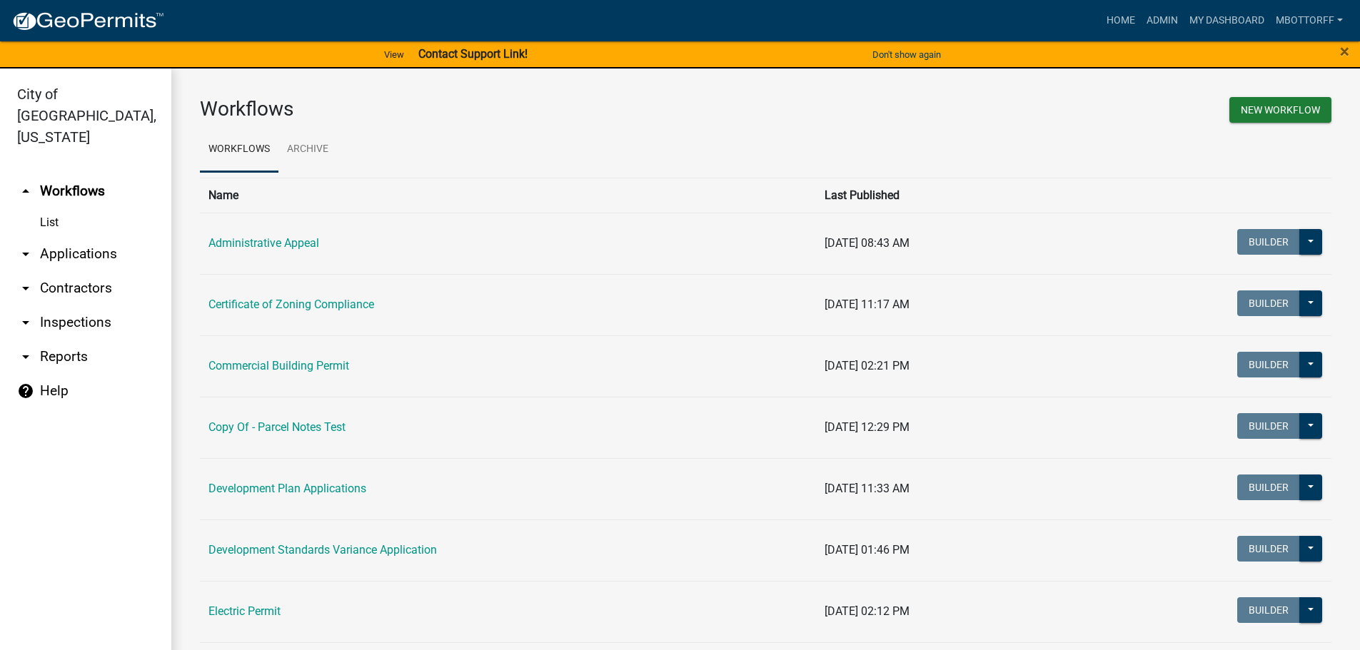
click at [59, 237] on link "arrow_drop_down Applications" at bounding box center [85, 254] width 171 height 34
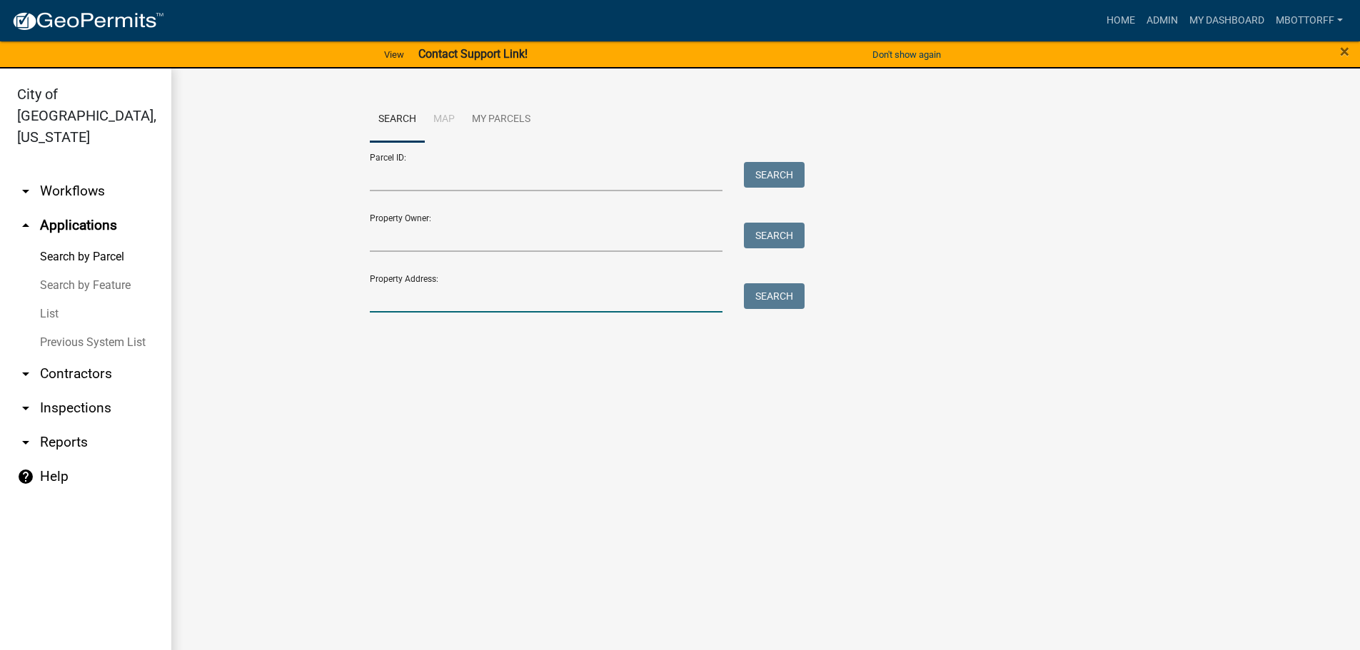
drag, startPoint x: 399, startPoint y: 298, endPoint x: 390, endPoint y: 295, distance: 9.9
click at [399, 298] on input "Property Address:" at bounding box center [546, 297] width 353 height 29
type input "104 FLA"
click at [783, 297] on button "Search" at bounding box center [774, 296] width 61 height 26
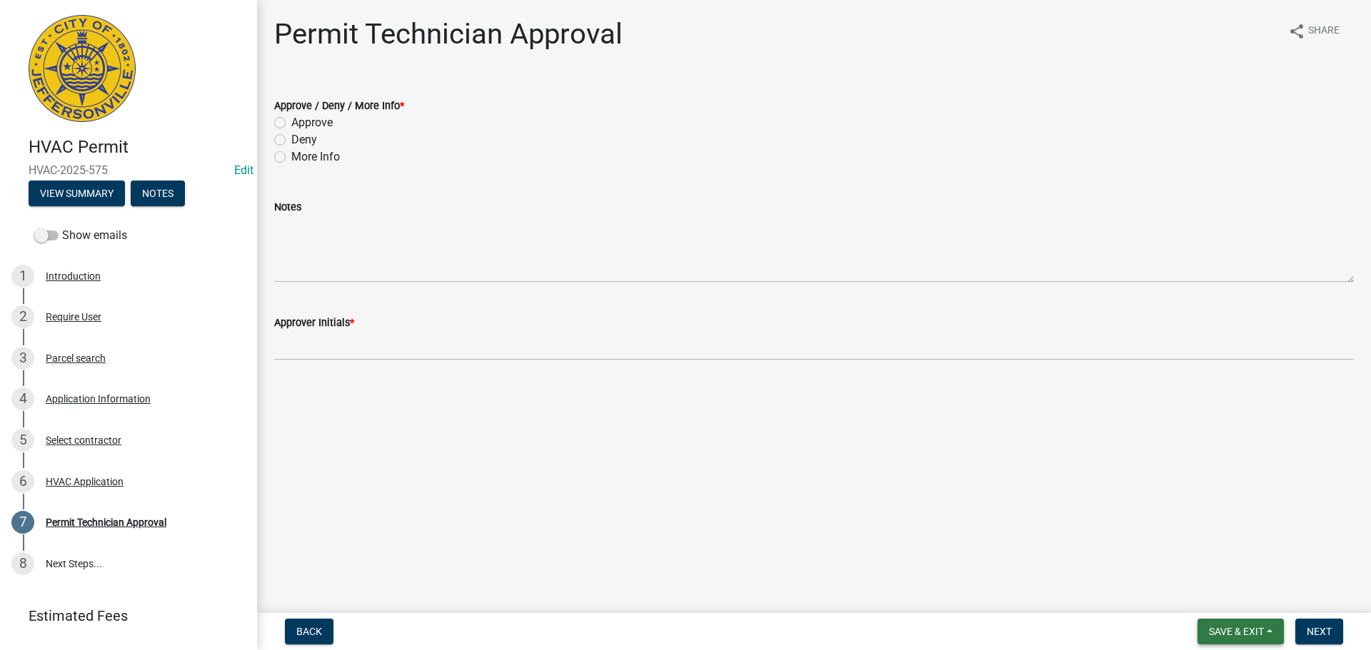
click at [1234, 635] on span "Save & Exit" at bounding box center [1236, 631] width 55 height 11
click at [1213, 595] on button "Save & Exit" at bounding box center [1227, 595] width 114 height 34
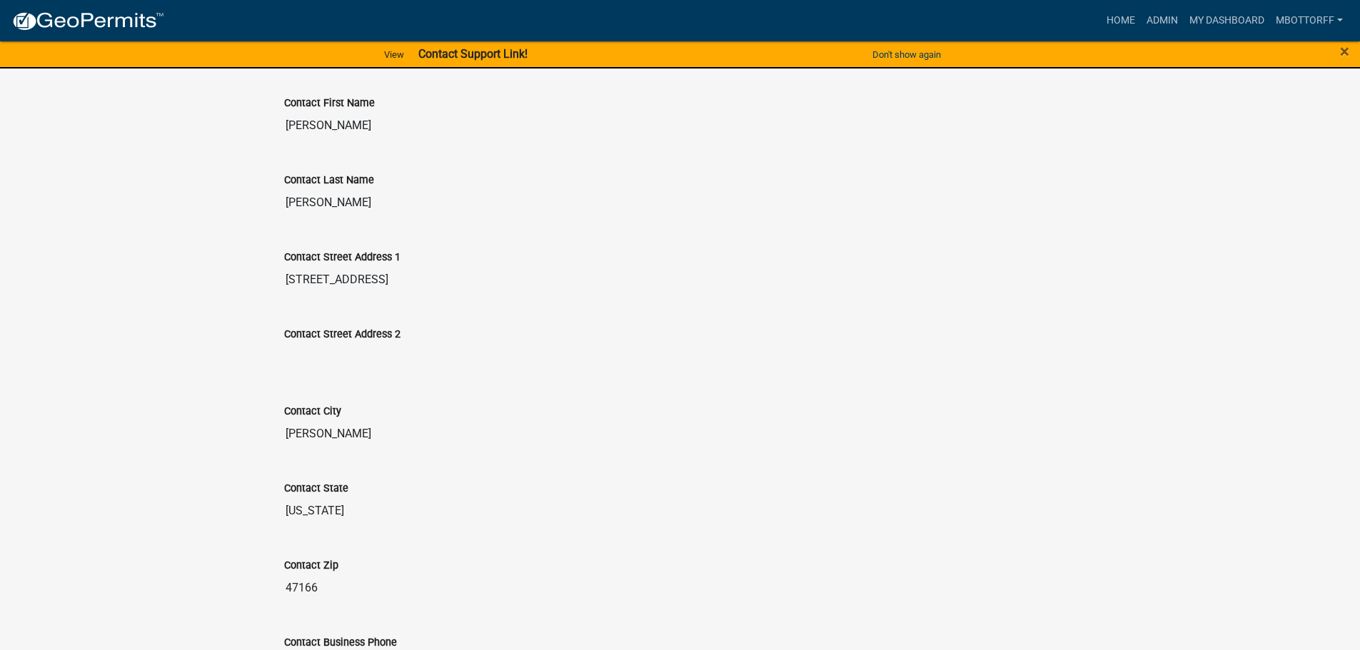
scroll to position [546, 0]
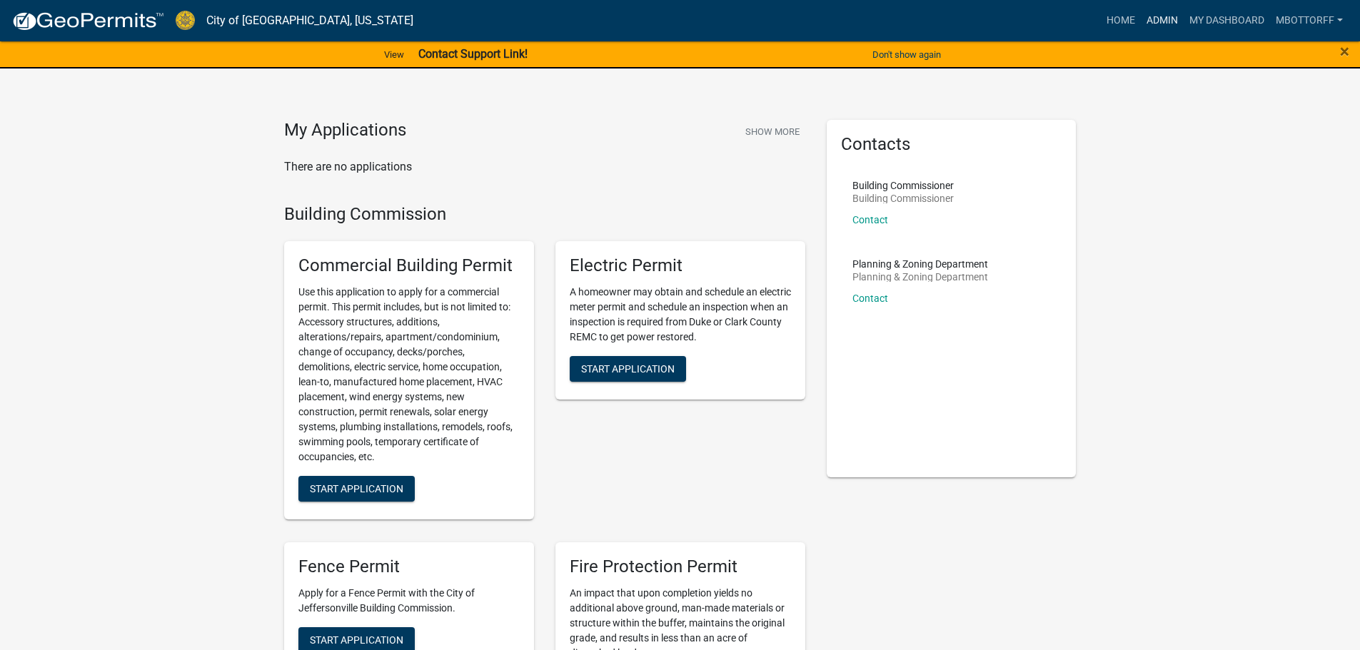
click at [1152, 22] on link "Admin" at bounding box center [1162, 20] width 43 height 27
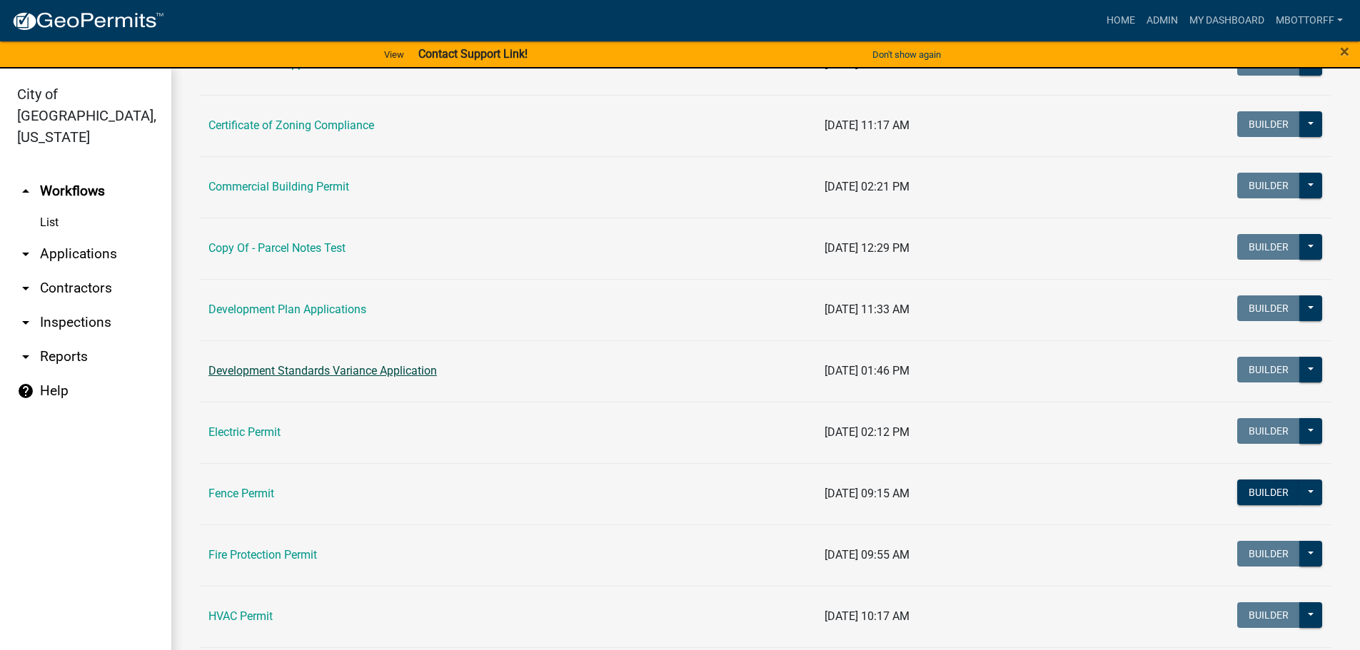
scroll to position [214, 0]
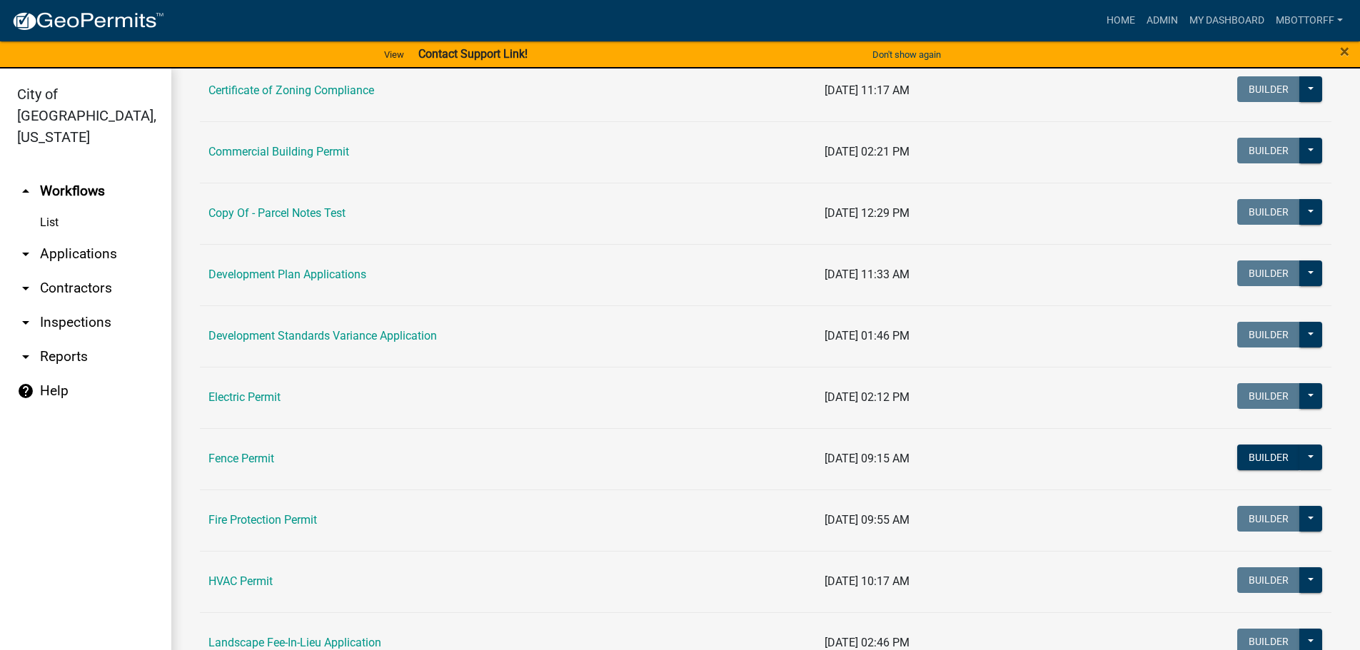
click at [258, 456] on link "Fence Permit" at bounding box center [241, 459] width 66 height 14
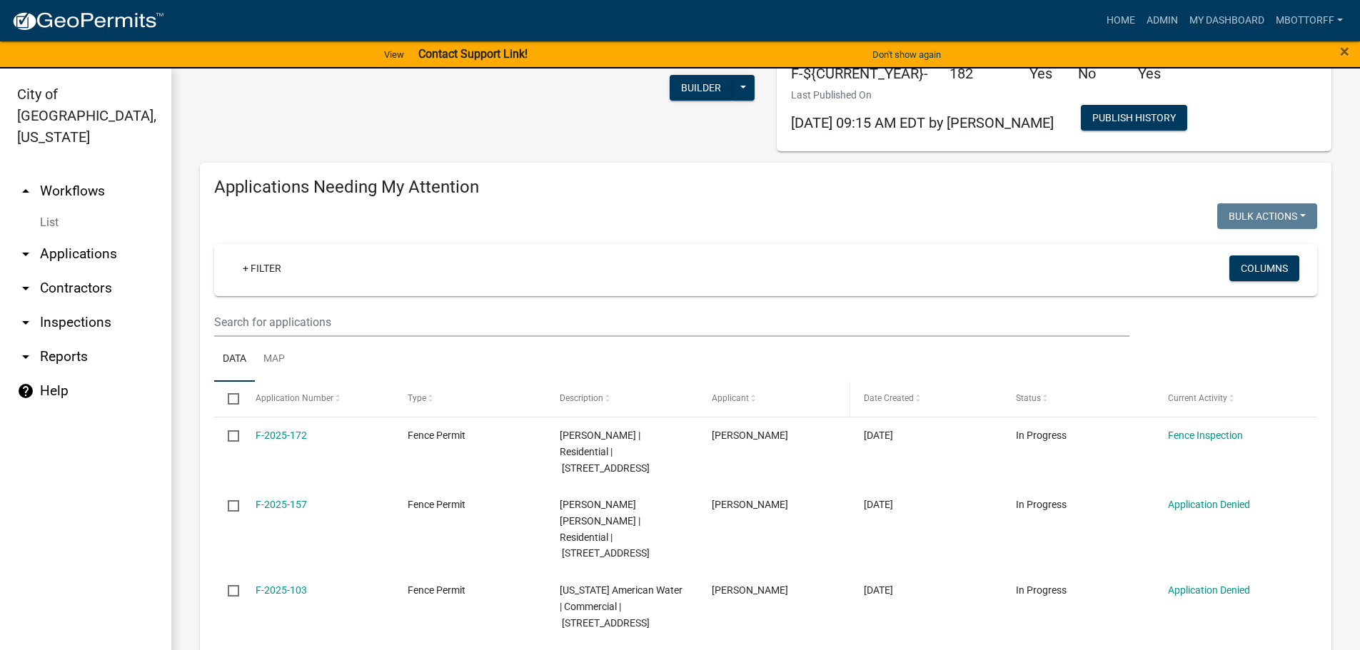
scroll to position [71, 0]
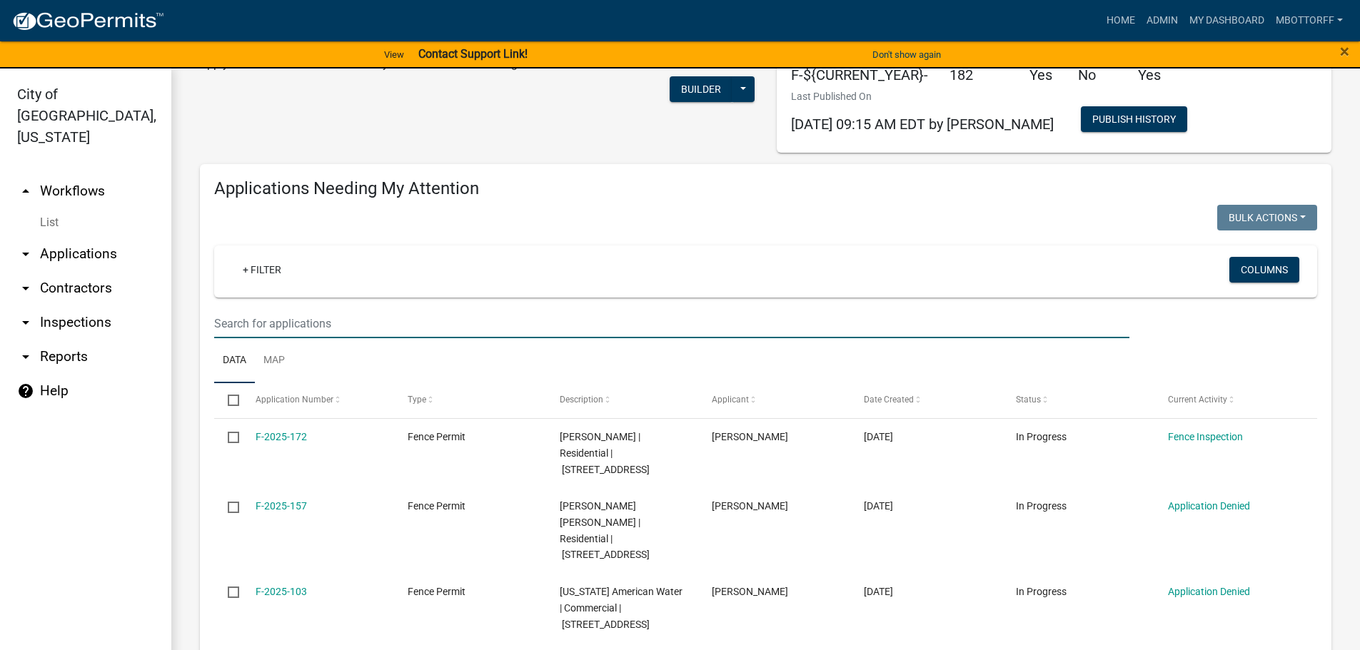
click at [263, 321] on input "text" at bounding box center [671, 323] width 915 height 29
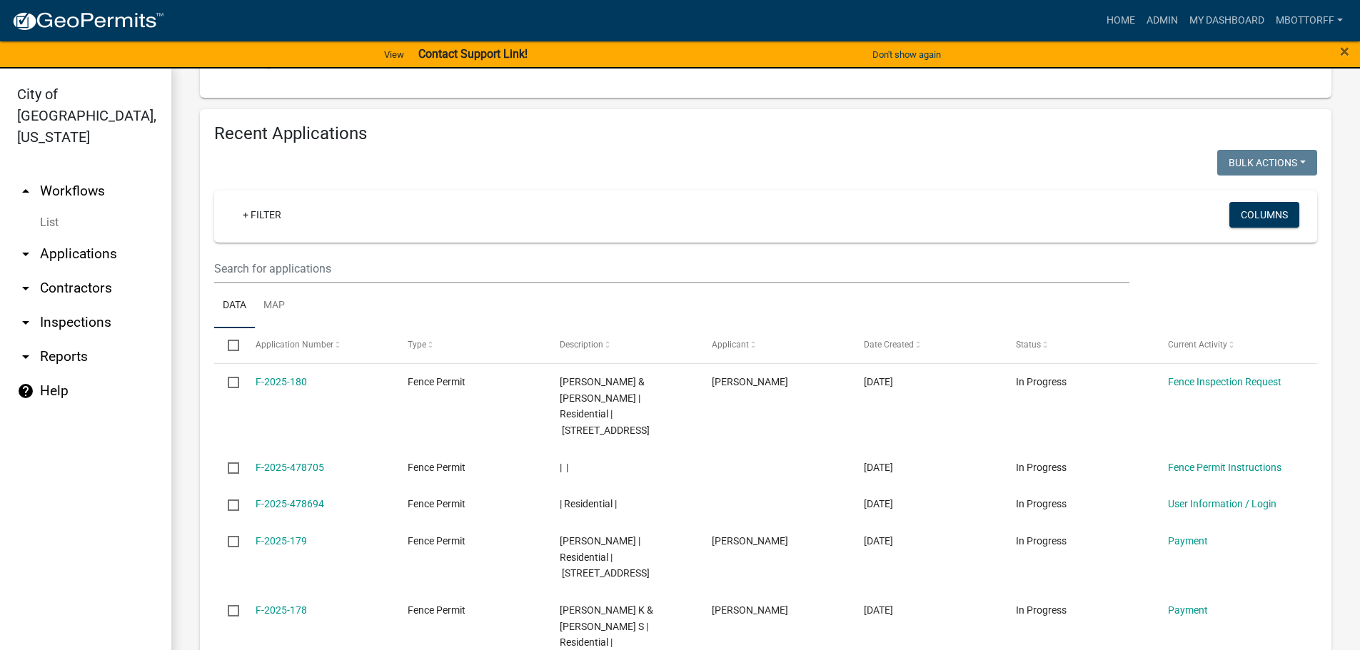
scroll to position [500, 0]
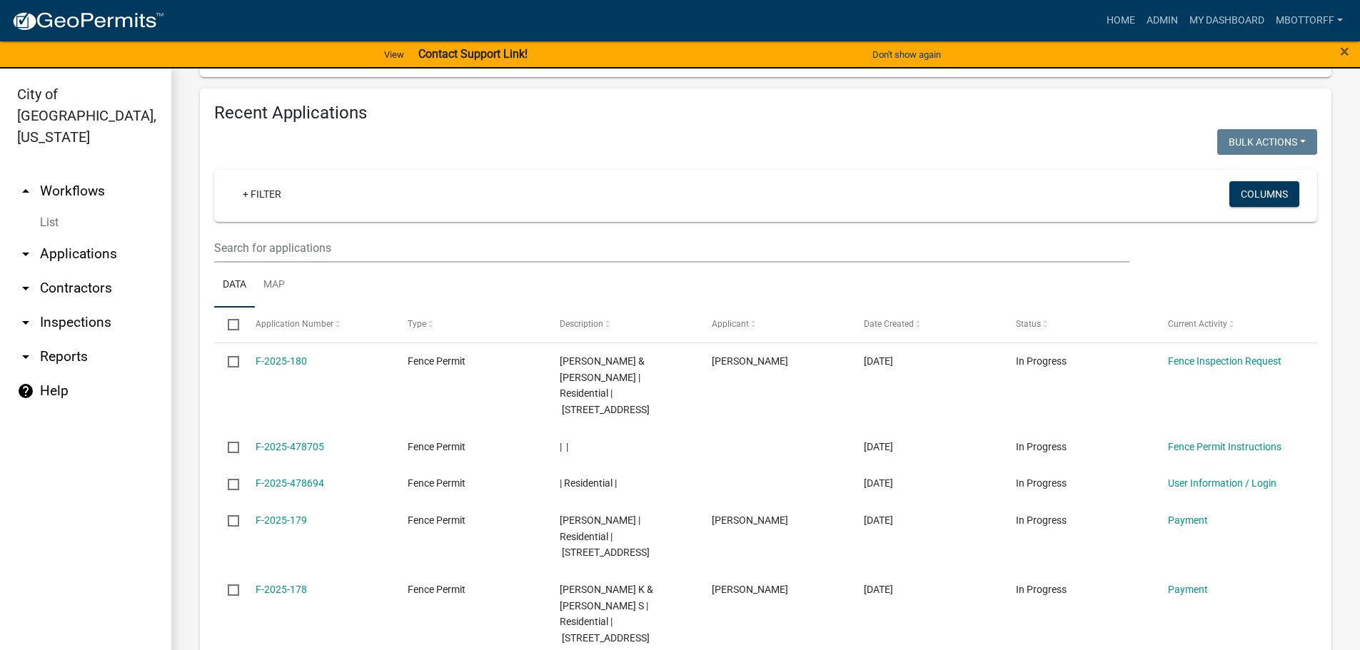
type input "F-2025-181"
click at [59, 237] on link "arrow_drop_down Applications" at bounding box center [85, 254] width 171 height 34
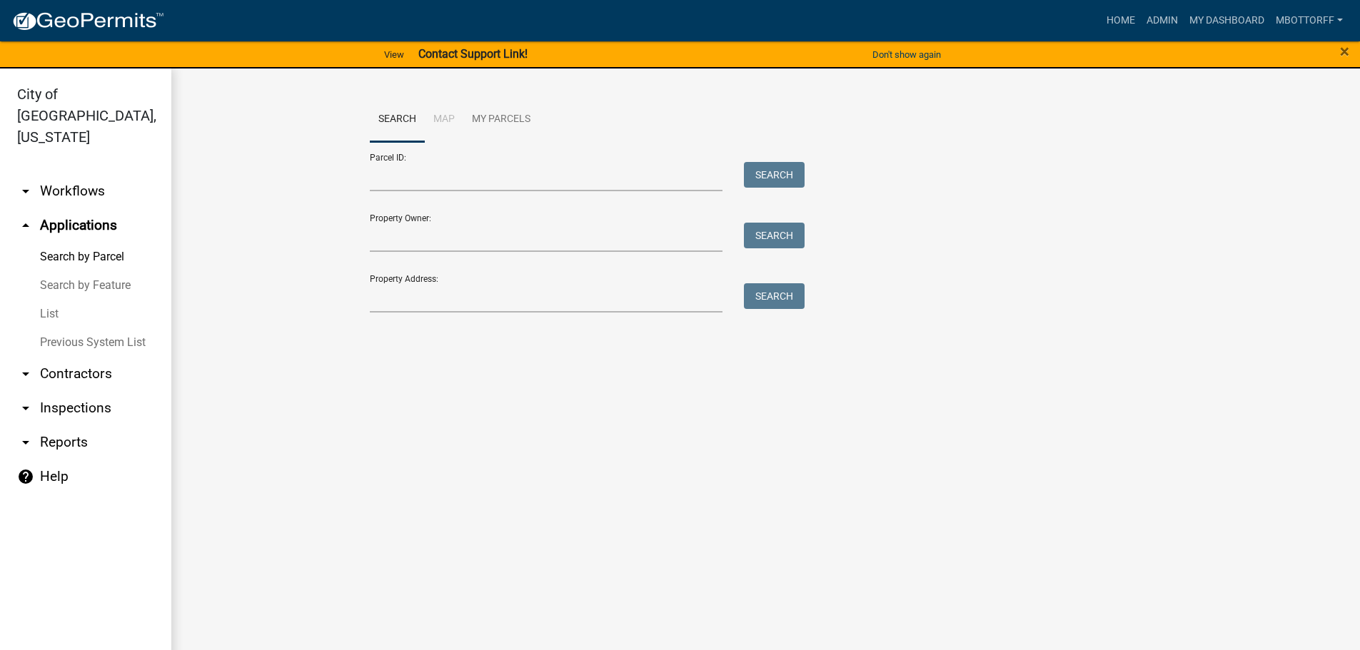
click at [47, 300] on link "List" at bounding box center [85, 314] width 171 height 29
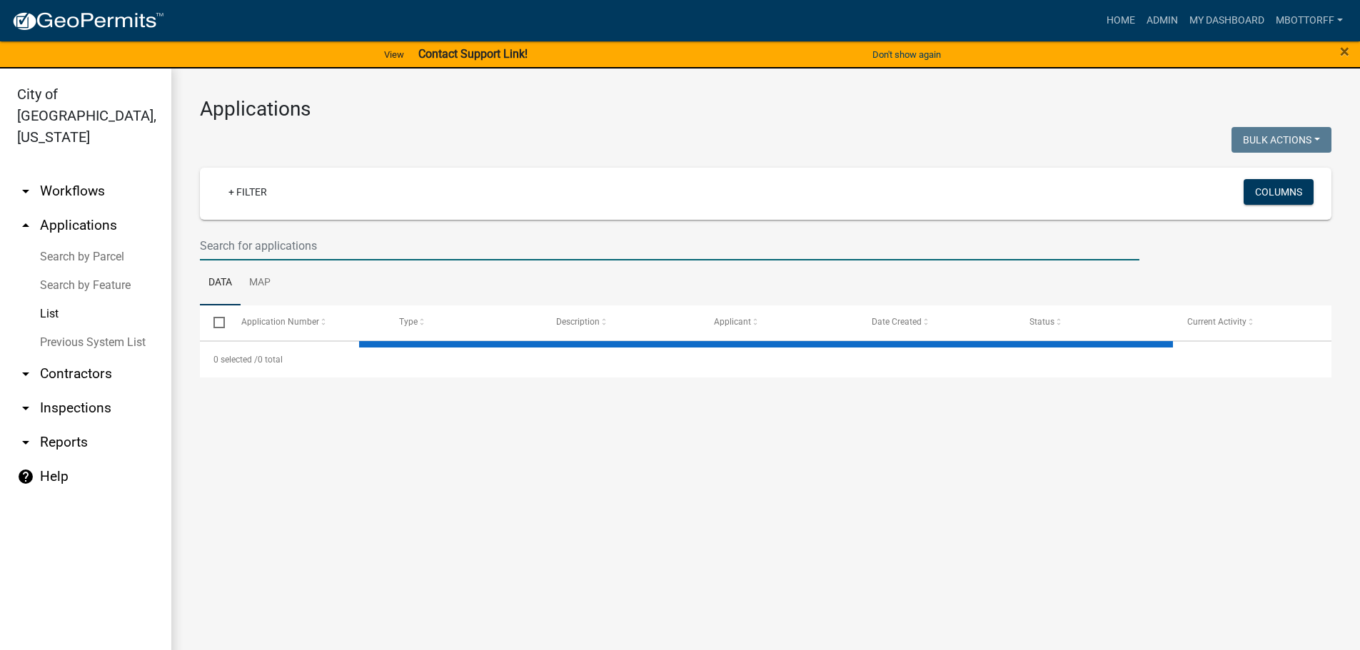
click at [255, 246] on input "text" at bounding box center [670, 245] width 940 height 29
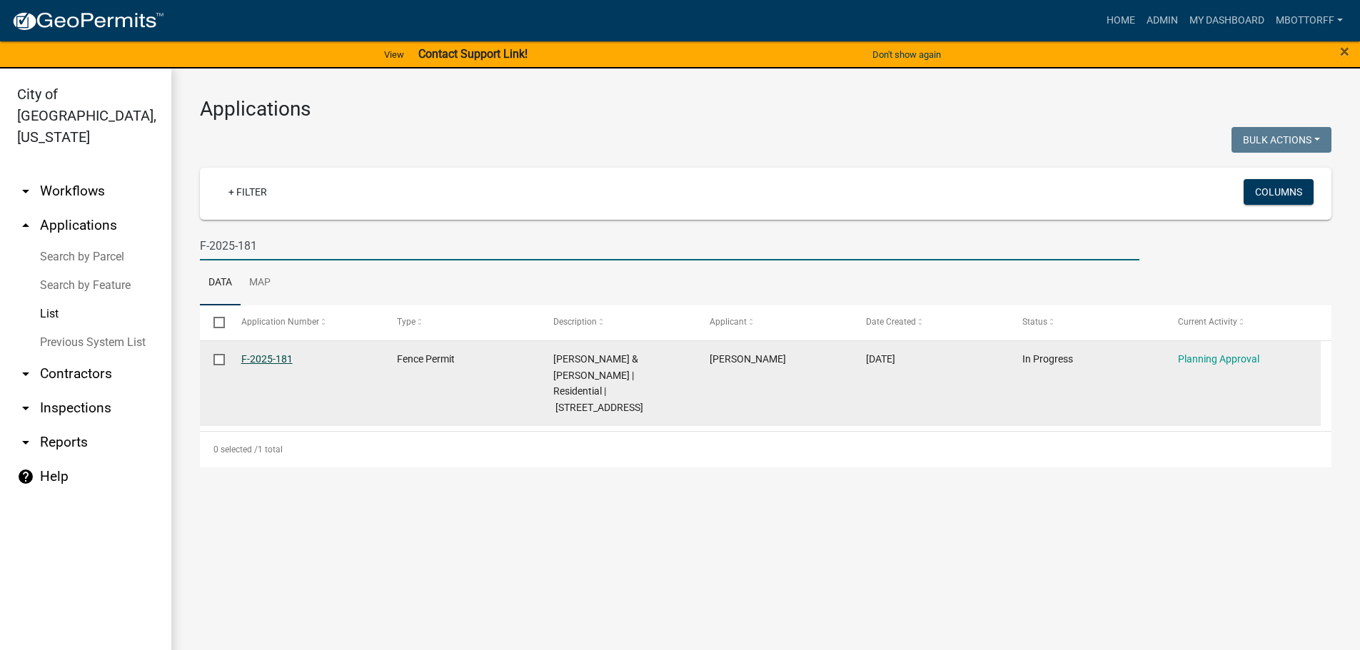
type input "F-2025-181"
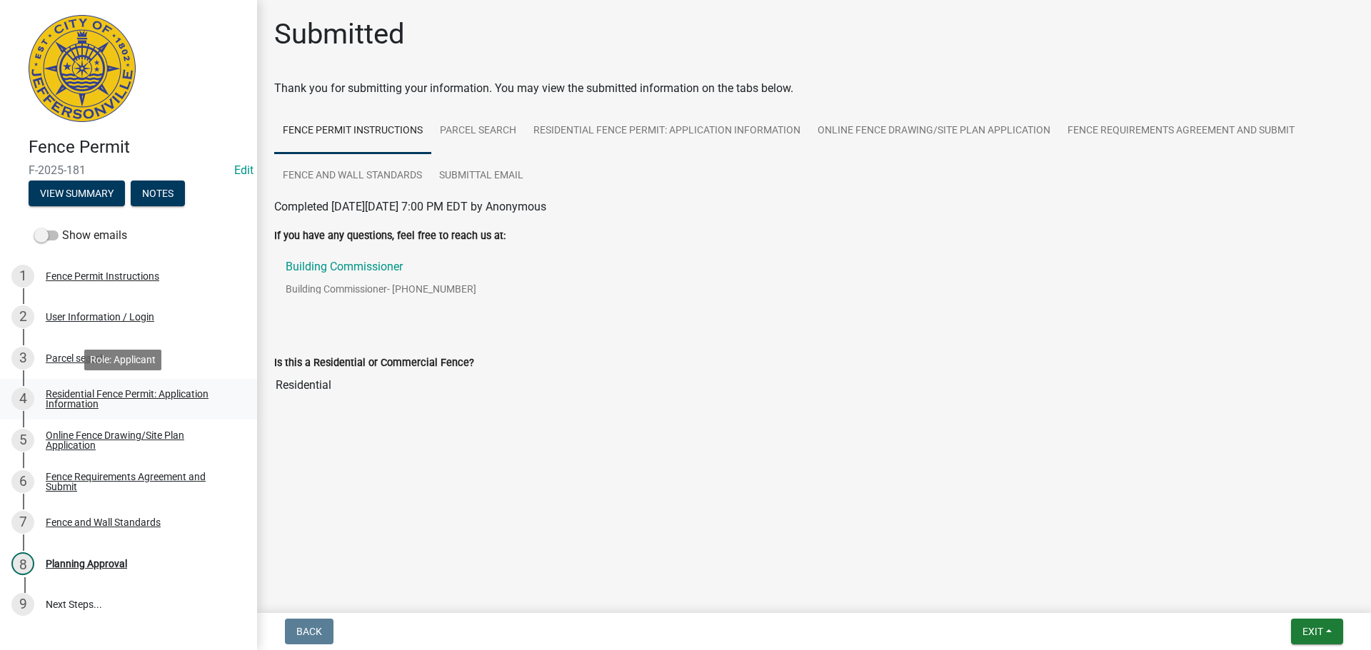
click at [86, 393] on div "Residential Fence Permit: Application Information" at bounding box center [140, 399] width 189 height 20
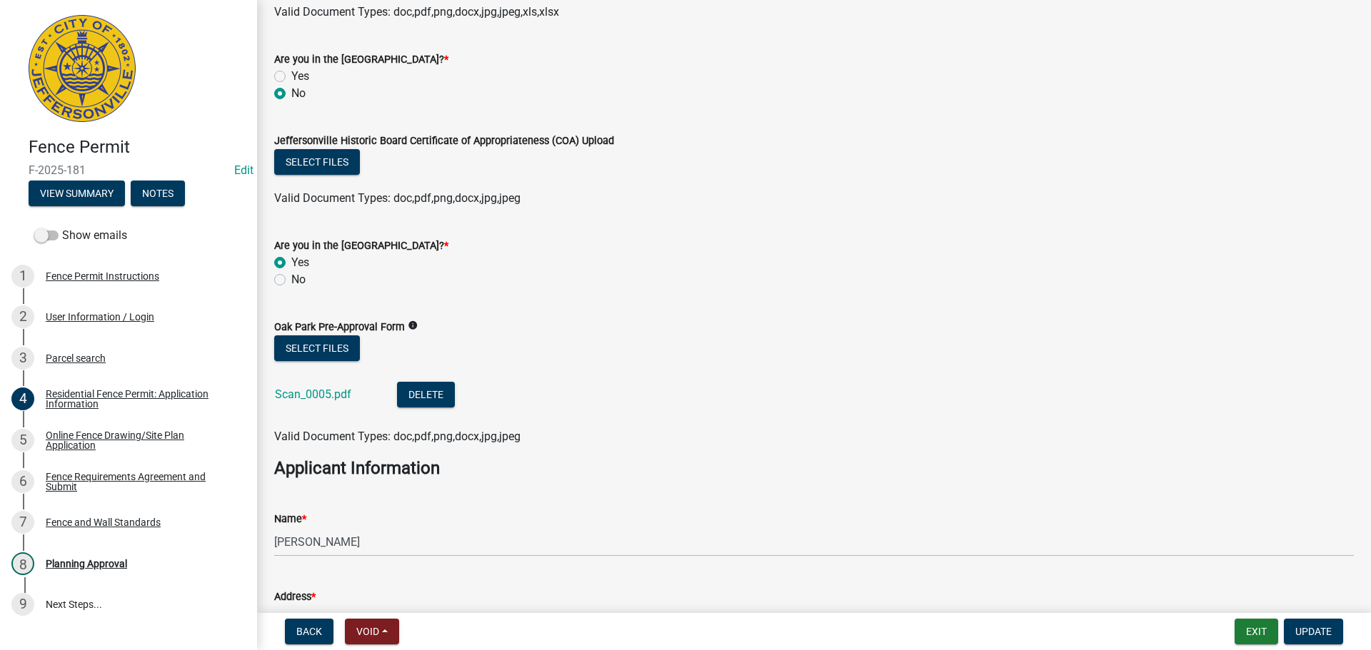
scroll to position [500, 0]
click at [291, 394] on link "Scan_0005.pdf" at bounding box center [313, 393] width 76 height 14
